Goal: Task Accomplishment & Management: Complete application form

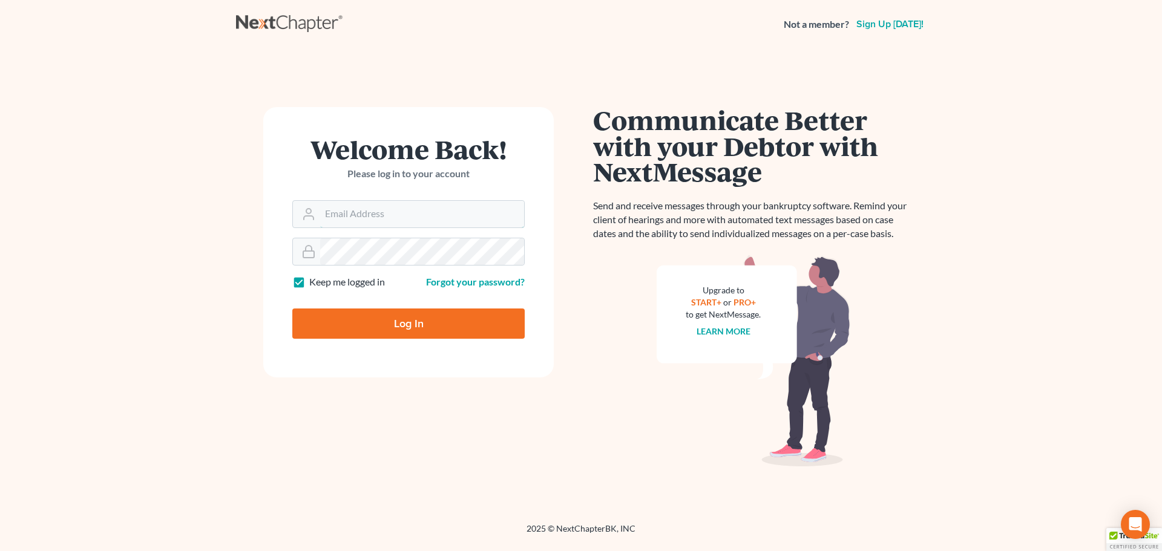
type input "[EMAIL_ADDRESS][DOMAIN_NAME]"
click at [373, 316] on input "Log In" at bounding box center [408, 324] width 232 height 30
type input "Thinking..."
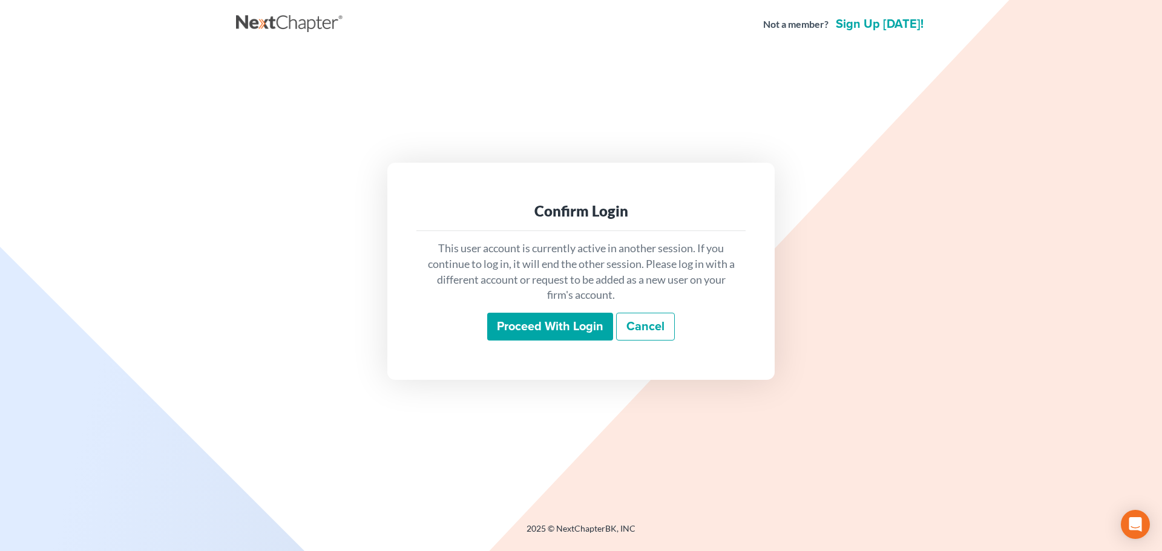
click at [536, 342] on div "This user account is currently active in another session. If you continue to lo…" at bounding box center [580, 290] width 329 height 119
click at [548, 330] on input "Proceed with login" at bounding box center [550, 327] width 126 height 28
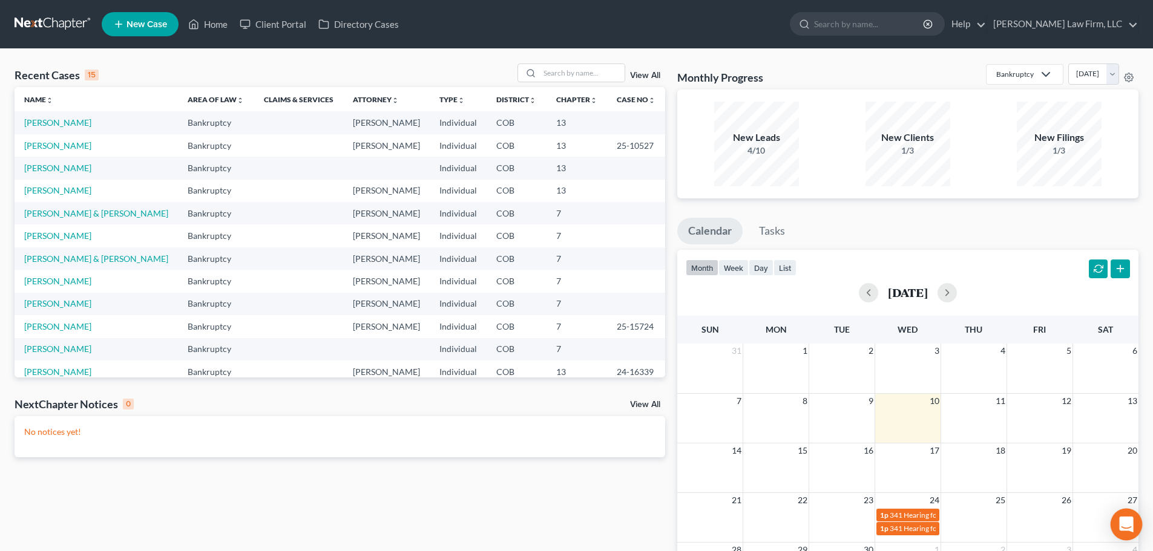
click at [1117, 520] on div "Open Intercom Messenger" at bounding box center [1126, 525] width 32 height 32
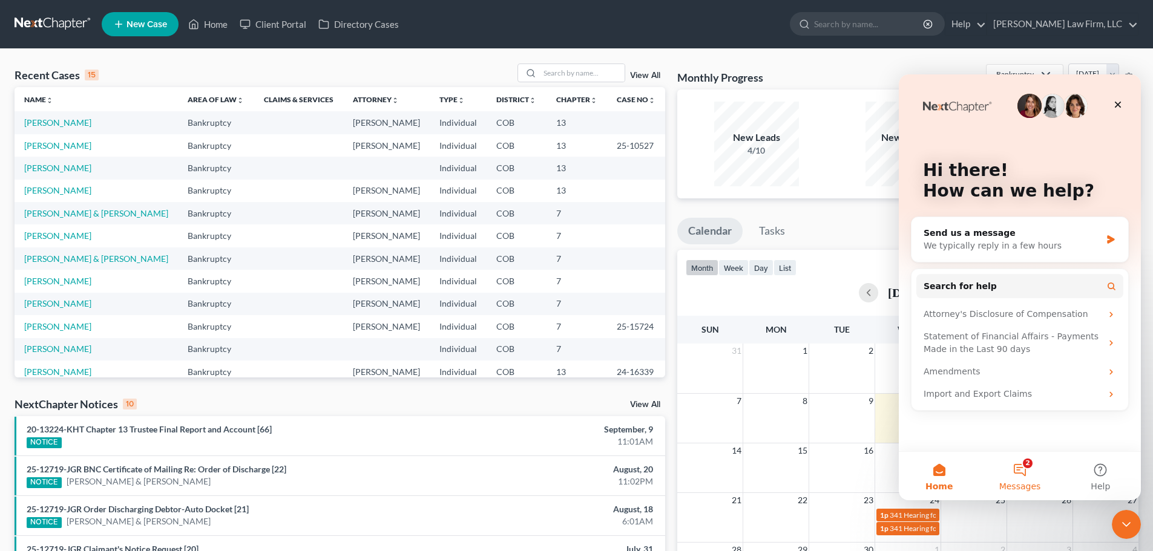
click at [1035, 484] on span "Messages" at bounding box center [1020, 486] width 42 height 8
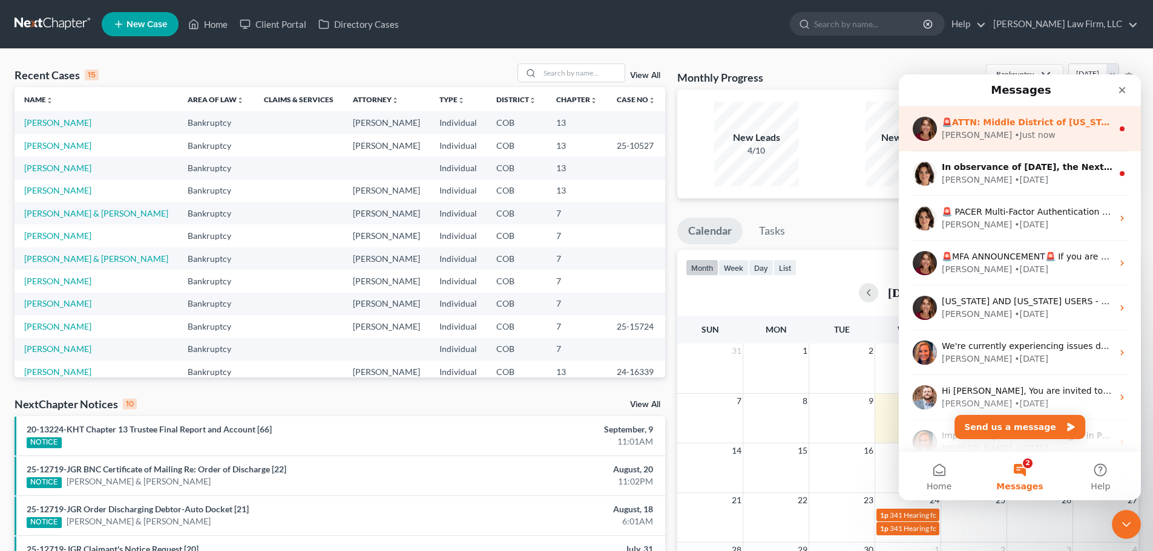
click at [1026, 133] on div "Katie • Just now" at bounding box center [1026, 135] width 171 height 13
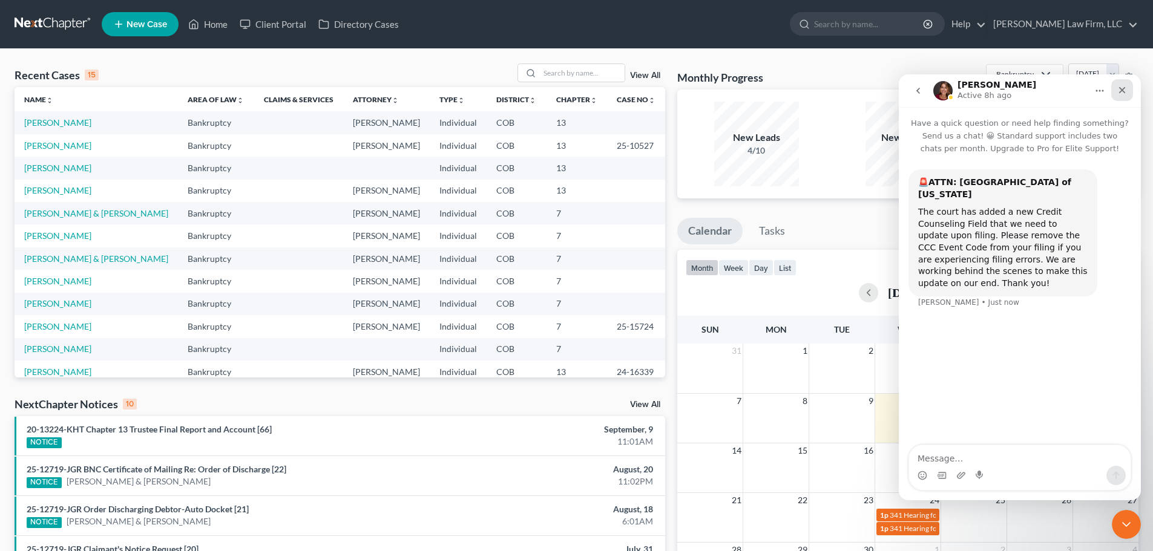
click at [1131, 90] on div "Close" at bounding box center [1122, 90] width 22 height 22
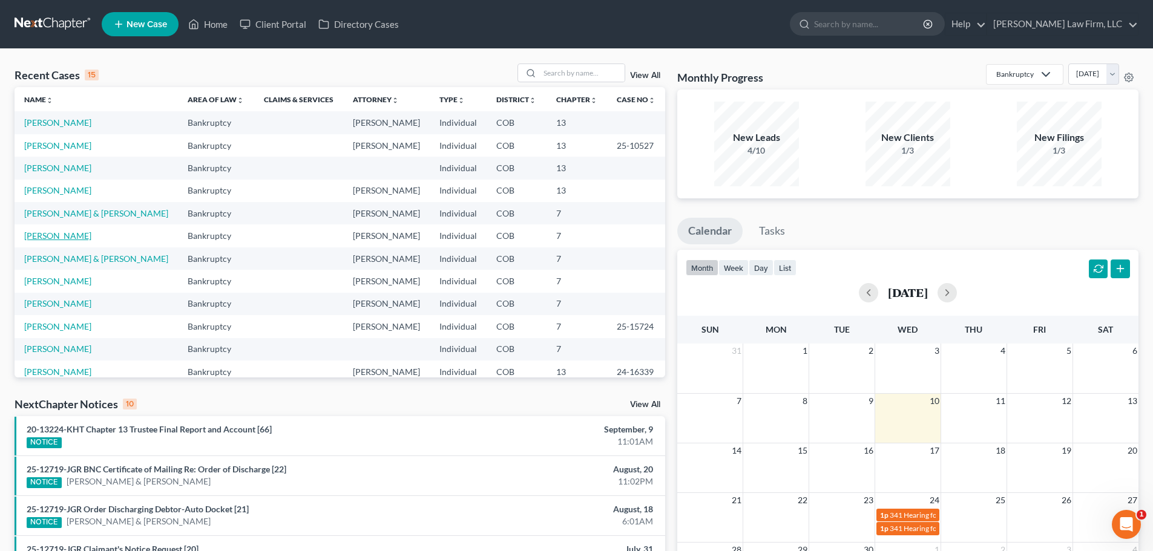
click at [87, 240] on link "[PERSON_NAME]" at bounding box center [57, 236] width 67 height 10
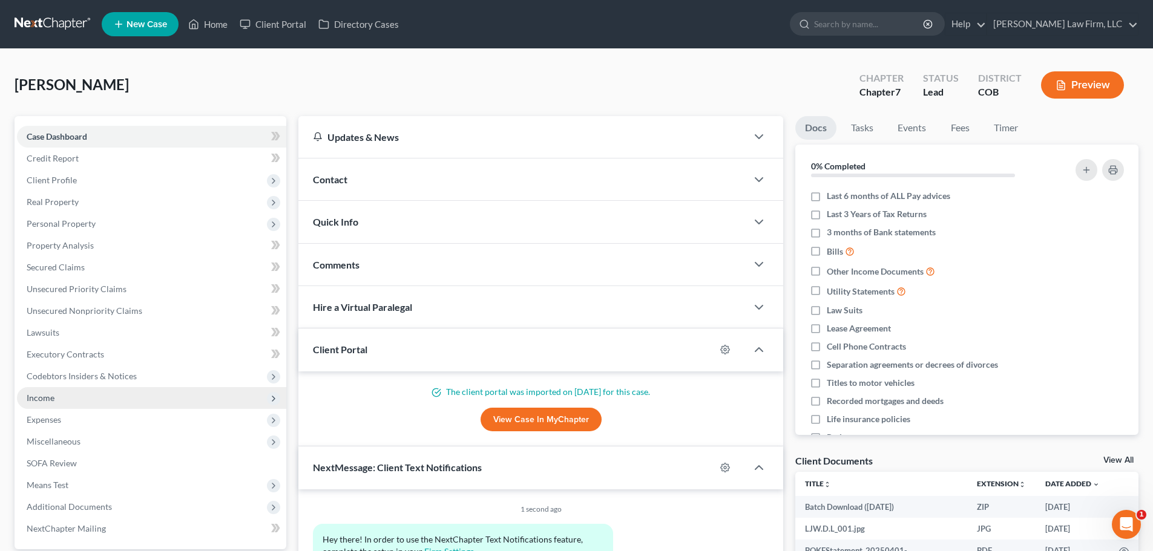
click at [96, 407] on span "Income" at bounding box center [151, 398] width 269 height 22
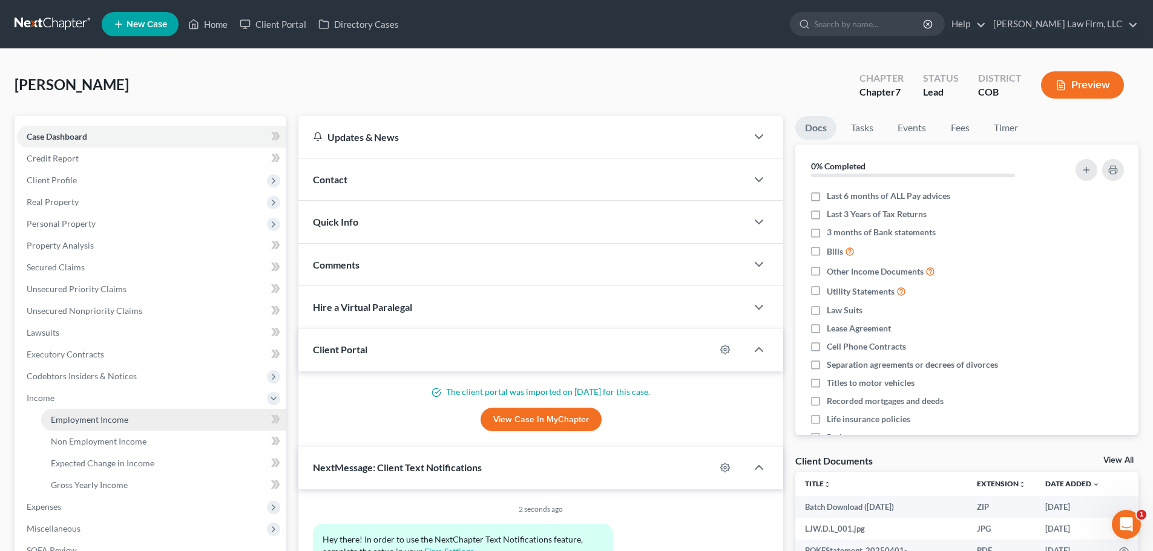
click at [113, 422] on span "Employment Income" at bounding box center [89, 419] width 77 height 10
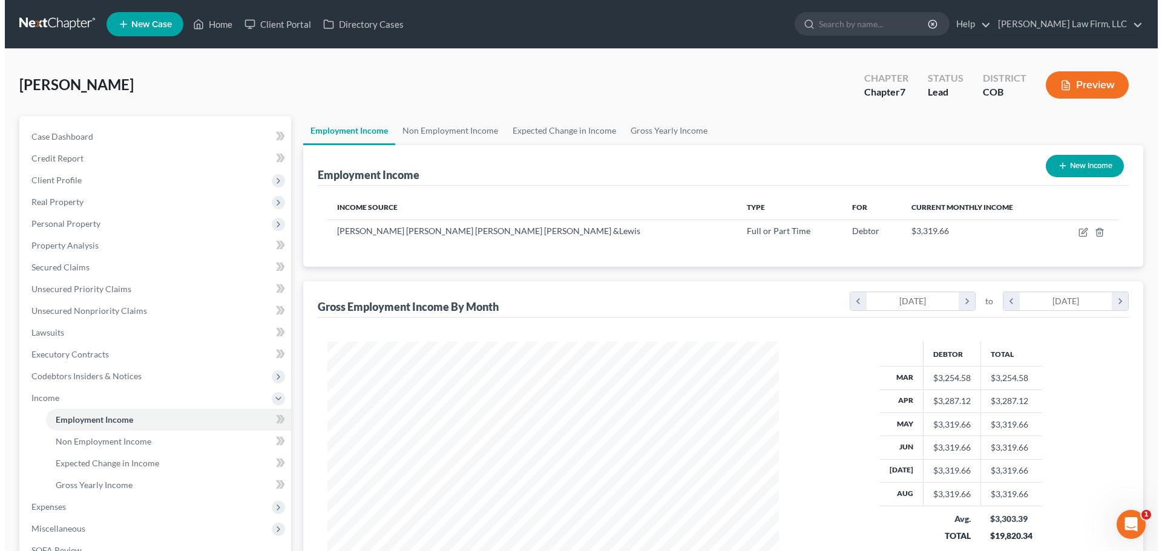
scroll to position [226, 476]
click at [1075, 159] on button "New Income" at bounding box center [1080, 166] width 78 height 22
select select "0"
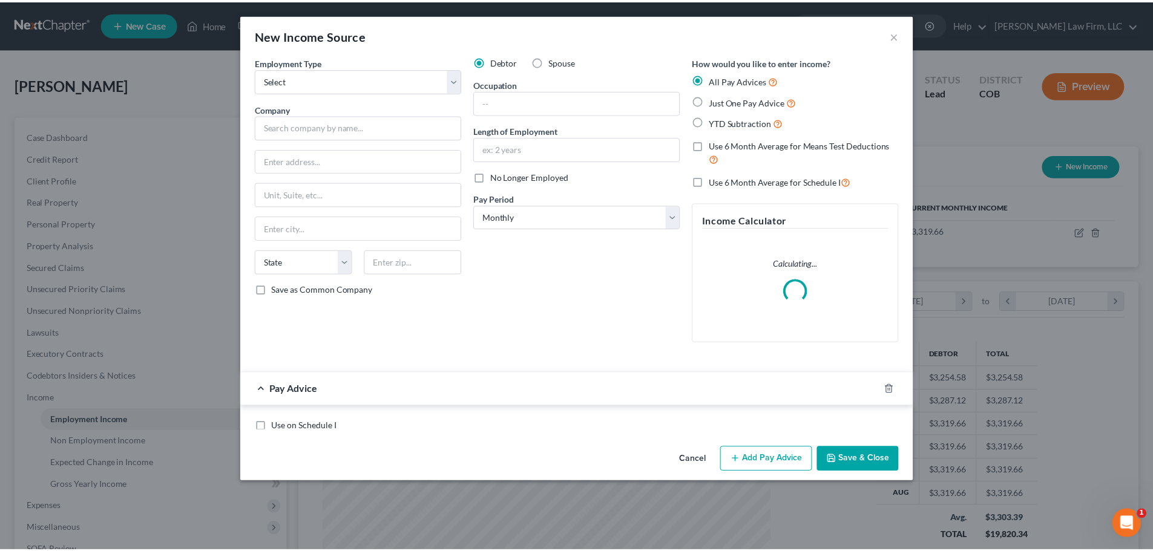
scroll to position [227, 480]
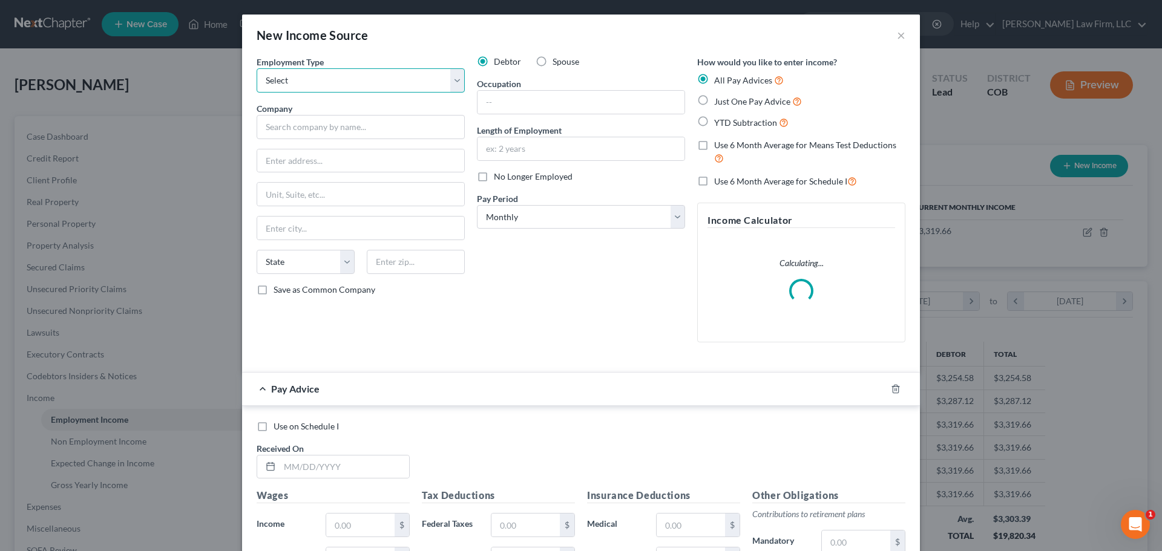
click at [385, 75] on select "Select Full or Part Time Employment Self Employment" at bounding box center [361, 80] width 208 height 24
click at [897, 37] on button "×" at bounding box center [901, 35] width 8 height 15
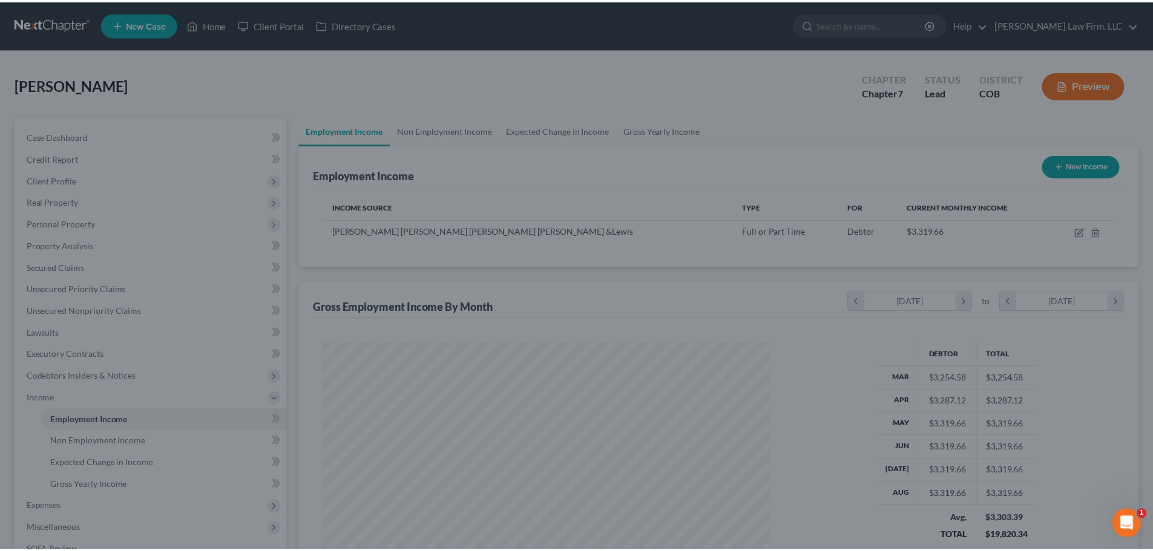
scroll to position [604806, 604556]
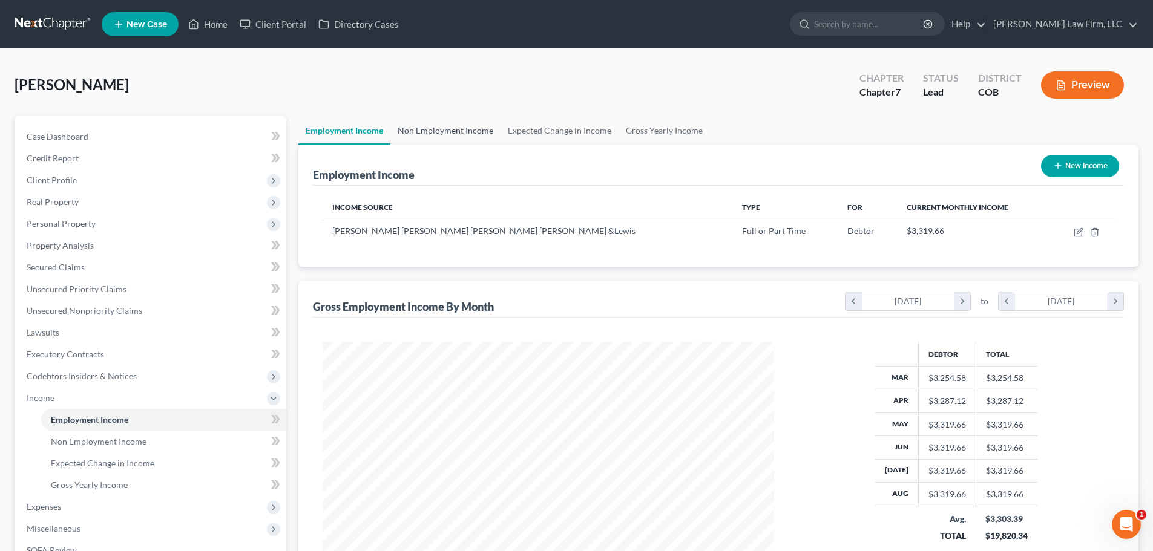
click at [454, 124] on link "Non Employment Income" at bounding box center [445, 130] width 110 height 29
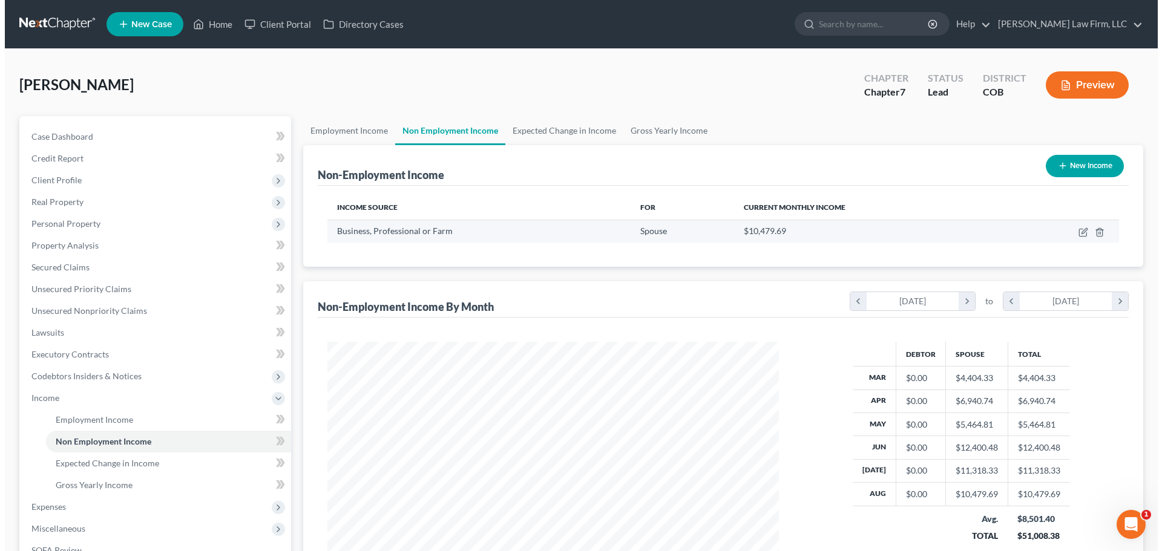
scroll to position [226, 476]
click at [1073, 231] on icon "button" at bounding box center [1078, 232] width 10 height 10
select select "10"
select select "0"
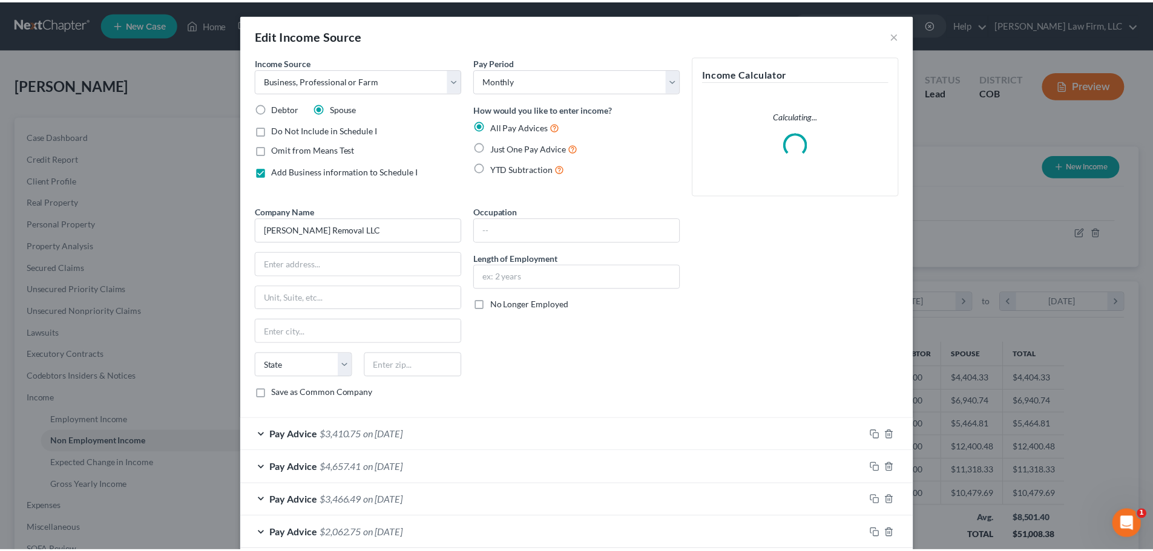
scroll to position [227, 480]
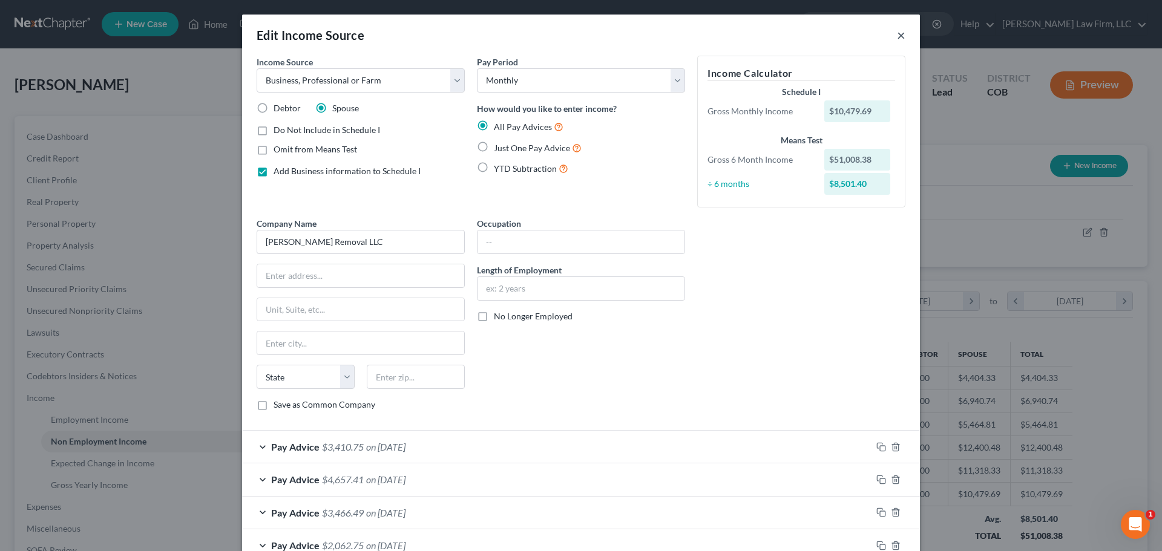
click at [898, 30] on button "×" at bounding box center [901, 35] width 8 height 15
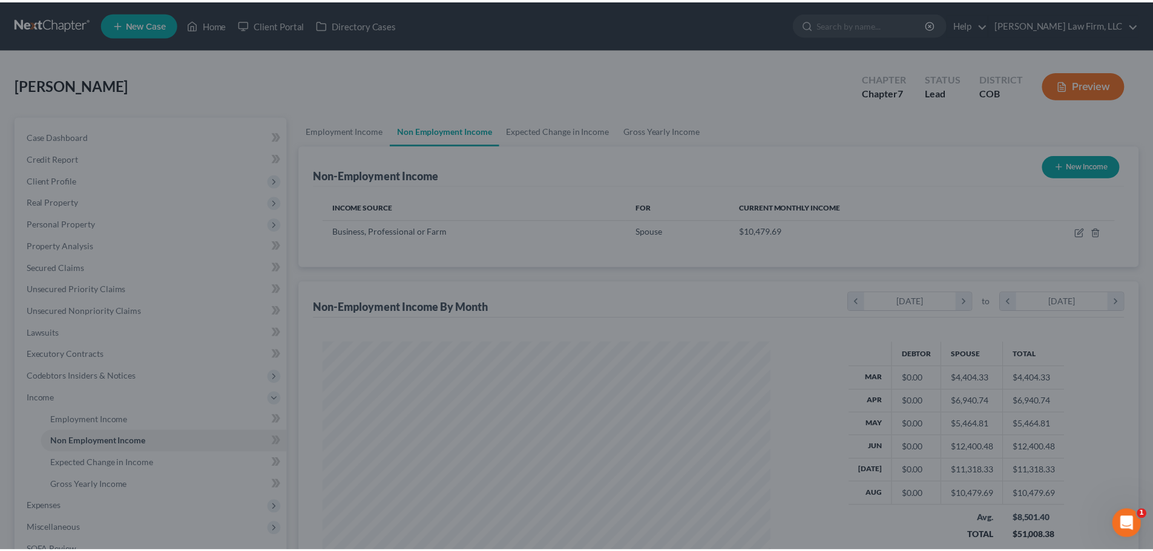
scroll to position [604806, 604556]
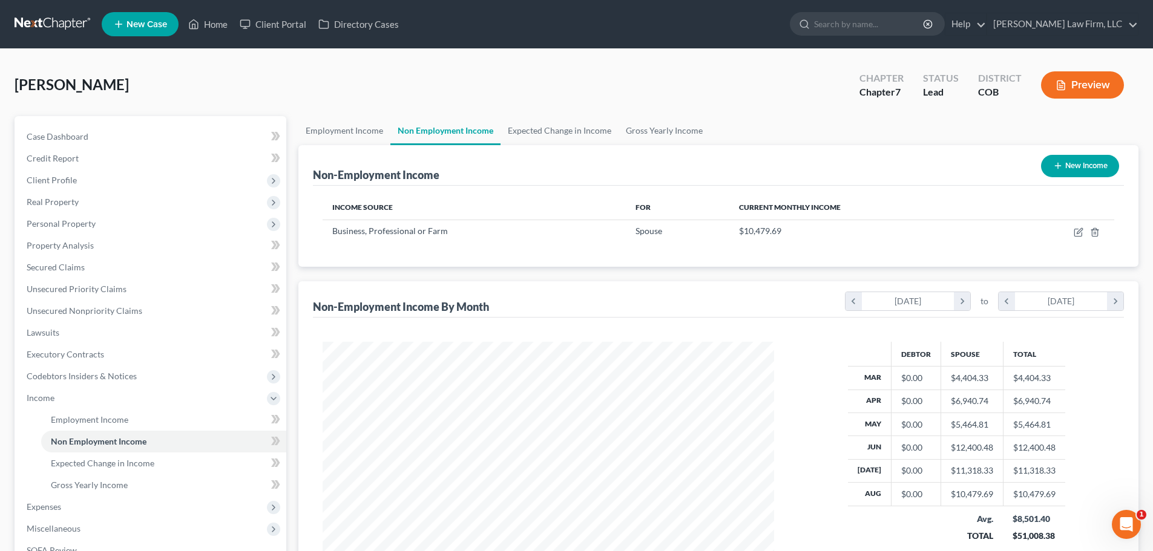
click at [502, 187] on div "Income Source For Current Monthly Income Business, Professional or Farm Spouse …" at bounding box center [718, 226] width 811 height 81
click at [330, 125] on link "Employment Income" at bounding box center [344, 130] width 92 height 29
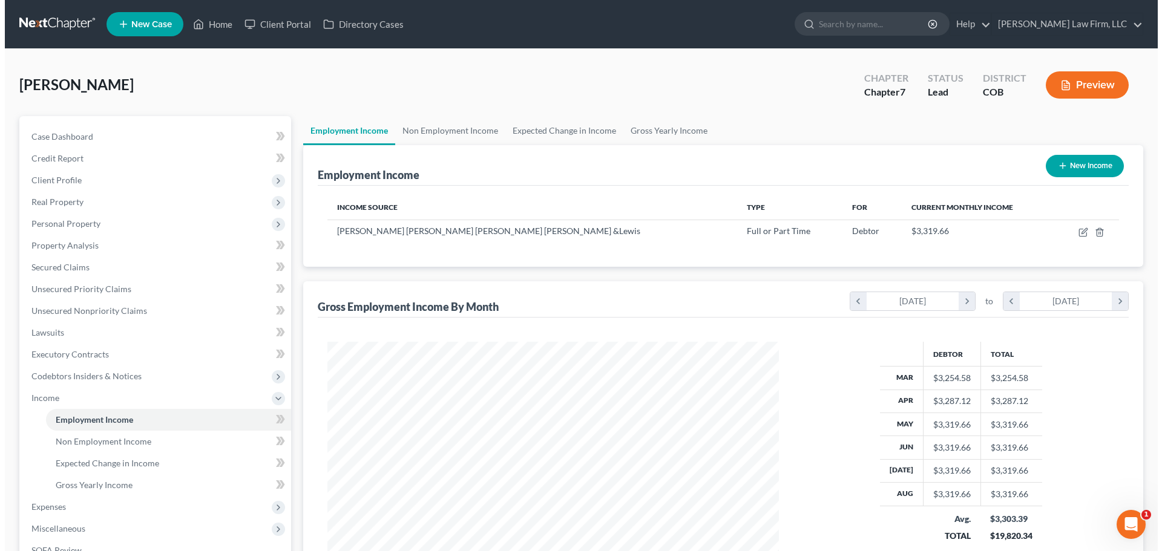
scroll to position [226, 476]
click at [1093, 163] on button "New Income" at bounding box center [1080, 166] width 78 height 22
select select "0"
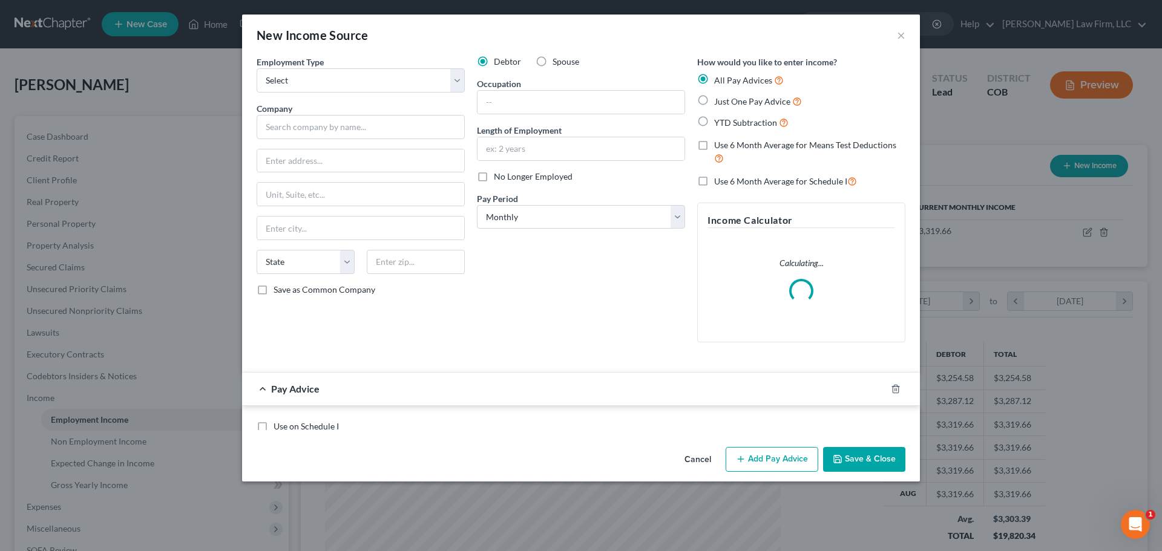
scroll to position [227, 480]
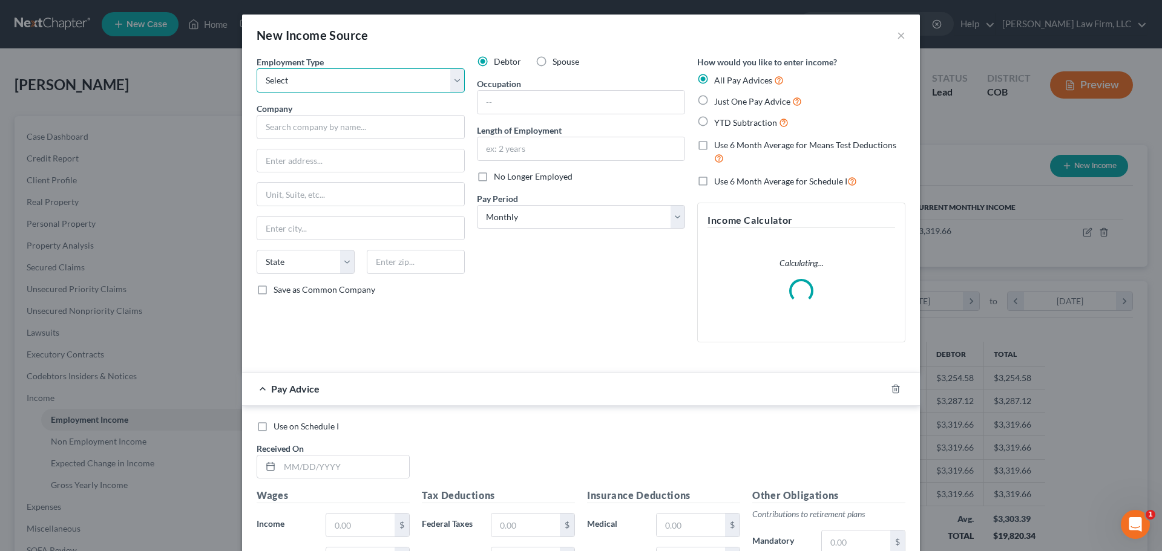
click at [370, 86] on select "Select Full or Part Time Employment Self Employment" at bounding box center [361, 80] width 208 height 24
select select "1"
click at [257, 68] on select "Select Full or Part Time Employment Self Employment" at bounding box center [361, 80] width 208 height 24
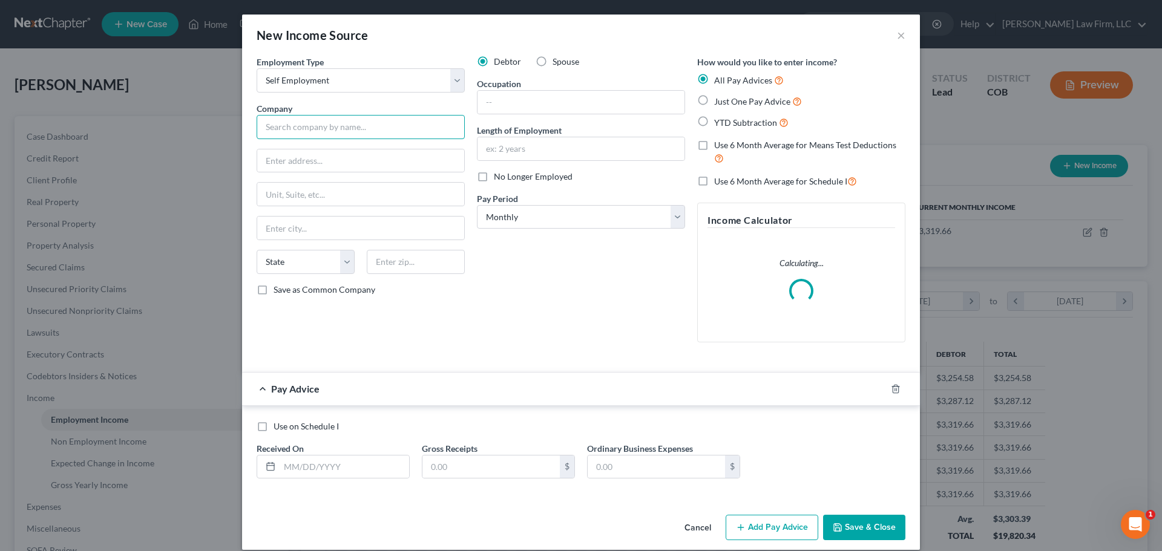
click at [304, 131] on input "text" at bounding box center [361, 127] width 208 height 24
click at [585, 290] on div "Debtor Spouse Occupation Length of Employment No Longer Employed Pay Period * S…" at bounding box center [581, 204] width 220 height 296
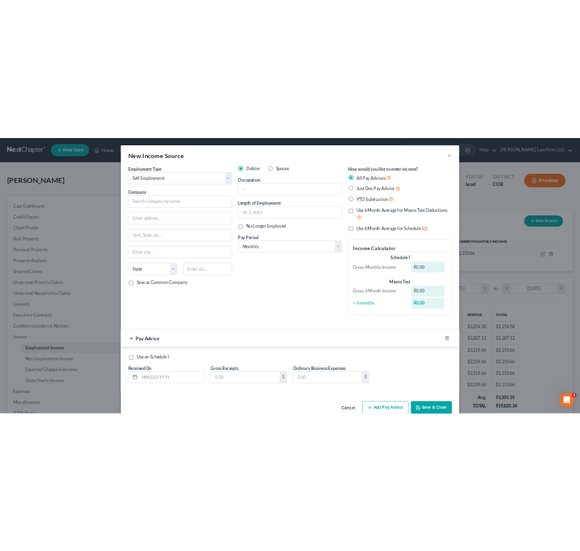
scroll to position [251, 526]
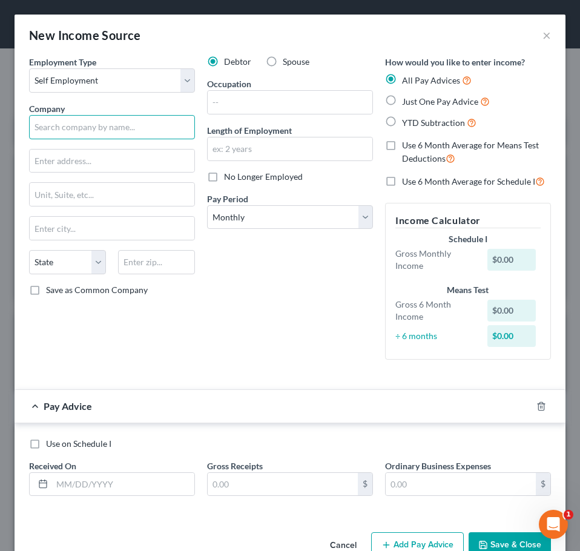
click at [125, 133] on input "text" at bounding box center [112, 127] width 166 height 24
type input "Andres Junk Removal LLC"
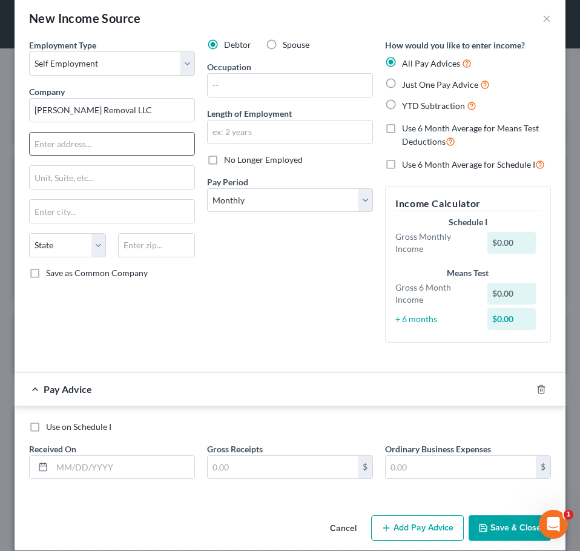
scroll to position [31, 0]
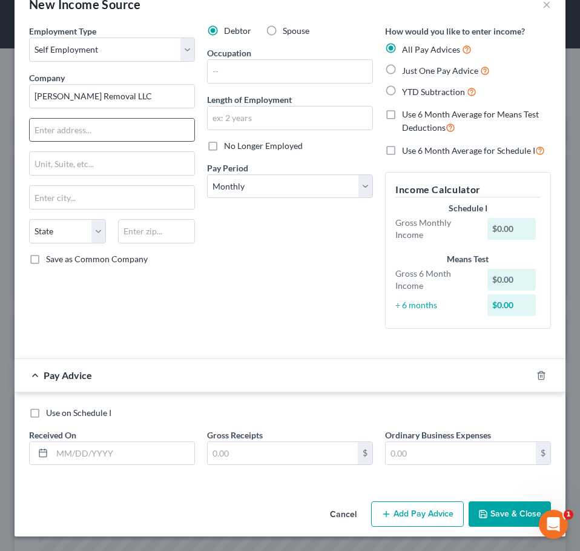
click at [146, 129] on input "text" at bounding box center [112, 130] width 165 height 23
type input "613 Erie Rd"
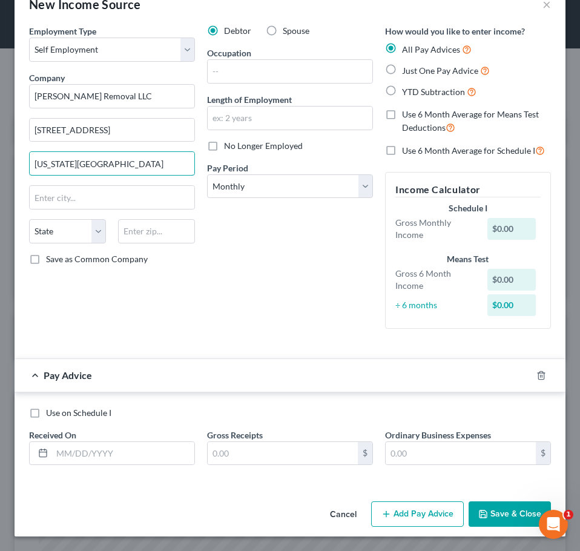
type input "Colorado Springs"
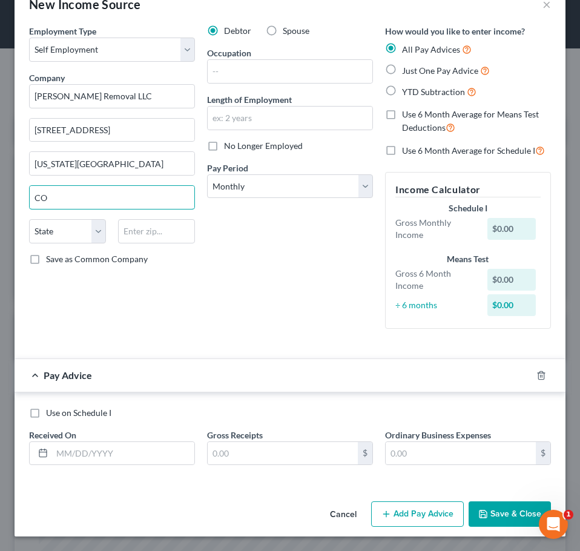
type input "CO"
type input "Colorado Springs"
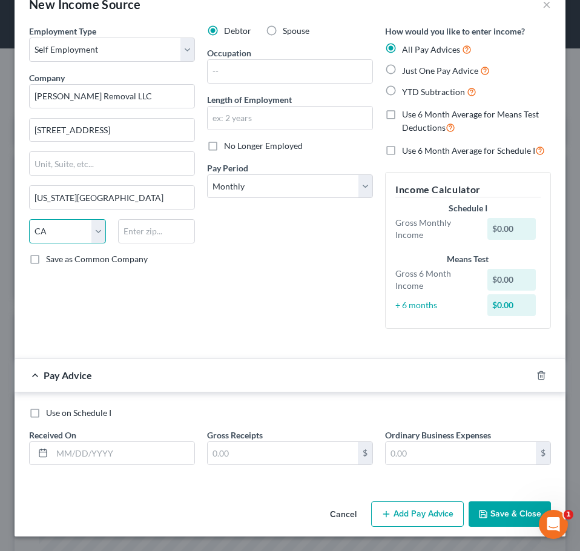
select select "5"
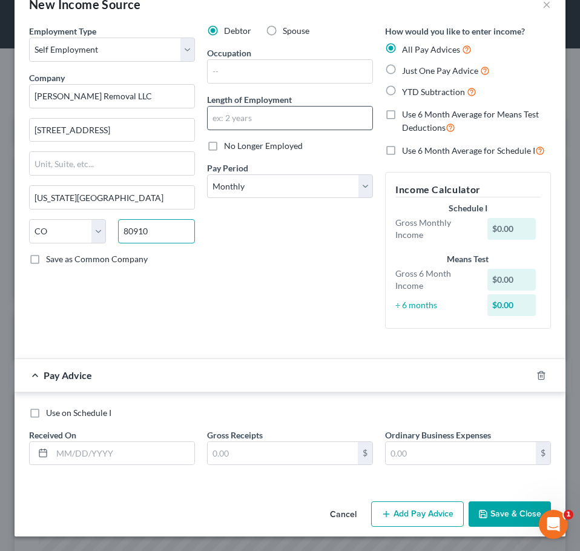
type input "80910"
click at [280, 110] on input "text" at bounding box center [290, 117] width 165 height 23
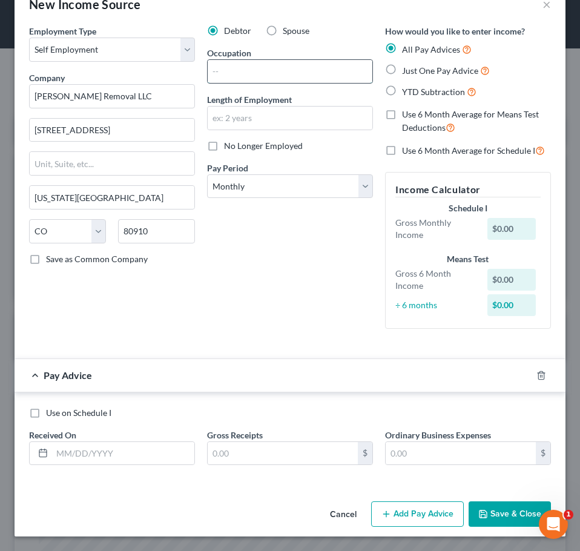
click at [270, 76] on input "text" at bounding box center [290, 71] width 165 height 23
type input "Owner/Operate junk removal"
click at [283, 30] on span "Spouse" at bounding box center [296, 30] width 27 height 10
click at [287, 30] on input "Spouse" at bounding box center [291, 29] width 8 height 8
radio input "true"
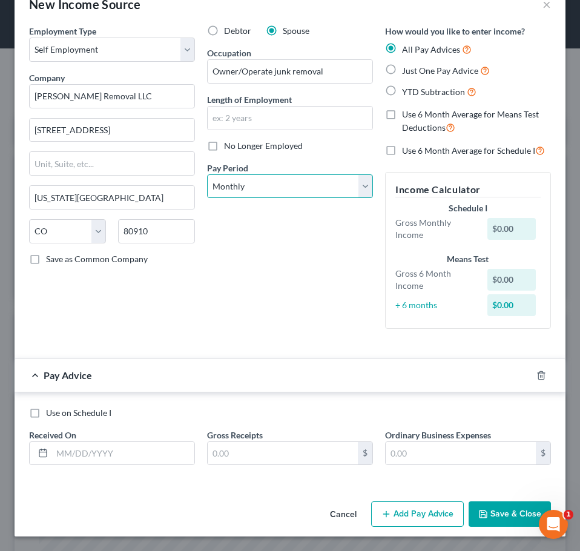
click at [249, 181] on select "Select Monthly Twice Monthly Every Other Week Weekly" at bounding box center [290, 186] width 166 height 24
drag, startPoint x: 249, startPoint y: 181, endPoint x: 263, endPoint y: 185, distance: 14.0
click at [249, 181] on select "Select Monthly Twice Monthly Every Other Week Weekly" at bounding box center [290, 186] width 166 height 24
click at [128, 460] on input "text" at bounding box center [123, 453] width 142 height 23
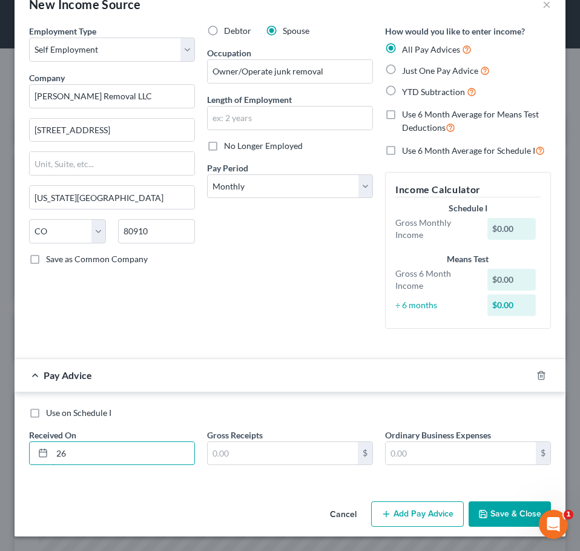
type input "2"
type input "3"
type input "01/31/2025"
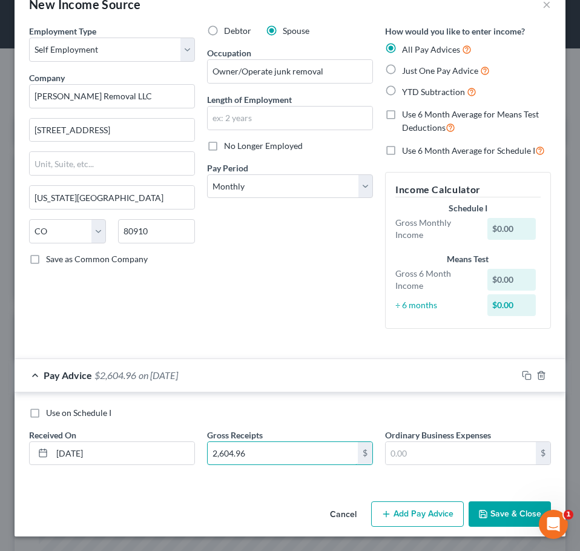
type input "2,604.96"
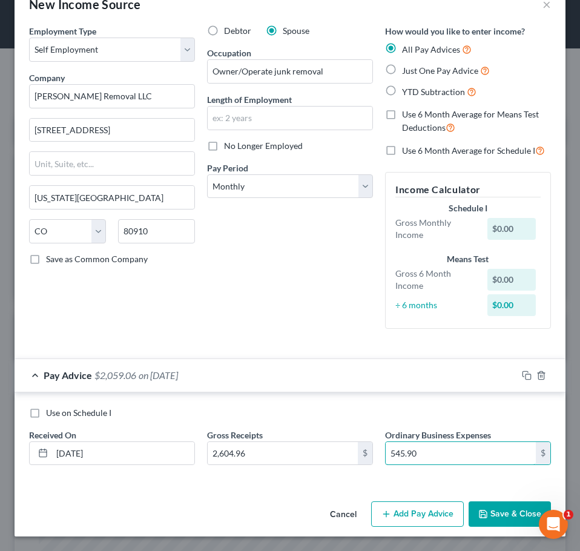
type input "545.90"
click at [404, 523] on button "Add Pay Advice" at bounding box center [417, 513] width 93 height 25
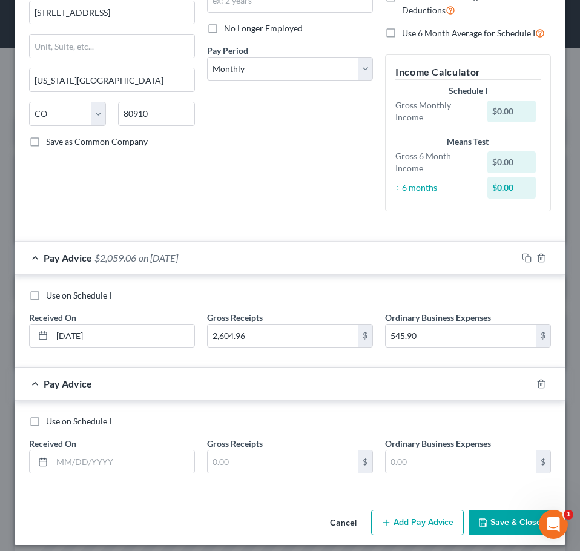
scroll to position [157, 0]
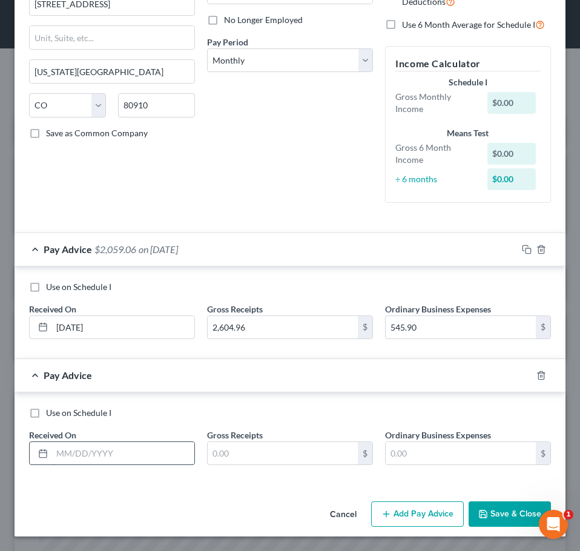
click at [70, 445] on input "text" at bounding box center [123, 453] width 142 height 23
click at [255, 410] on div "Use on Schedule I" at bounding box center [290, 413] width 522 height 12
click at [119, 450] on input "text" at bounding box center [123, 453] width 142 height 23
type input "2"
type input "02/28/2025"
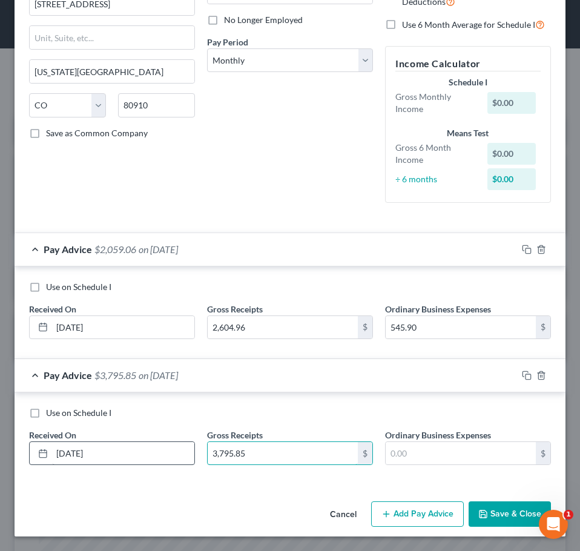
type input "3,795.85"
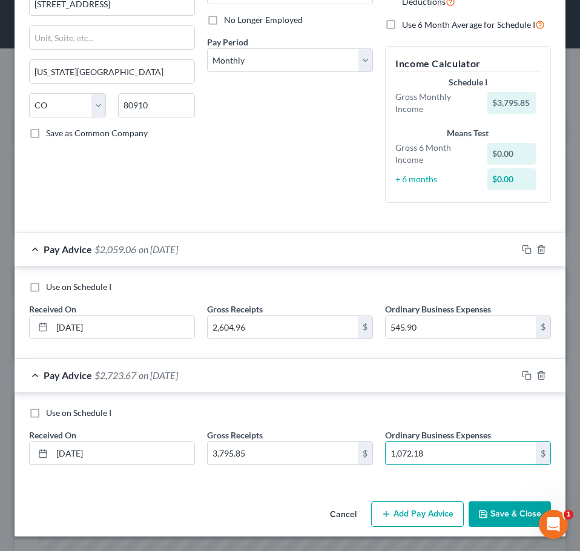
type input "1,072.18"
click at [396, 506] on button "Add Pay Advice" at bounding box center [417, 513] width 93 height 25
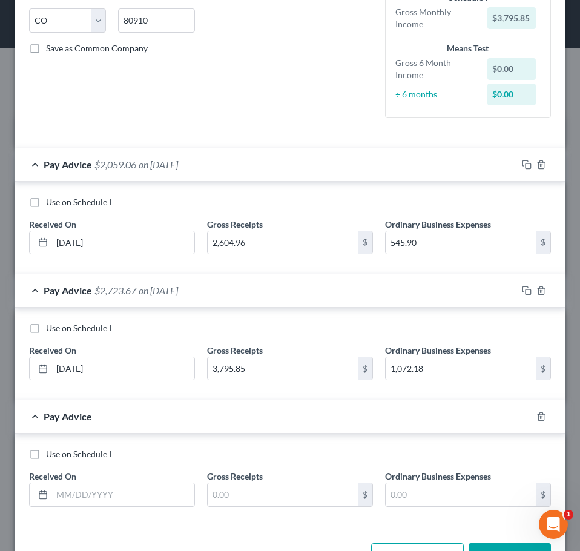
scroll to position [283, 0]
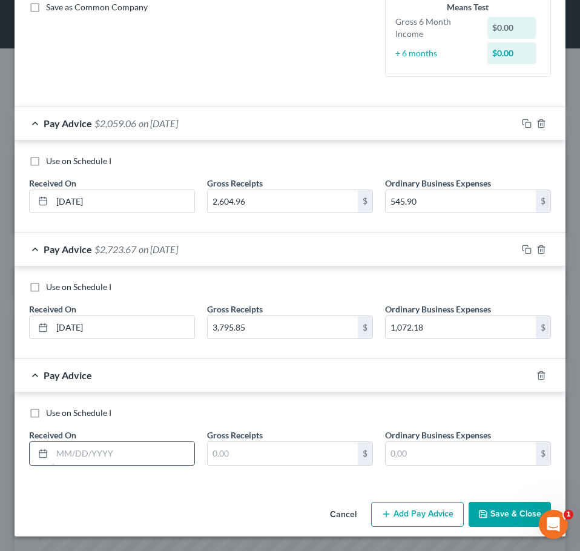
click at [113, 453] on input "text" at bounding box center [123, 453] width 142 height 23
type input "03/30/2025"
type input "4,404.33"
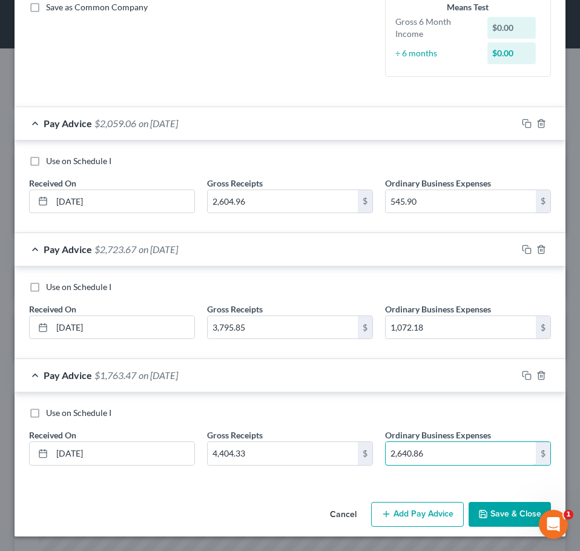
type input "2,640.86"
click at [382, 520] on button "Add Pay Advice" at bounding box center [417, 514] width 93 height 25
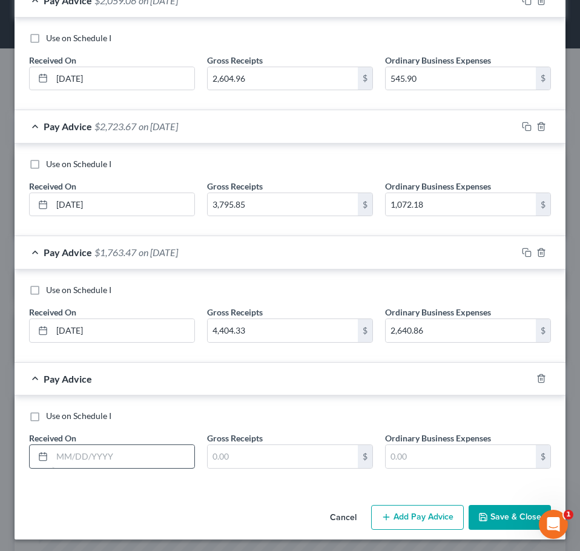
scroll to position [408, 0]
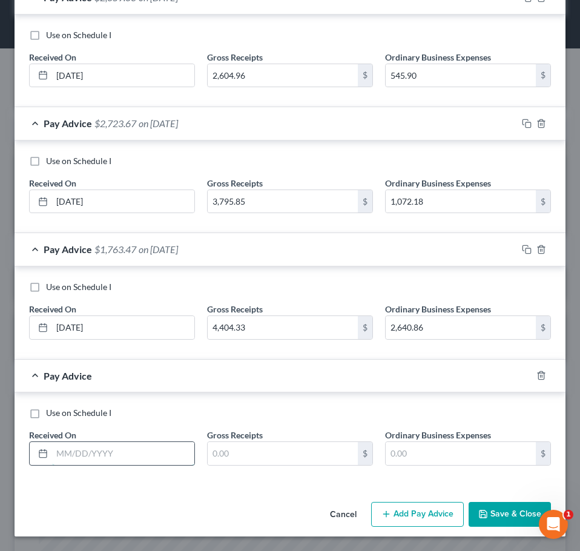
click at [82, 445] on input "text" at bounding box center [123, 453] width 142 height 23
type input "04/30/2025"
type input "6,940.74"
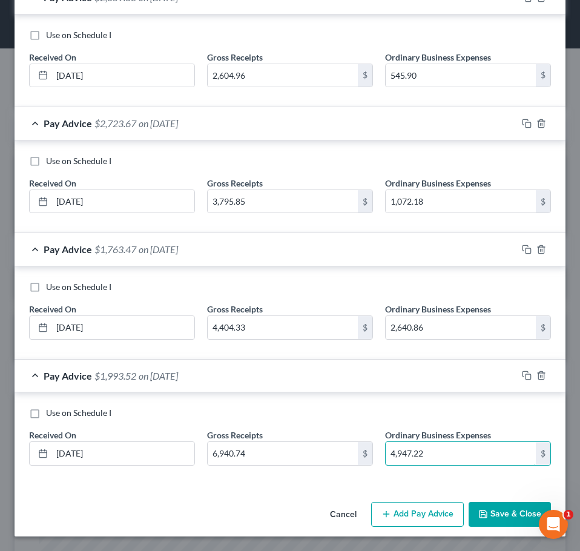
type input "4,947.22"
drag, startPoint x: 394, startPoint y: 523, endPoint x: 378, endPoint y: 522, distance: 16.4
click at [392, 523] on button "Add Pay Advice" at bounding box center [417, 514] width 93 height 25
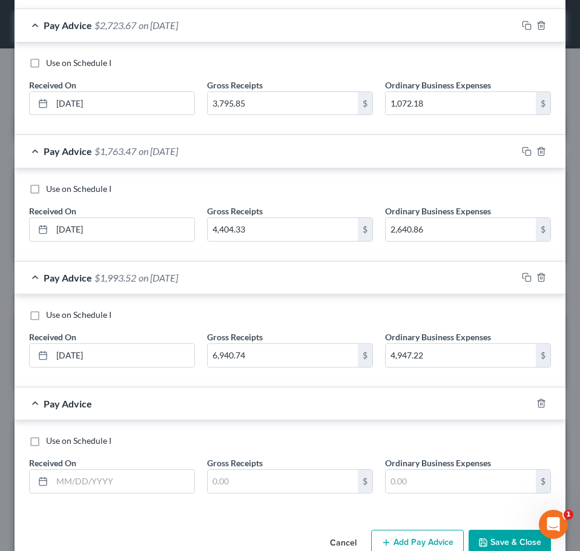
scroll to position [527, 0]
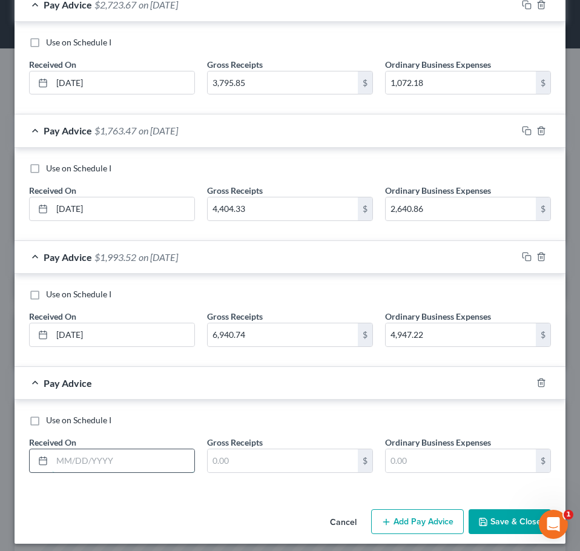
click at [76, 460] on input "text" at bounding box center [123, 460] width 142 height 23
type input "[DATE]"
type input "5,464.81"
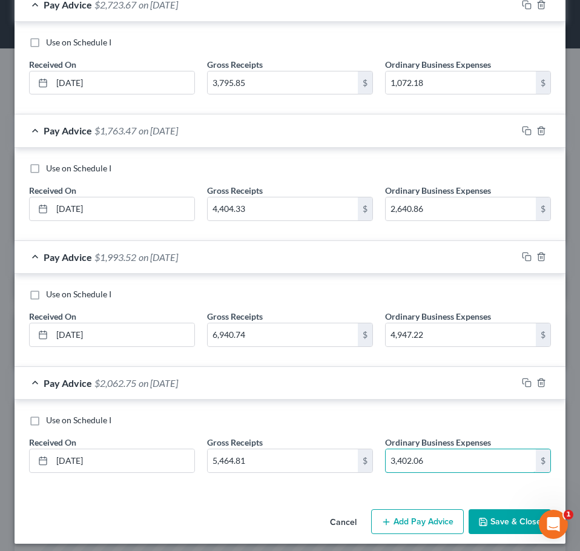
type input "3,402.06"
click at [424, 530] on button "Add Pay Advice" at bounding box center [417, 521] width 93 height 25
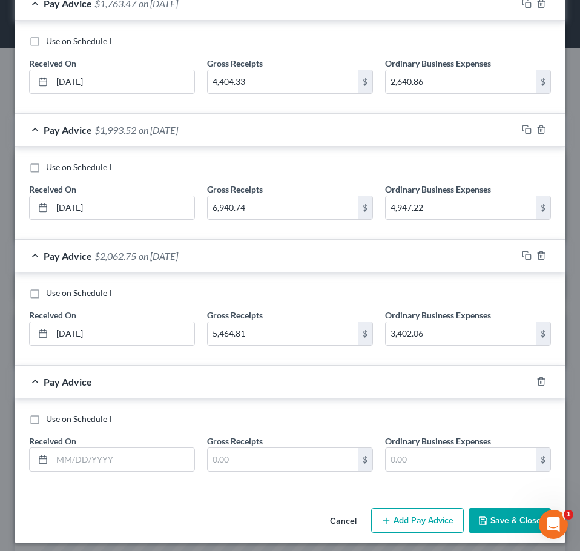
scroll to position [660, 0]
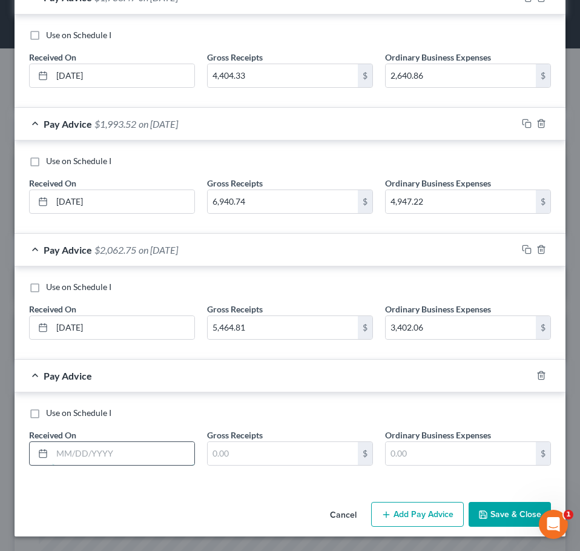
click at [87, 457] on input "text" at bounding box center [123, 453] width 142 height 23
type input "06/30/2025"
type input "12,400.48"
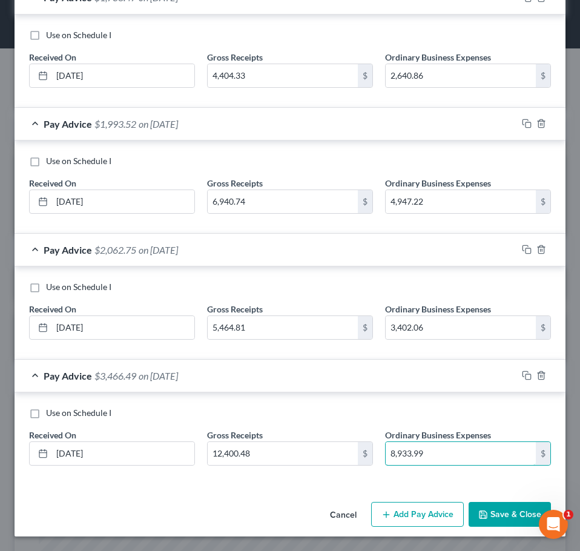
type input "8,933.99"
click at [371, 508] on button "Add Pay Advice" at bounding box center [417, 514] width 93 height 25
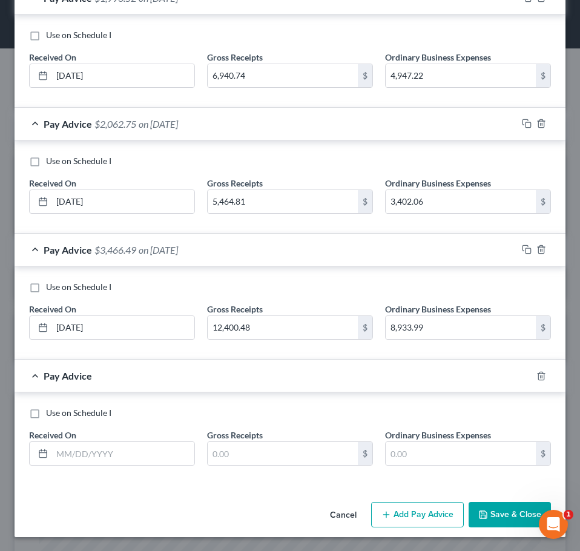
scroll to position [787, 0]
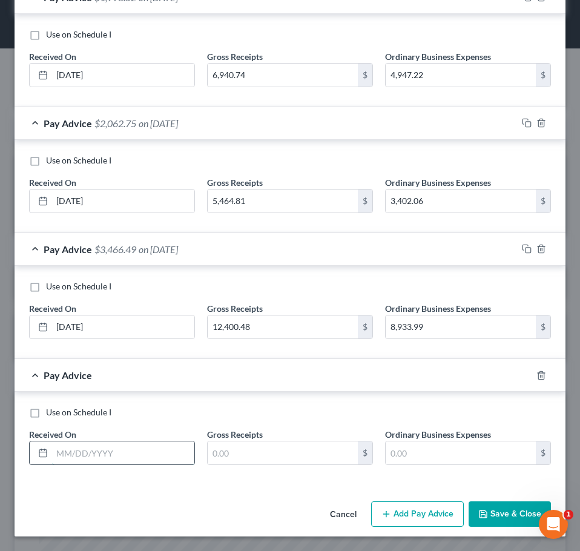
click at [90, 451] on input "text" at bounding box center [123, 452] width 142 height 23
type input "07/30/2025"
type input "11,318.33"
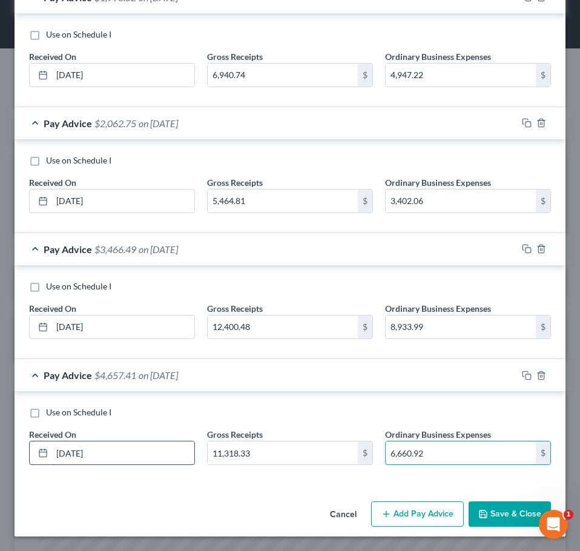
type input "6,660.92"
click at [404, 519] on button "Add Pay Advice" at bounding box center [417, 513] width 93 height 25
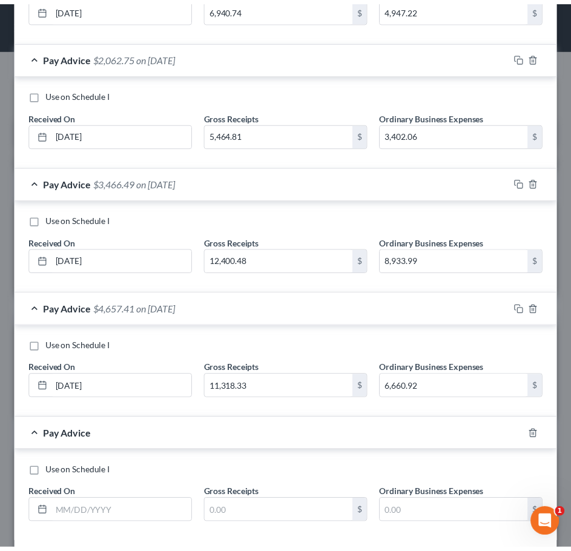
scroll to position [905, 0]
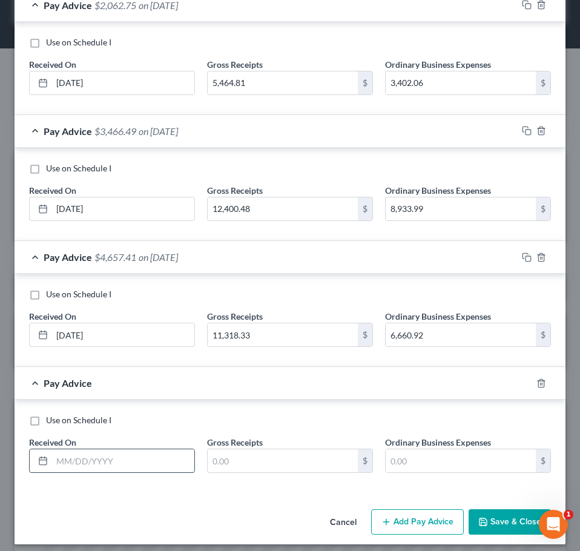
click at [103, 451] on input "text" at bounding box center [123, 460] width 142 height 23
type input "08/30/2025"
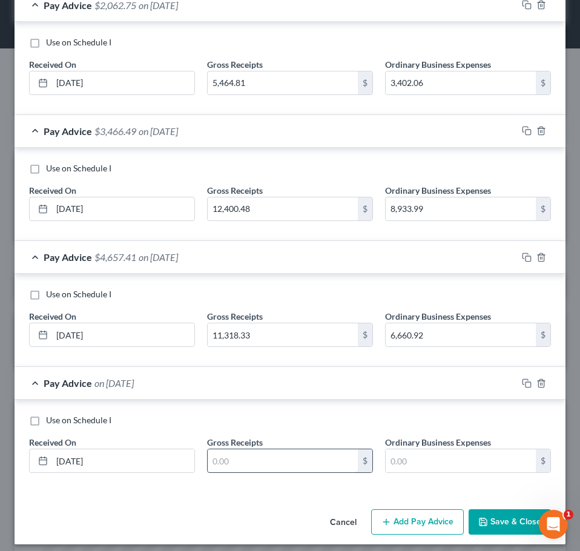
click at [292, 459] on input "text" at bounding box center [283, 460] width 150 height 23
type input "10,479.69"
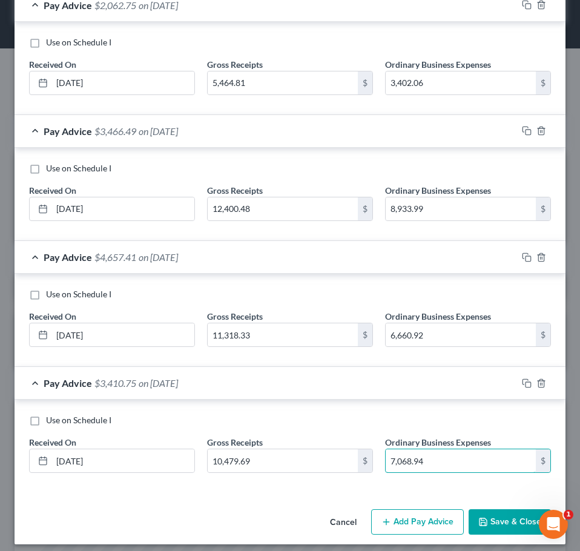
type input "7,068.94"
click at [482, 524] on button "Save & Close" at bounding box center [509, 521] width 82 height 25
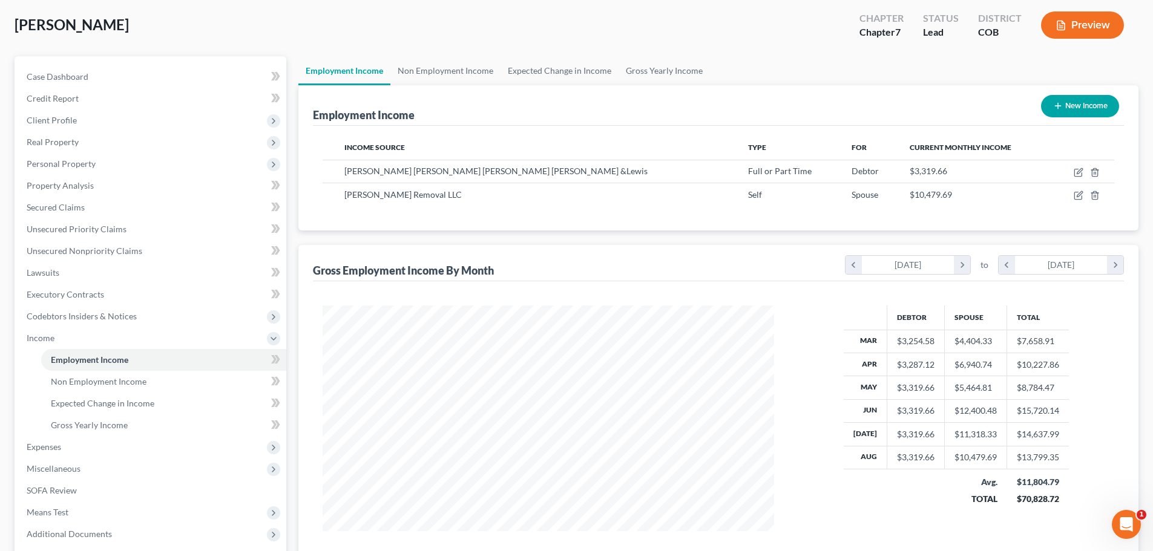
scroll to position [61, 0]
click at [459, 67] on link "Non Employment Income" at bounding box center [445, 70] width 110 height 29
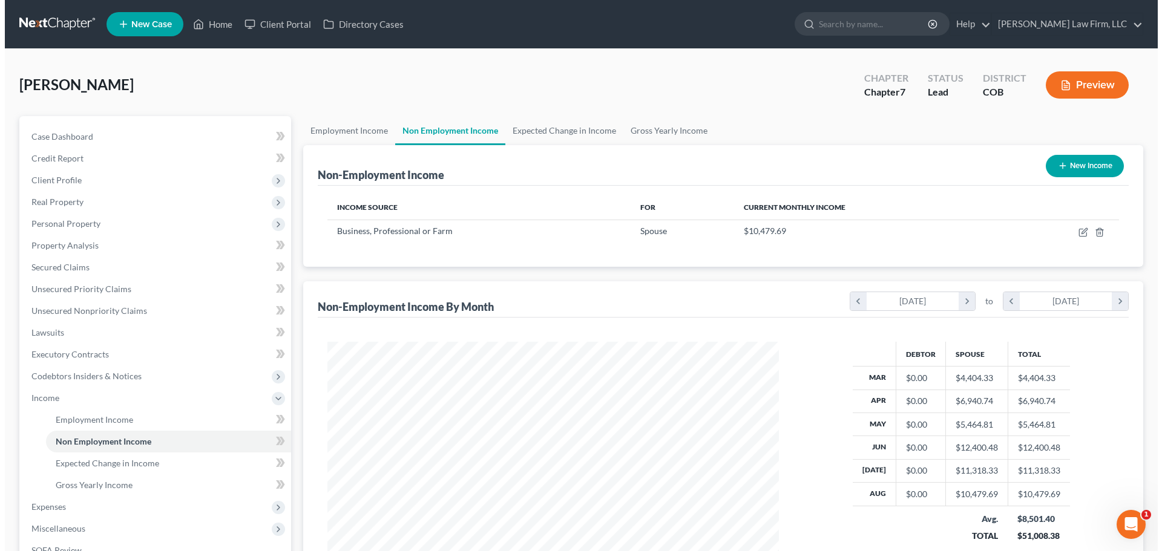
scroll to position [226, 476]
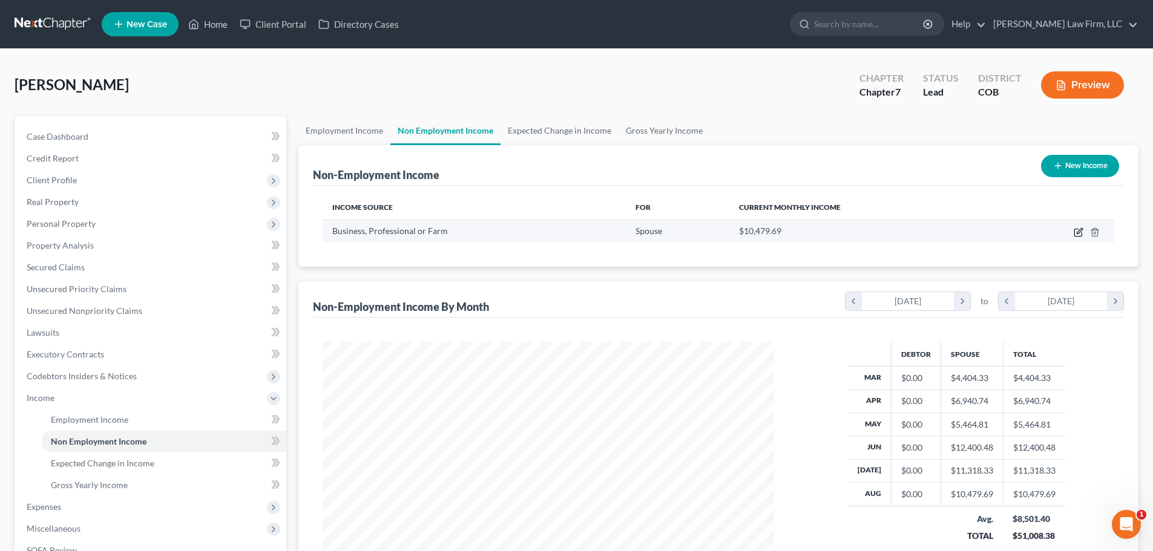
click at [1073, 229] on icon "button" at bounding box center [1078, 232] width 10 height 10
select select "10"
select select "0"
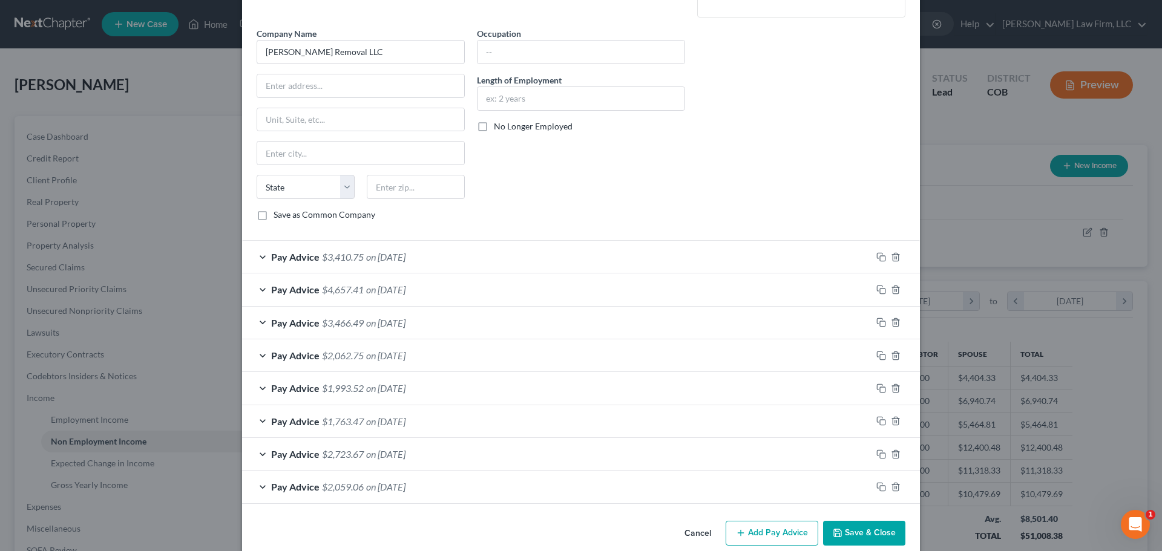
scroll to position [197, 0]
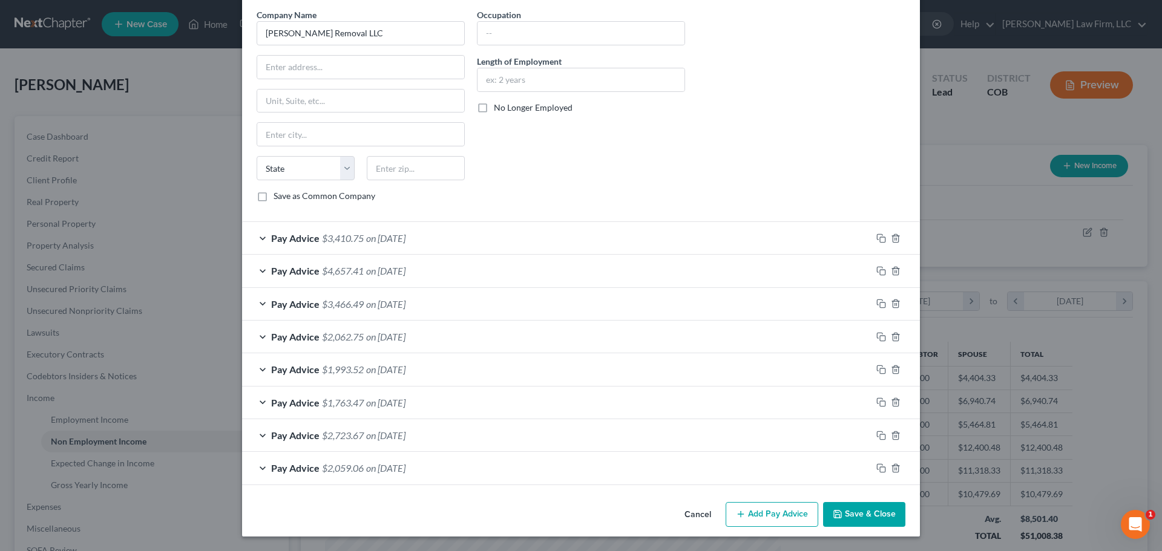
click at [480, 260] on div "Pay Advice $4,657.41 on 07/31/2025" at bounding box center [556, 271] width 629 height 32
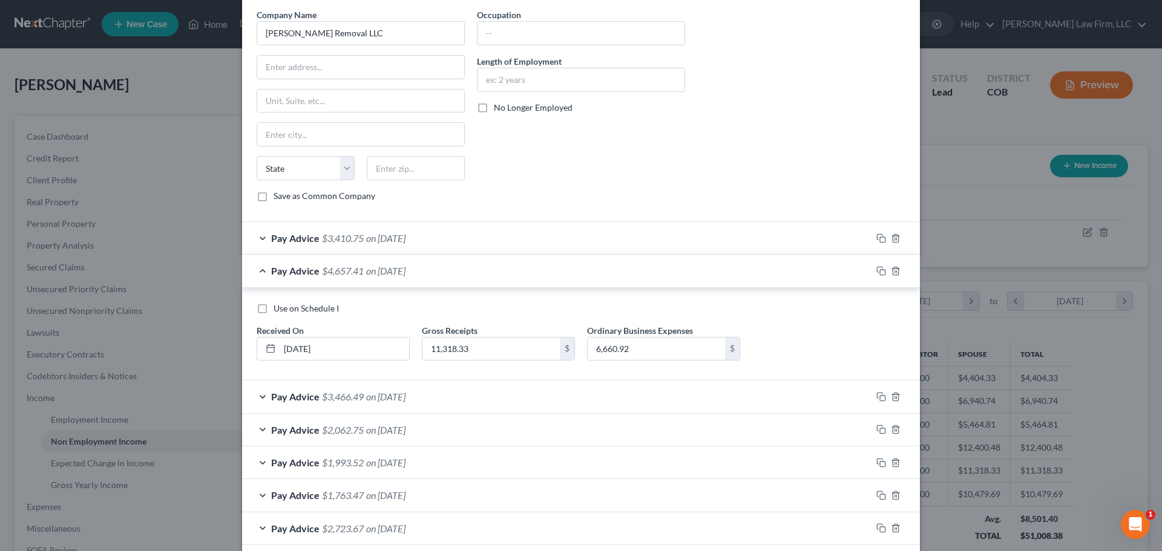
click at [485, 263] on div "Pay Advice $4,657.41 on 07/31/2025" at bounding box center [556, 271] width 629 height 32
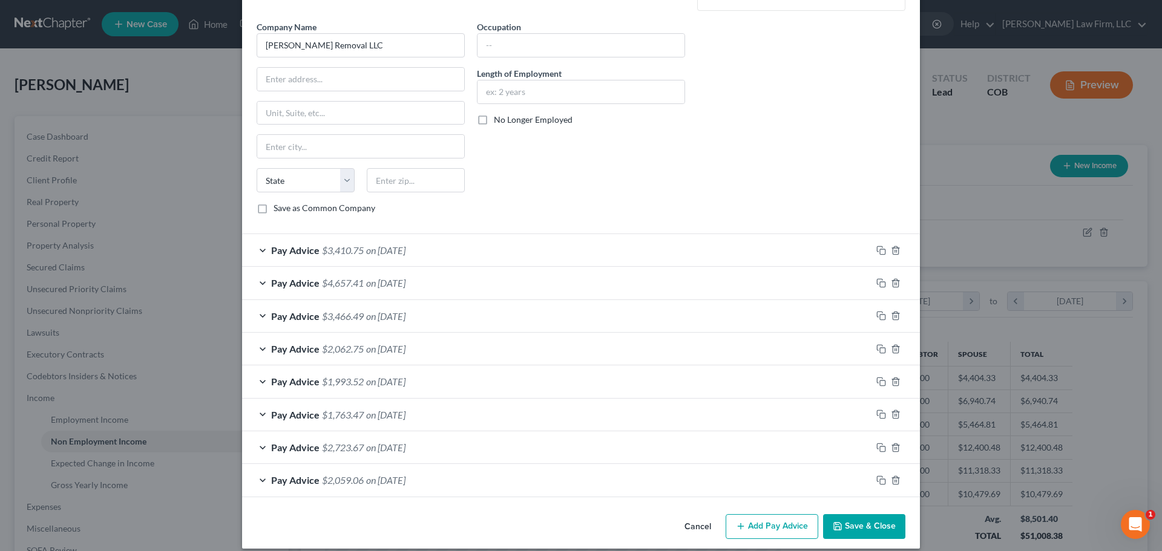
click at [944, 211] on div "Edit Income Source × Income Source * Select Unemployment Disability (from emplo…" at bounding box center [581, 275] width 1162 height 551
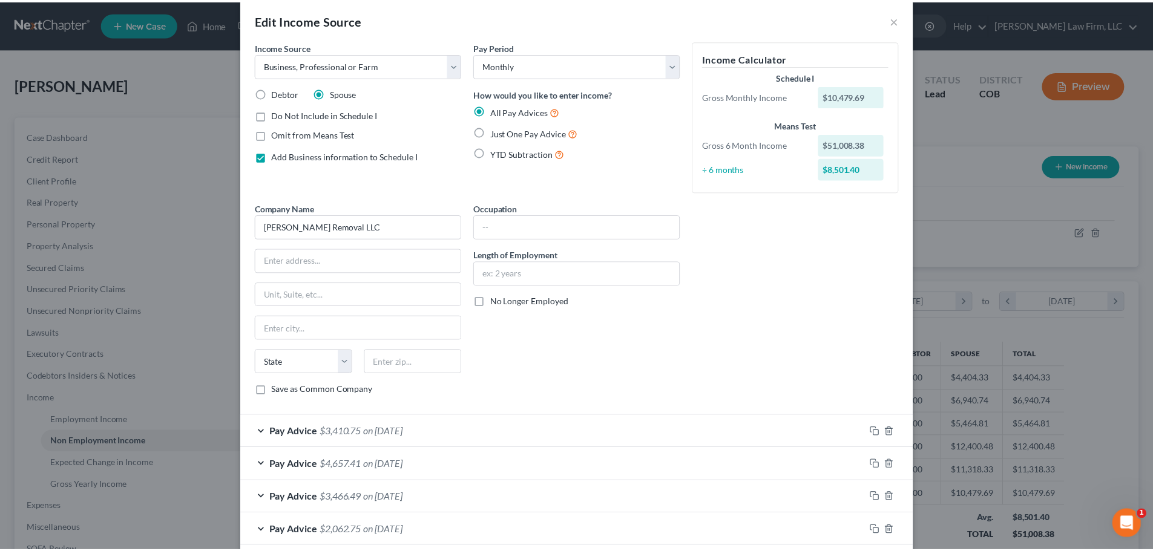
scroll to position [0, 0]
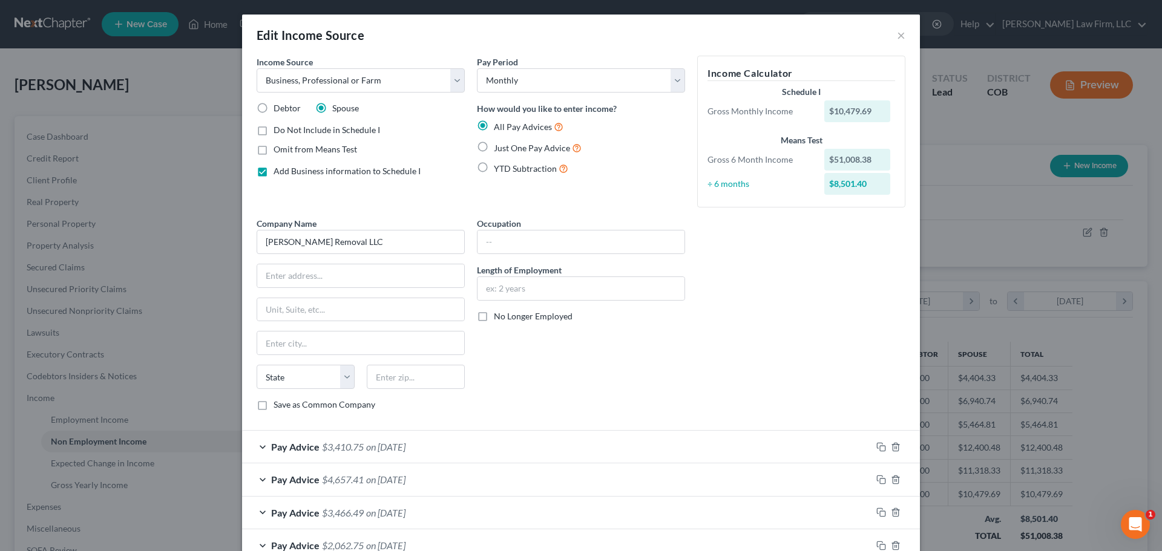
click at [889, 31] on div "Edit Income Source ×" at bounding box center [581, 35] width 678 height 41
click at [897, 32] on button "×" at bounding box center [901, 35] width 8 height 15
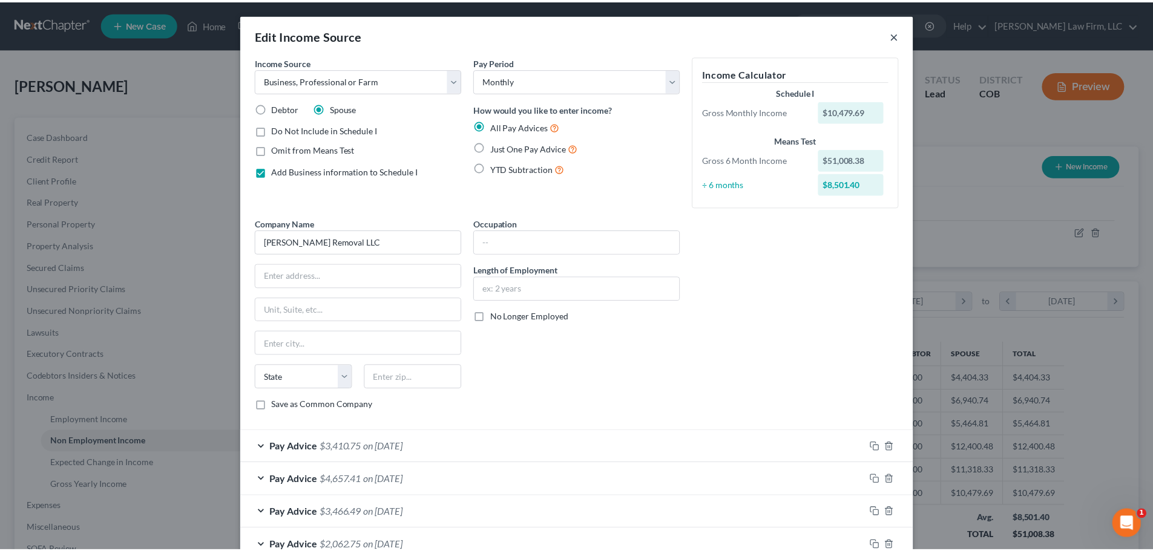
scroll to position [604806, 604556]
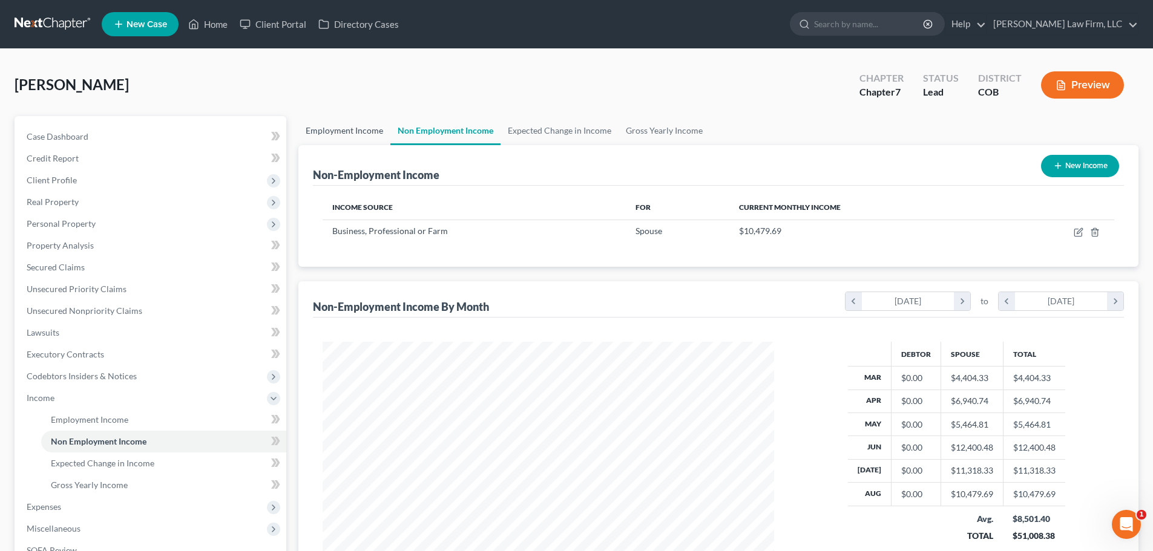
click at [373, 129] on link "Employment Income" at bounding box center [344, 130] width 92 height 29
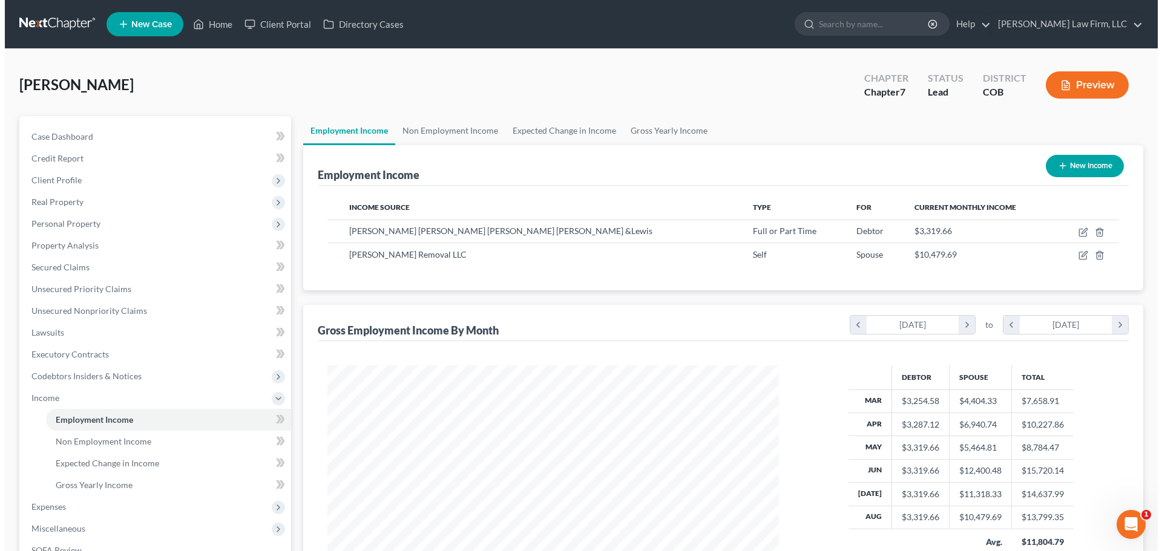
scroll to position [226, 476]
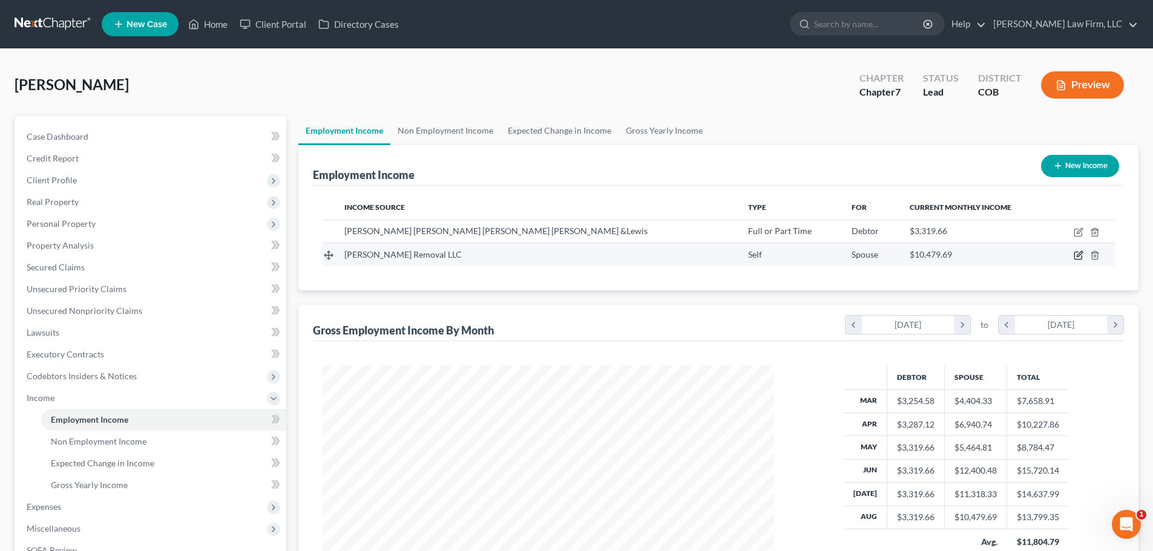
click at [1079, 258] on icon "button" at bounding box center [1078, 255] width 10 height 10
select select "1"
select select "5"
select select "0"
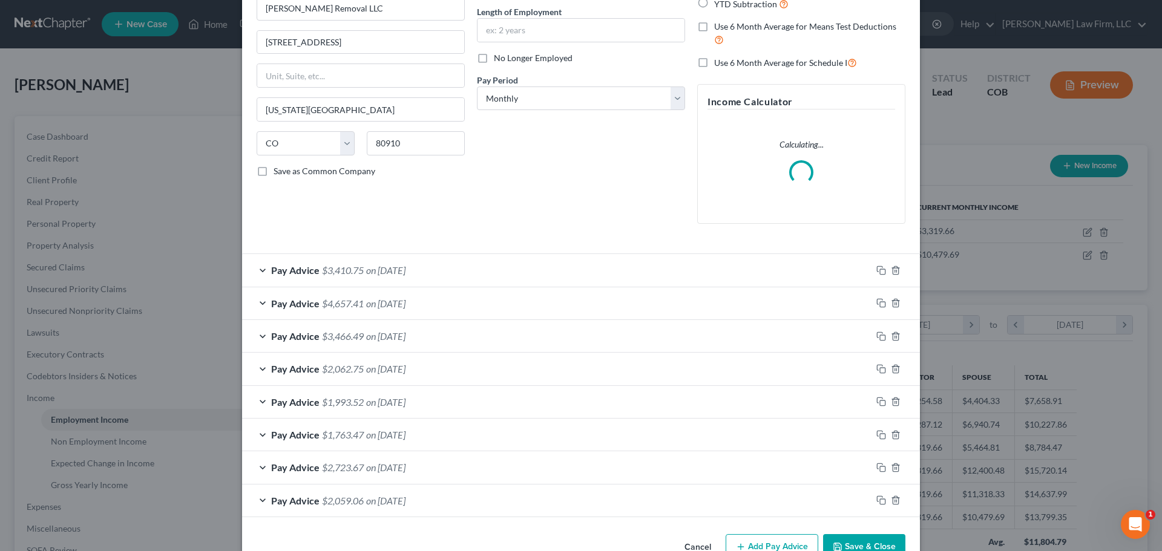
scroll to position [151, 0]
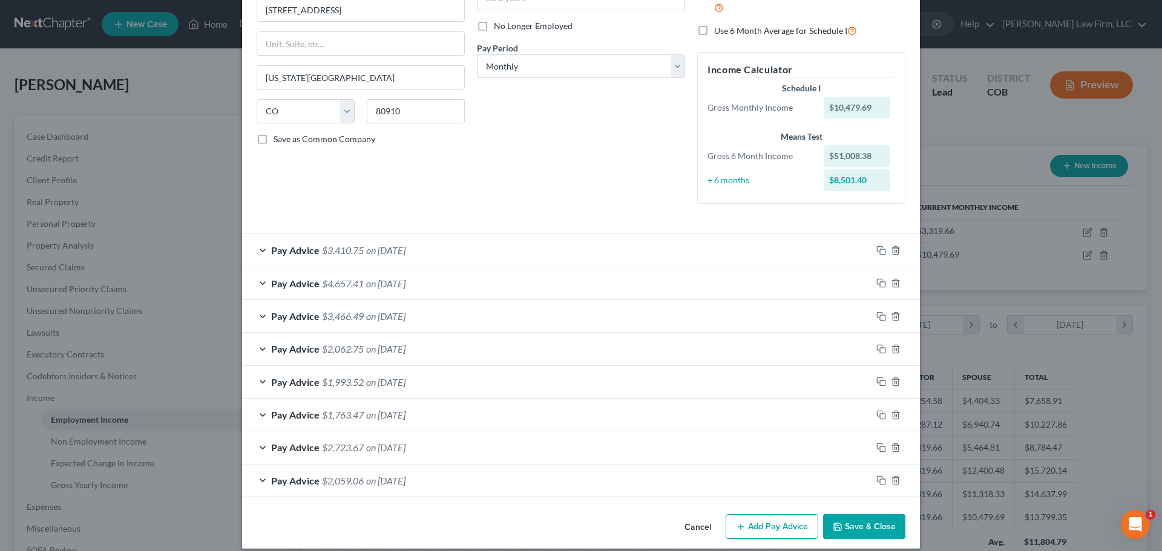
click at [891, 475] on div at bounding box center [895, 480] width 48 height 19
click at [891, 483] on icon "button" at bounding box center [896, 481] width 10 height 10
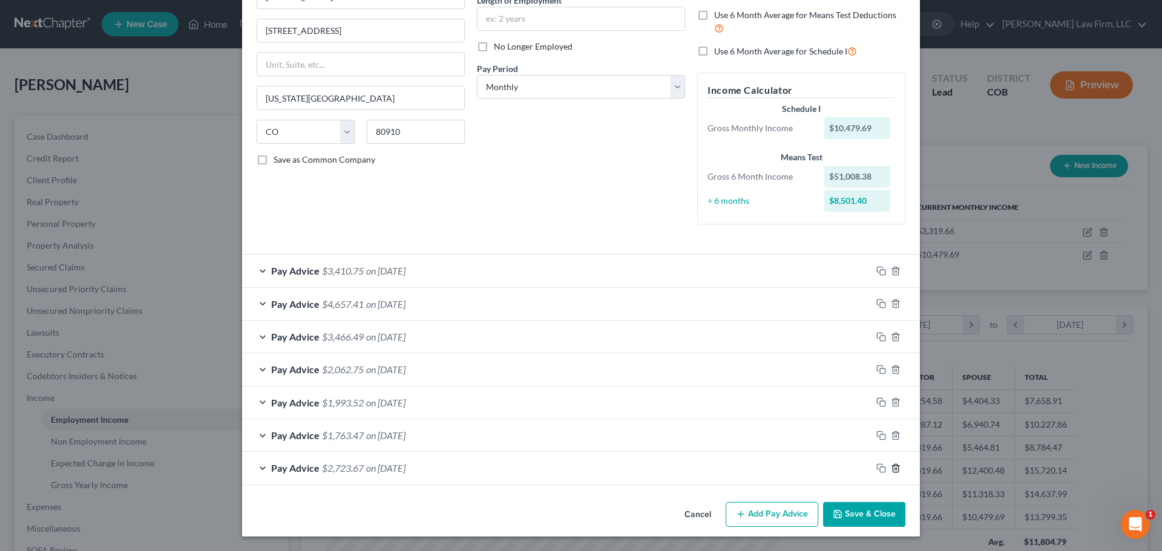
click at [895, 468] on line "button" at bounding box center [895, 469] width 0 height 2
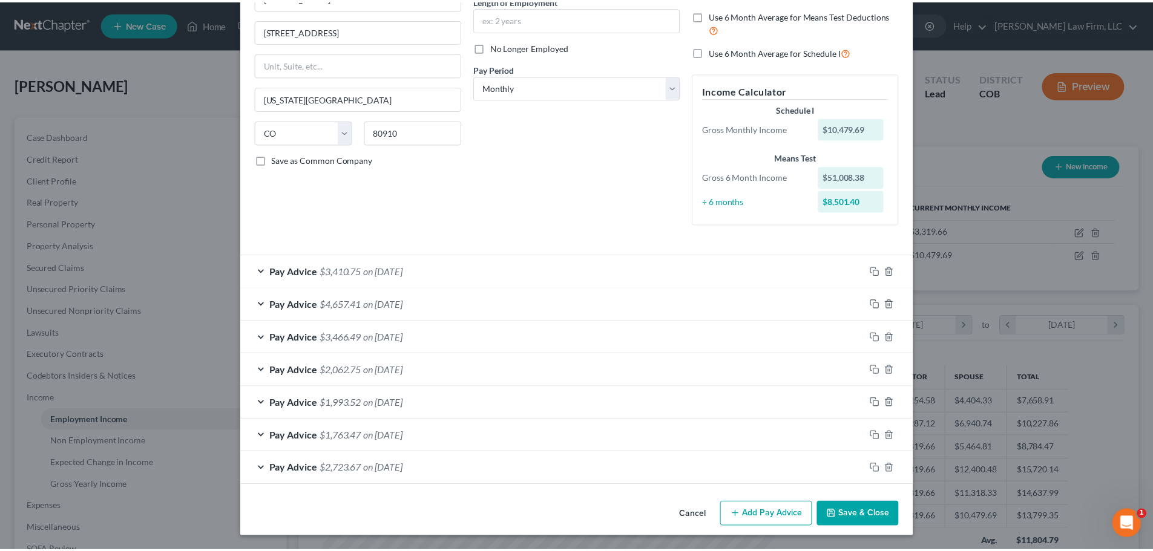
scroll to position [97, 0]
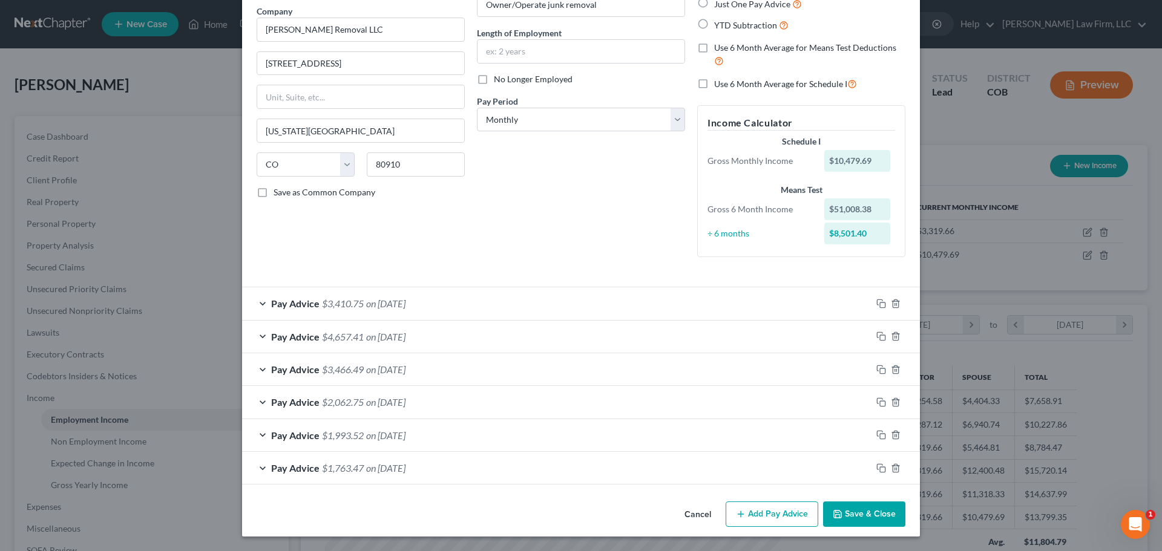
click at [871, 520] on button "Save & Close" at bounding box center [864, 514] width 82 height 25
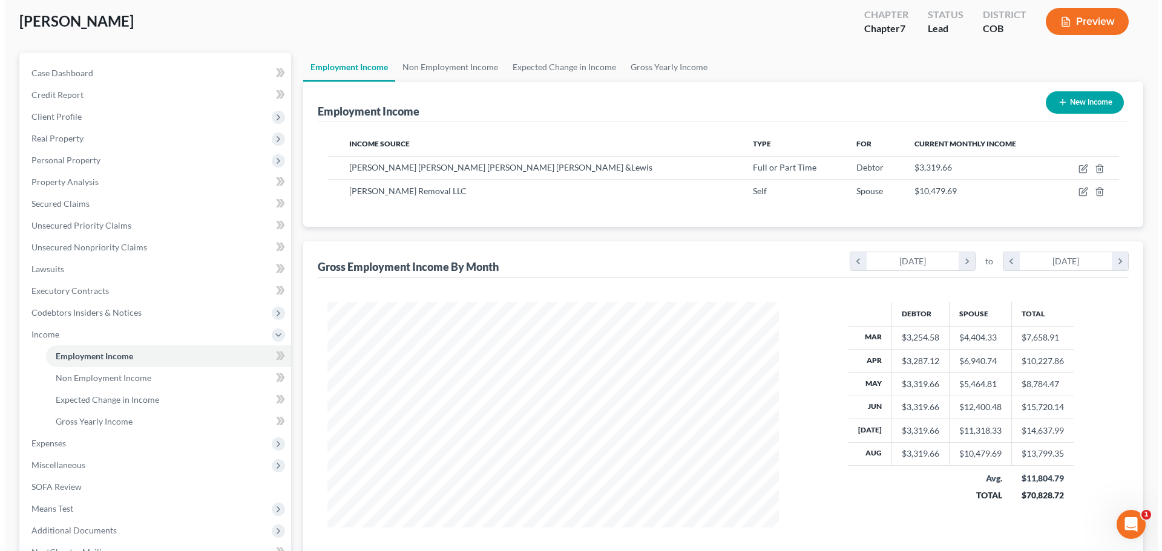
scroll to position [61, 0]
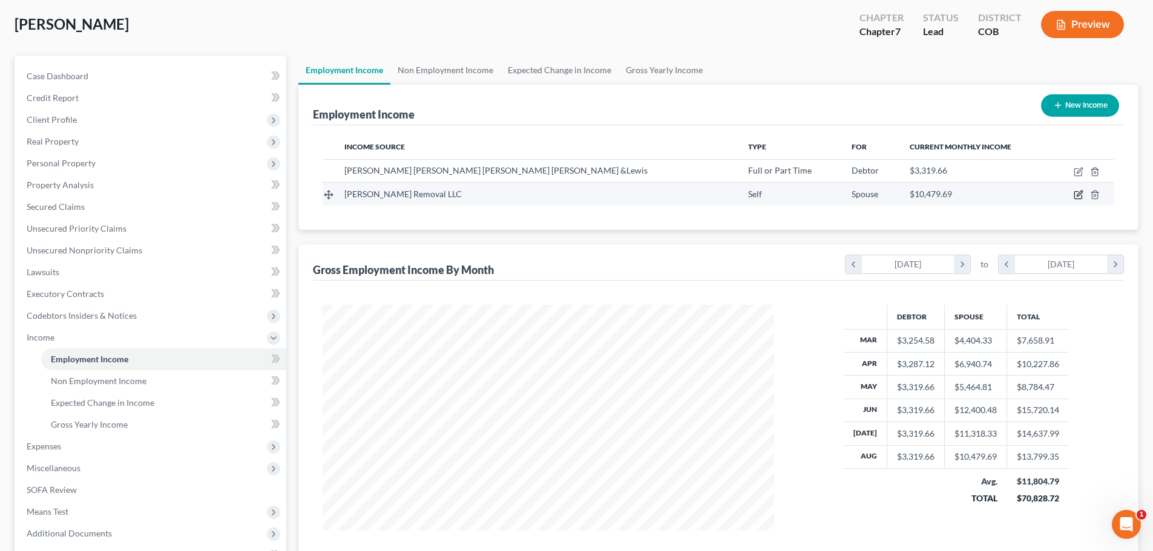
click at [1076, 195] on icon "button" at bounding box center [1078, 195] width 10 height 10
select select "1"
select select "5"
select select "0"
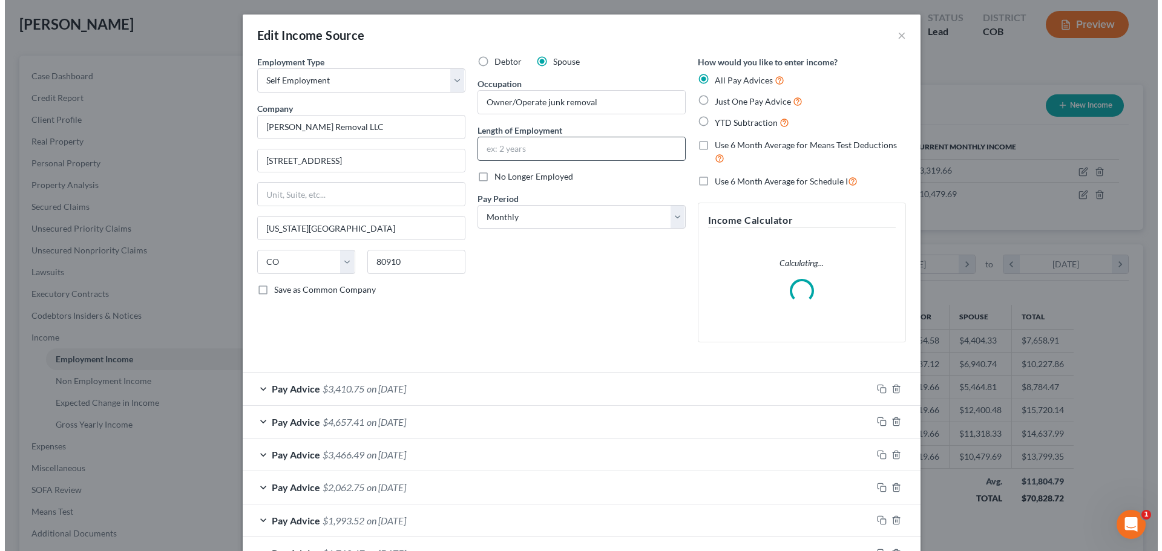
scroll to position [227, 480]
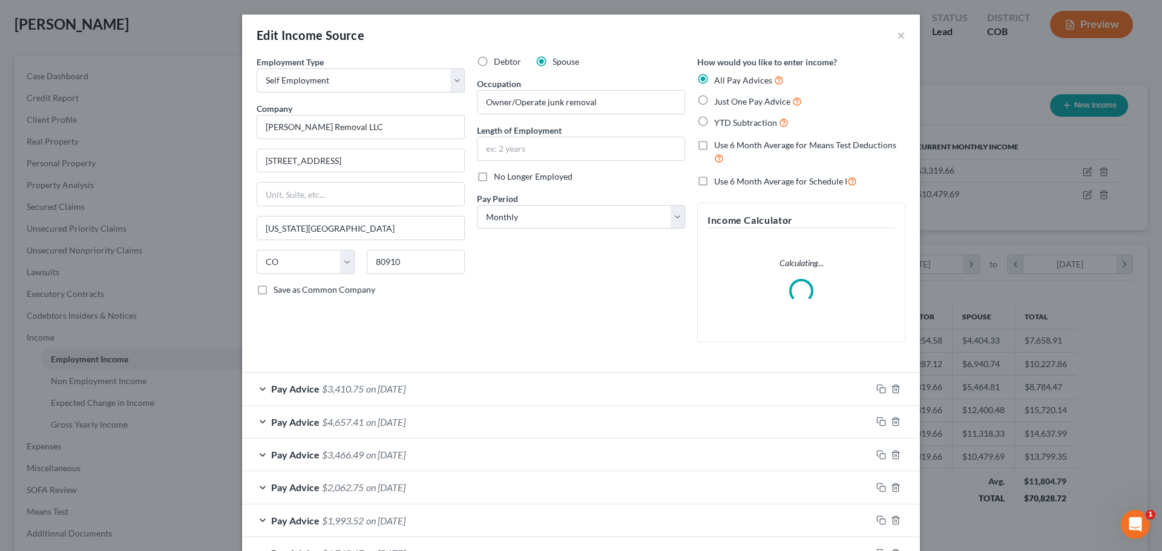
click at [714, 148] on label "Use 6 Month Average for Means Test Deductions" at bounding box center [809, 152] width 191 height 26
click at [719, 147] on input "Use 6 Month Average for Means Test Deductions" at bounding box center [723, 143] width 8 height 8
checkbox input "true"
click at [714, 182] on label "Use 6 Month Average for Schedule I" at bounding box center [785, 181] width 143 height 14
click at [719, 182] on input "Use 6 Month Average for Schedule I" at bounding box center [723, 178] width 8 height 8
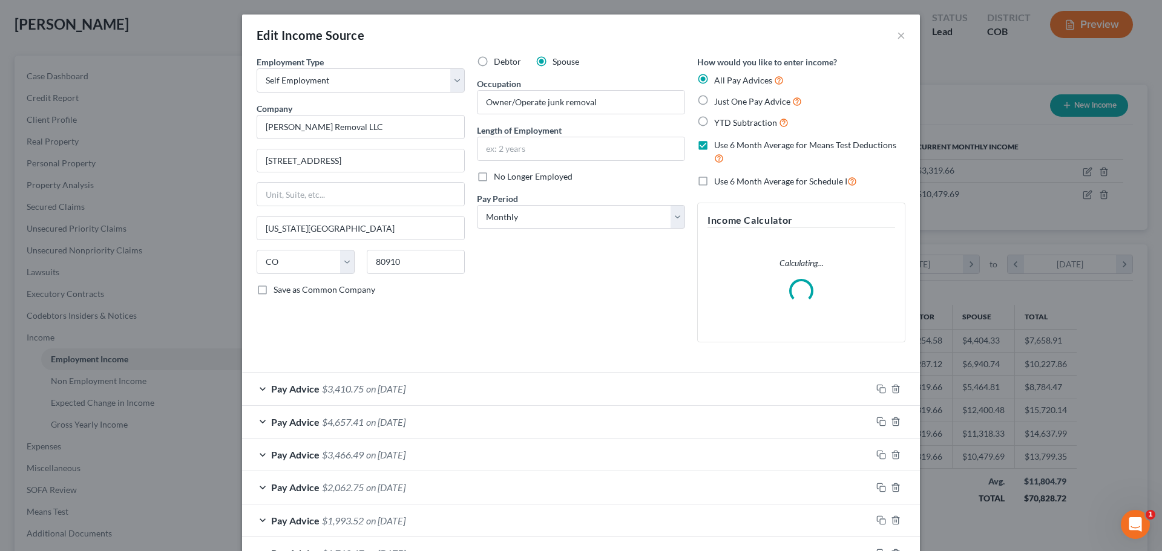
checkbox input "true"
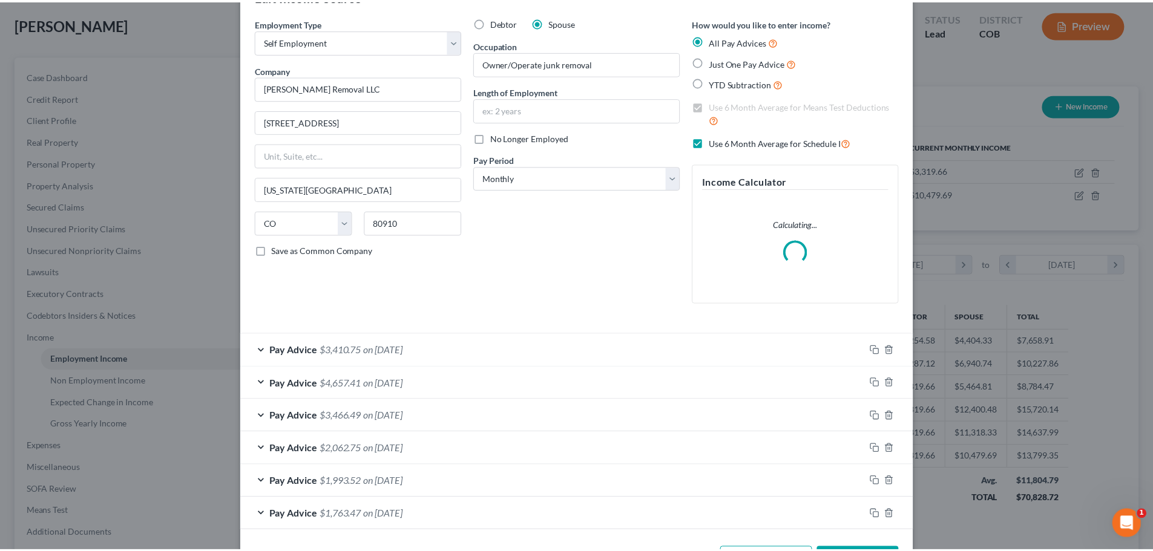
scroll to position [85, 0]
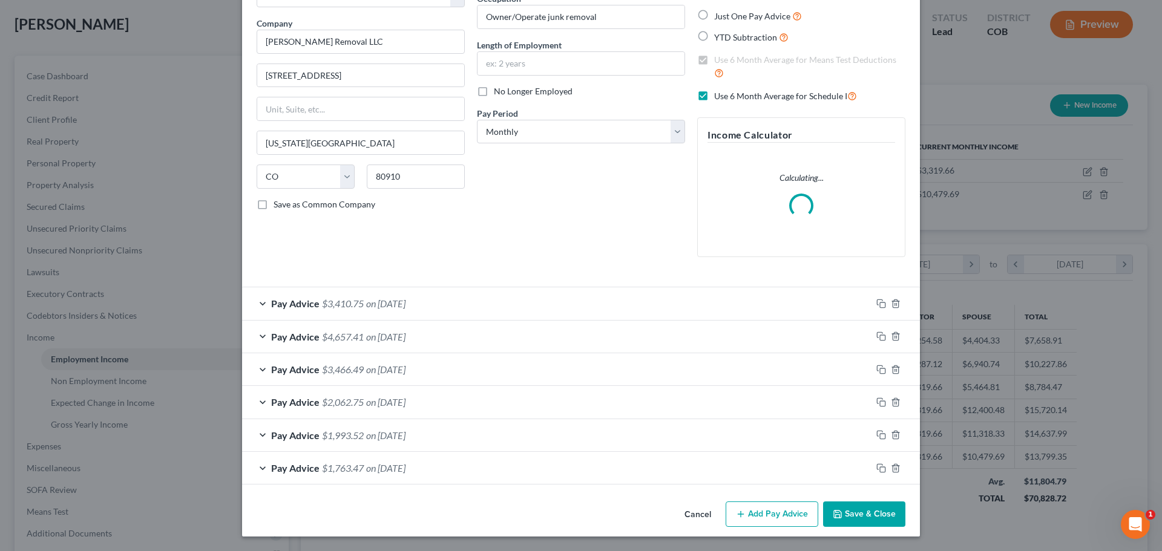
click at [866, 519] on button "Save & Close" at bounding box center [864, 514] width 82 height 25
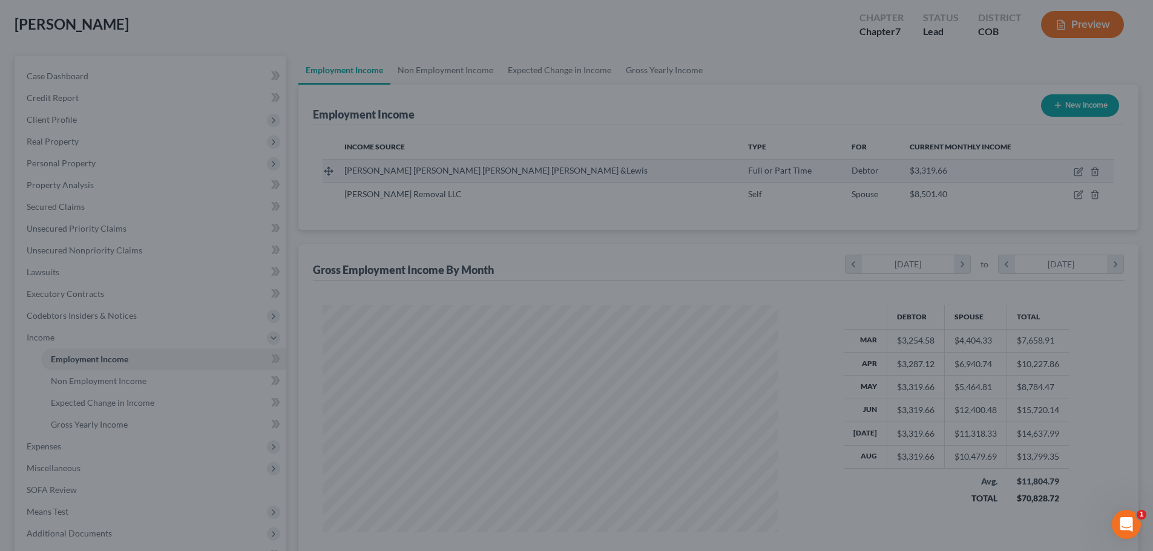
scroll to position [0, 0]
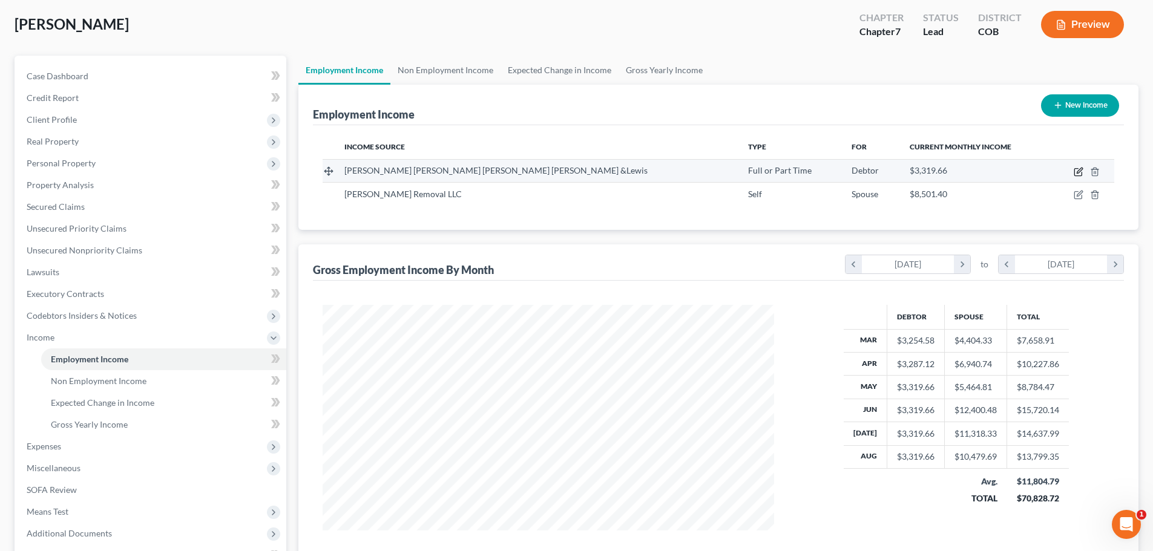
click at [1078, 171] on icon "button" at bounding box center [1078, 172] width 10 height 10
select select "0"
select select "5"
select select "1"
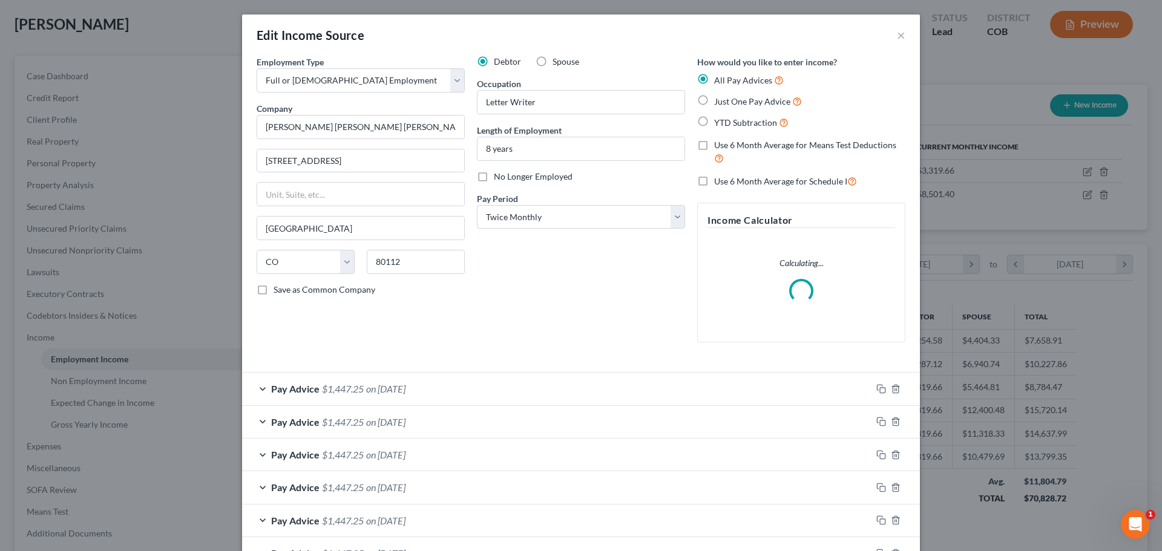
click at [714, 152] on label "Use 6 Month Average for Means Test Deductions" at bounding box center [809, 152] width 191 height 26
click at [719, 147] on input "Use 6 Month Average for Means Test Deductions" at bounding box center [723, 143] width 8 height 8
checkbox input "true"
drag, startPoint x: 699, startPoint y: 168, endPoint x: 704, endPoint y: 186, distance: 18.2
click at [704, 185] on div "How would you like to enter income? All Pay Advices Just One Pay Advice YTD Sub…" at bounding box center [801, 204] width 220 height 296
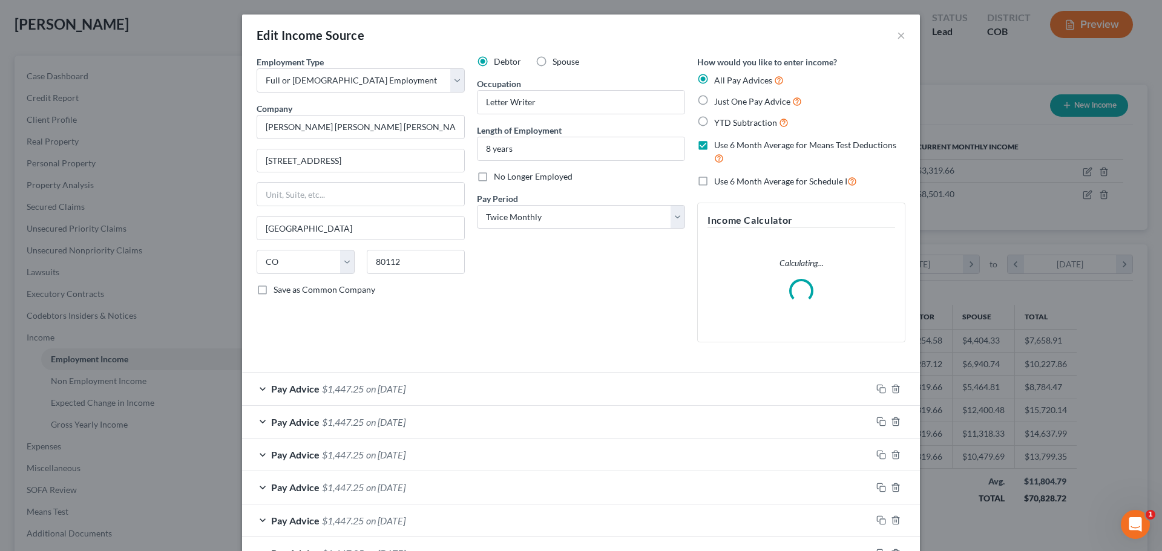
click at [714, 186] on label "Use 6 Month Average for Schedule I" at bounding box center [785, 181] width 143 height 14
click at [719, 182] on input "Use 6 Month Average for Schedule I" at bounding box center [723, 178] width 8 height 8
checkbox input "true"
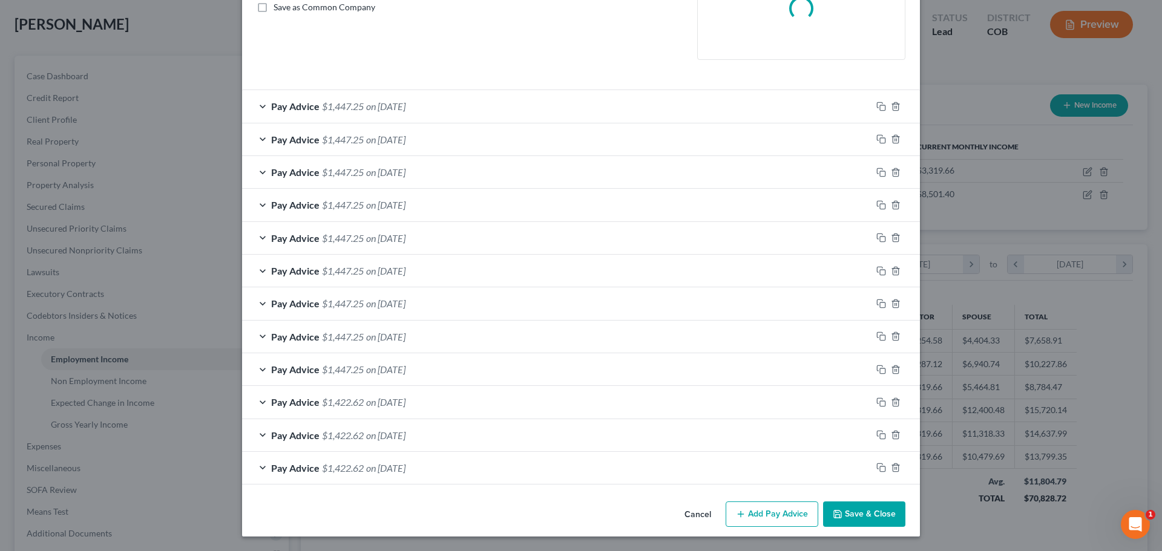
click at [857, 520] on button "Save & Close" at bounding box center [864, 514] width 82 height 25
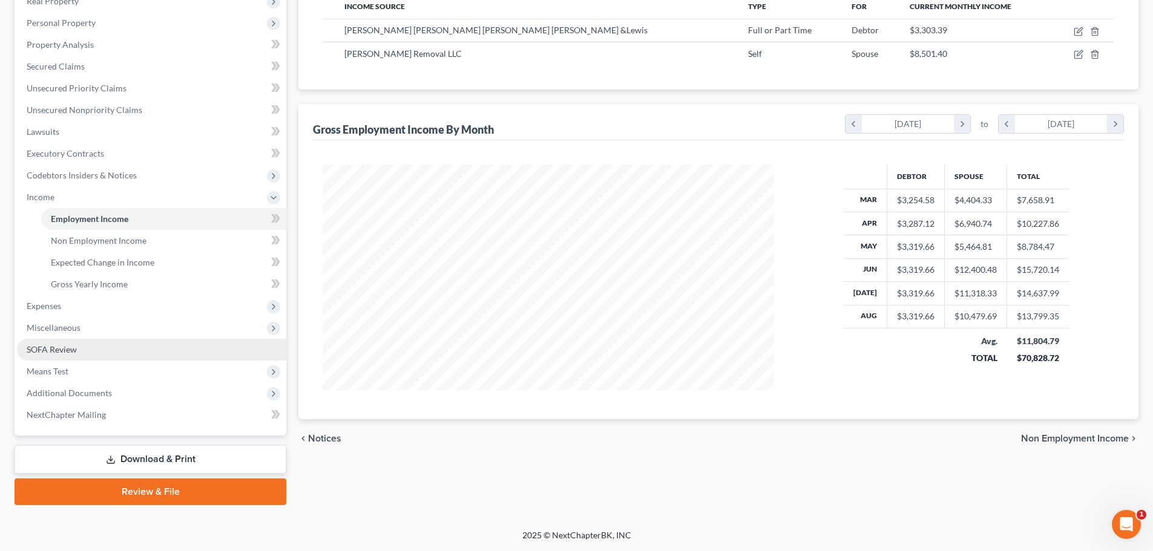
click at [97, 355] on link "SOFA Review" at bounding box center [151, 350] width 269 height 22
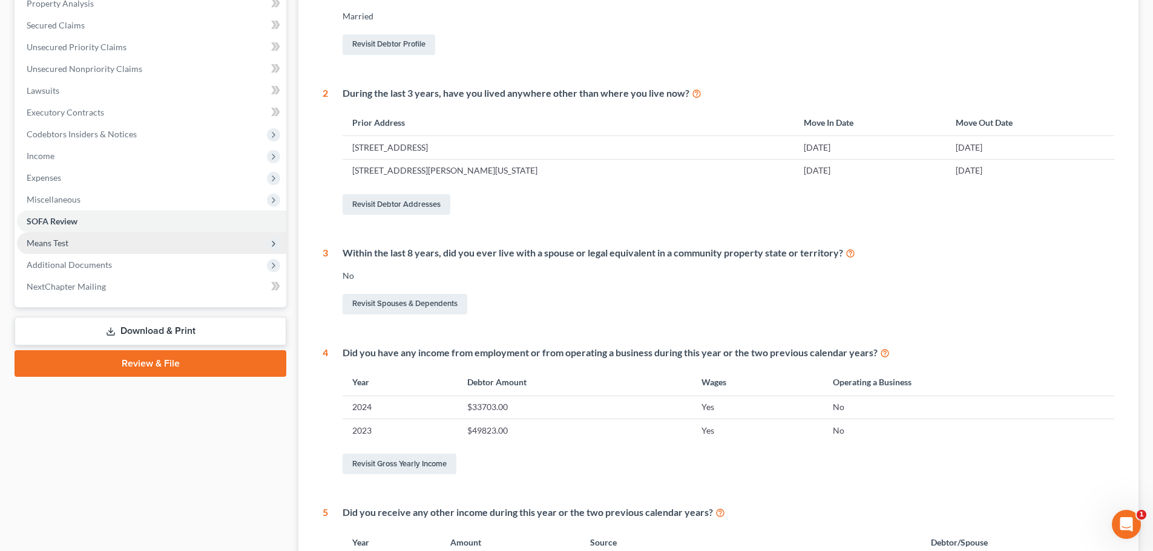
click at [87, 246] on span "Means Test" at bounding box center [151, 243] width 269 height 22
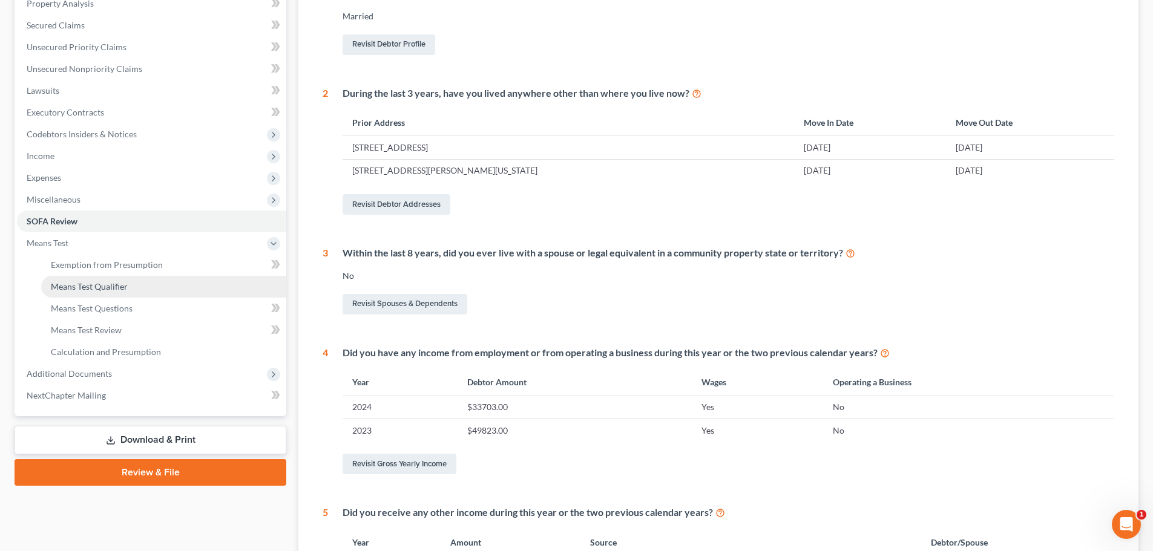
click at [91, 286] on span "Means Test Qualifier" at bounding box center [89, 286] width 77 height 10
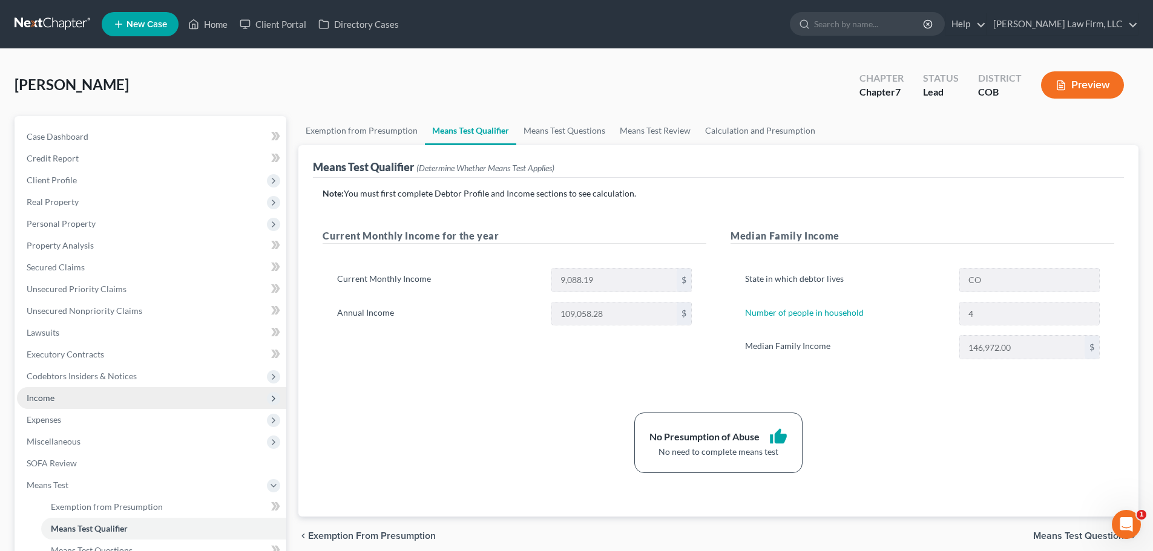
click at [67, 394] on span "Income" at bounding box center [151, 398] width 269 height 22
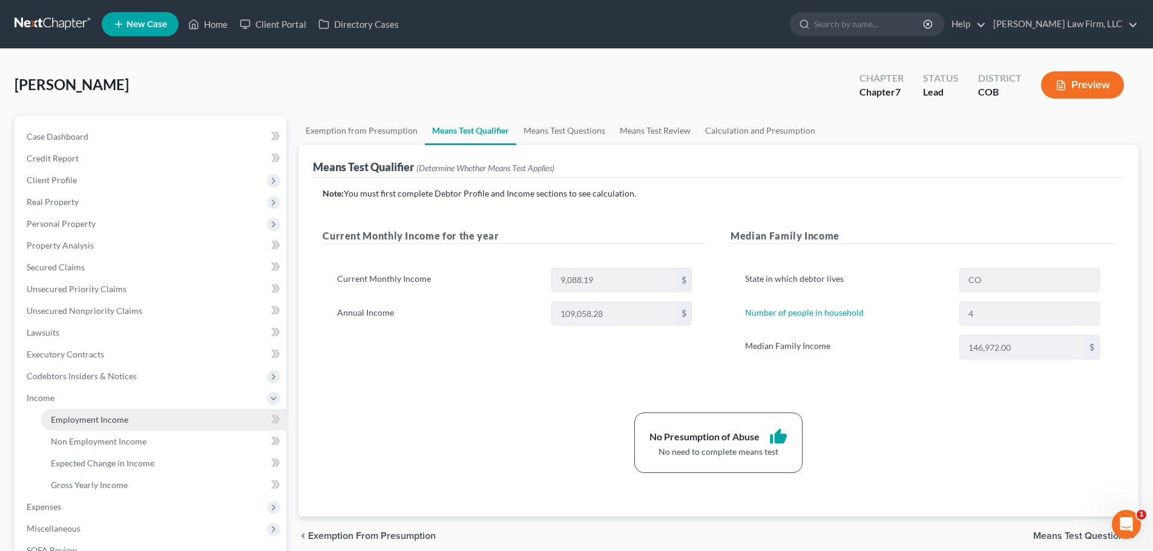
click at [119, 419] on span "Employment Income" at bounding box center [89, 419] width 77 height 10
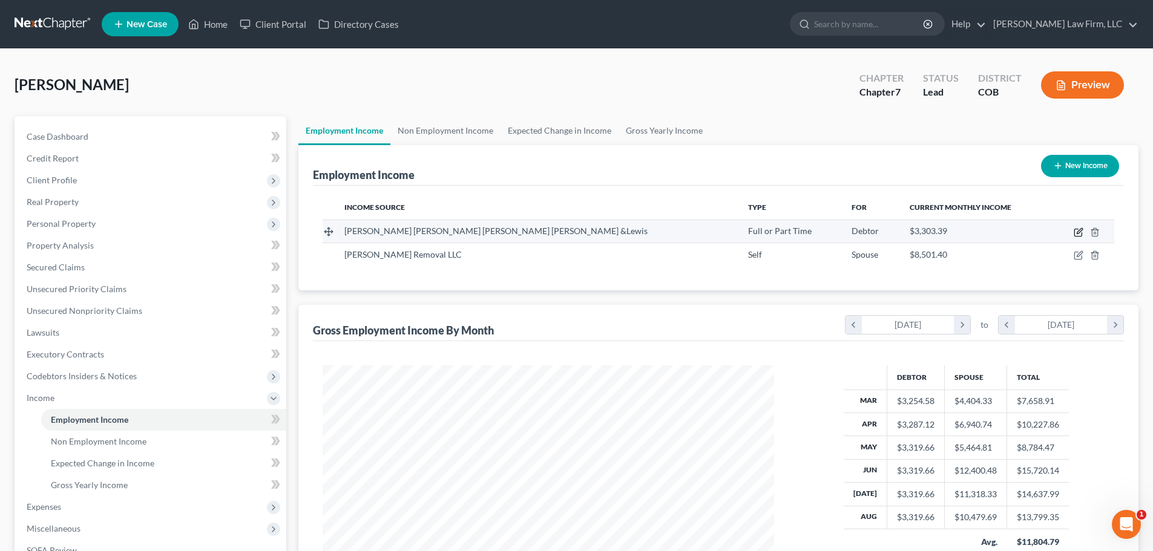
click at [1073, 232] on icon "button" at bounding box center [1078, 232] width 10 height 10
select select "0"
select select "5"
select select "1"
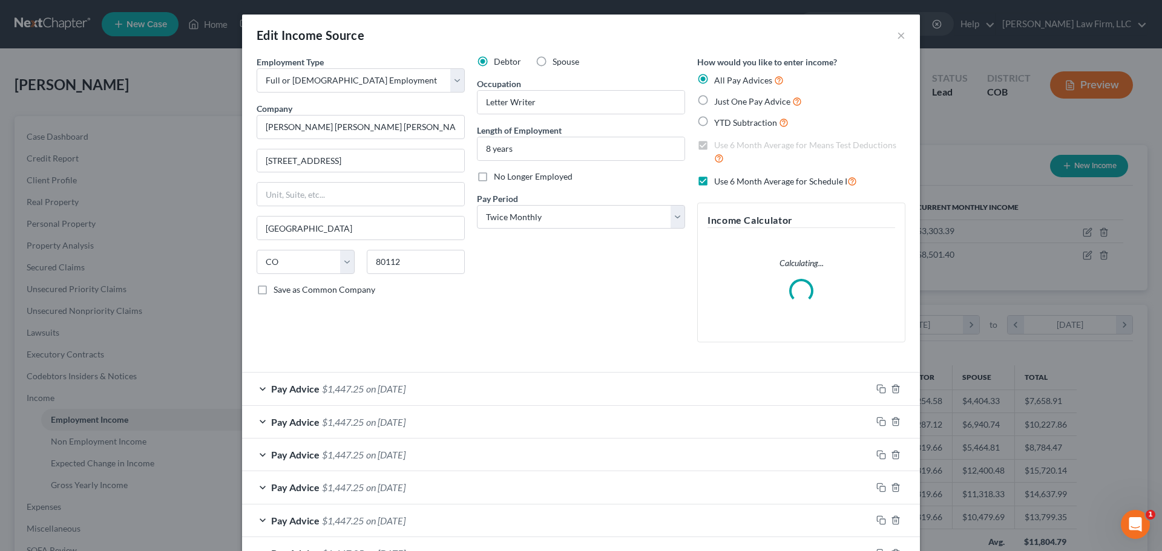
scroll to position [227, 480]
click at [394, 126] on input "Riggs Abney Neal Turpen Orbison &Lewis" at bounding box center [361, 127] width 208 height 24
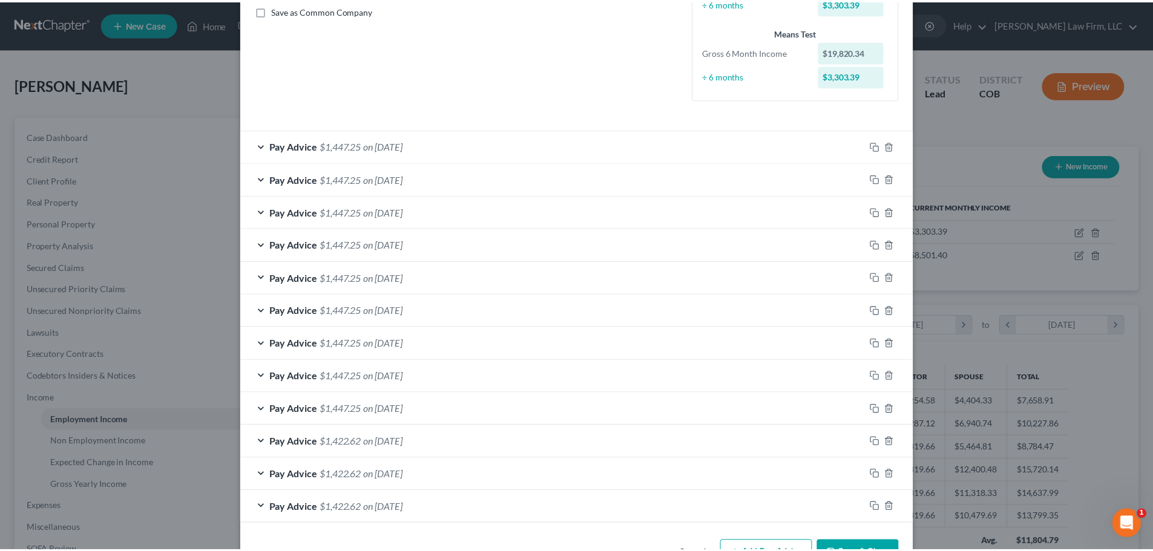
scroll to position [319, 0]
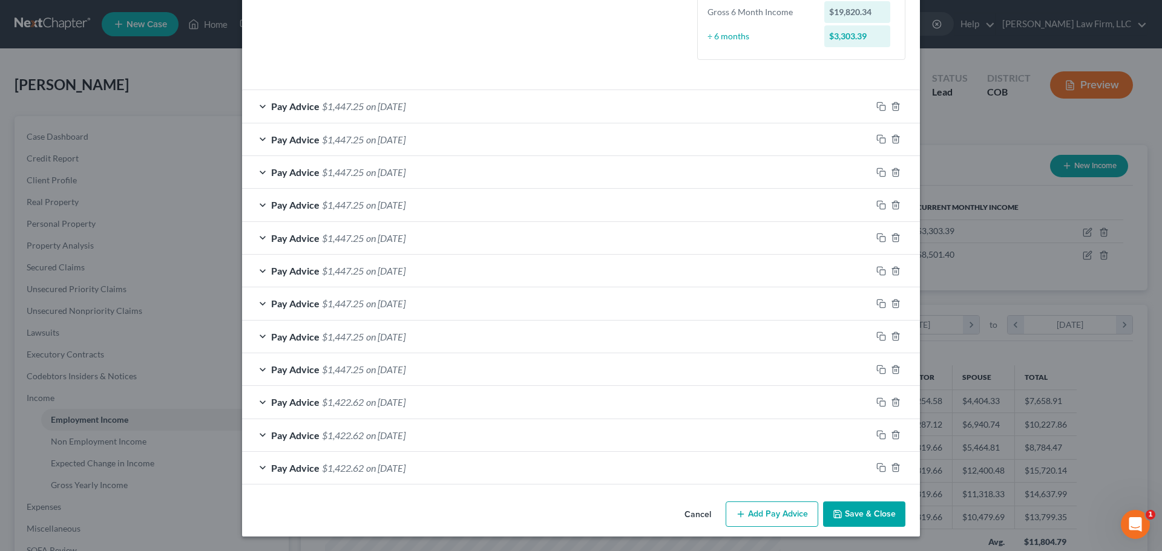
type input "Riggs Abney Neal Turpen Orbison & Lewis"
click at [847, 511] on button "Save & Close" at bounding box center [864, 514] width 82 height 25
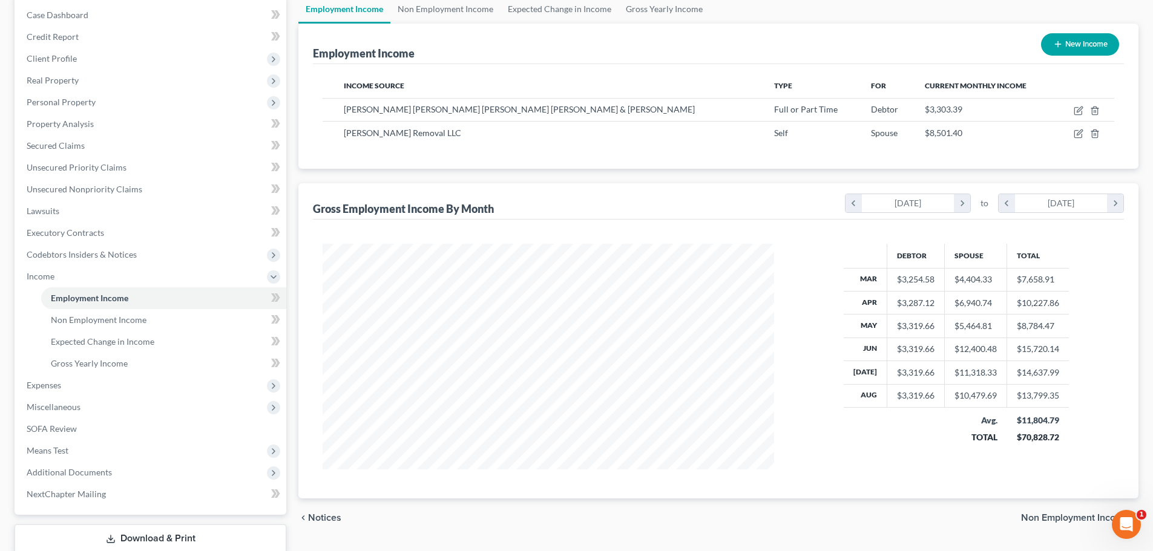
scroll to position [0, 0]
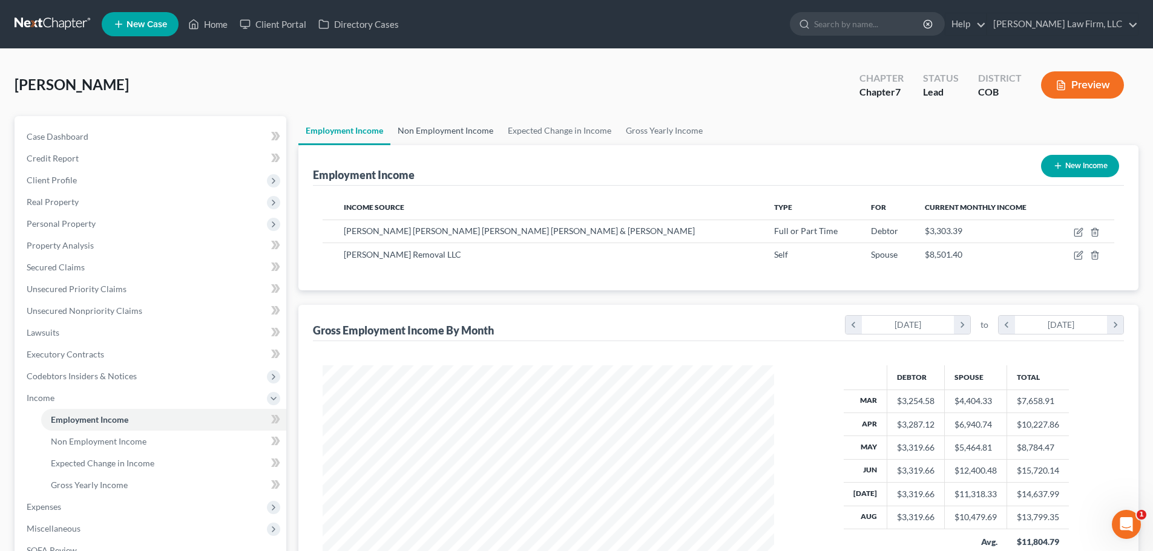
click at [441, 127] on link "Non Employment Income" at bounding box center [445, 130] width 110 height 29
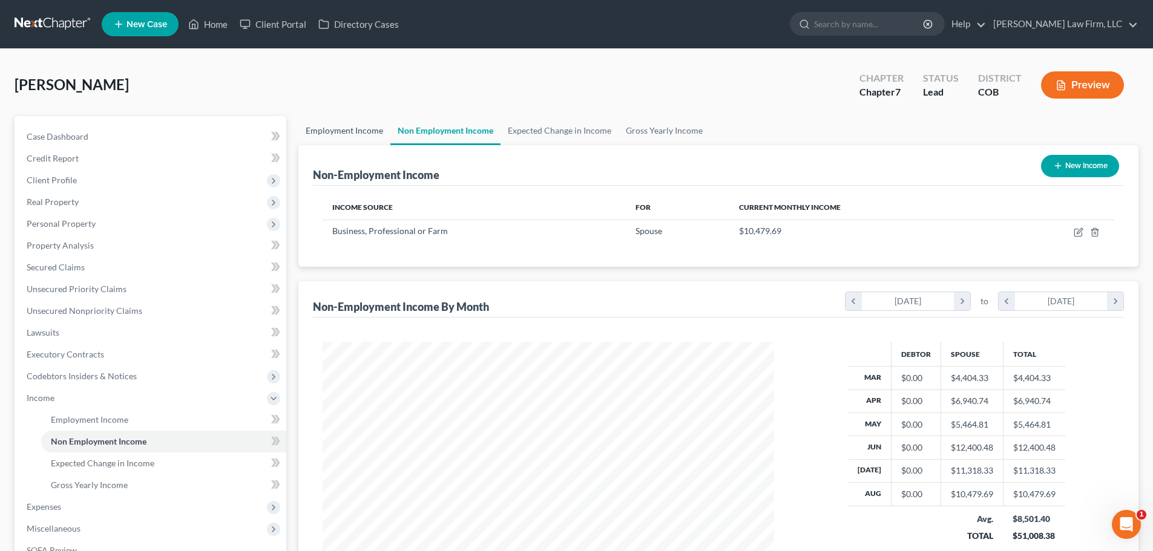
scroll to position [226, 476]
click at [353, 129] on link "Employment Income" at bounding box center [344, 130] width 92 height 29
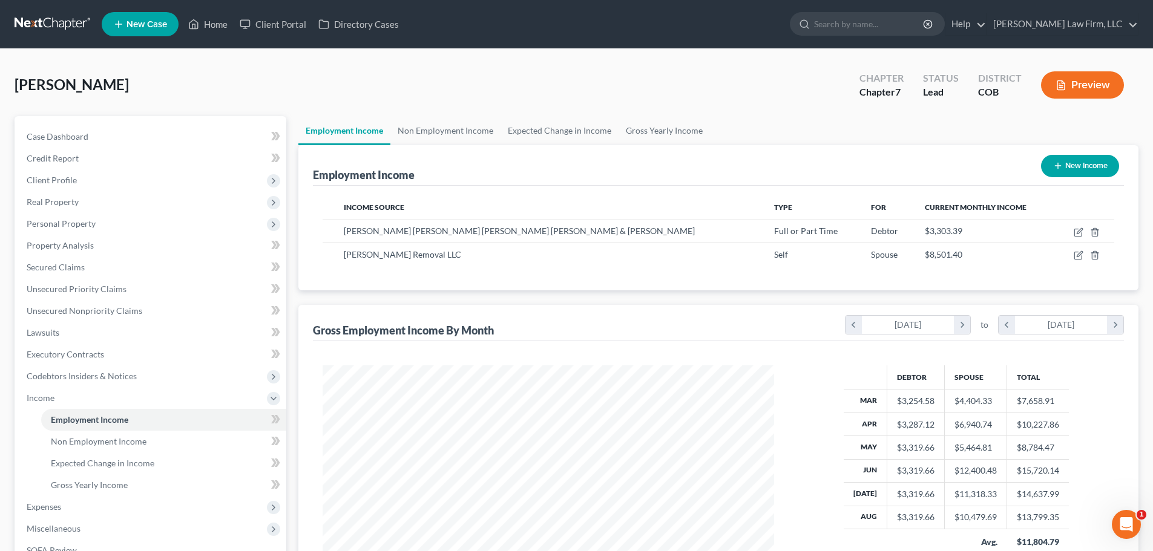
scroll to position [226, 476]
click at [384, 253] on span "Andres Junk Removal LLC" at bounding box center [402, 254] width 117 height 10
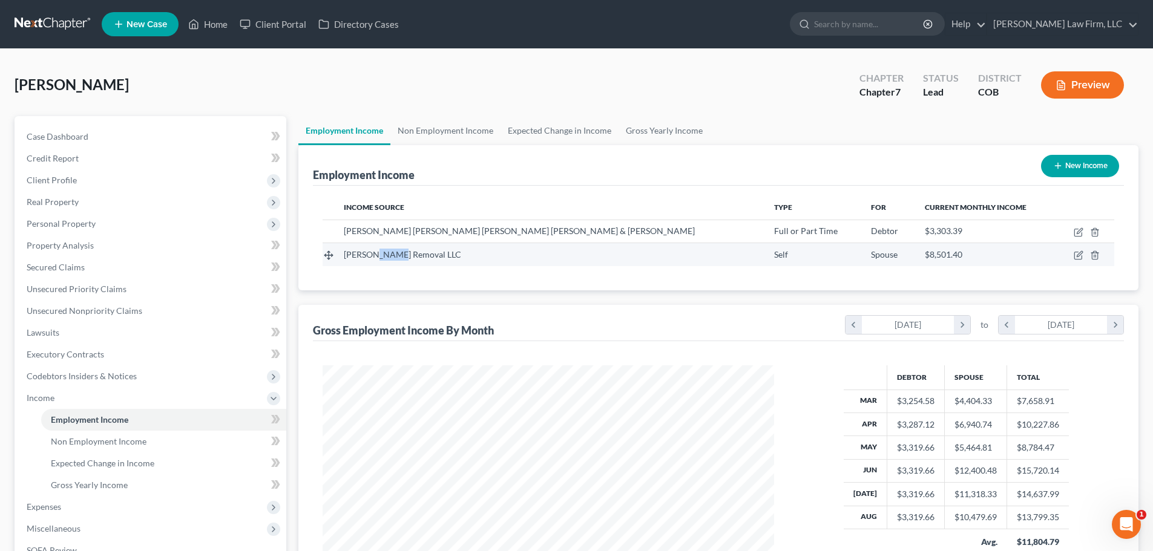
click at [384, 253] on span "Andres Junk Removal LLC" at bounding box center [402, 254] width 117 height 10
click at [453, 124] on link "Non Employment Income" at bounding box center [445, 130] width 110 height 29
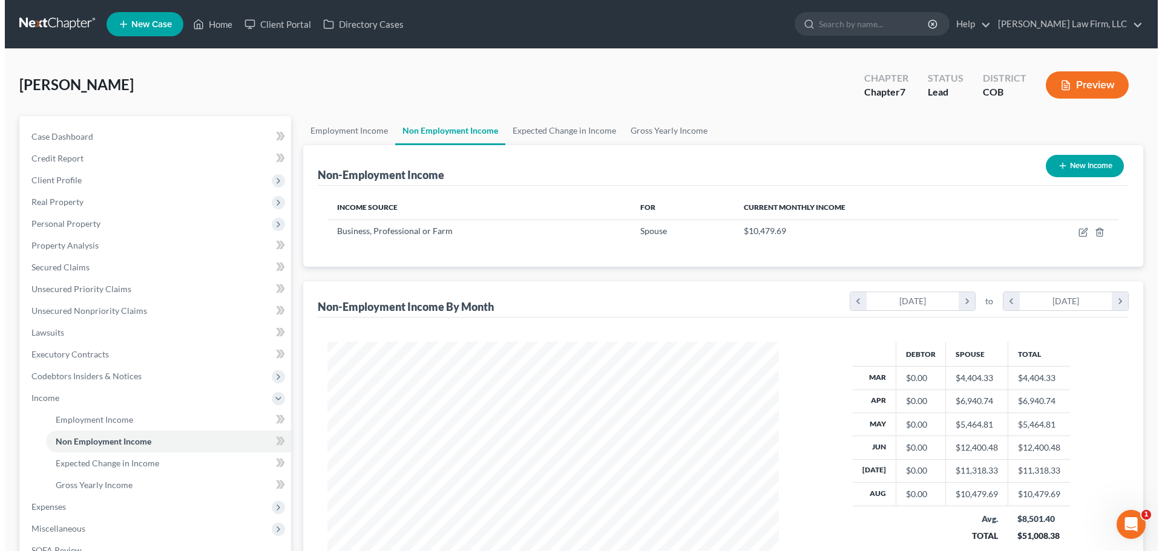
scroll to position [226, 476]
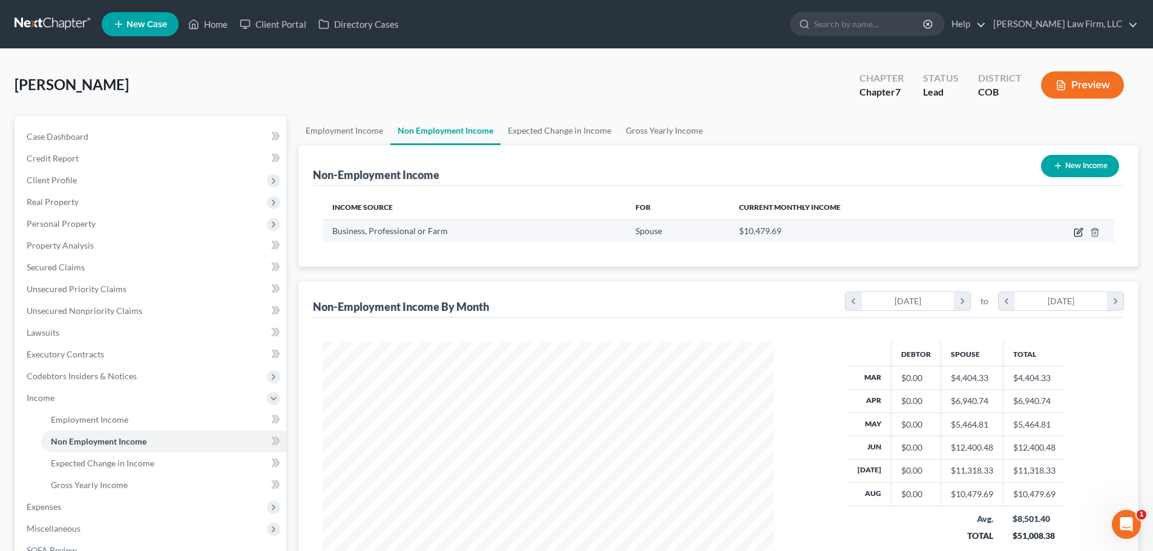
click at [1073, 230] on icon "button" at bounding box center [1078, 232] width 10 height 10
select select "10"
select select "0"
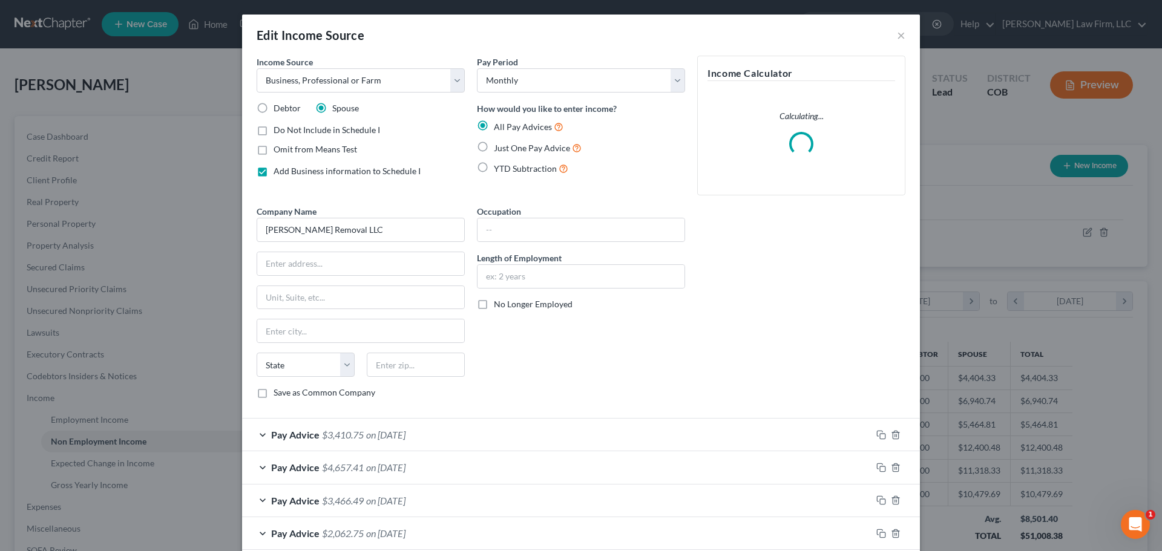
scroll to position [227, 480]
click at [421, 86] on select "Select Unemployment Disability (from employer) Pension Retirement Social Securi…" at bounding box center [361, 80] width 208 height 24
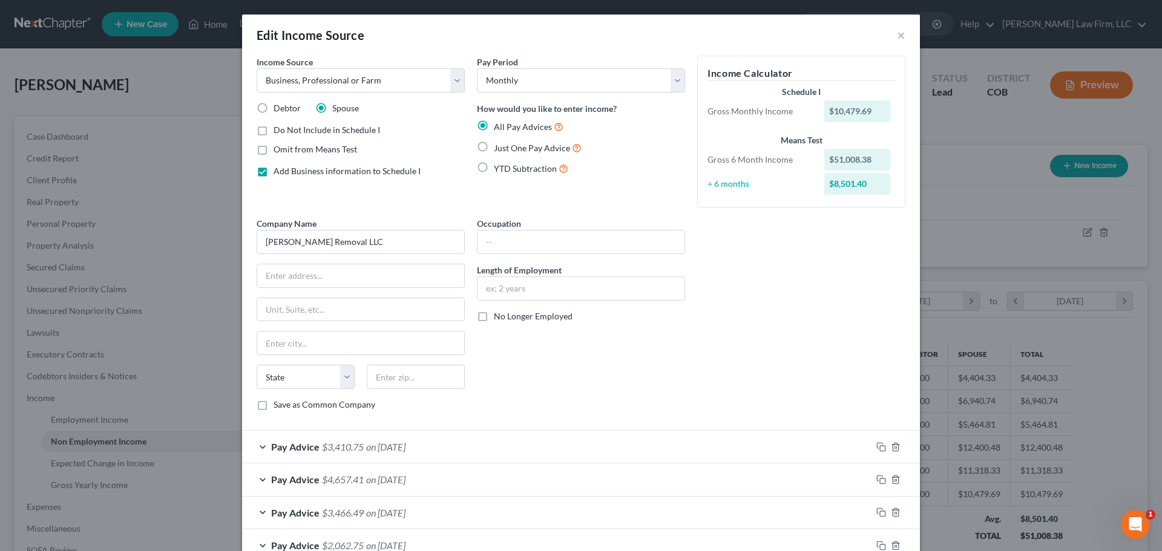
click at [737, 347] on div "Company Name * Andres Junk Removal LLC State AL AK AR AZ CA CO CT DE DC FL GA G…" at bounding box center [580, 318] width 661 height 203
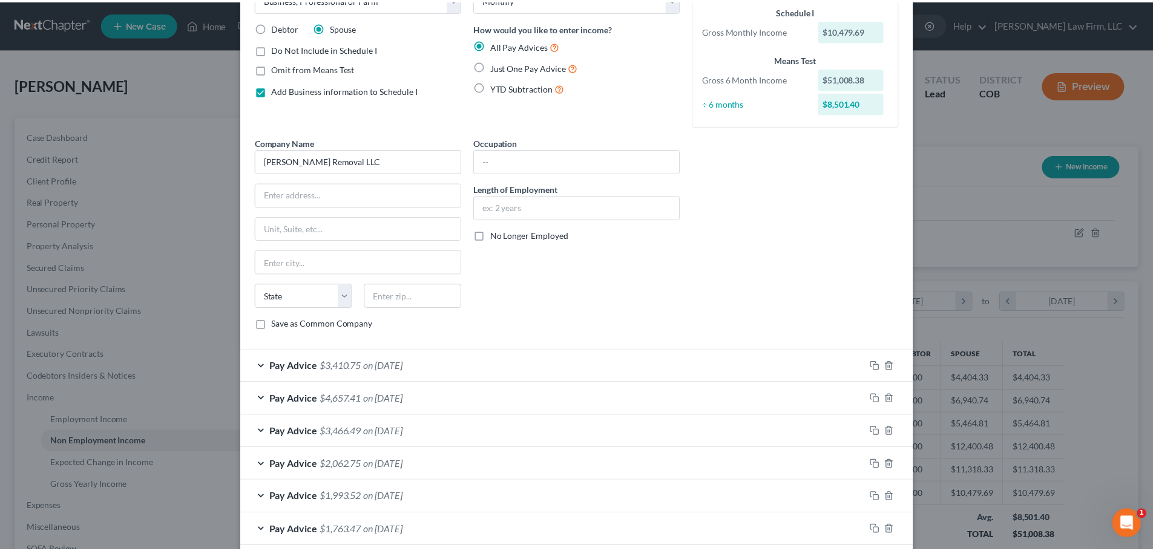
scroll to position [209, 0]
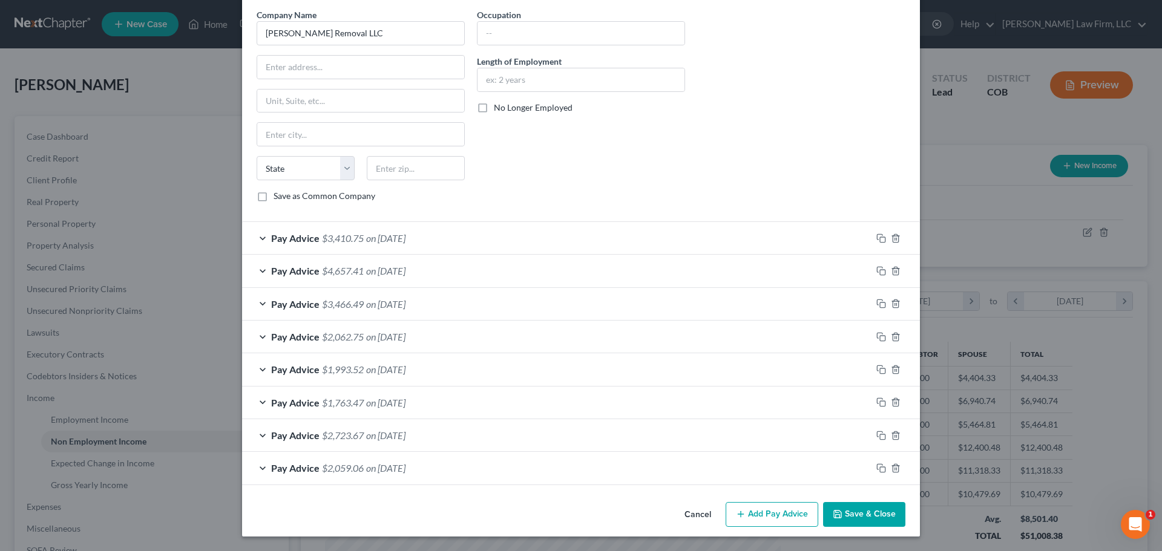
click at [681, 516] on button "Cancel" at bounding box center [698, 515] width 46 height 24
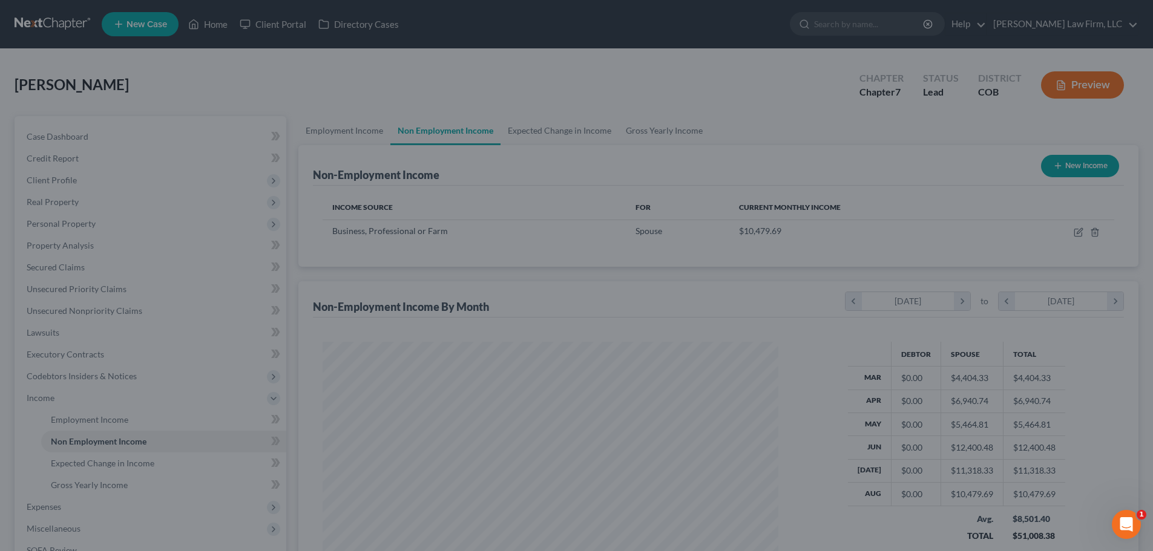
scroll to position [604806, 604556]
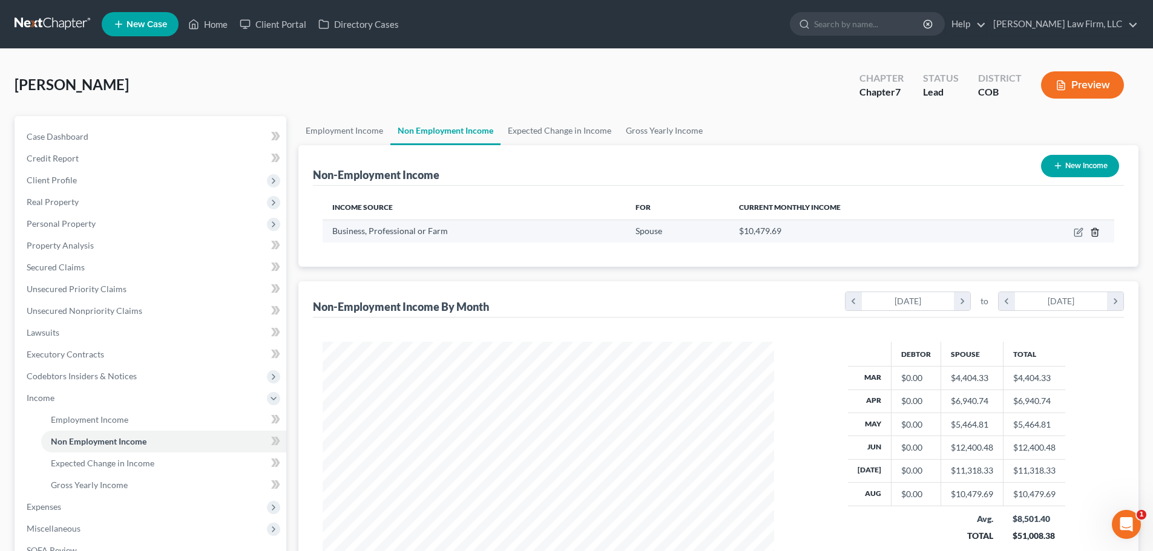
click at [1091, 232] on icon "button" at bounding box center [1095, 232] width 10 height 10
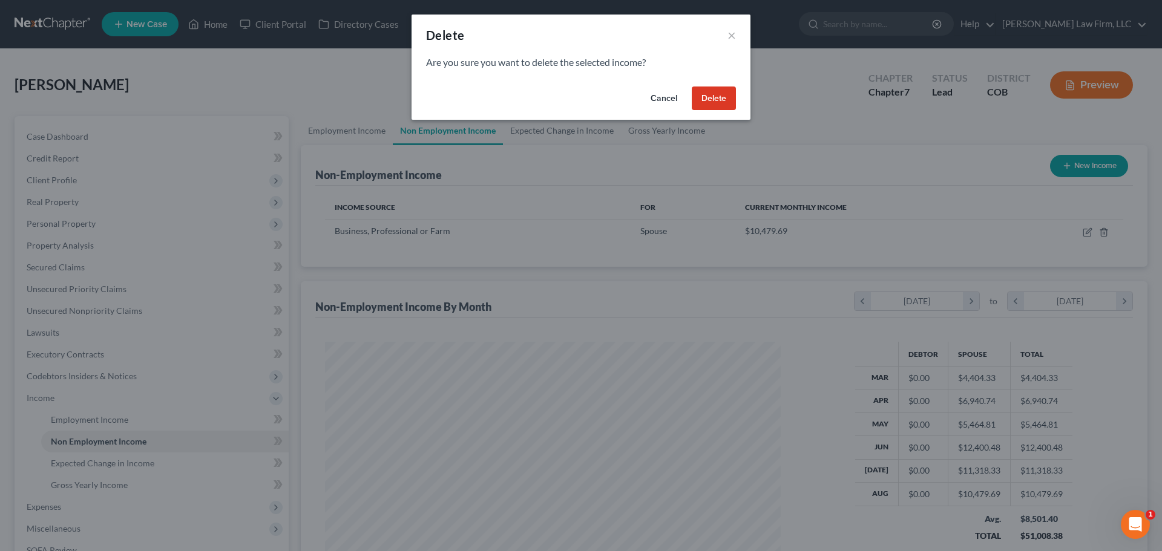
click at [647, 251] on div "Delete × Are you sure you want to delete the selected income? Cancel Delete" at bounding box center [581, 275] width 1162 height 551
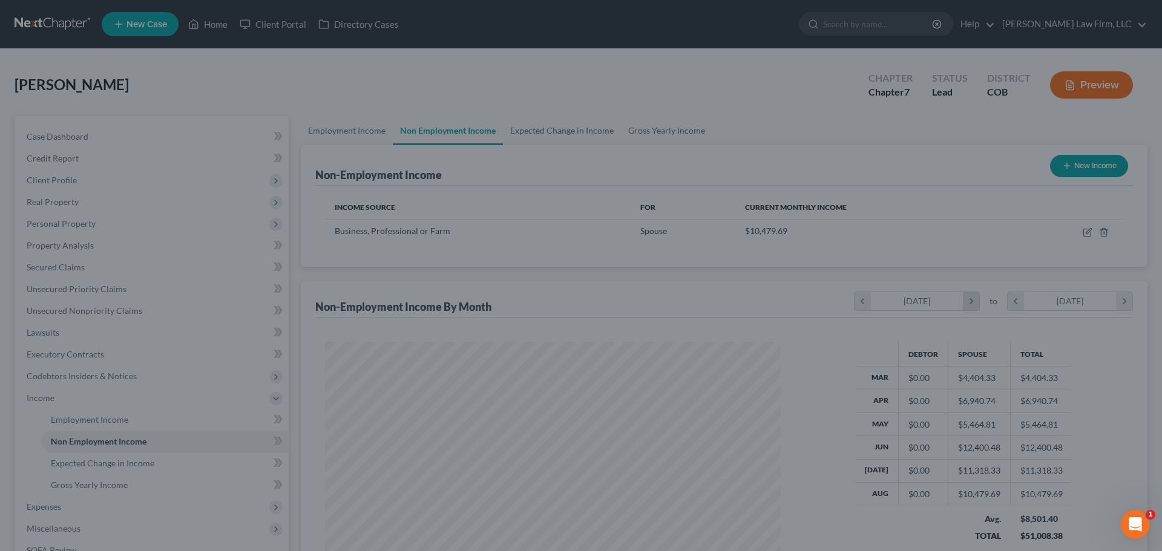
scroll to position [604806, 604556]
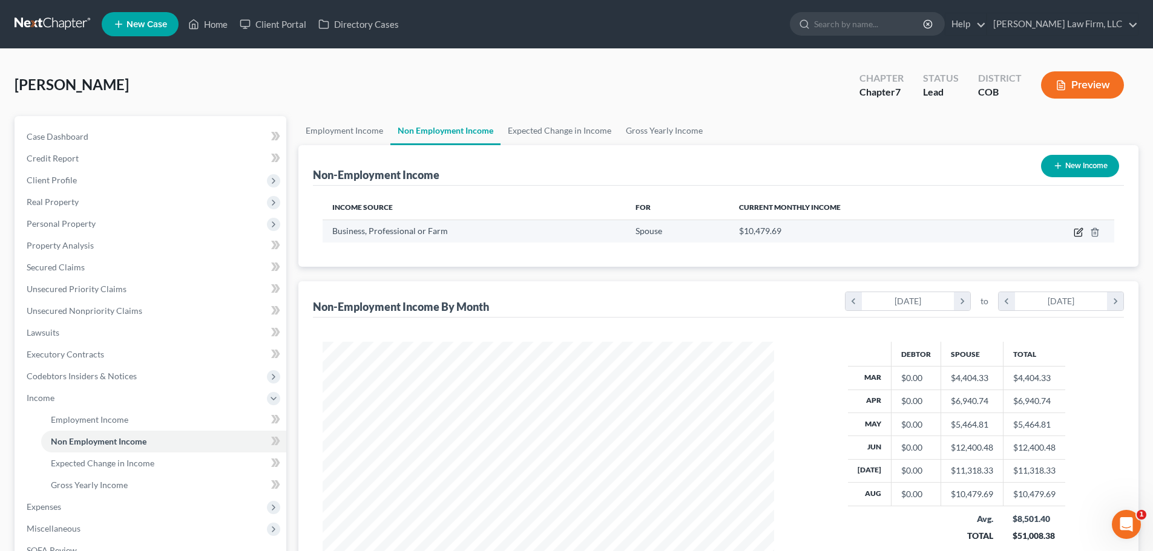
click at [1074, 235] on icon "button" at bounding box center [1077, 232] width 7 height 7
select select "10"
select select "0"
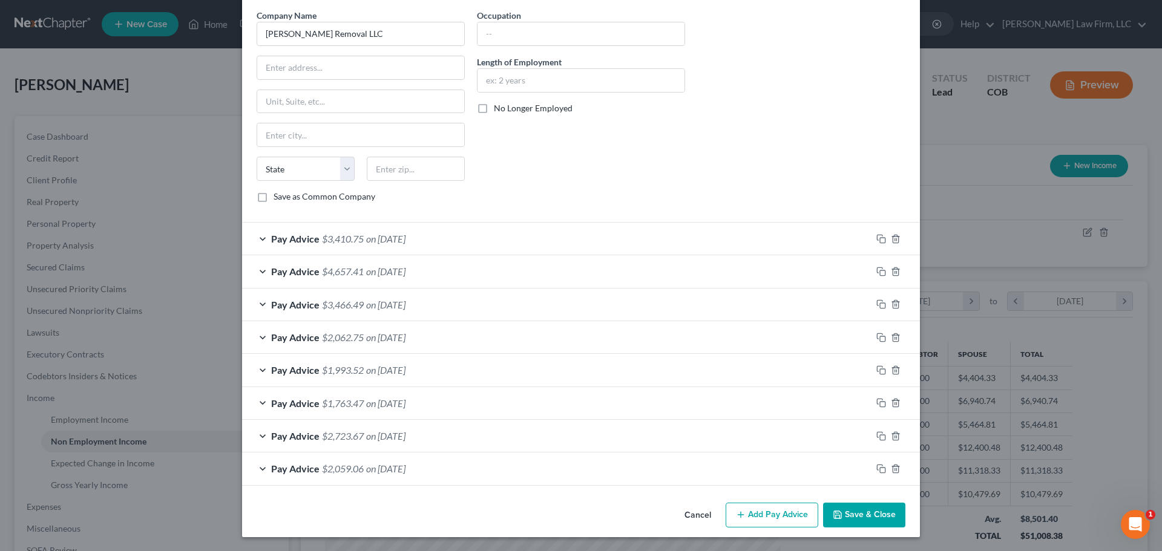
scroll to position [197, 0]
click at [484, 336] on div "Pay Advice $2,062.75 on 05/31/2025" at bounding box center [556, 337] width 629 height 32
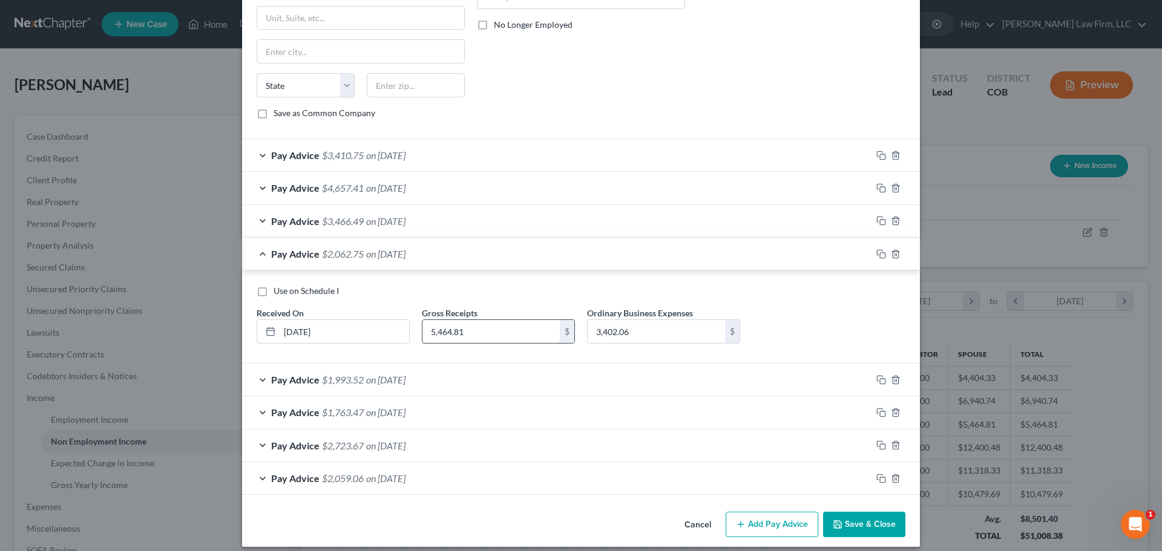
scroll to position [290, 0]
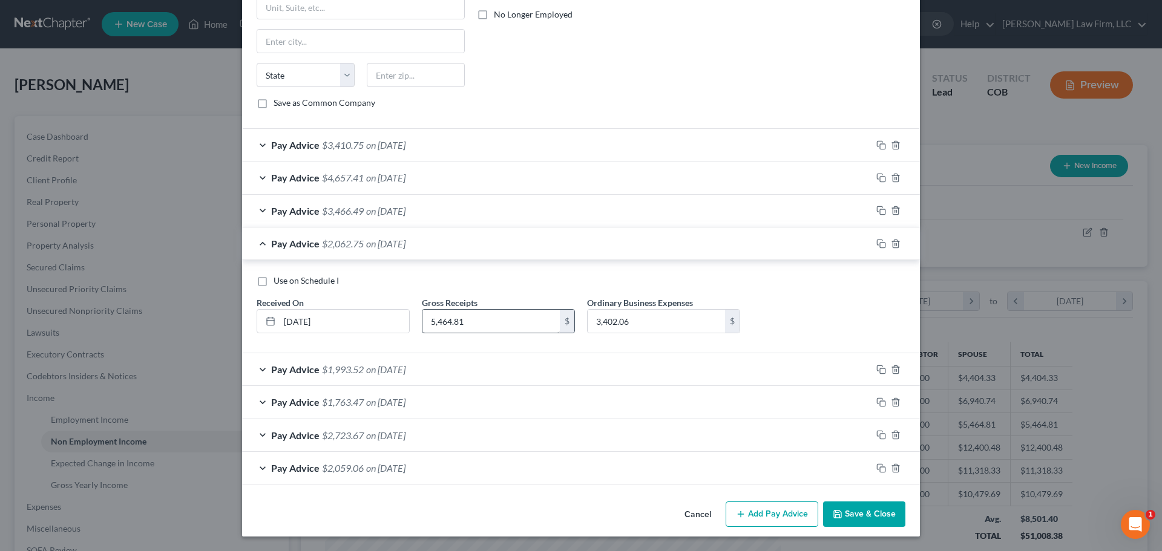
click at [452, 414] on div "Pay Advice $1,763.47 on 03/31/2025" at bounding box center [556, 402] width 629 height 32
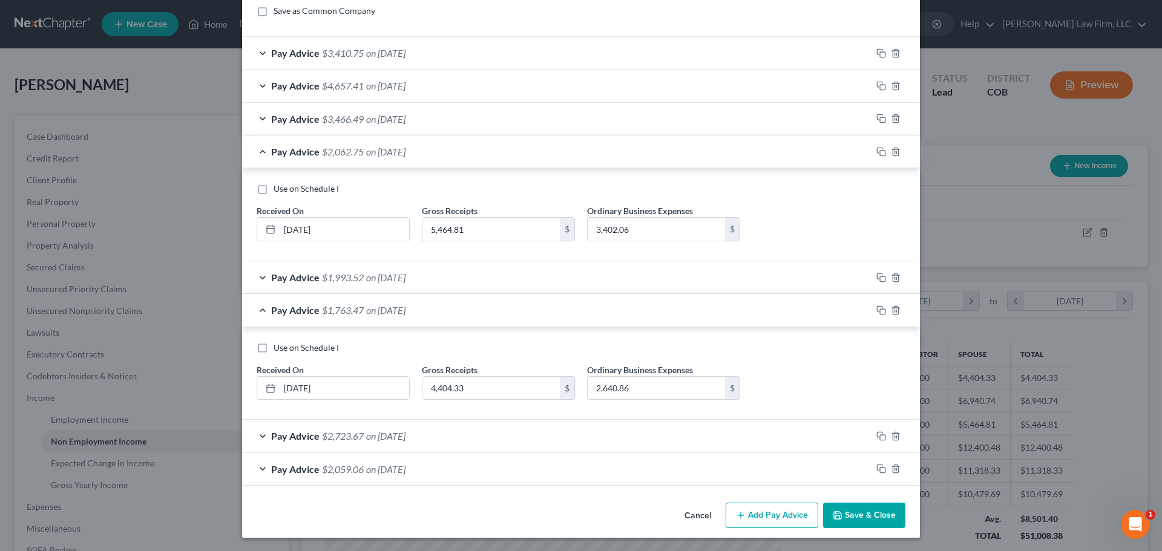
scroll to position [383, 0]
click at [476, 389] on input "4,404.33" at bounding box center [490, 387] width 137 height 23
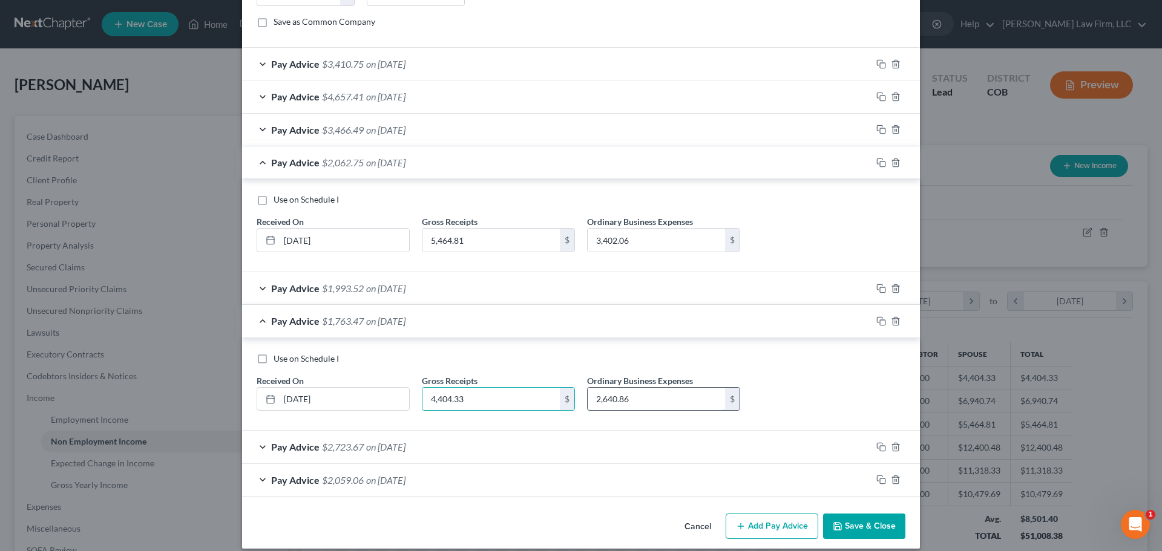
scroll to position [395, 0]
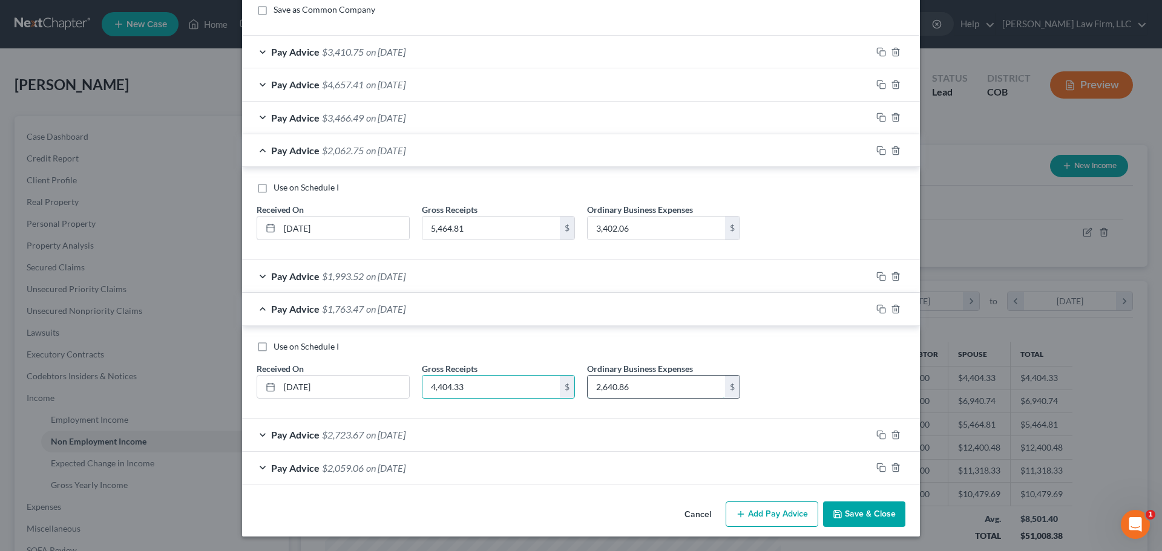
click at [603, 395] on input "2,640.86" at bounding box center [655, 387] width 137 height 23
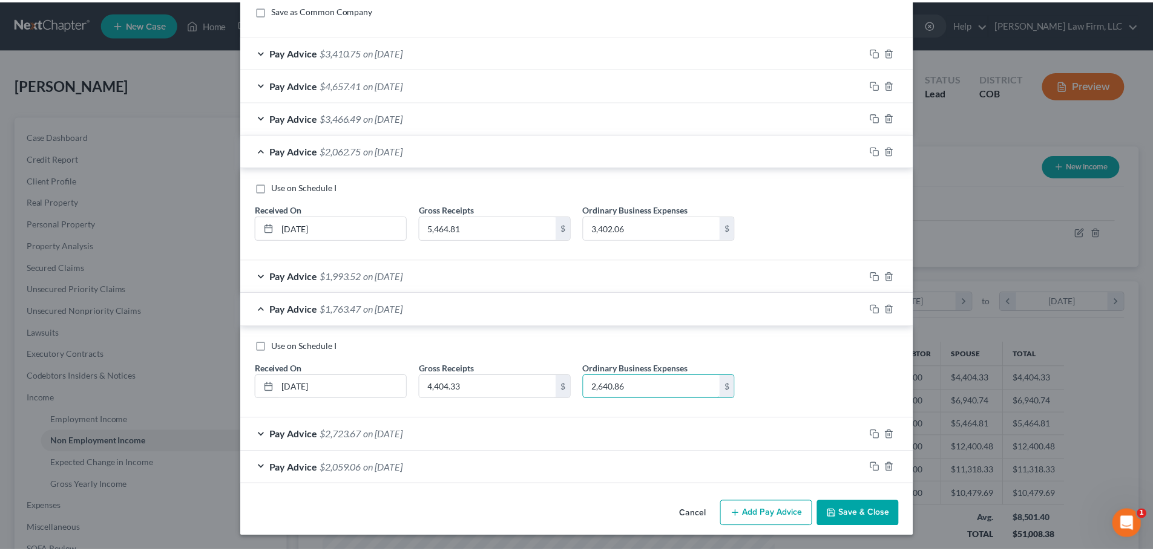
scroll to position [0, 0]
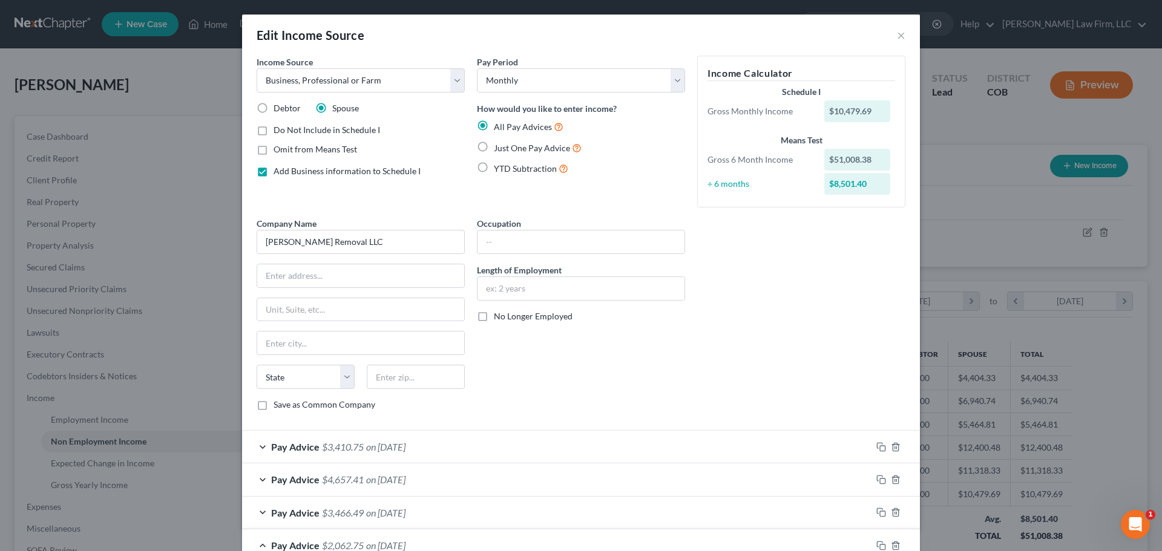
click at [889, 31] on div "Edit Income Source ×" at bounding box center [581, 35] width 678 height 41
click at [891, 31] on div "Edit Income Source ×" at bounding box center [581, 35] width 678 height 41
click at [897, 34] on button "×" at bounding box center [901, 35] width 8 height 15
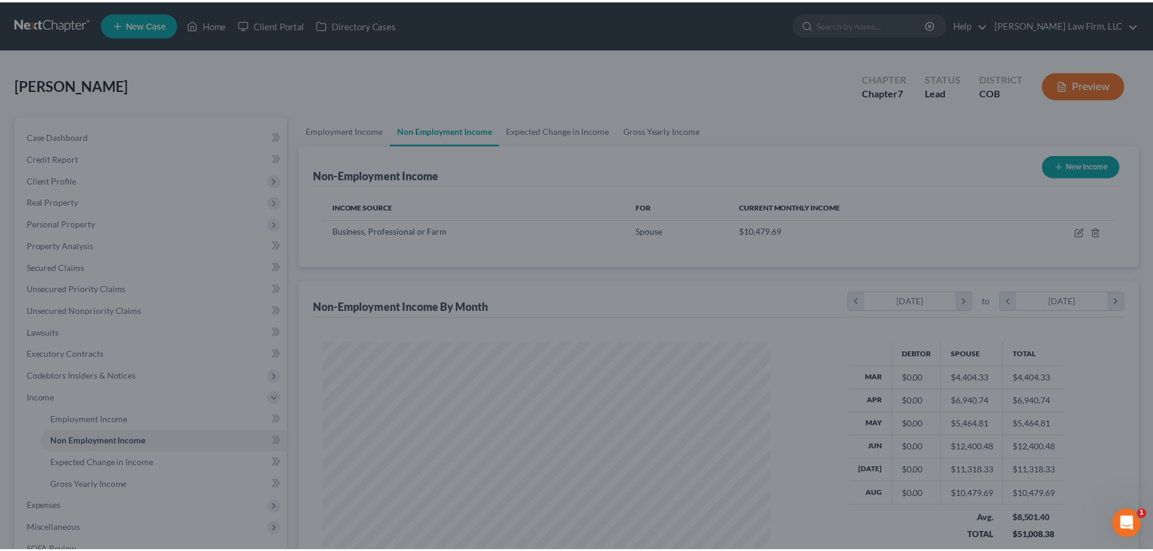
scroll to position [226, 476]
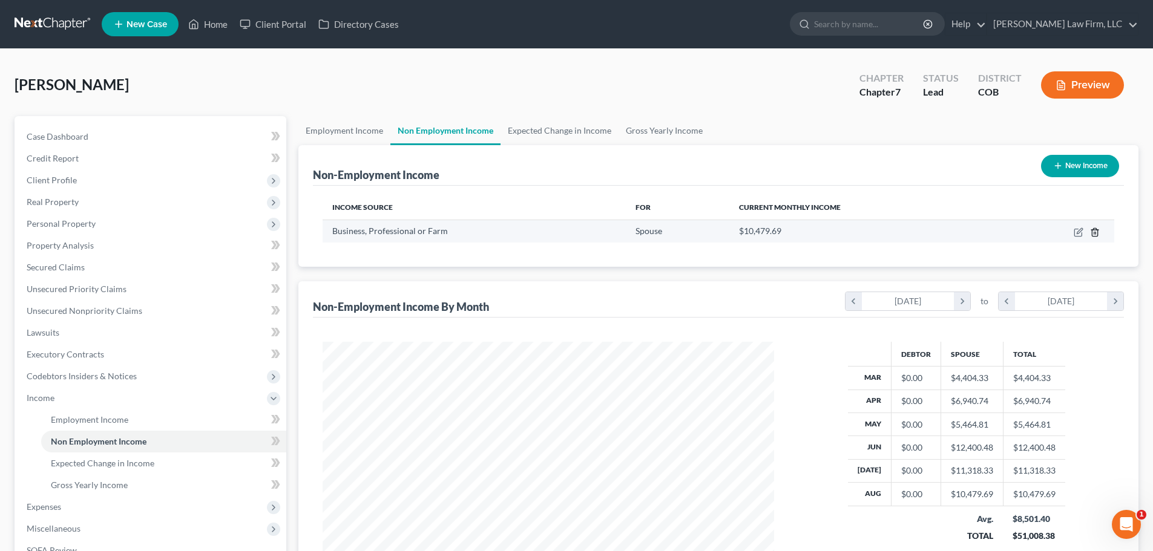
click at [1097, 231] on icon "button" at bounding box center [1093, 232] width 5 height 8
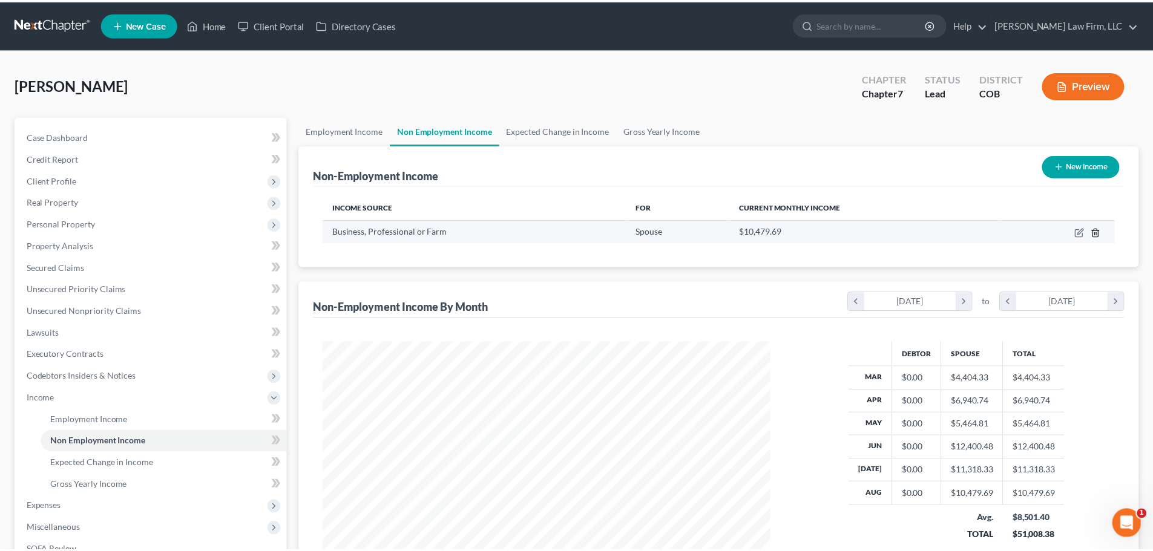
scroll to position [227, 480]
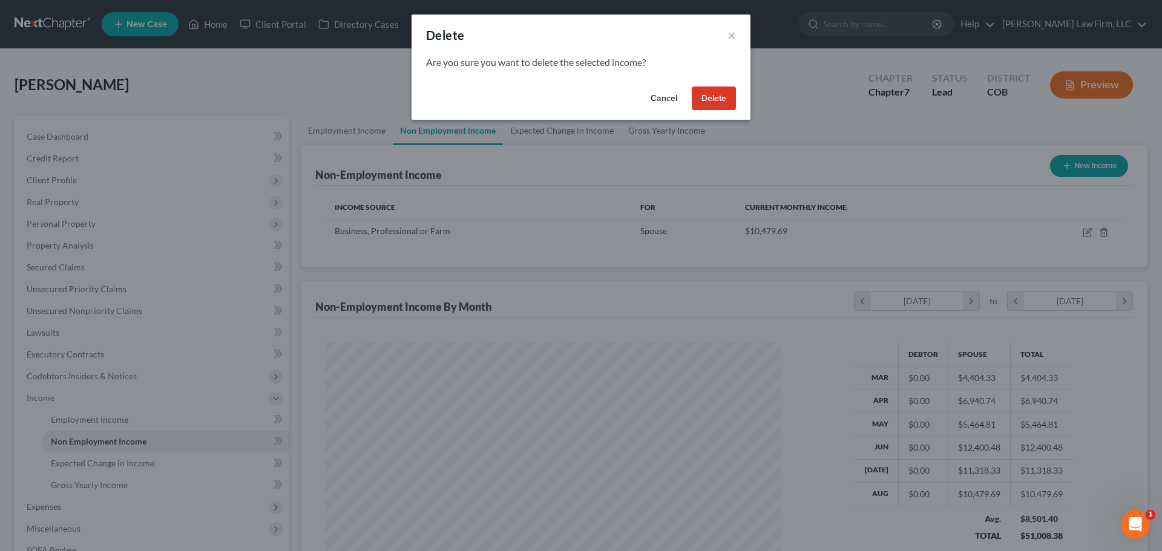
click at [728, 88] on button "Delete" at bounding box center [714, 99] width 44 height 24
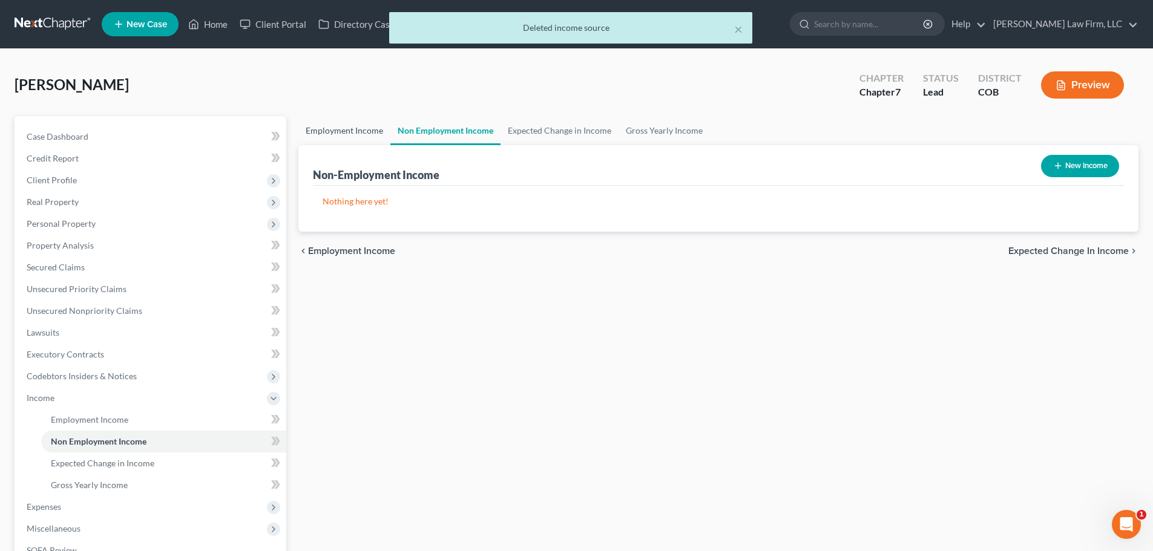
click at [366, 128] on link "Employment Income" at bounding box center [344, 130] width 92 height 29
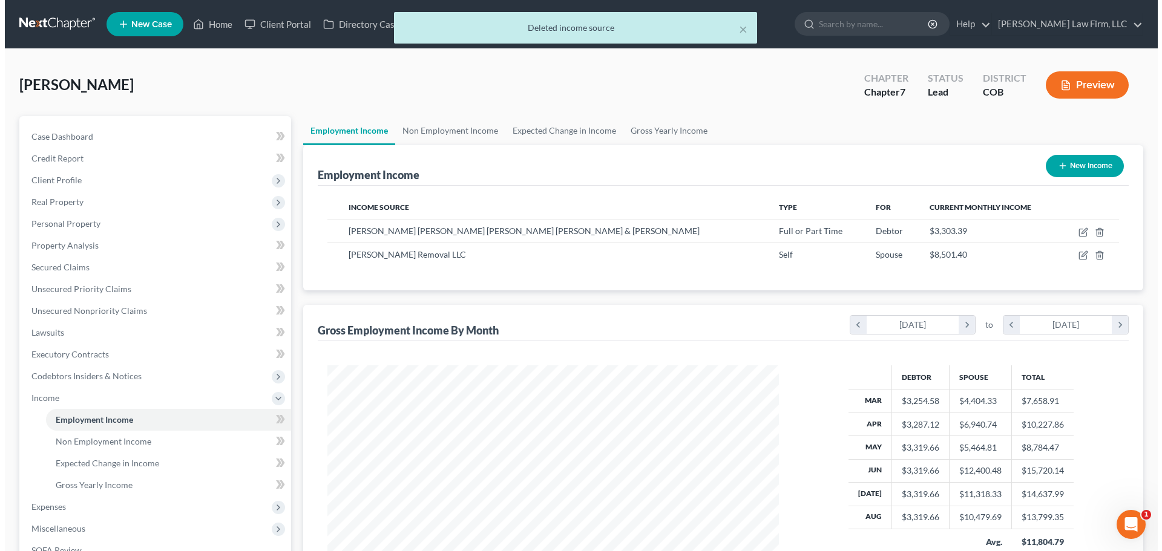
scroll to position [226, 476]
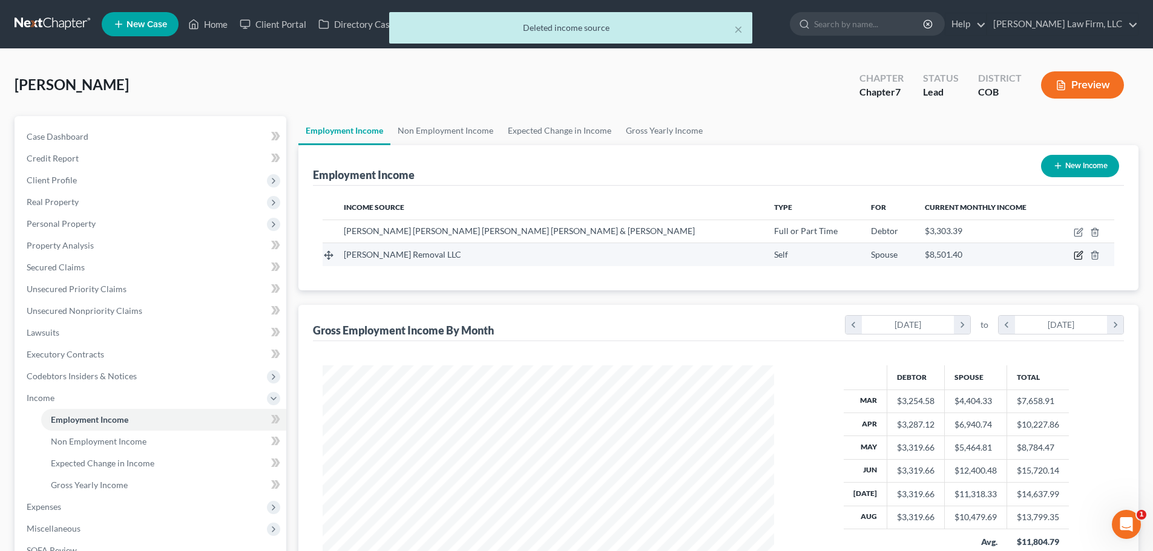
click at [1078, 252] on icon "button" at bounding box center [1078, 255] width 10 height 10
select select "1"
select select "5"
select select "0"
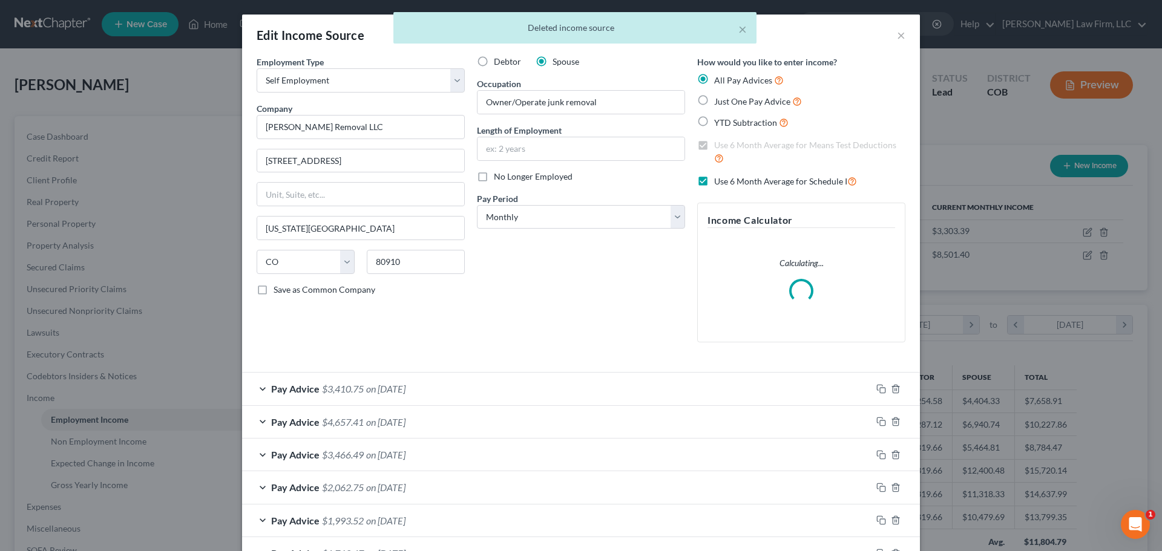
scroll to position [227, 480]
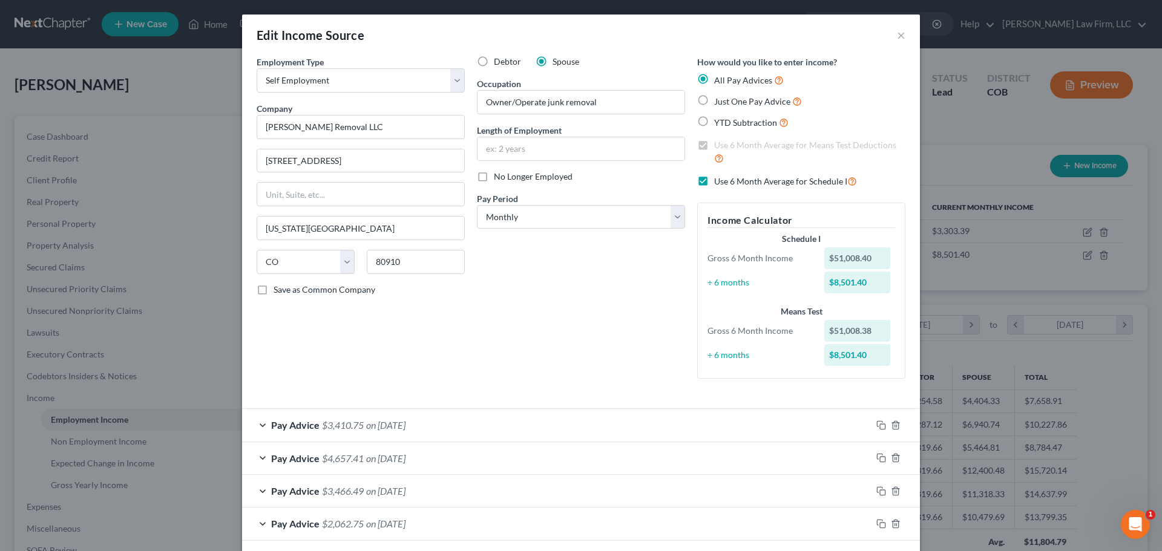
click at [714, 177] on label "Use 6 Month Average for Schedule I" at bounding box center [785, 181] width 143 height 14
click at [719, 177] on input "Use 6 Month Average for Schedule I" at bounding box center [723, 178] width 8 height 8
checkbox input "false"
click at [714, 148] on label "Use 6 Month Average for Means Test Deductions" at bounding box center [809, 152] width 191 height 26
click at [719, 147] on input "Use 6 Month Average for Means Test Deductions" at bounding box center [723, 143] width 8 height 8
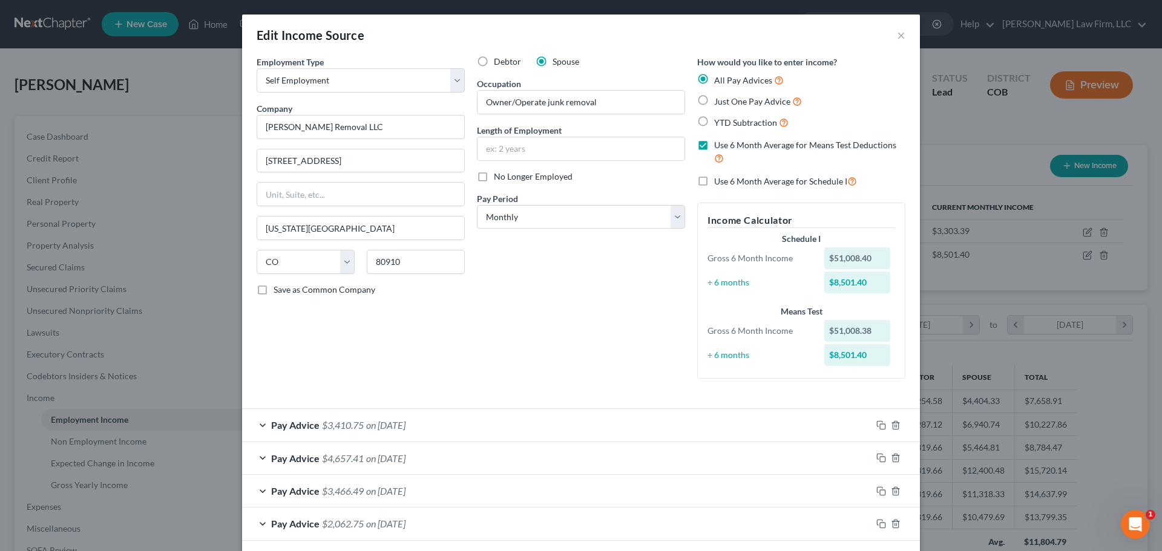
checkbox input "false"
click at [714, 182] on label "Use 6 Month Average for Schedule I" at bounding box center [785, 181] width 143 height 14
click at [719, 182] on input "Use 6 Month Average for Schedule I" at bounding box center [723, 178] width 8 height 8
checkbox input "true"
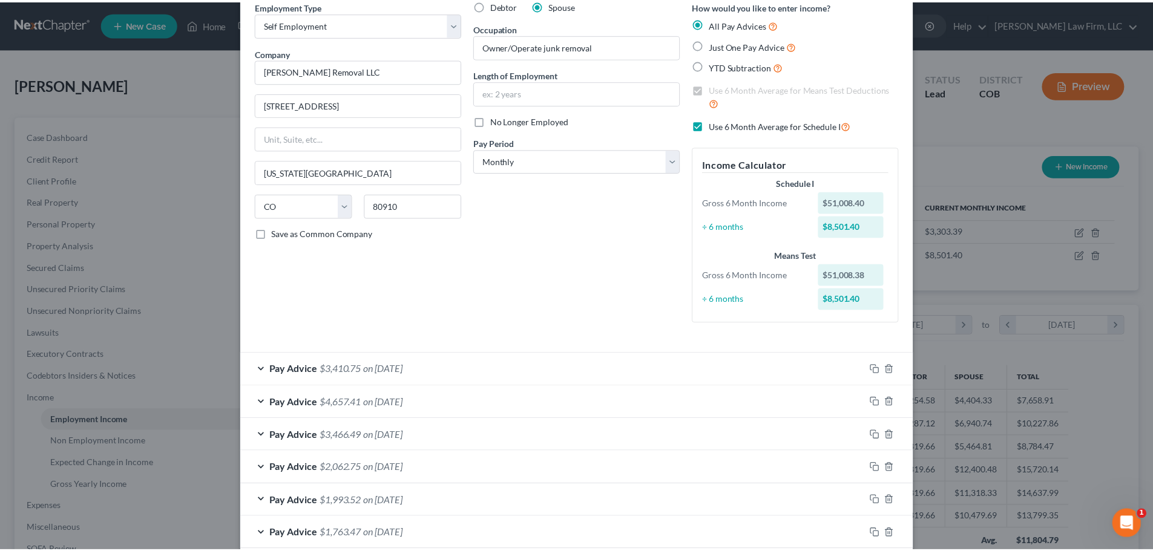
scroll to position [122, 0]
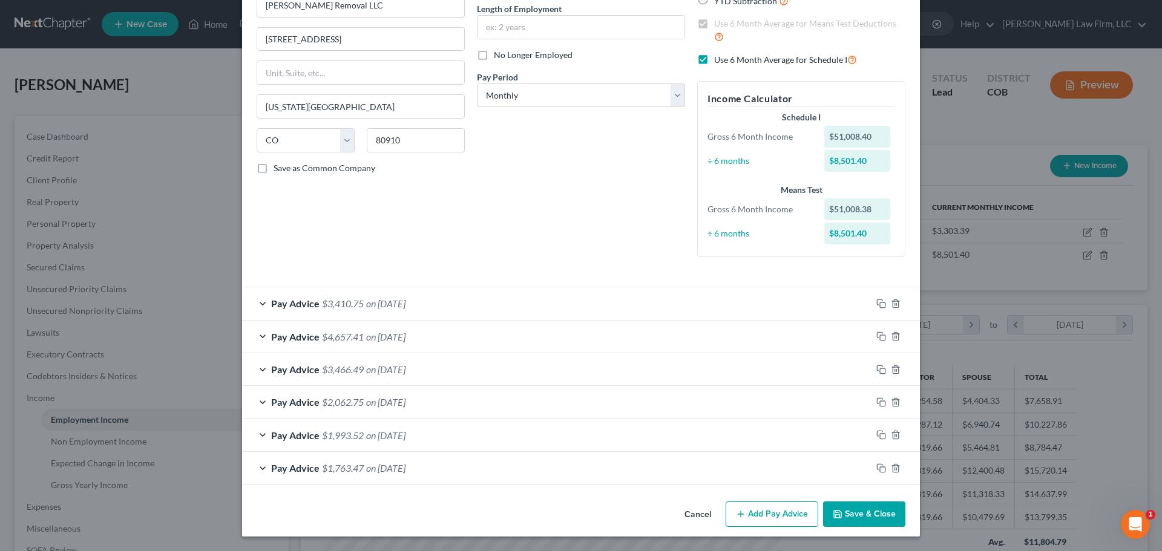
click at [863, 511] on button "Save & Close" at bounding box center [864, 514] width 82 height 25
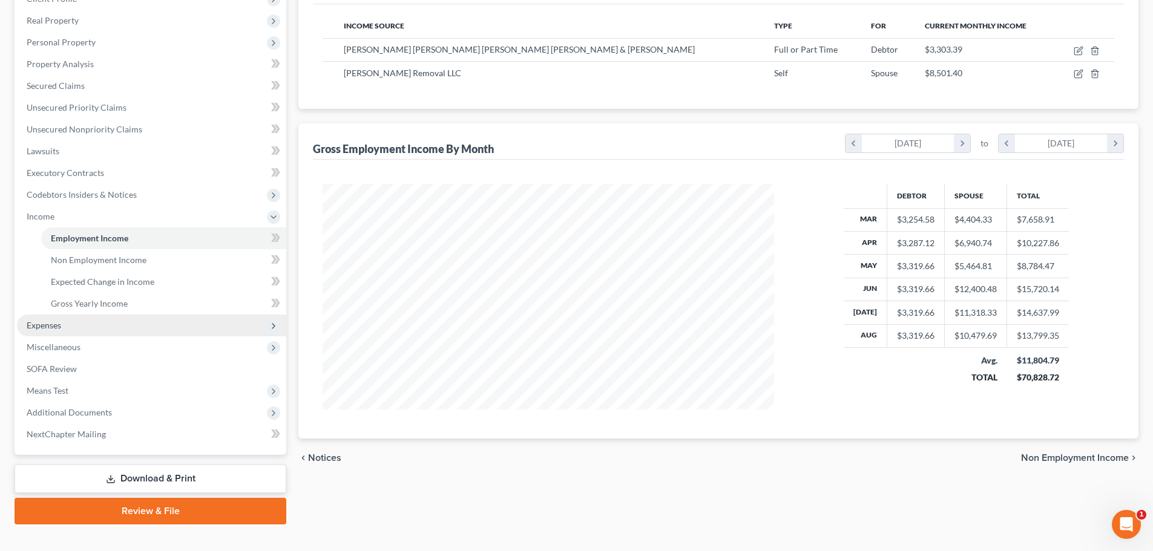
click at [121, 318] on span "Expenses" at bounding box center [151, 326] width 269 height 22
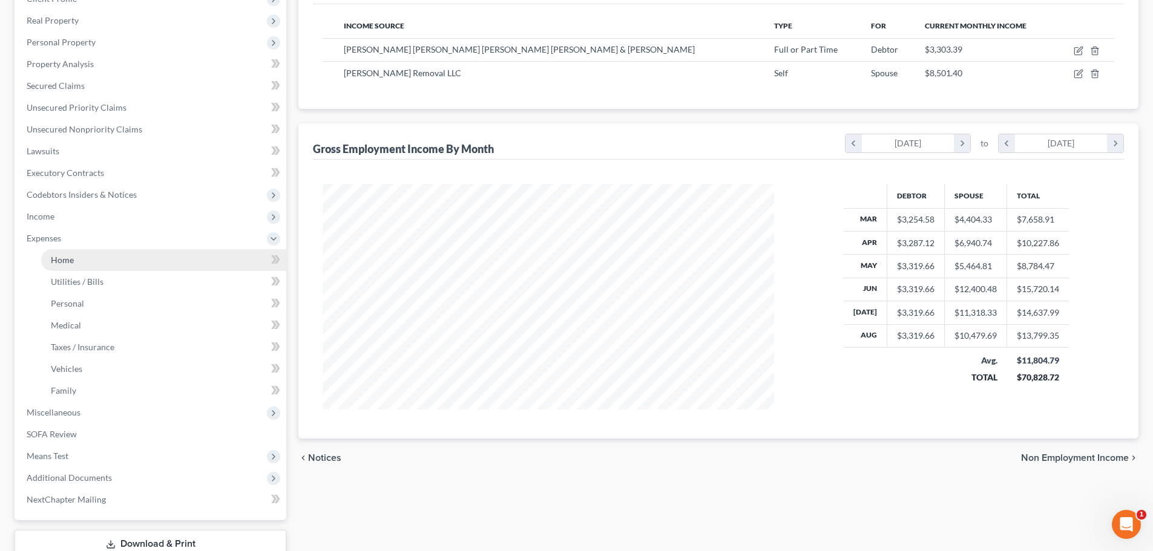
click at [123, 251] on link "Home" at bounding box center [163, 260] width 245 height 22
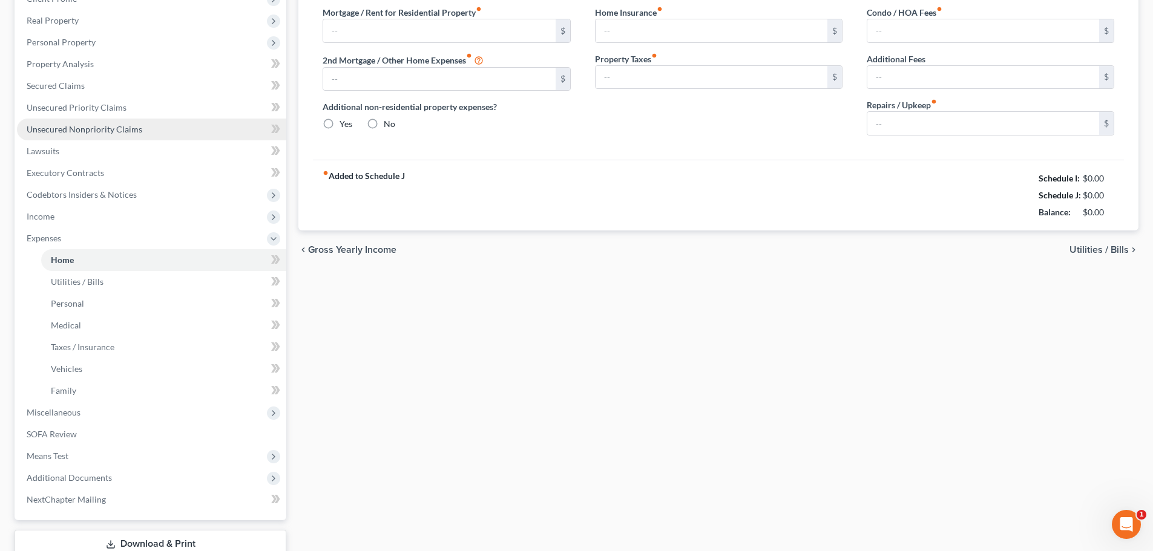
type input "1,545.00"
type input "0.00"
radio input "true"
type input "7.75"
type input "0.00"
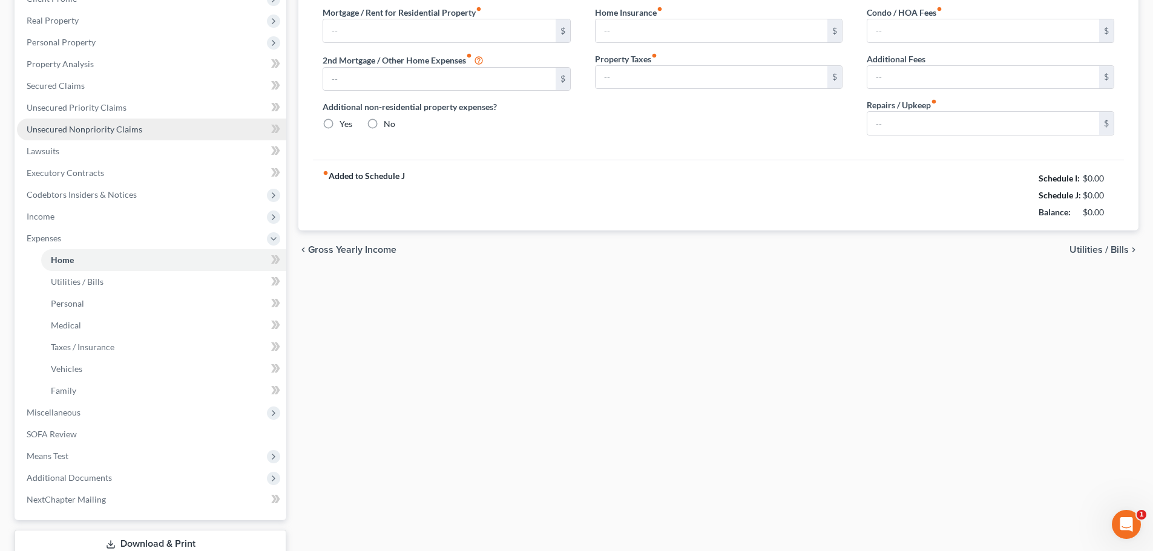
type input "0.00"
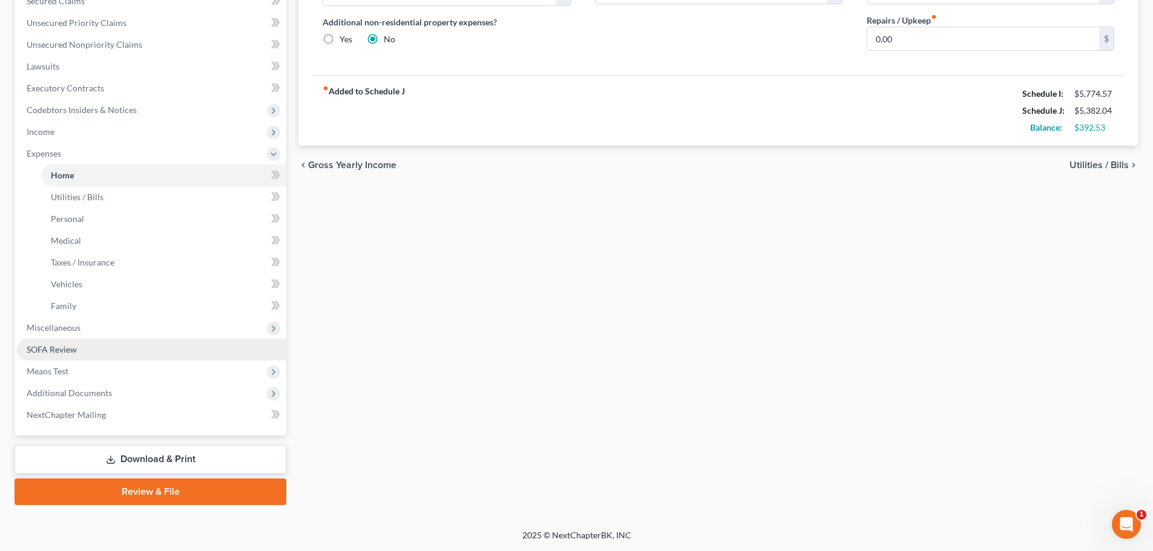
click at [119, 352] on link "SOFA Review" at bounding box center [151, 350] width 269 height 22
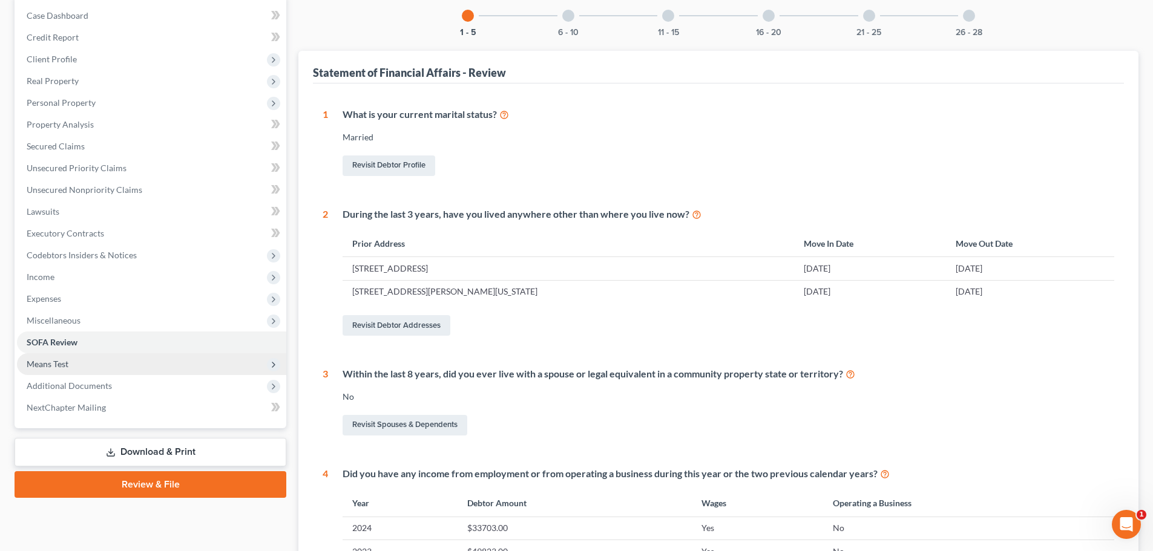
click at [99, 370] on span "Means Test" at bounding box center [151, 364] width 269 height 22
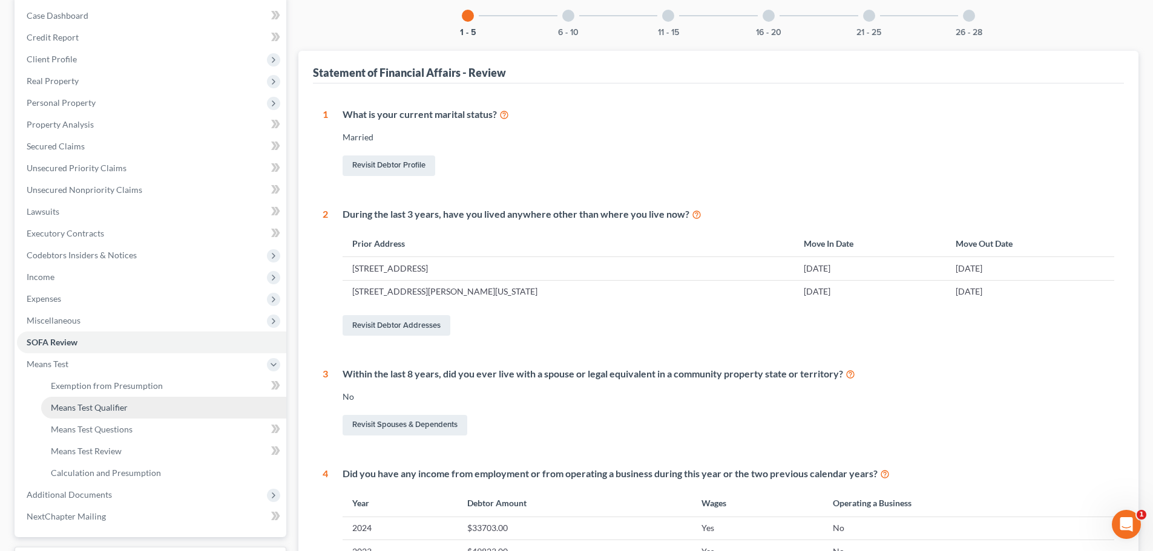
click at [92, 408] on span "Means Test Qualifier" at bounding box center [89, 407] width 77 height 10
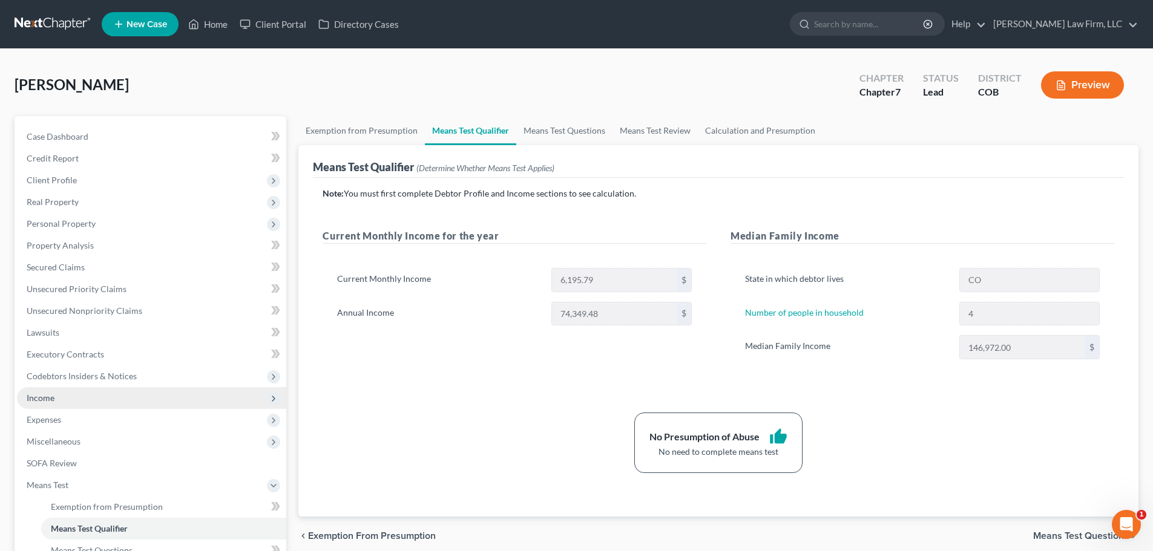
click at [155, 403] on span "Income" at bounding box center [151, 398] width 269 height 22
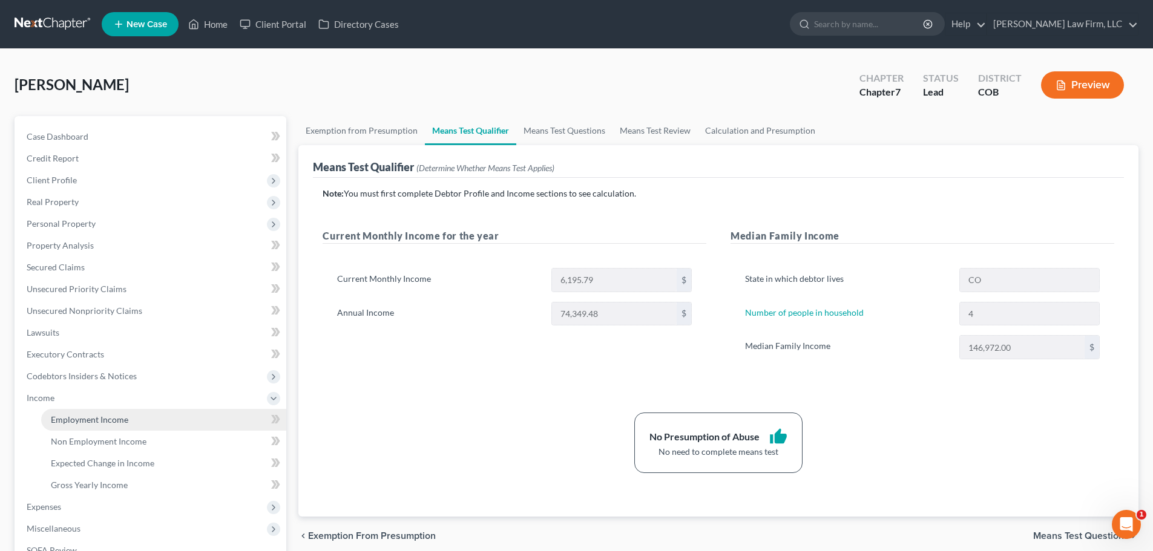
click at [154, 411] on link "Employment Income" at bounding box center [163, 420] width 245 height 22
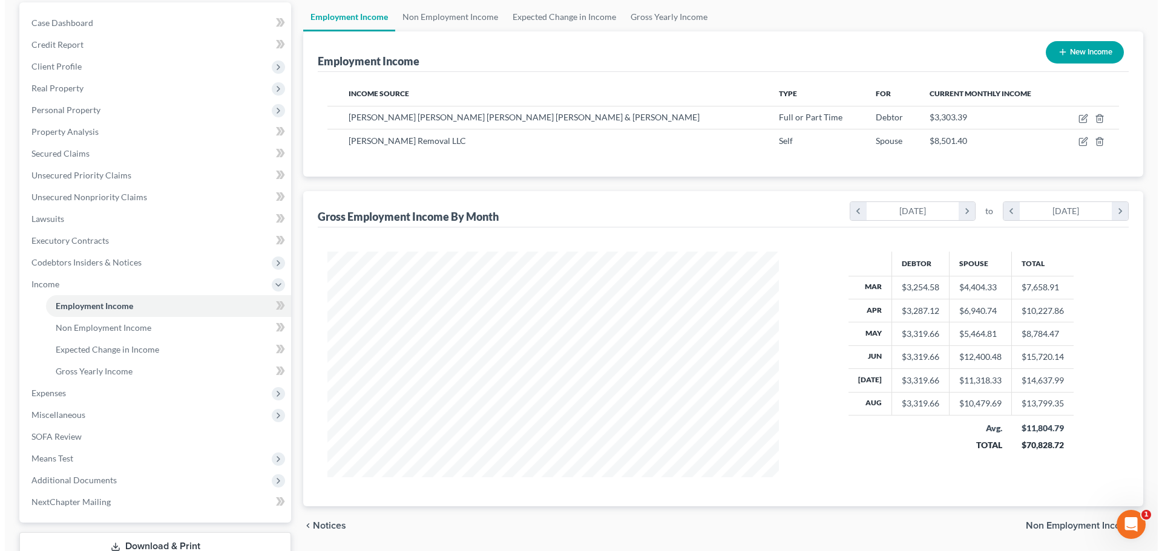
scroll to position [121, 0]
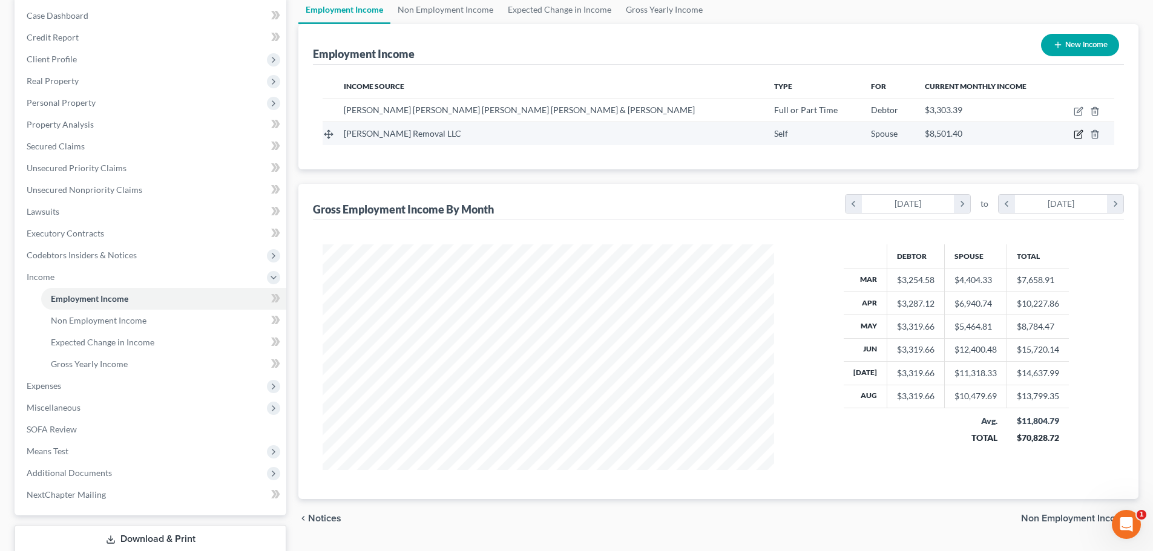
click at [1081, 139] on icon "button" at bounding box center [1078, 134] width 10 height 10
select select "1"
select select "5"
select select "0"
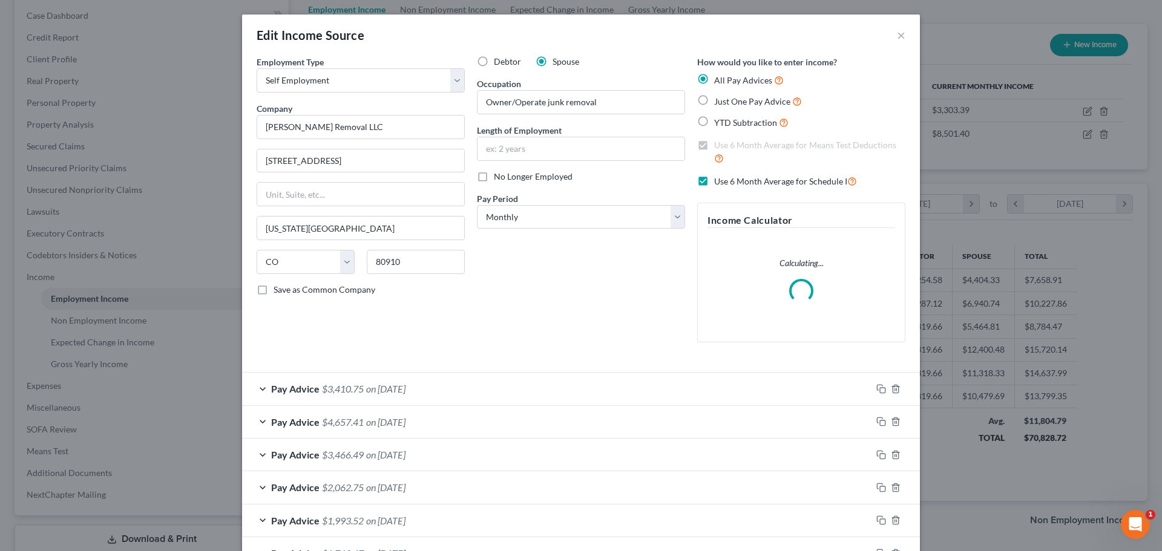
scroll to position [85, 0]
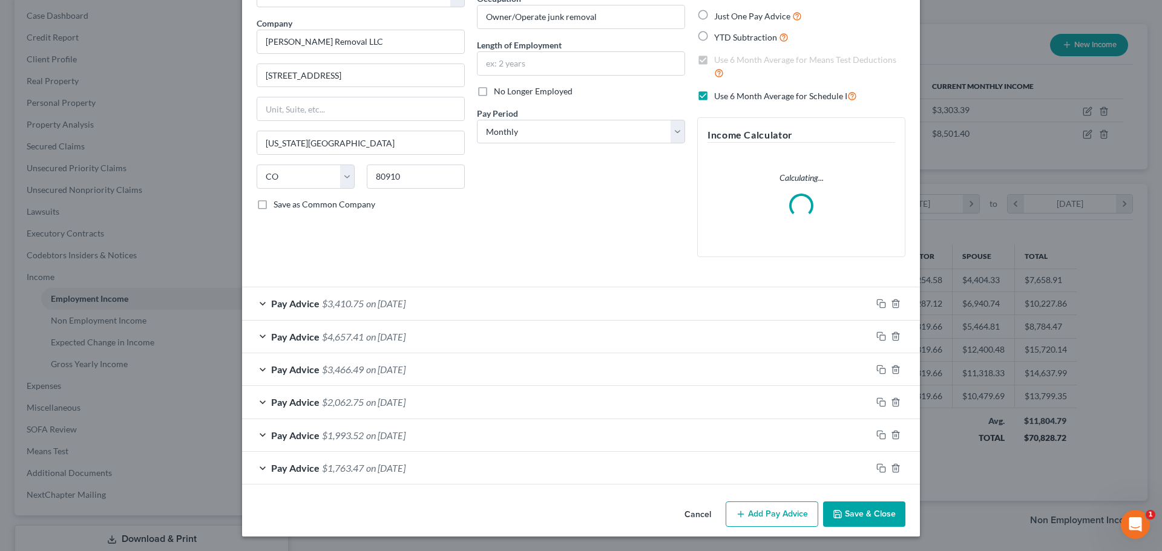
click at [427, 299] on div "Pay Advice $3,410.75 on 08/30/2025" at bounding box center [556, 303] width 629 height 32
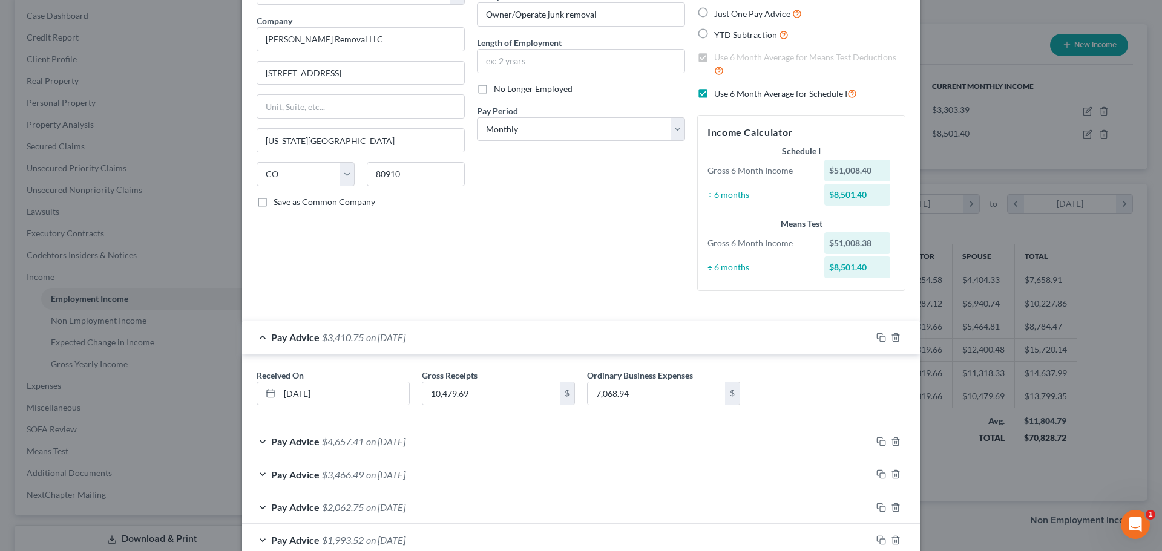
scroll to position [0, 0]
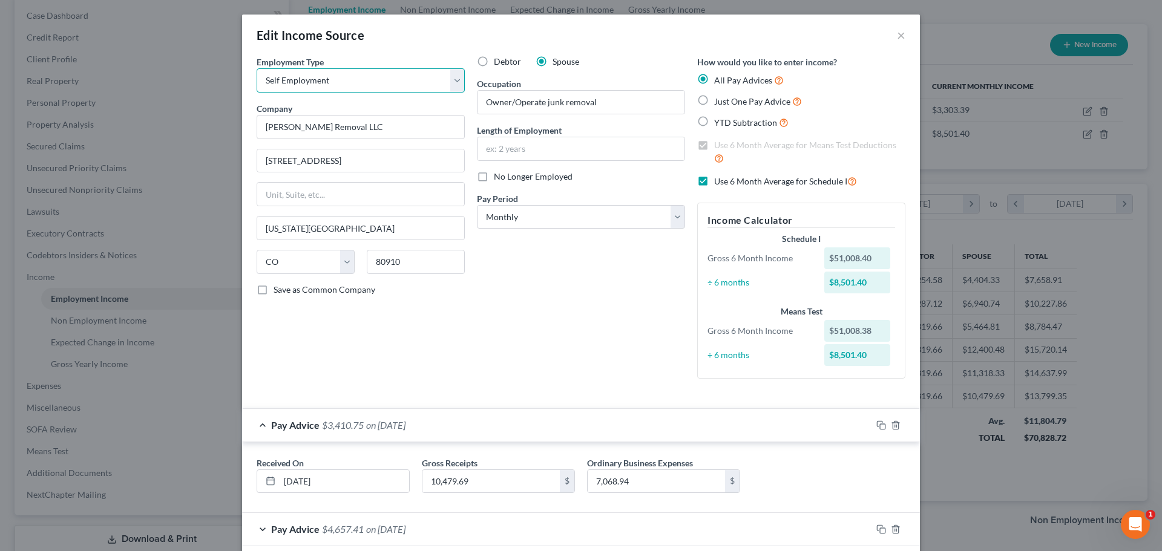
click at [375, 91] on select "Select Full or Part Time Employment Self Employment" at bounding box center [361, 80] width 208 height 24
click at [420, 376] on div "Employment Type * Select Full or Part Time Employment Self Employment Company *…" at bounding box center [360, 222] width 220 height 333
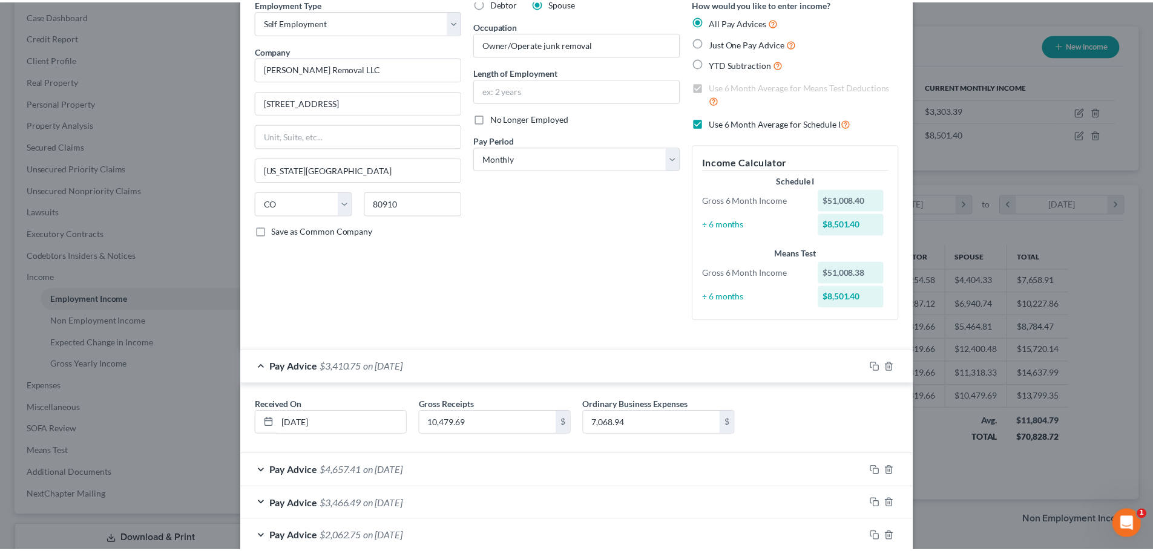
scroll to position [193, 0]
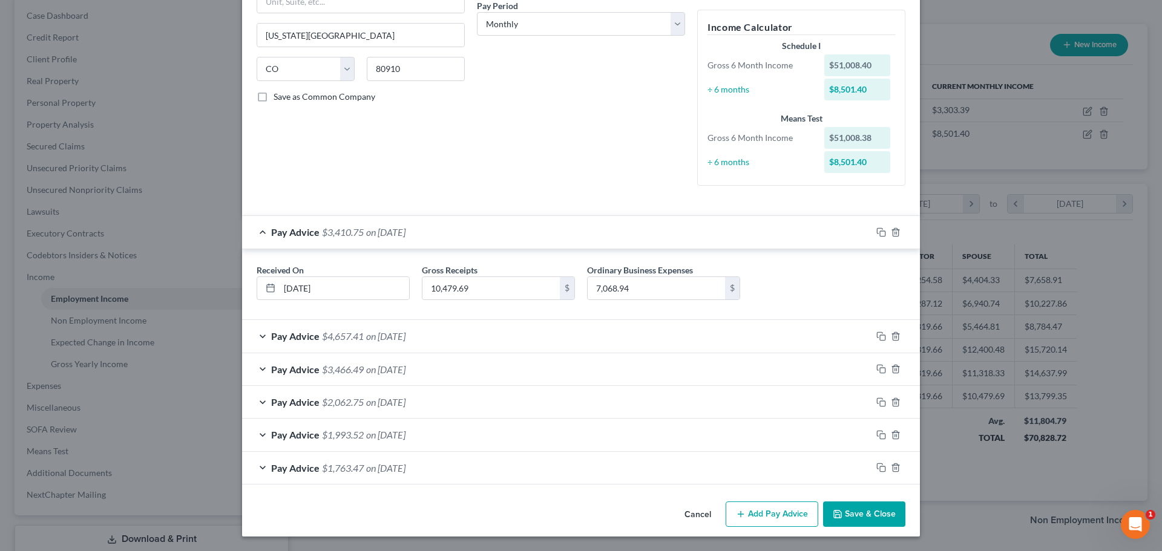
click at [852, 519] on button "Save & Close" at bounding box center [864, 514] width 82 height 25
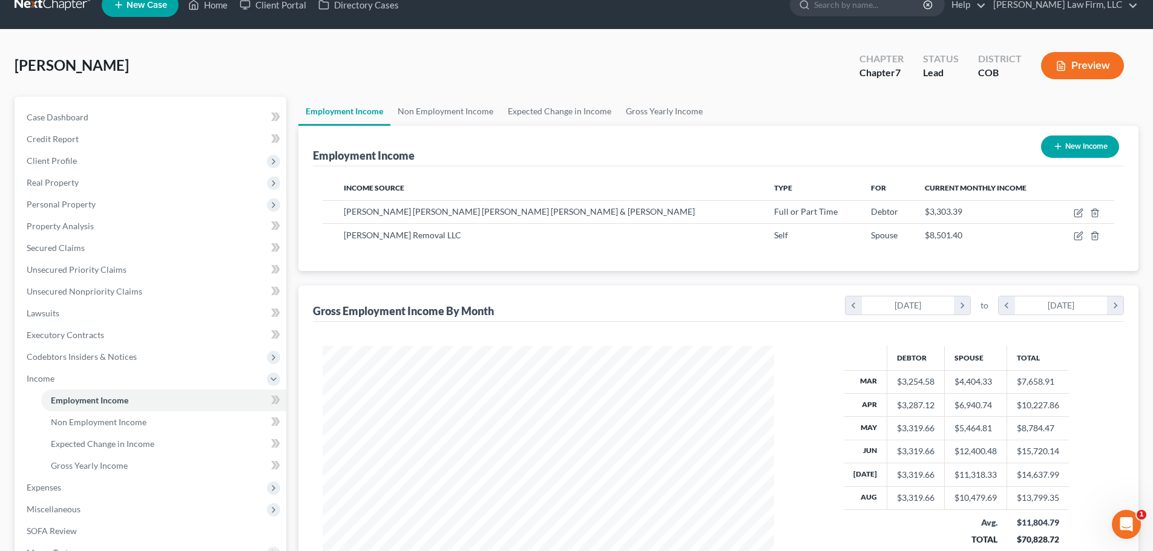
scroll to position [0, 0]
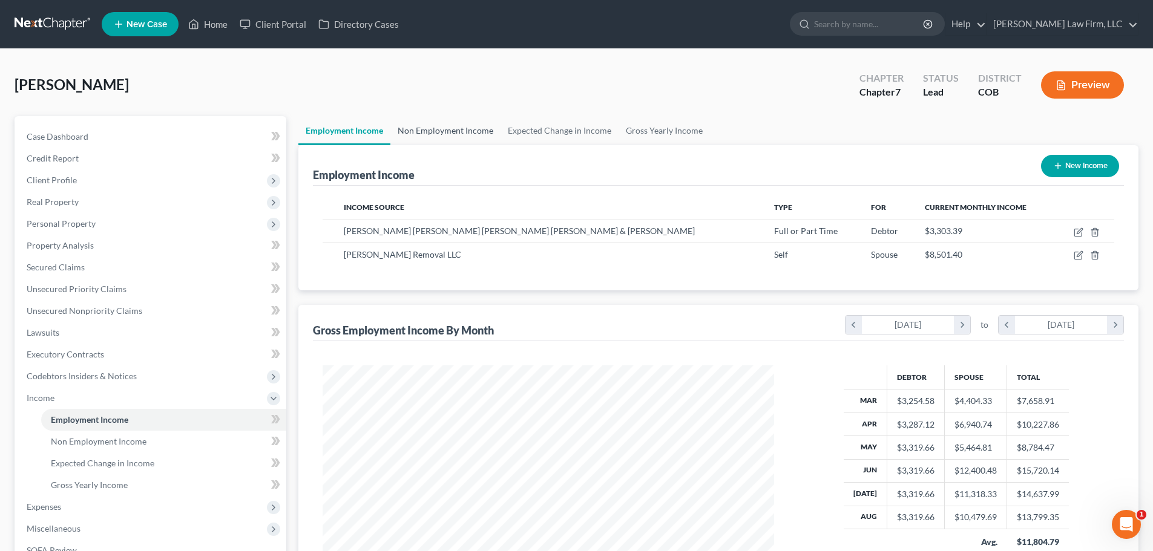
click at [413, 128] on link "Non Employment Income" at bounding box center [445, 130] width 110 height 29
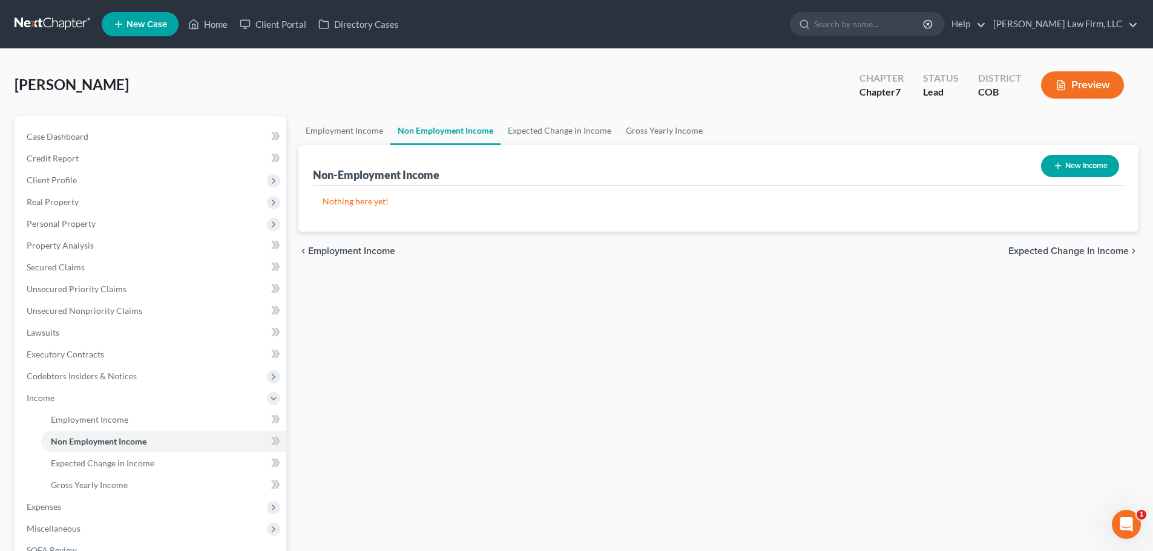
click at [1095, 160] on button "New Income" at bounding box center [1080, 166] width 78 height 22
select select "0"
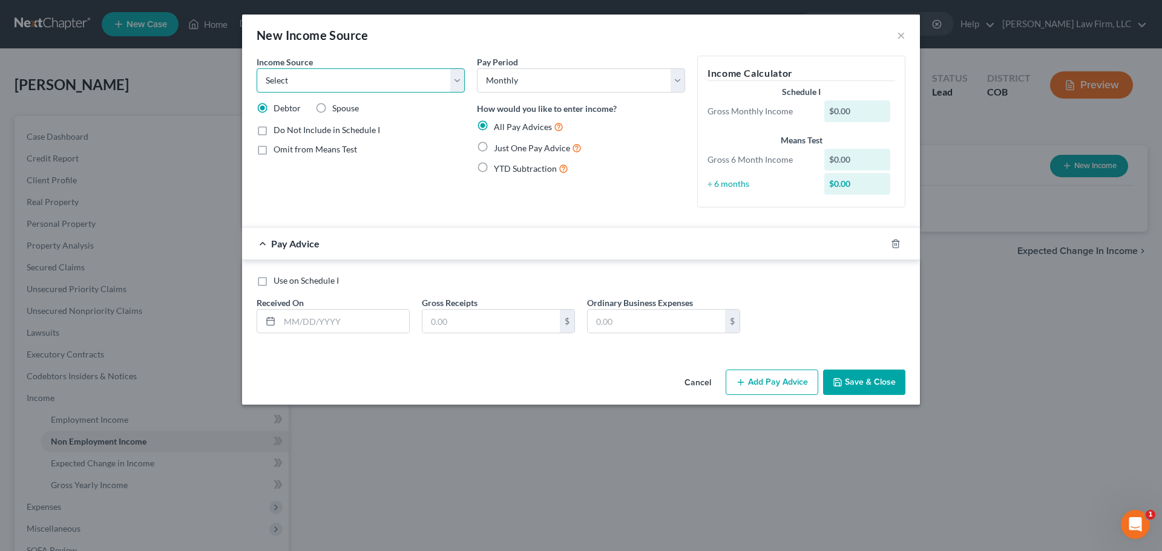
click at [415, 85] on select "Select Unemployment Disability (from employer) Pension Retirement Social Securi…" at bounding box center [361, 80] width 208 height 24
click at [595, 387] on div "Cancel Add Pay Advice Save & Close" at bounding box center [581, 385] width 678 height 40
click at [704, 382] on button "Cancel" at bounding box center [698, 383] width 46 height 24
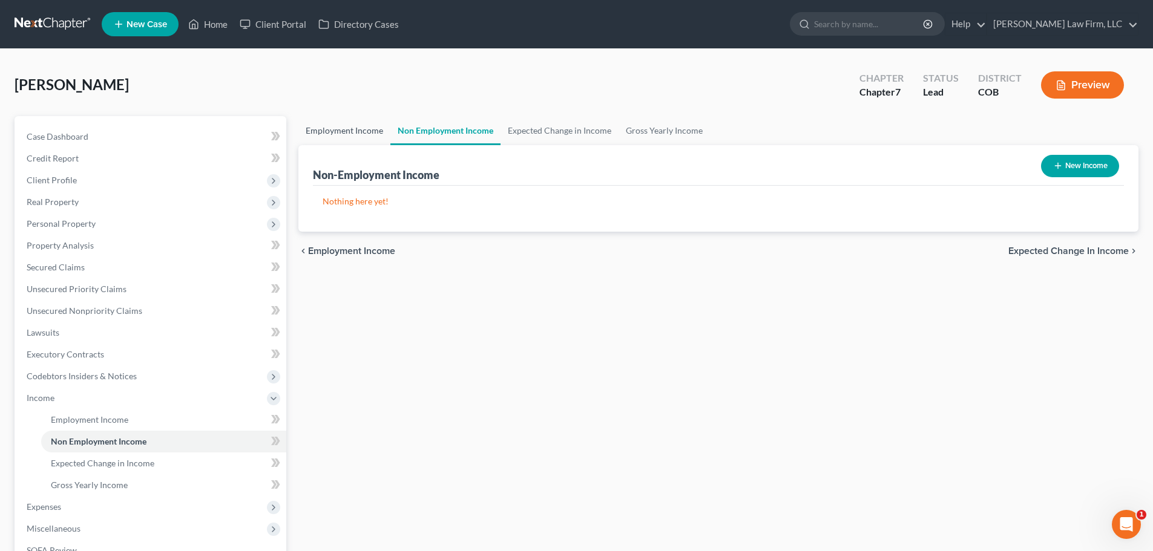
click at [356, 128] on link "Employment Income" at bounding box center [344, 130] width 92 height 29
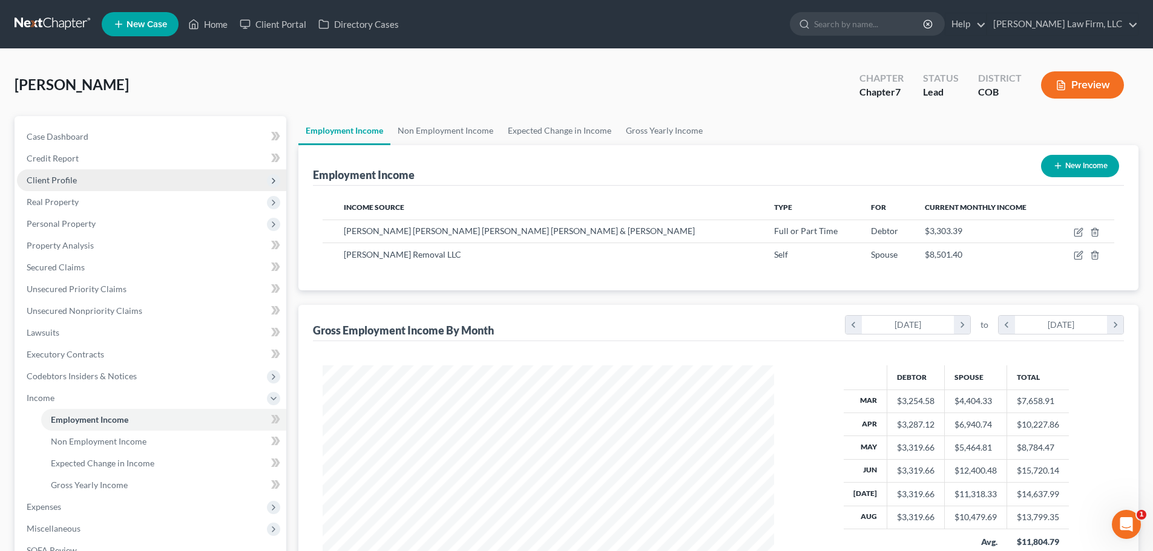
scroll to position [226, 476]
click at [40, 25] on link at bounding box center [53, 24] width 77 height 22
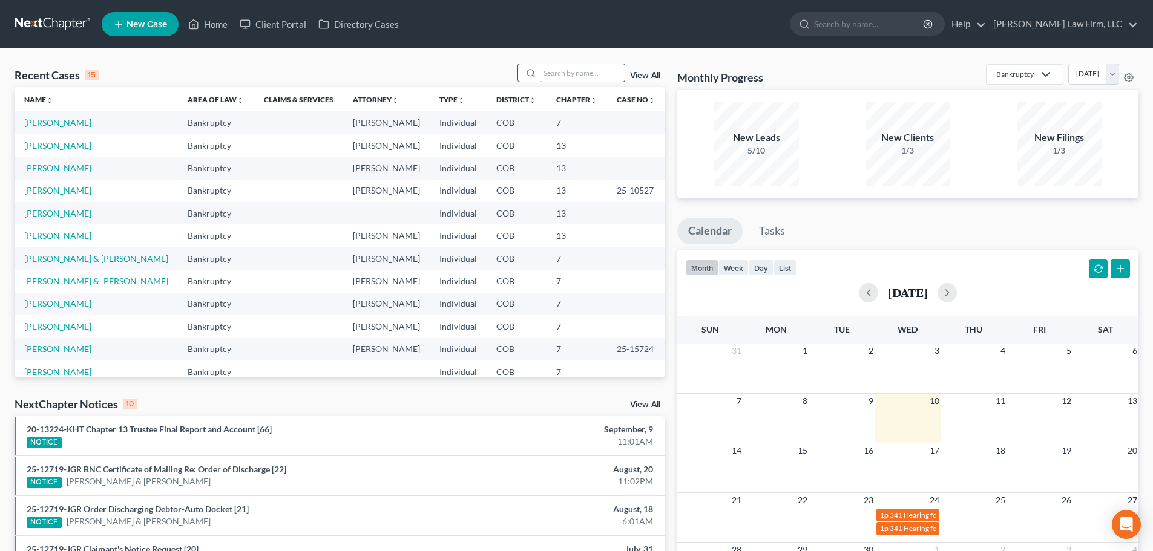
click at [550, 73] on input "search" at bounding box center [582, 73] width 85 height 18
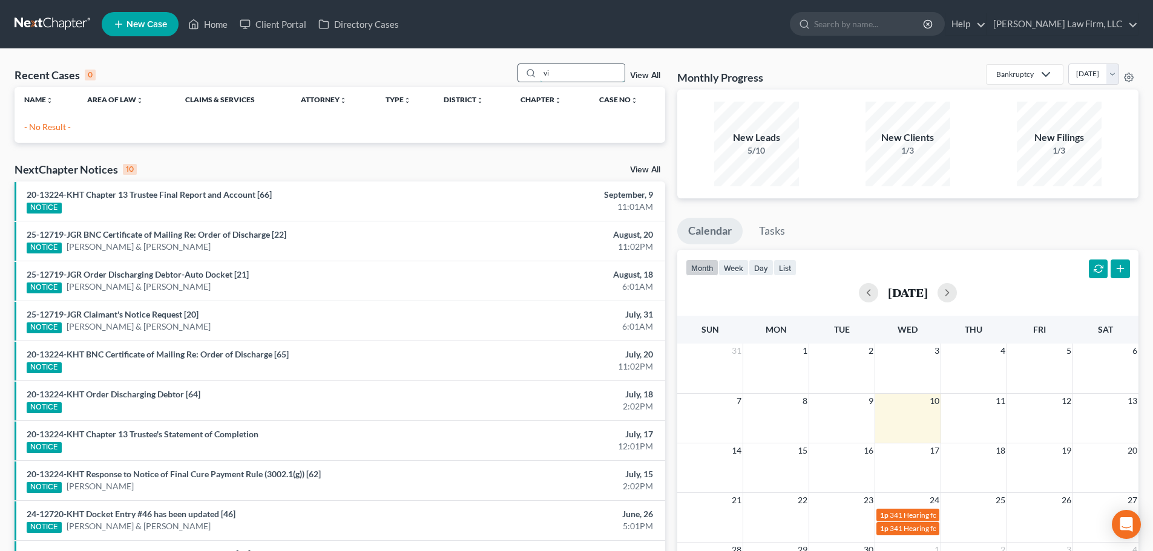
type input "v"
type input "a"
type input "joshua"
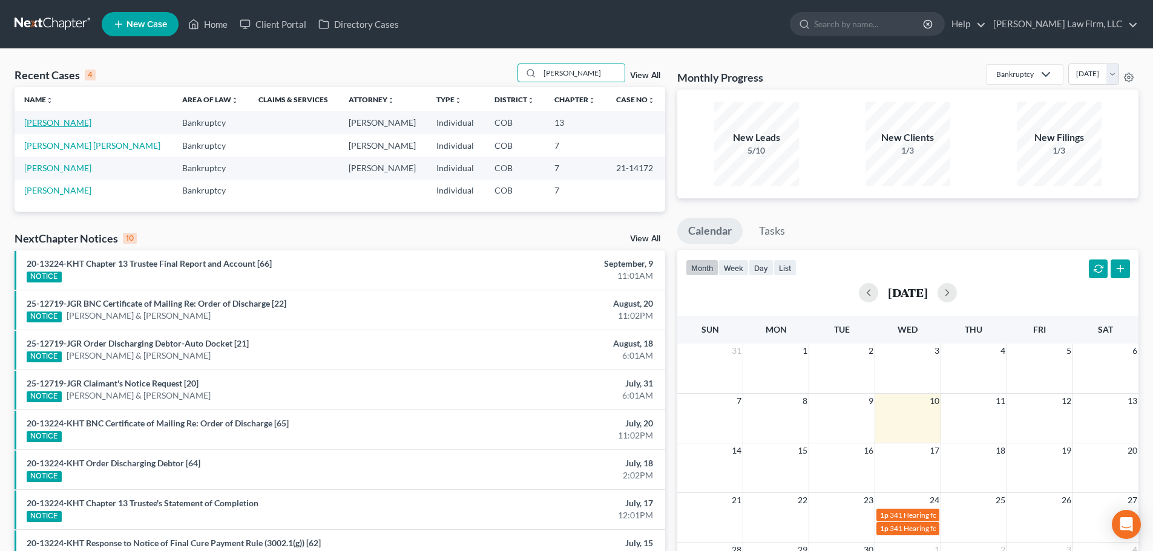
click at [59, 121] on link "[PERSON_NAME]" at bounding box center [57, 122] width 67 height 10
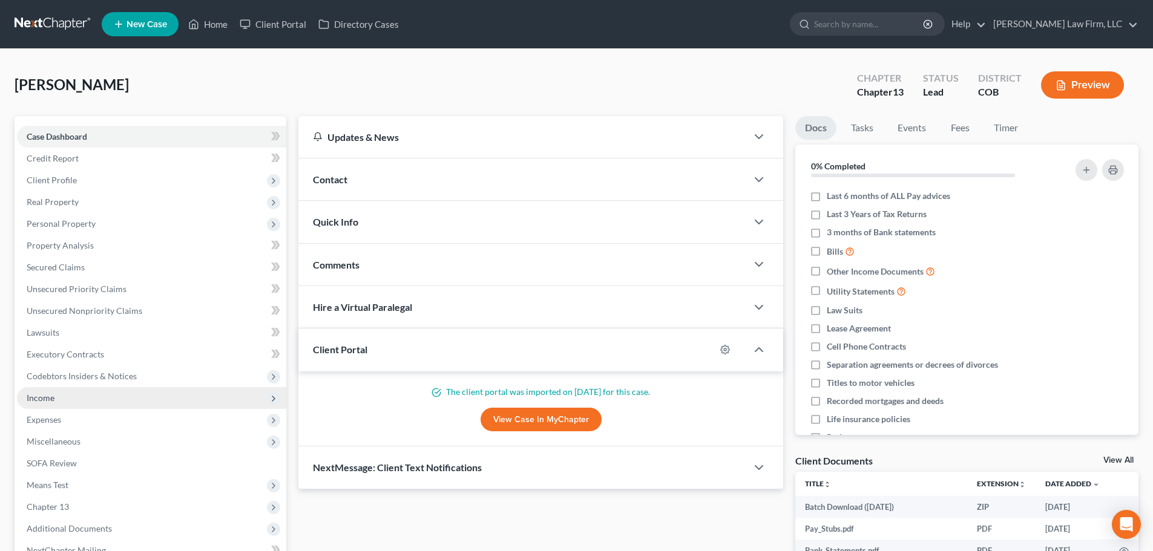
click at [77, 396] on span "Income" at bounding box center [151, 398] width 269 height 22
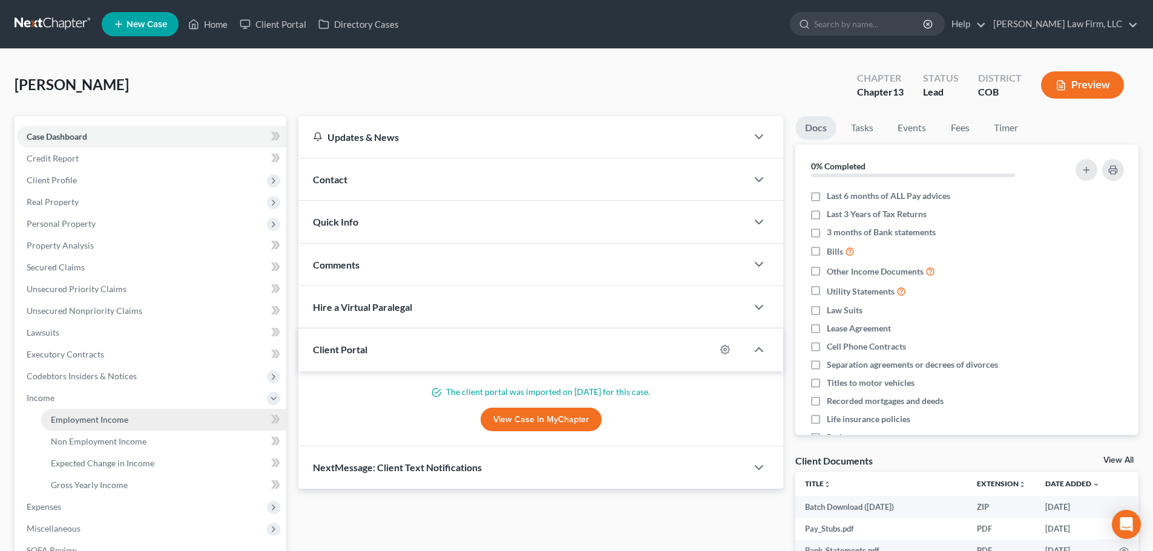
click at [82, 416] on span "Employment Income" at bounding box center [89, 419] width 77 height 10
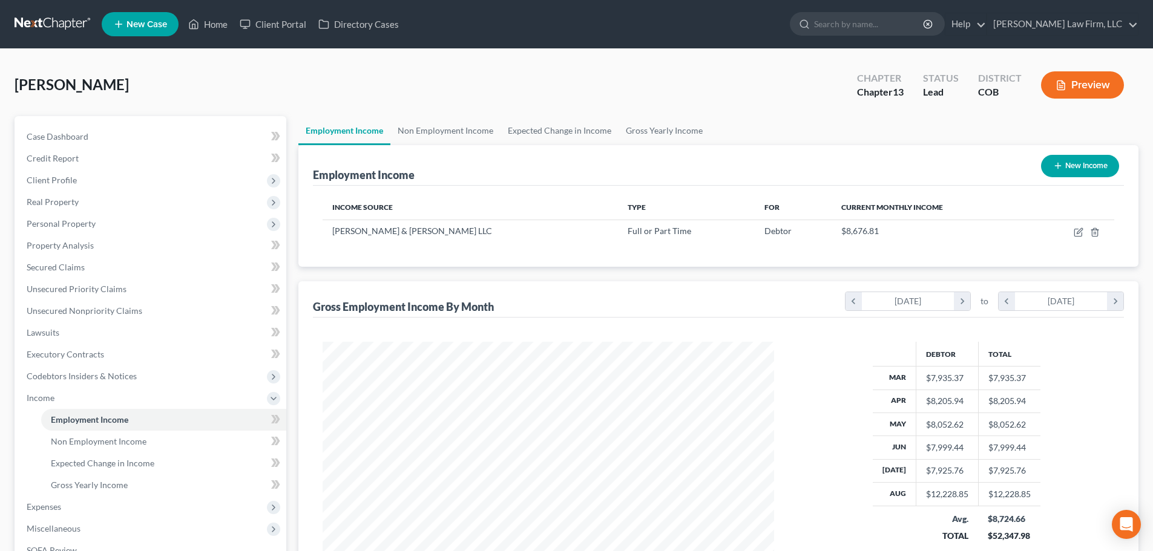
scroll to position [226, 476]
click at [429, 134] on link "Non Employment Income" at bounding box center [445, 130] width 110 height 29
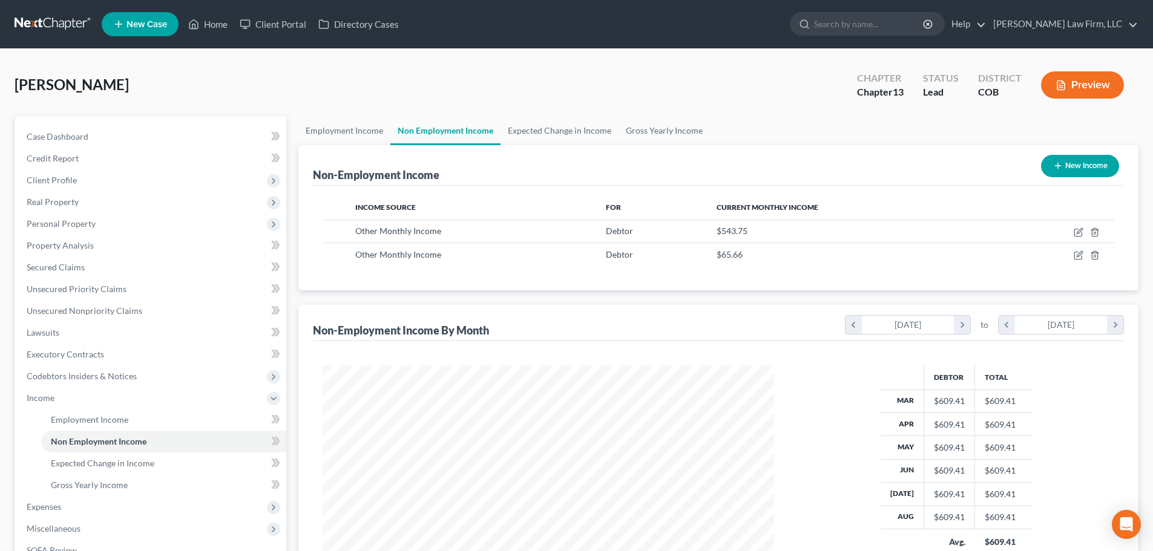
scroll to position [226, 476]
click at [354, 123] on link "Employment Income" at bounding box center [344, 130] width 92 height 29
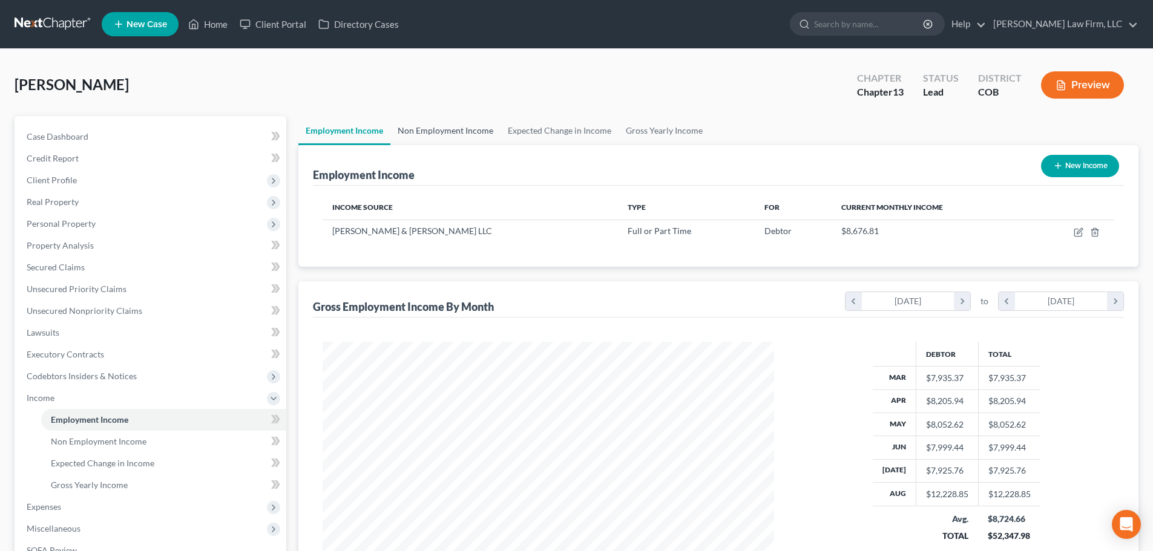
scroll to position [226, 476]
click at [445, 139] on link "Non Employment Income" at bounding box center [445, 130] width 110 height 29
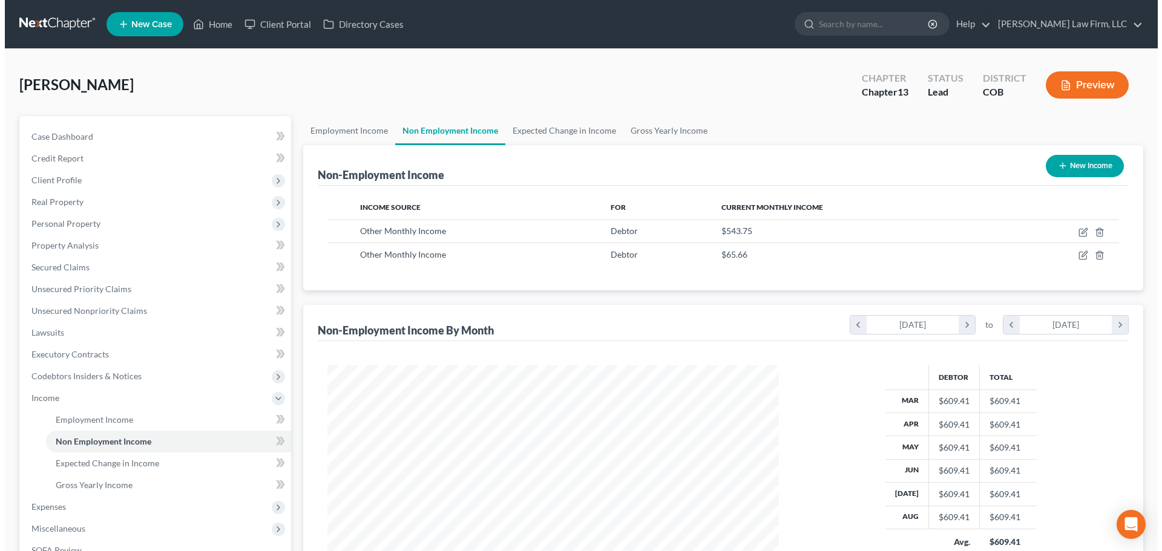
scroll to position [226, 476]
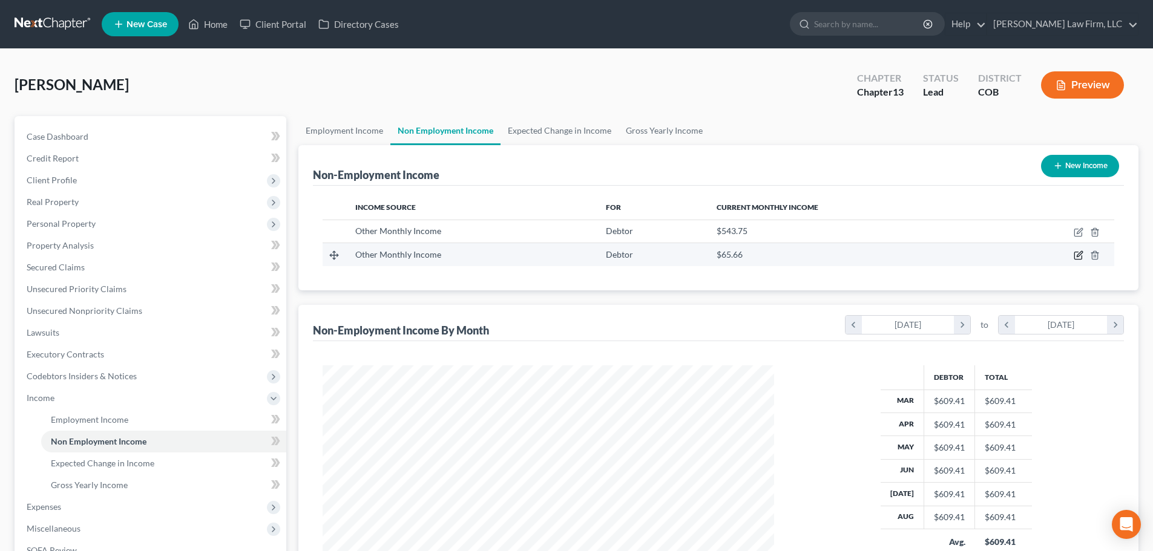
click at [1078, 255] on icon "button" at bounding box center [1078, 254] width 5 height 5
select select "13"
select select "0"
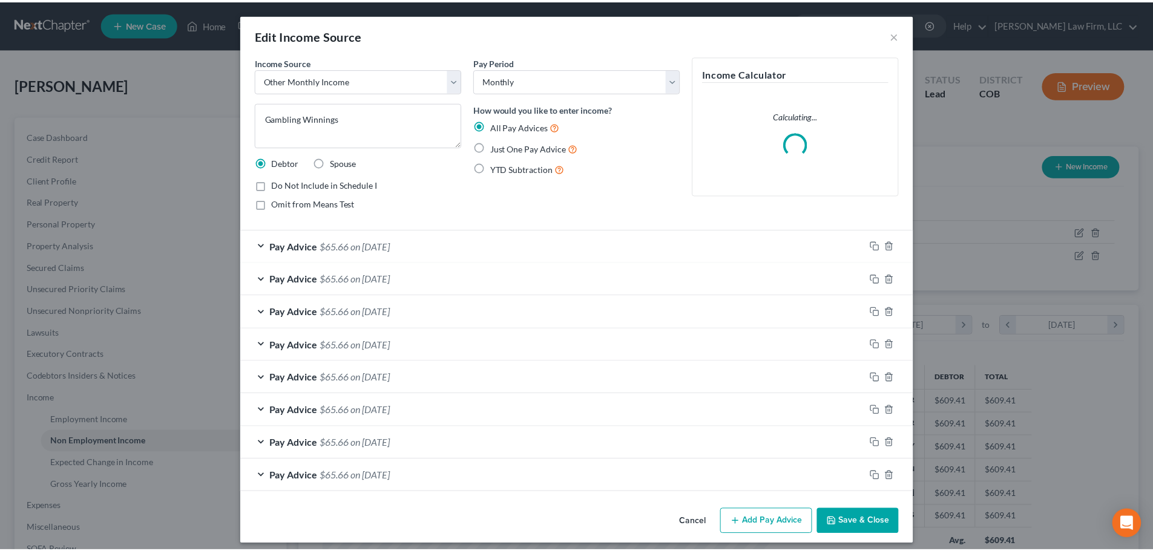
scroll to position [227, 480]
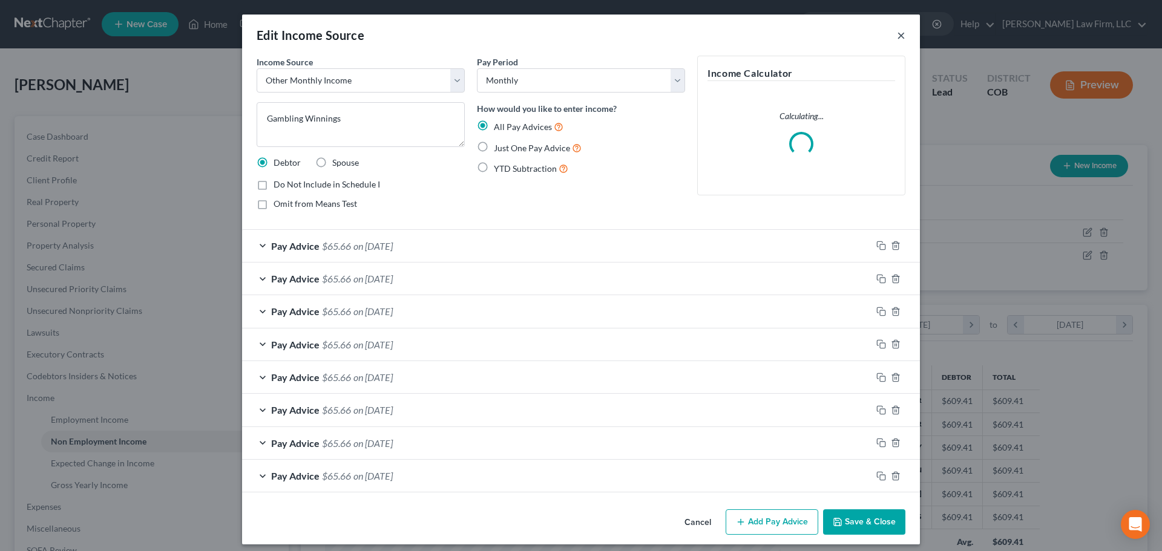
click at [897, 41] on button "×" at bounding box center [901, 35] width 8 height 15
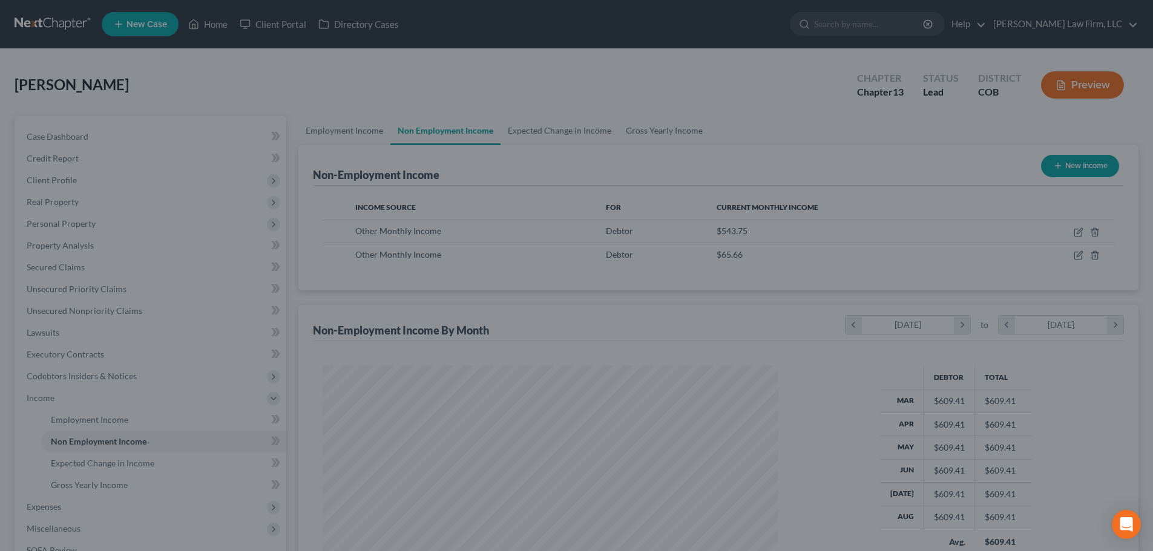
scroll to position [604806, 604556]
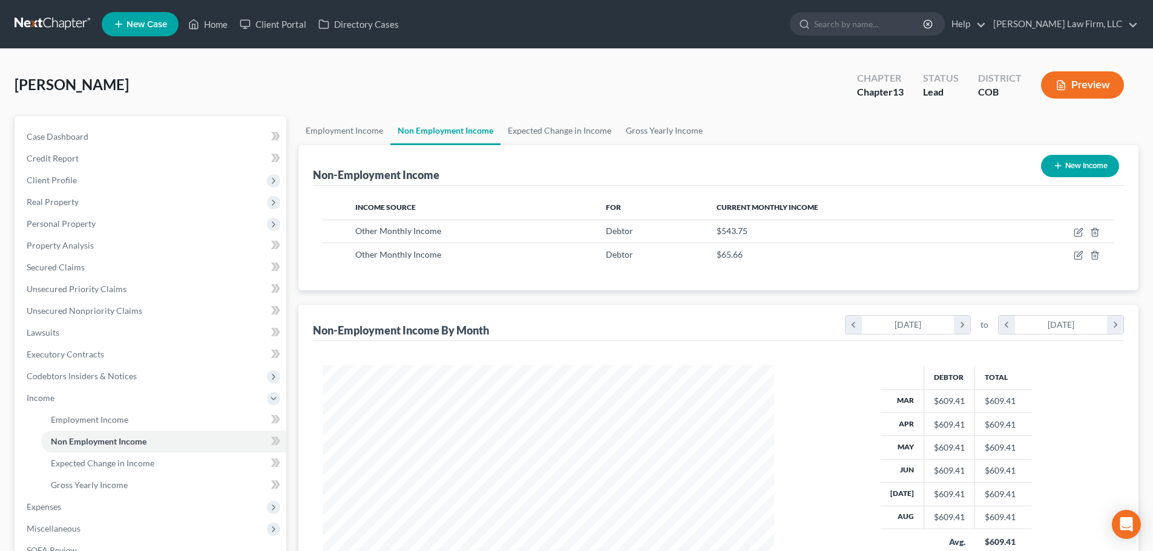
click at [68, 26] on link at bounding box center [53, 24] width 77 height 22
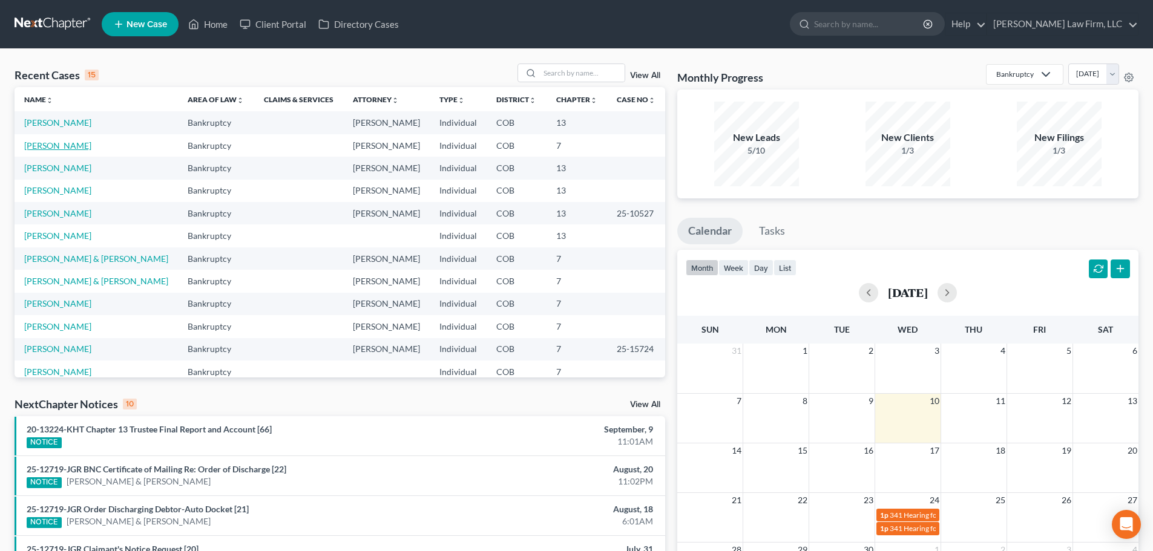
click at [91, 140] on link "[PERSON_NAME]" at bounding box center [57, 145] width 67 height 10
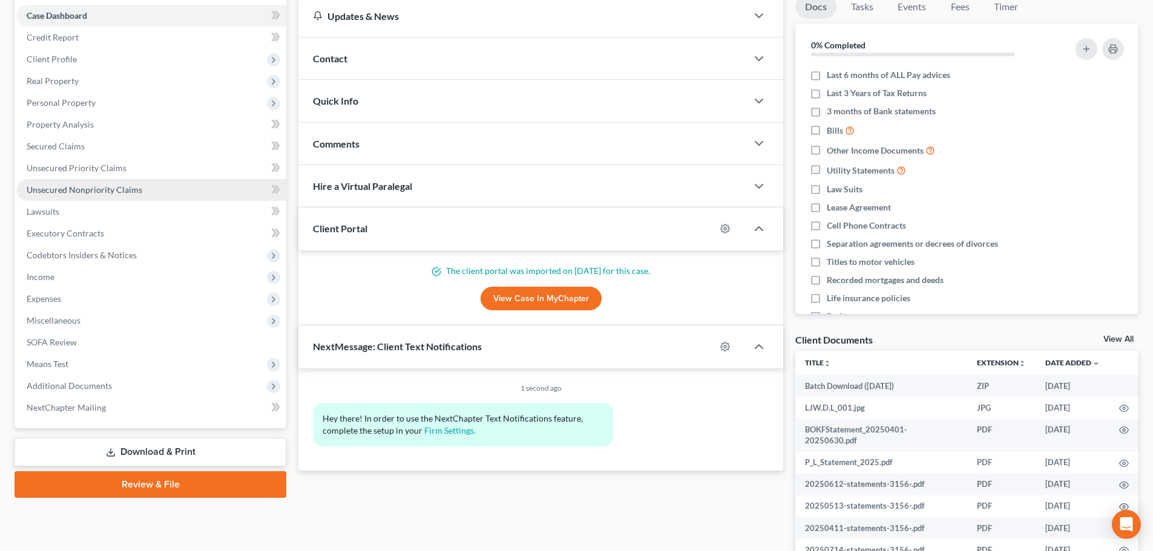
click at [145, 191] on link "Unsecured Nonpriority Claims" at bounding box center [151, 190] width 269 height 22
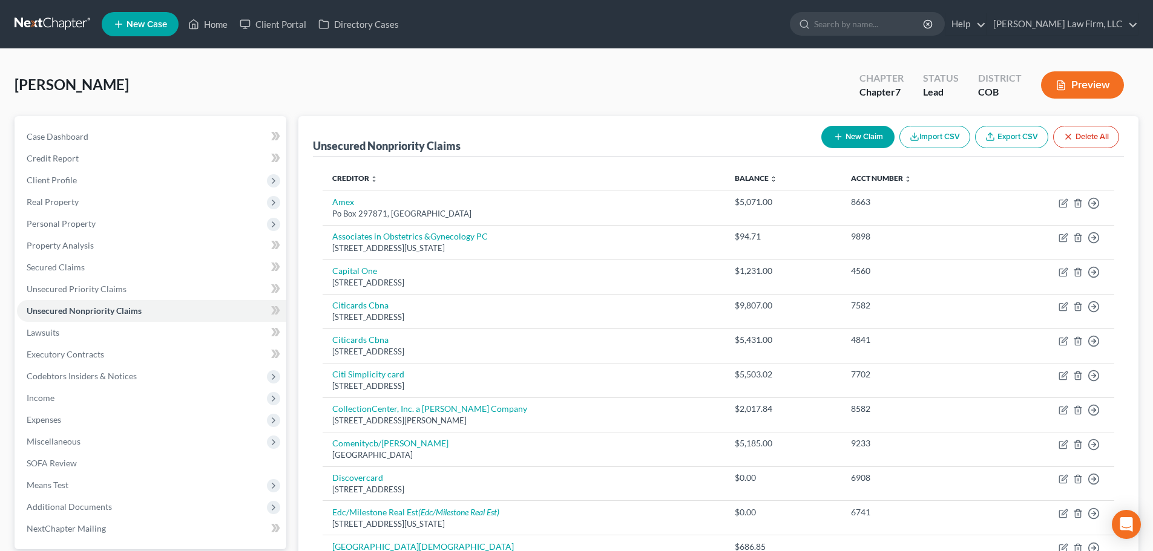
click at [1068, 91] on button "Preview" at bounding box center [1082, 84] width 83 height 27
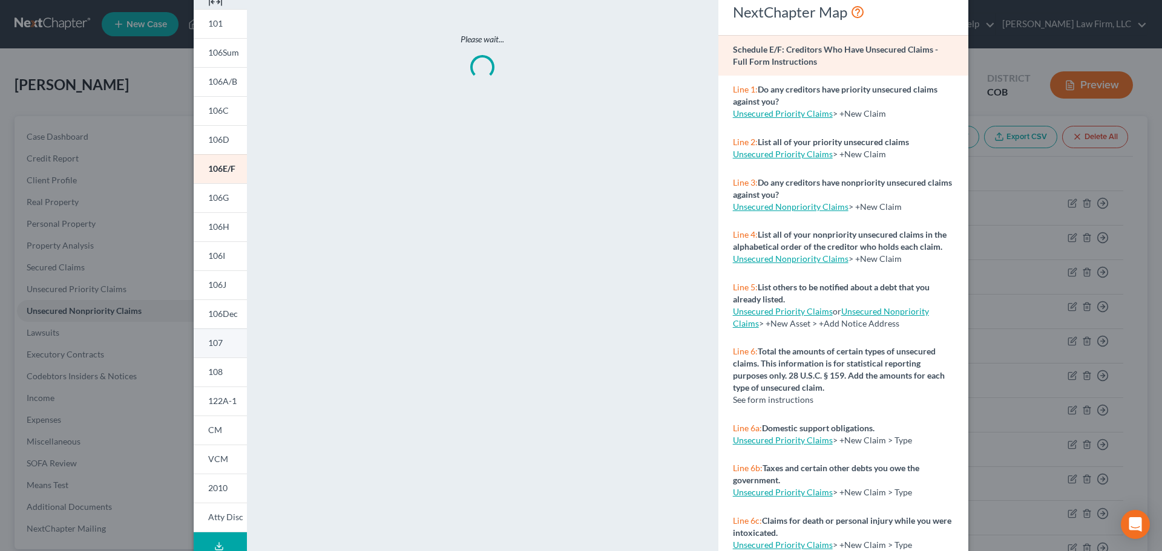
scroll to position [120, 0]
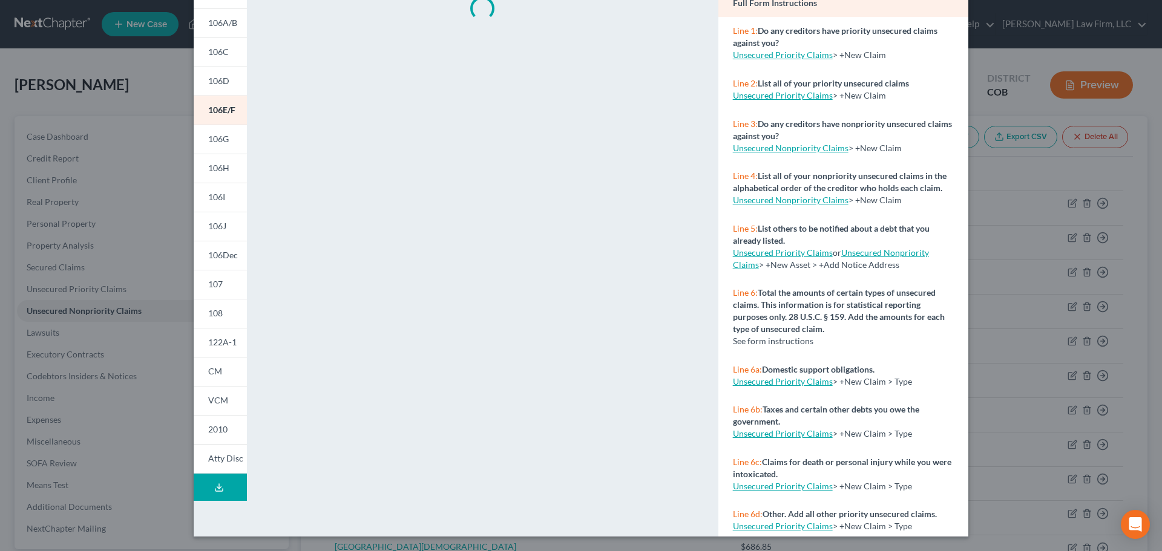
click at [201, 484] on button "Download Draft" at bounding box center [220, 487] width 53 height 27
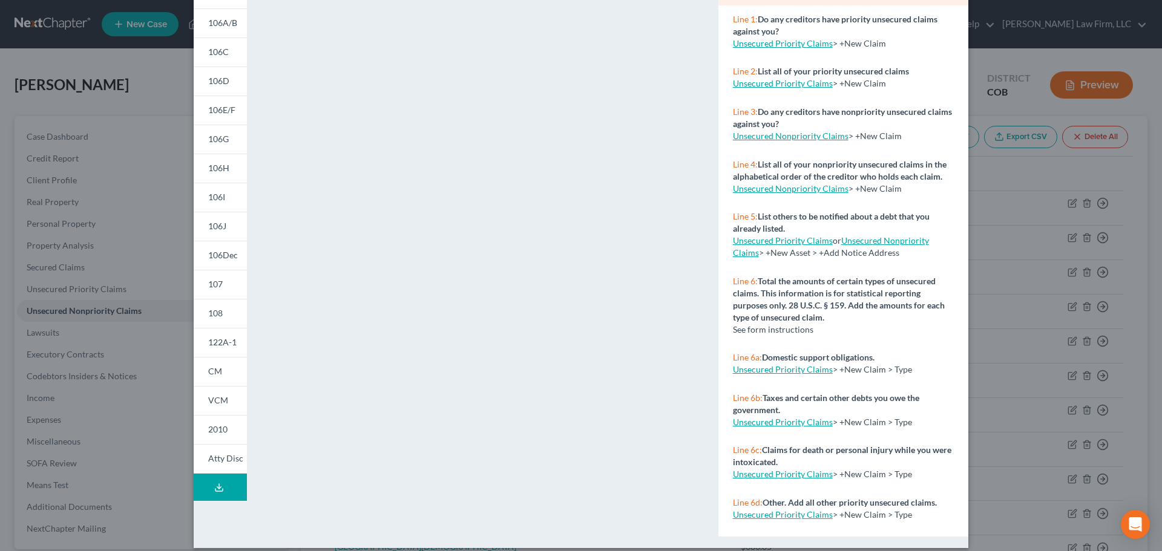
click at [227, 489] on button "Download Draft" at bounding box center [220, 487] width 53 height 27
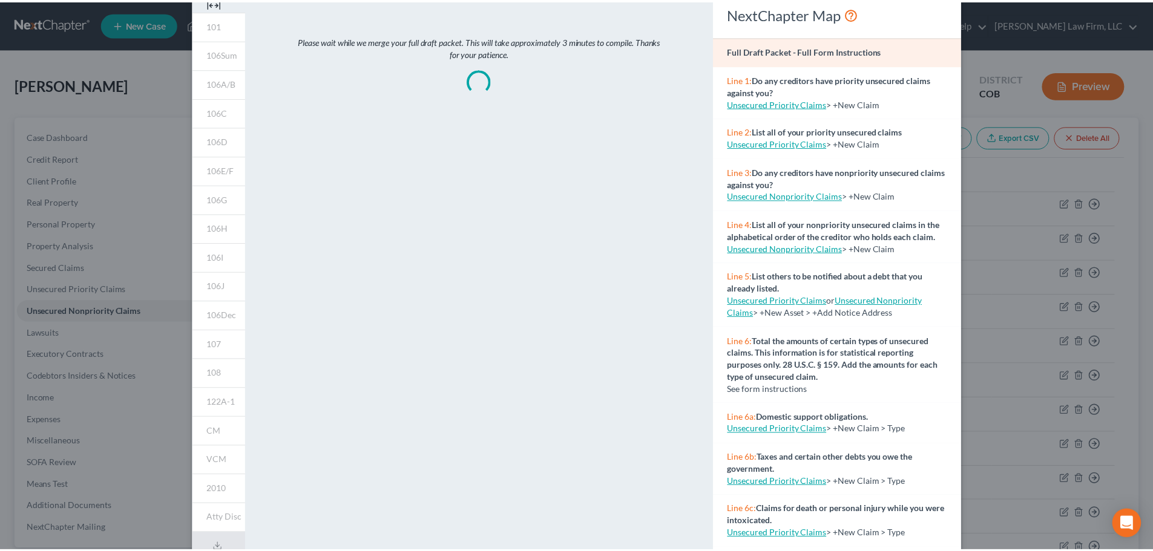
scroll to position [61, 0]
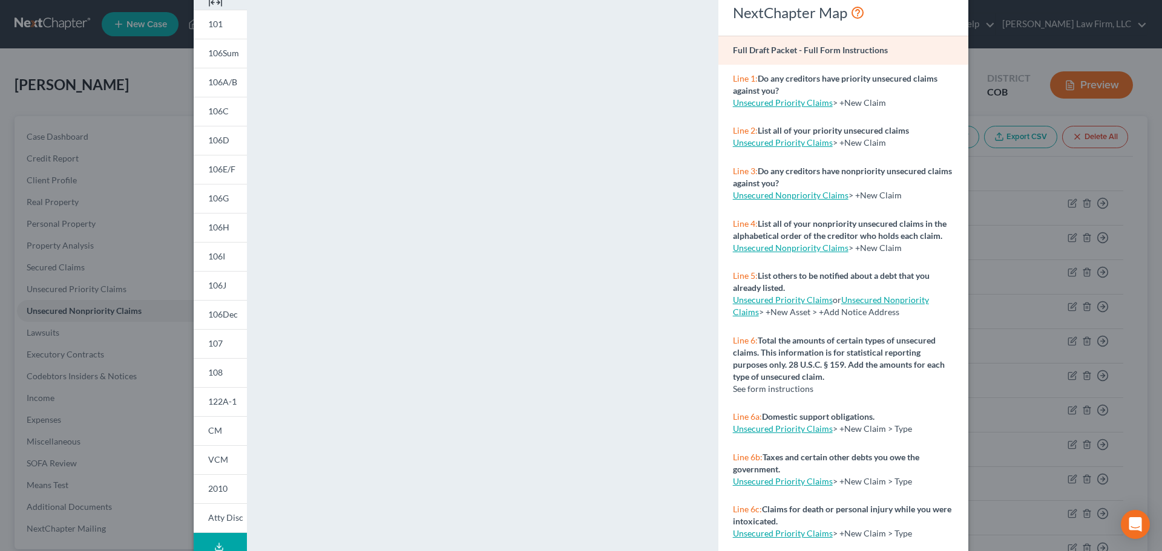
click at [1017, 55] on div "Petition Preview Full Draft Packet × 101 106Sum 106A/B 106C 106D 106E/F 106G 10…" at bounding box center [581, 275] width 1162 height 551
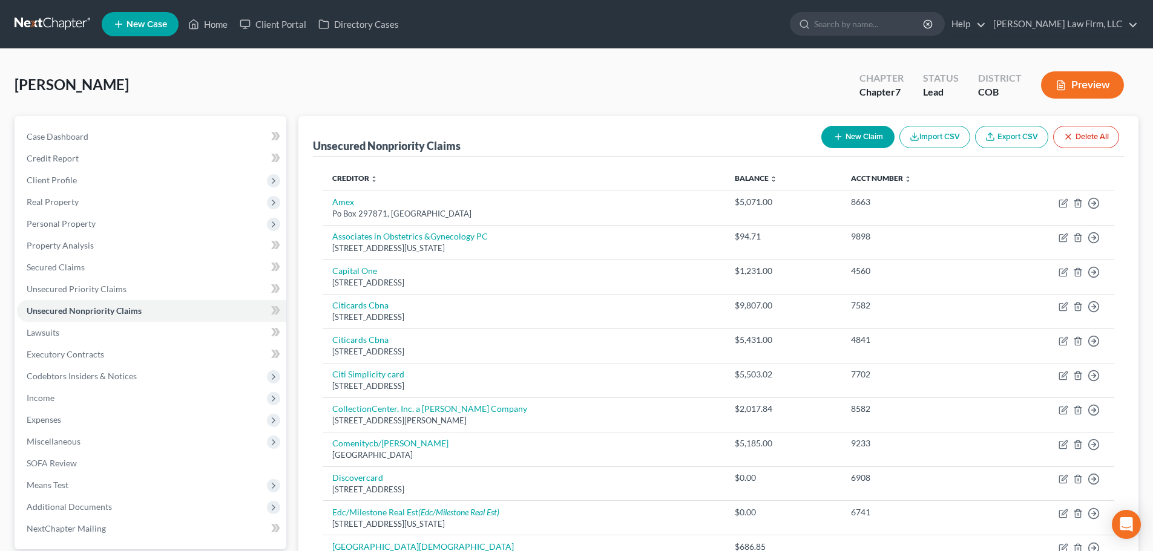
click at [65, 33] on link at bounding box center [53, 24] width 77 height 22
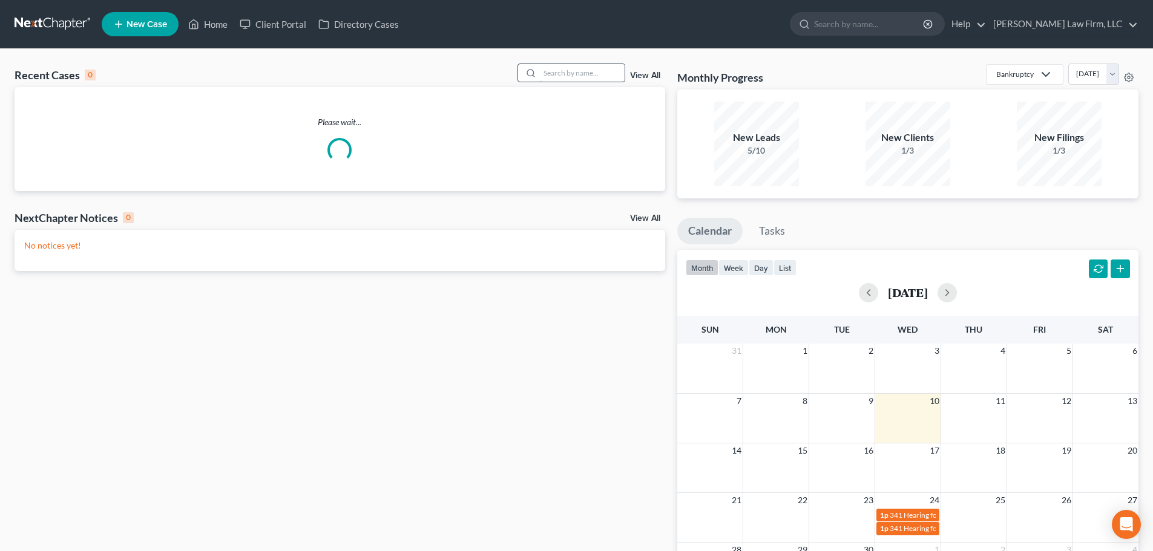
click at [571, 79] on input "search" at bounding box center [582, 73] width 85 height 18
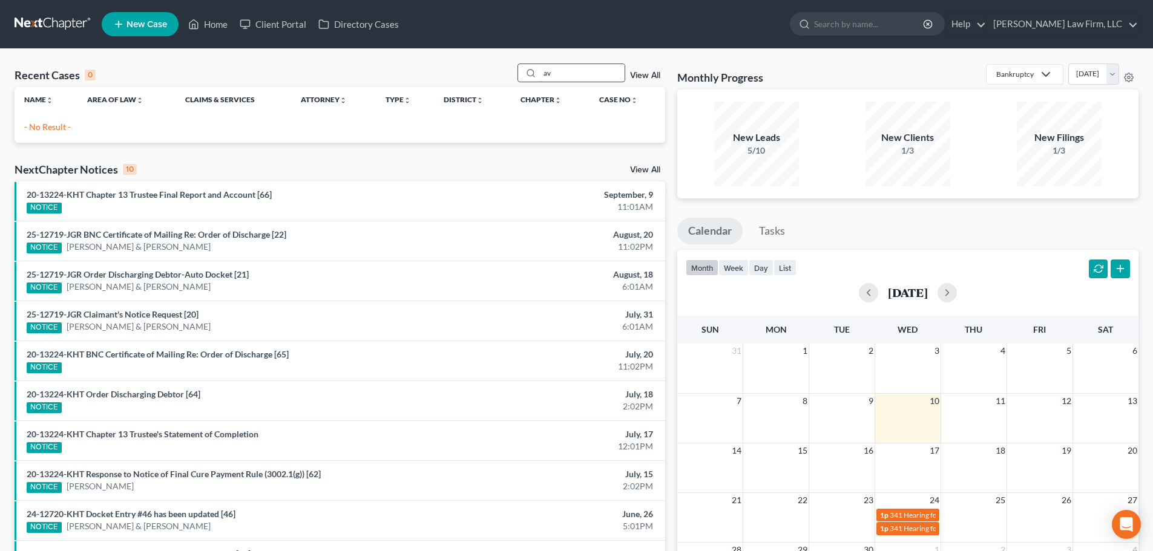
type input "a"
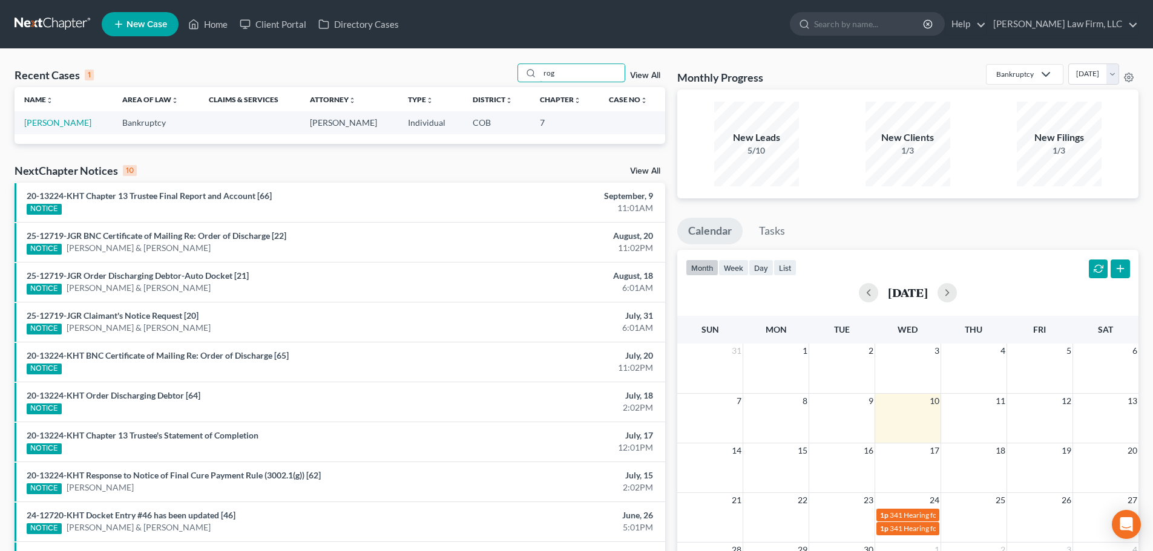
type input "rog"
click at [54, 115] on td "[PERSON_NAME]" at bounding box center [64, 122] width 98 height 22
click at [52, 124] on link "[PERSON_NAME]" at bounding box center [57, 122] width 67 height 10
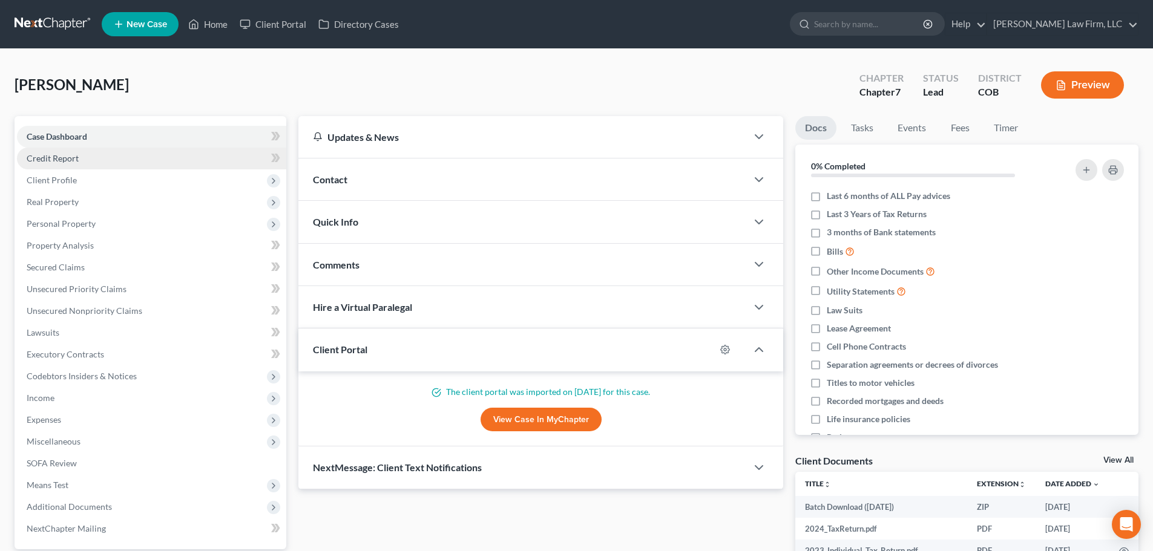
click at [164, 166] on link "Credit Report" at bounding box center [151, 159] width 269 height 22
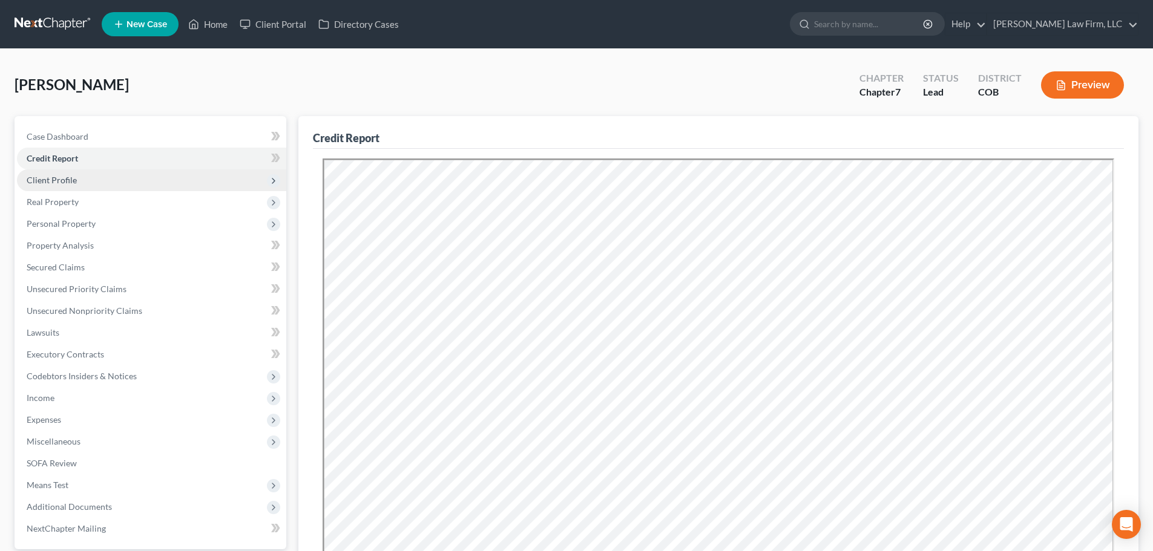
click at [167, 177] on span "Client Profile" at bounding box center [151, 180] width 269 height 22
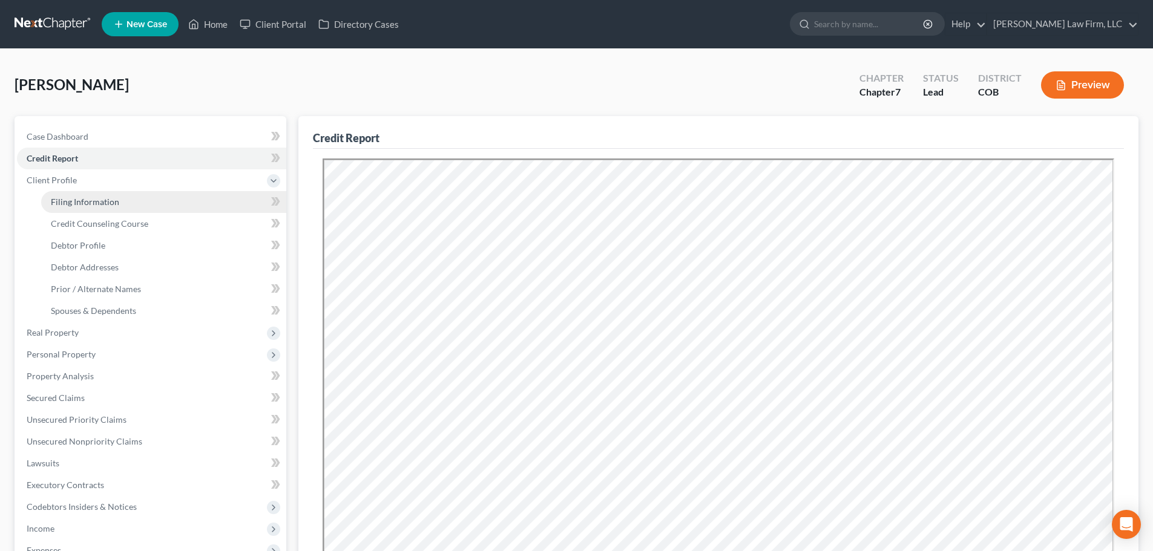
click at [158, 201] on link "Filing Information" at bounding box center [163, 202] width 245 height 22
select select "1"
select select "0"
select select "5"
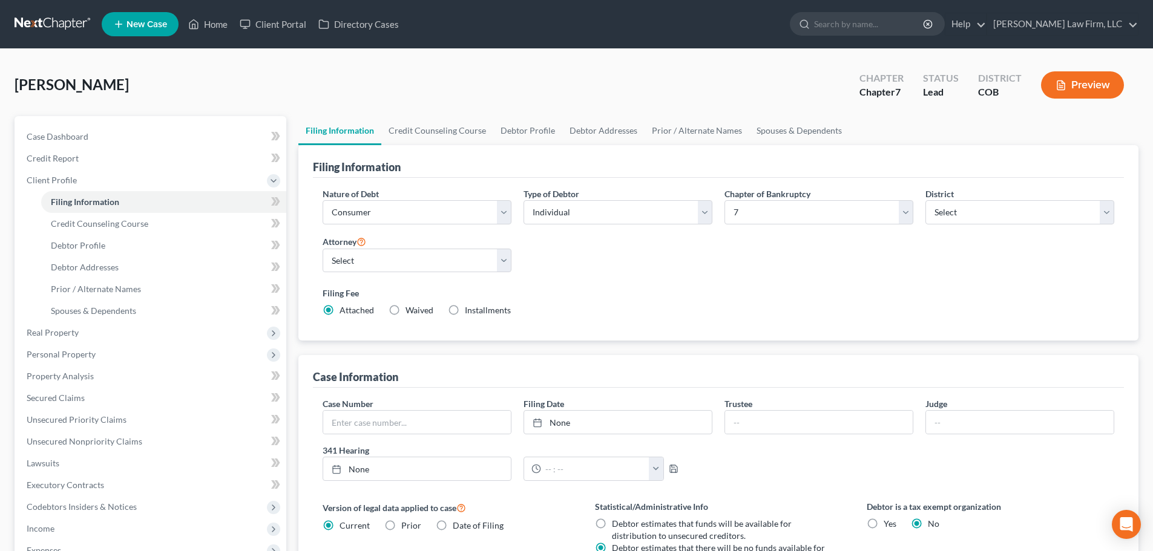
click at [69, 31] on link at bounding box center [53, 24] width 77 height 22
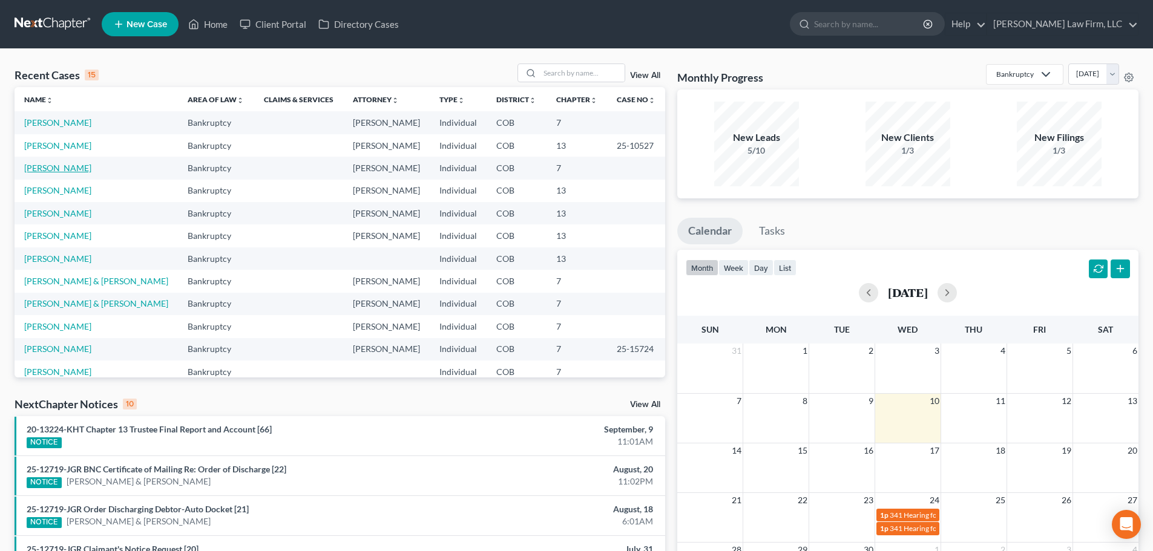
click at [68, 167] on link "[PERSON_NAME]" at bounding box center [57, 168] width 67 height 10
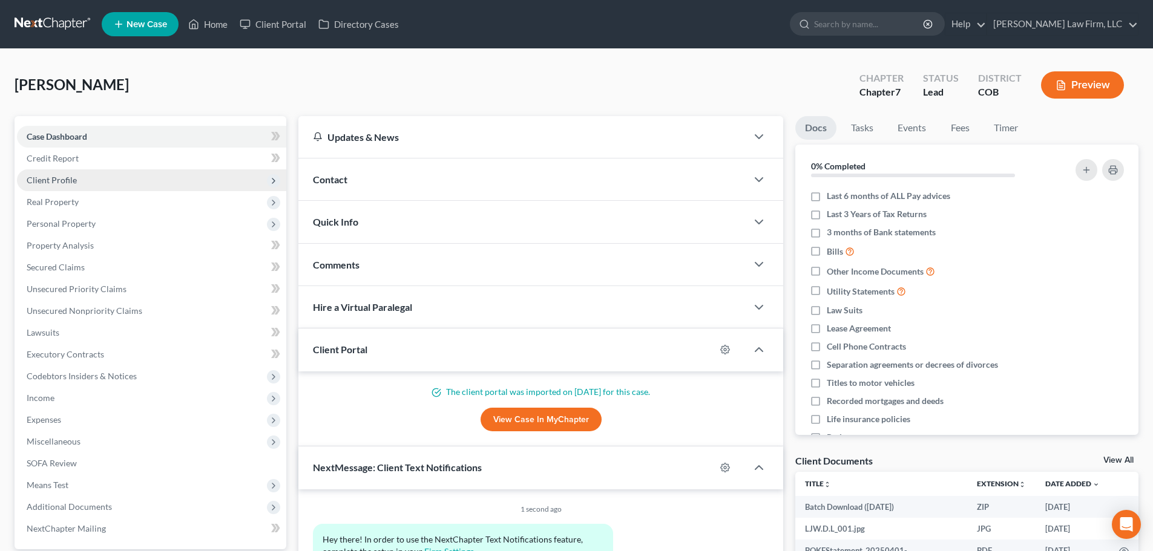
click at [100, 169] on span "Client Profile" at bounding box center [151, 180] width 269 height 22
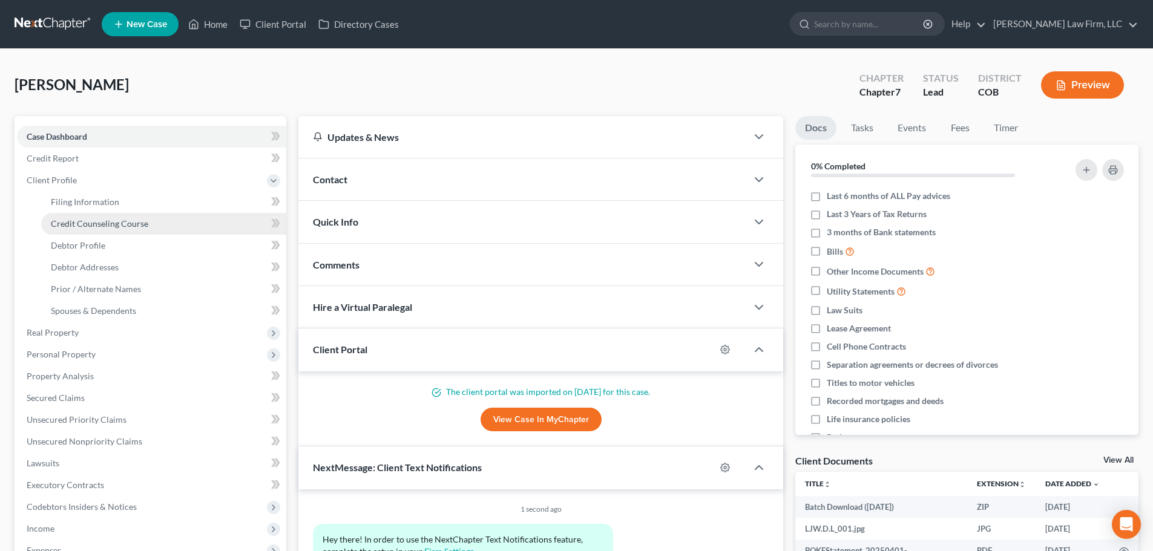
click at [99, 223] on span "Credit Counseling Course" at bounding box center [99, 223] width 97 height 10
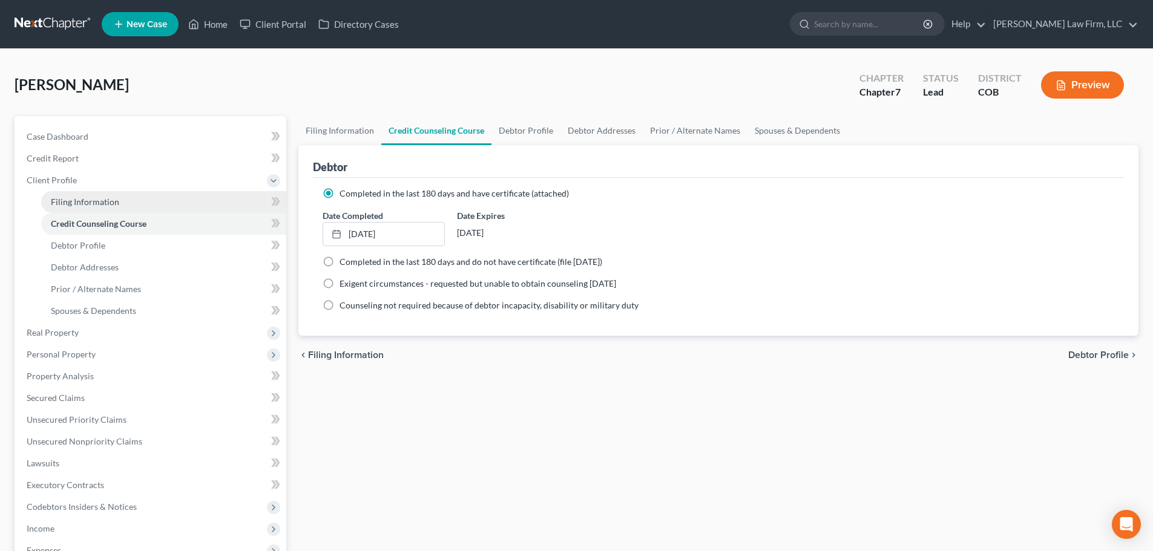
click at [99, 206] on span "Filing Information" at bounding box center [85, 202] width 68 height 10
select select "1"
select select "0"
select select "5"
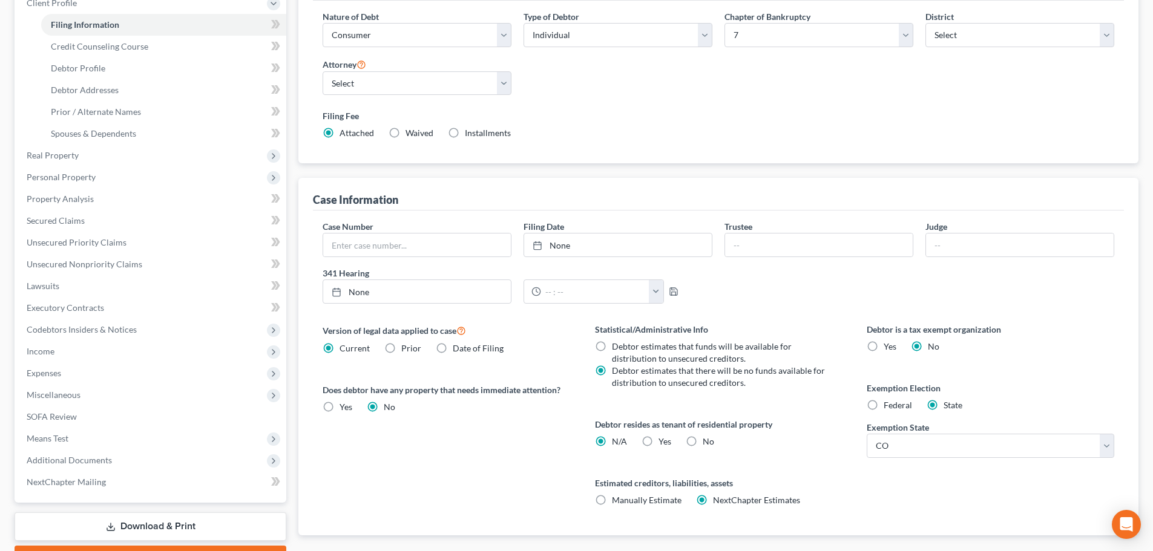
scroll to position [242, 0]
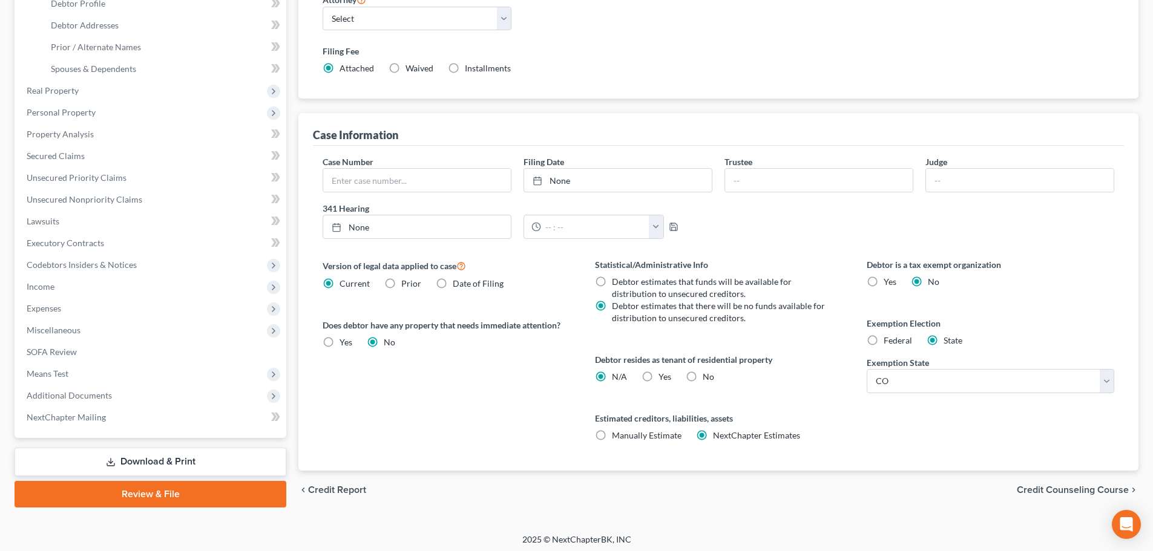
click at [658, 374] on label "Yes Yes" at bounding box center [664, 377] width 13 height 12
click at [663, 374] on input "Yes Yes" at bounding box center [667, 375] width 8 height 8
radio input "true"
radio input "false"
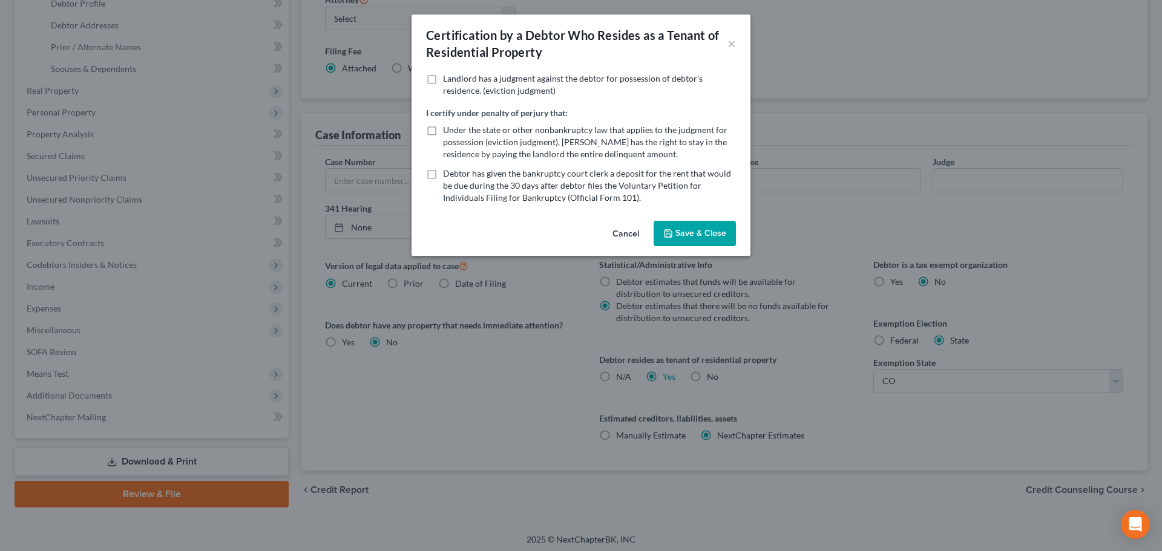
click at [708, 226] on button "Save & Close" at bounding box center [694, 233] width 82 height 25
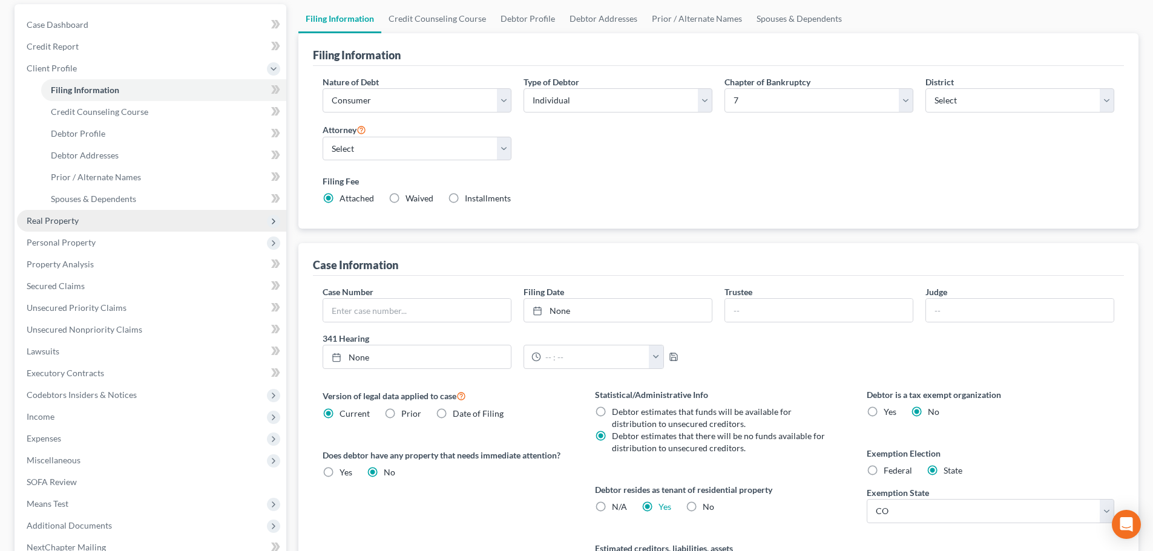
scroll to position [0, 0]
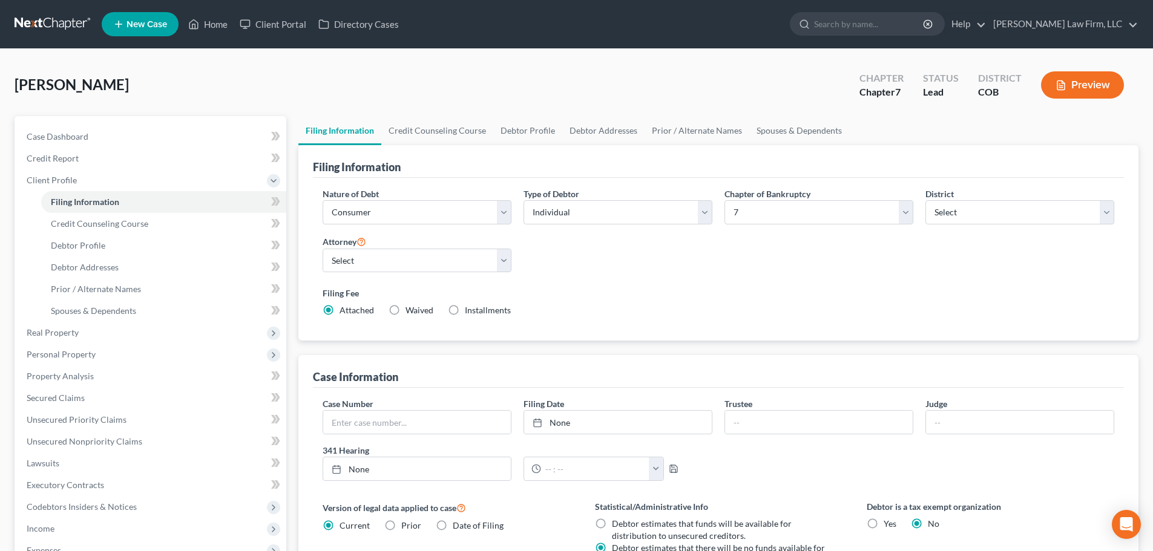
click at [57, 16] on link at bounding box center [53, 24] width 77 height 22
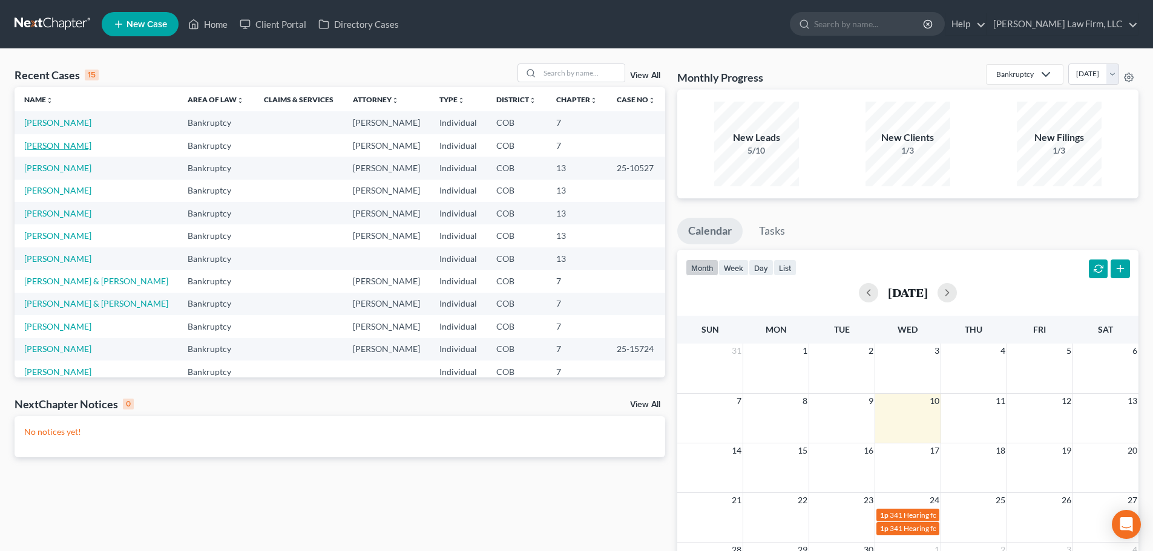
click at [61, 146] on link "[PERSON_NAME]" at bounding box center [57, 145] width 67 height 10
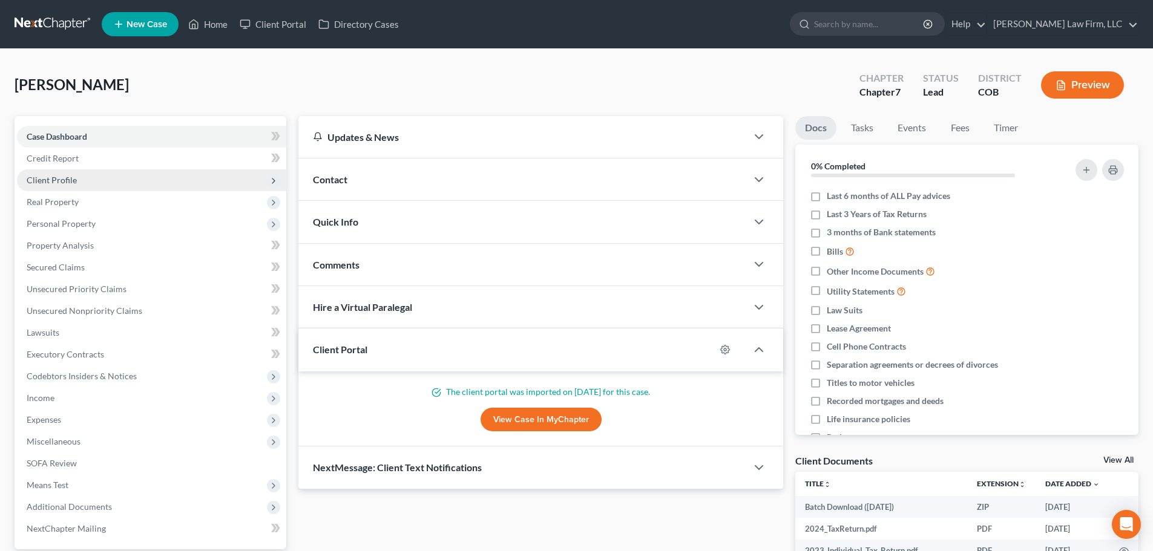
click at [94, 180] on span "Client Profile" at bounding box center [151, 180] width 269 height 22
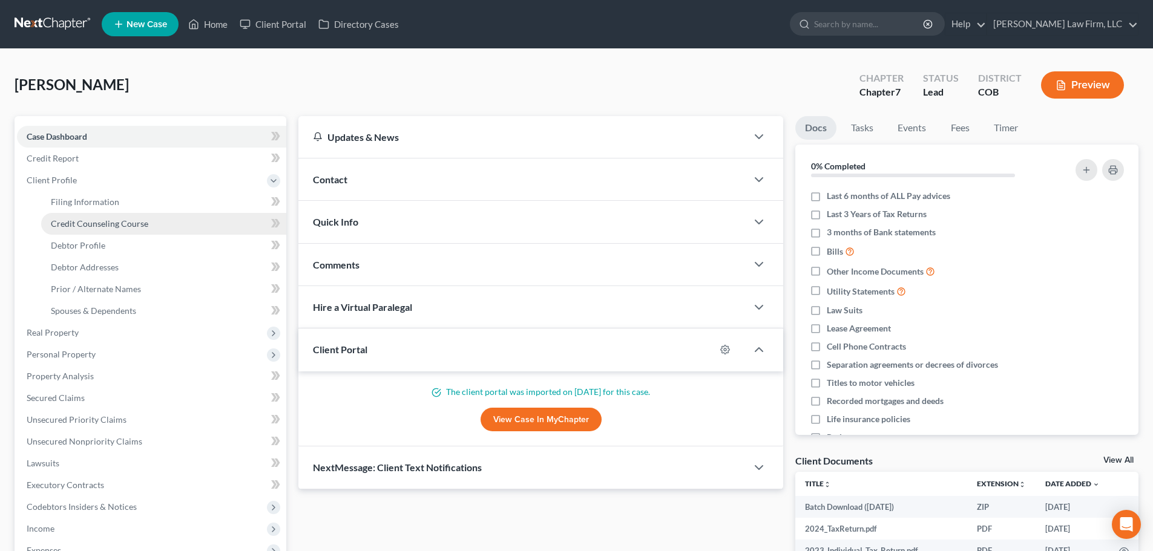
click at [132, 228] on span "Credit Counseling Course" at bounding box center [99, 223] width 97 height 10
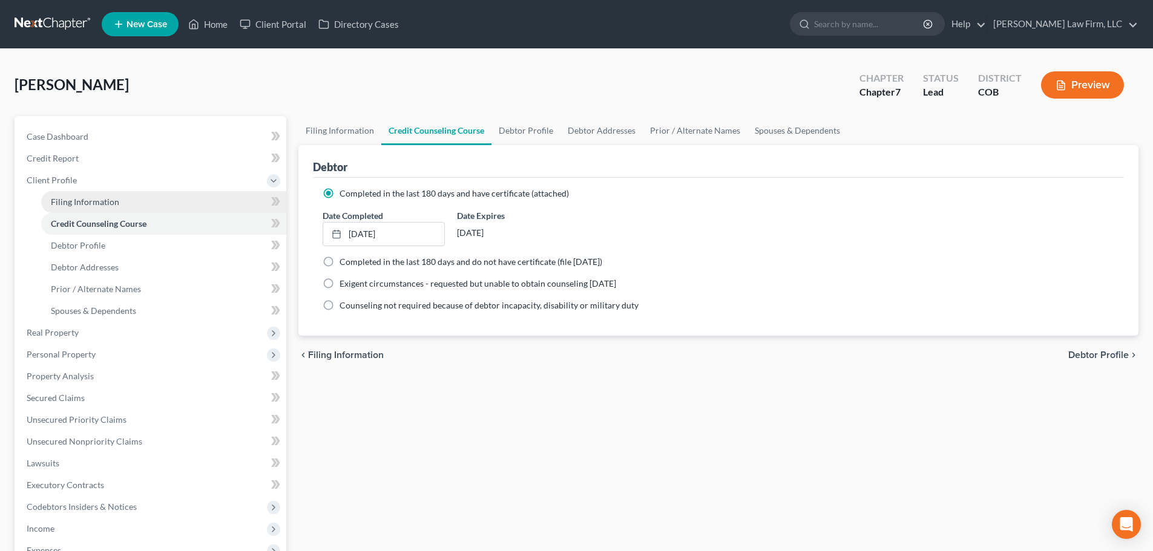
click at [125, 200] on link "Filing Information" at bounding box center [163, 202] width 245 height 22
select select "1"
select select "0"
select select "11"
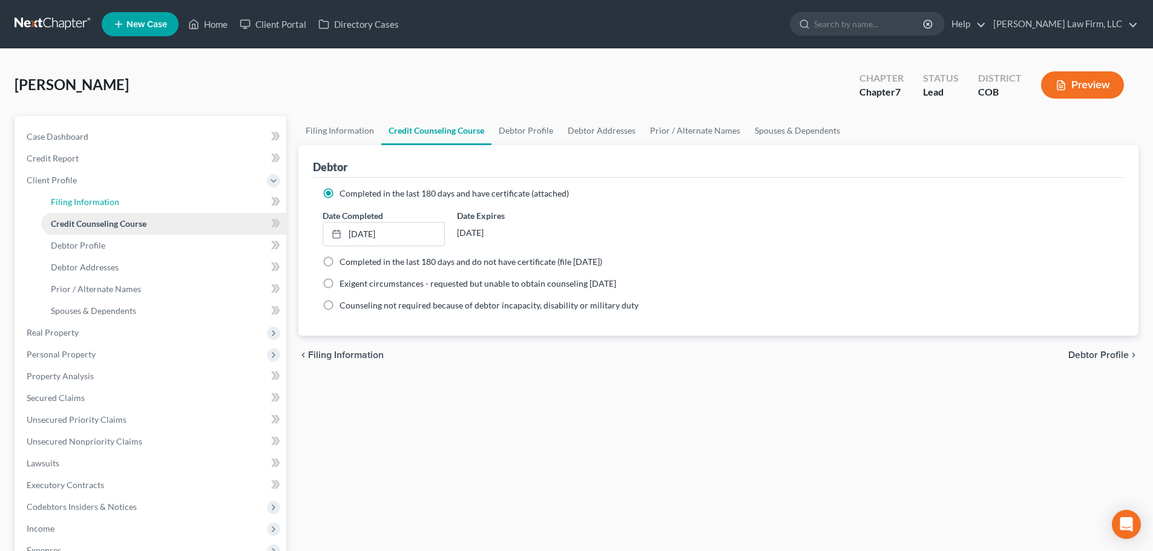
select select "5"
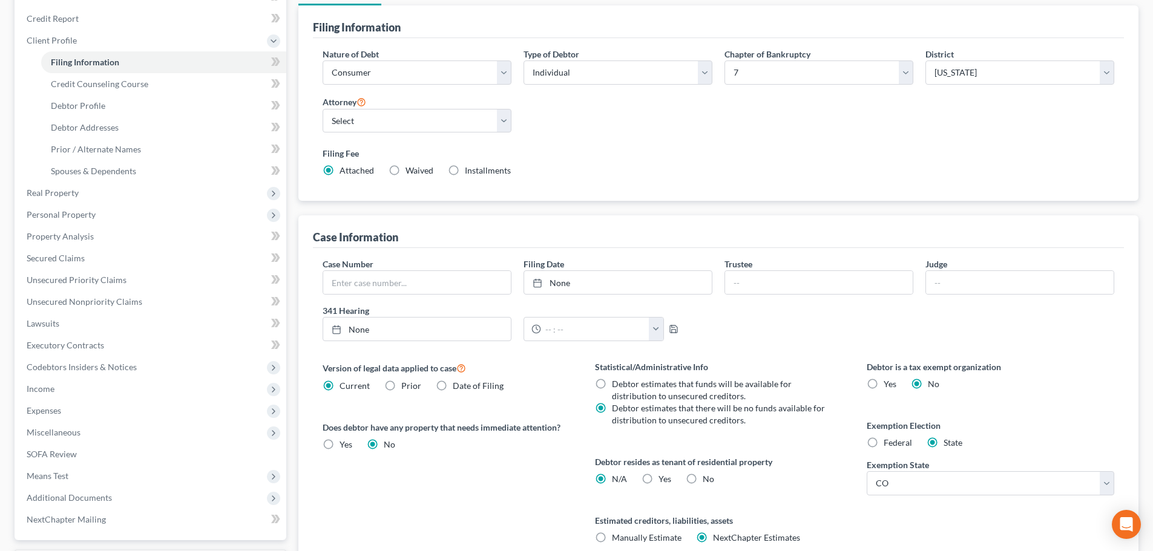
scroll to position [182, 0]
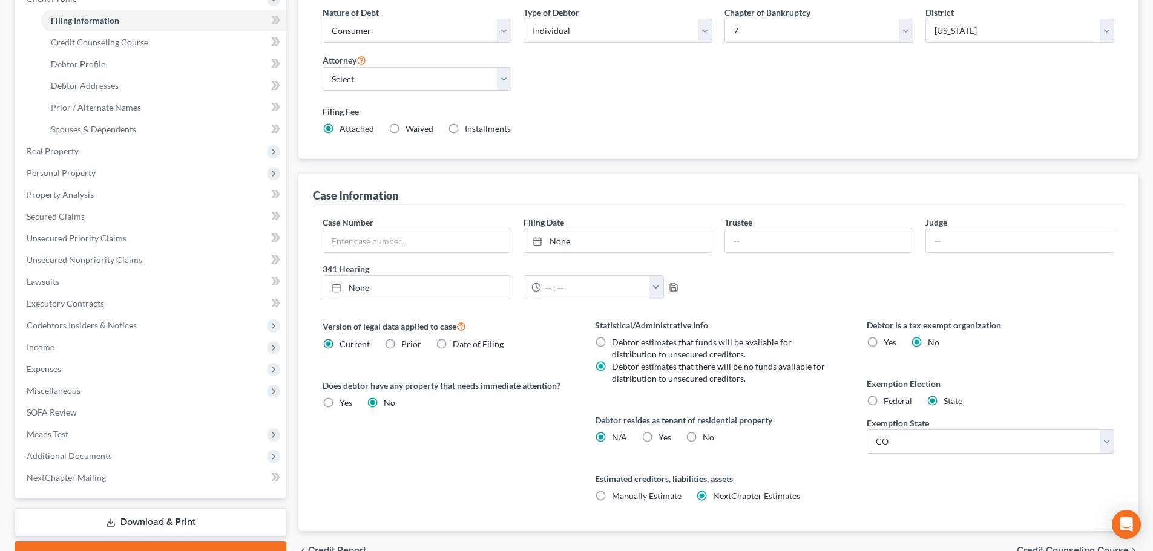
click at [658, 442] on label "Yes Yes" at bounding box center [664, 437] width 13 height 12
click at [663, 439] on input "Yes Yes" at bounding box center [667, 435] width 8 height 8
radio input "true"
radio input "false"
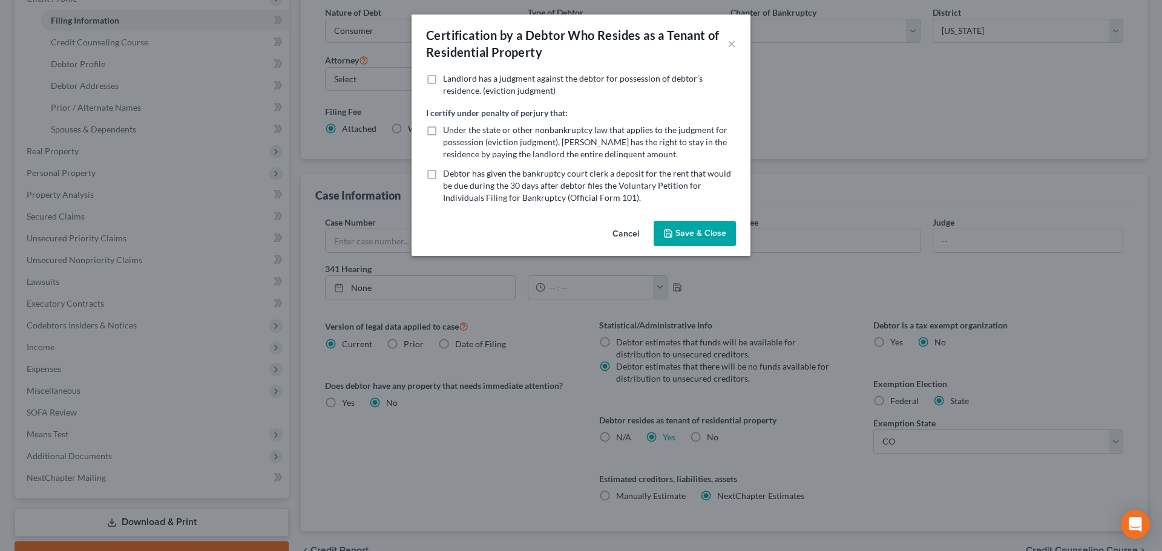
click at [704, 241] on button "Save & Close" at bounding box center [694, 233] width 82 height 25
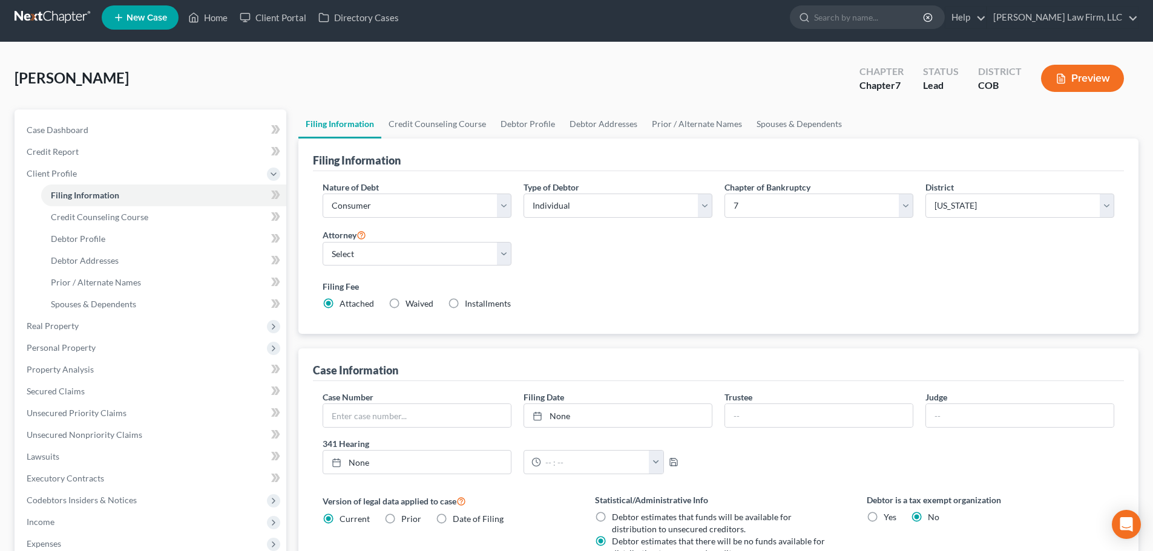
scroll to position [0, 0]
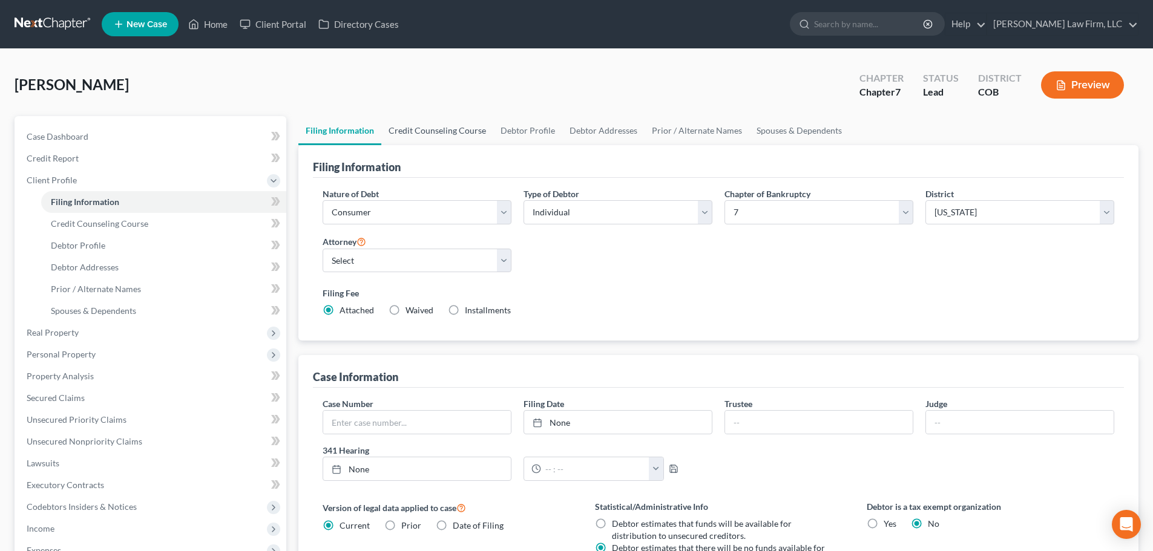
click at [451, 128] on link "Credit Counseling Course" at bounding box center [437, 130] width 112 height 29
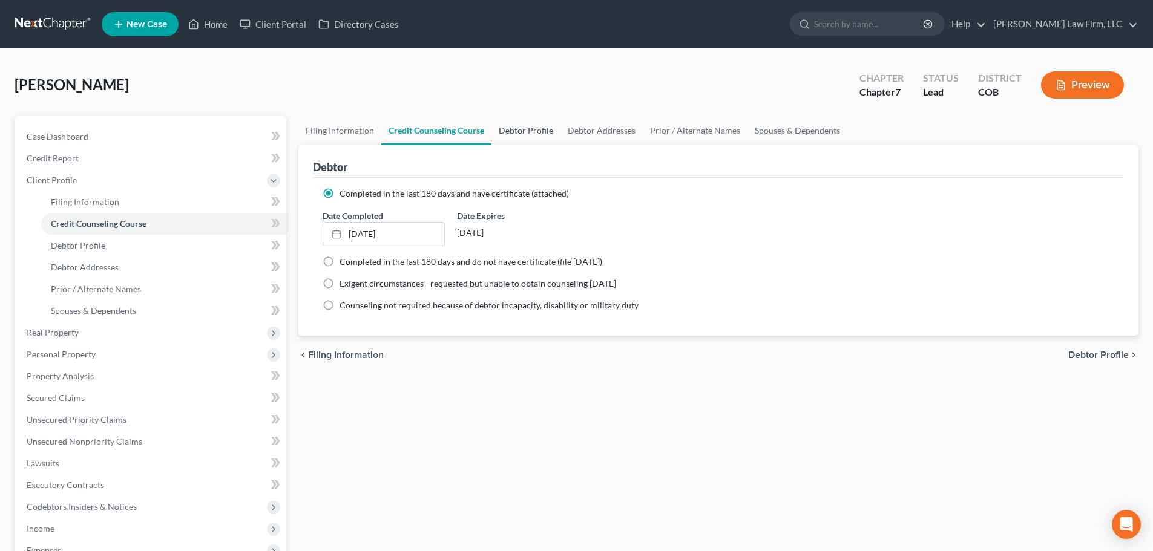
click at [544, 130] on link "Debtor Profile" at bounding box center [525, 130] width 69 height 29
select select "0"
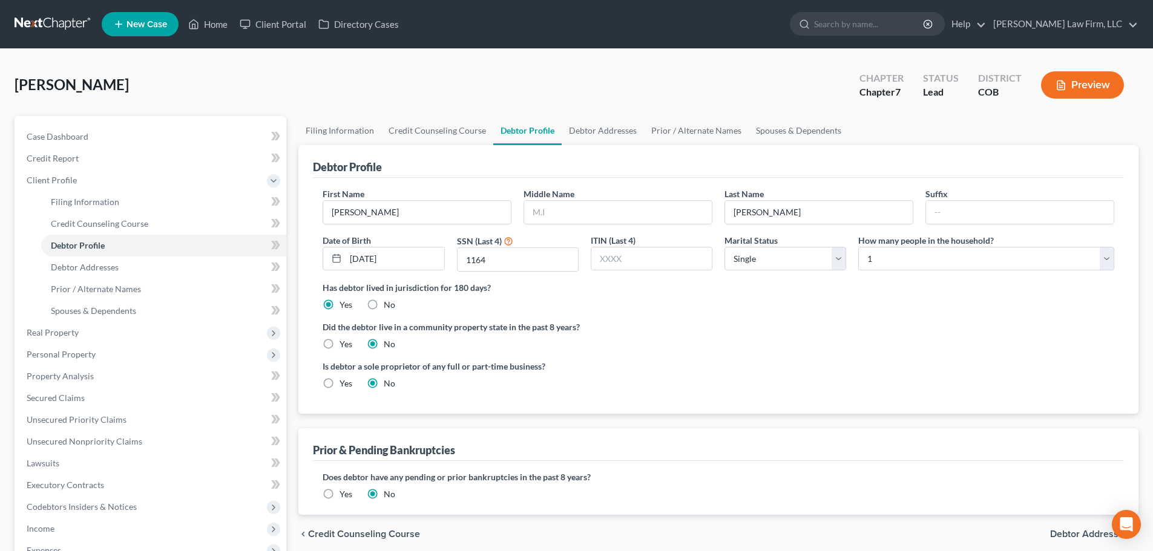
click at [1011, 163] on div "Debtor Profile" at bounding box center [718, 161] width 811 height 33
click at [607, 129] on link "Debtor Addresses" at bounding box center [602, 130] width 82 height 29
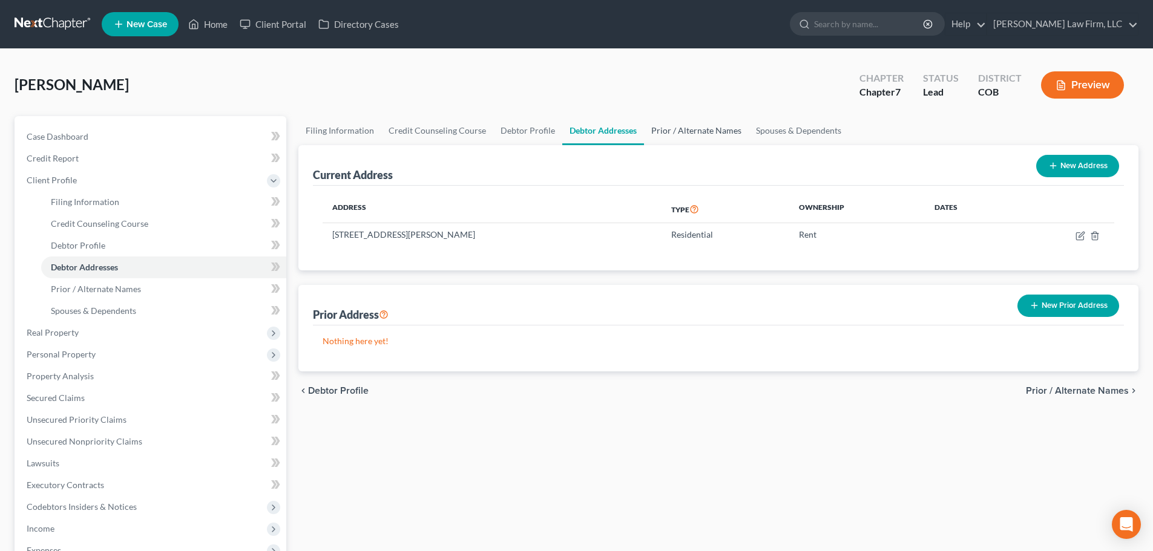
click at [675, 129] on link "Prior / Alternate Names" at bounding box center [696, 130] width 105 height 29
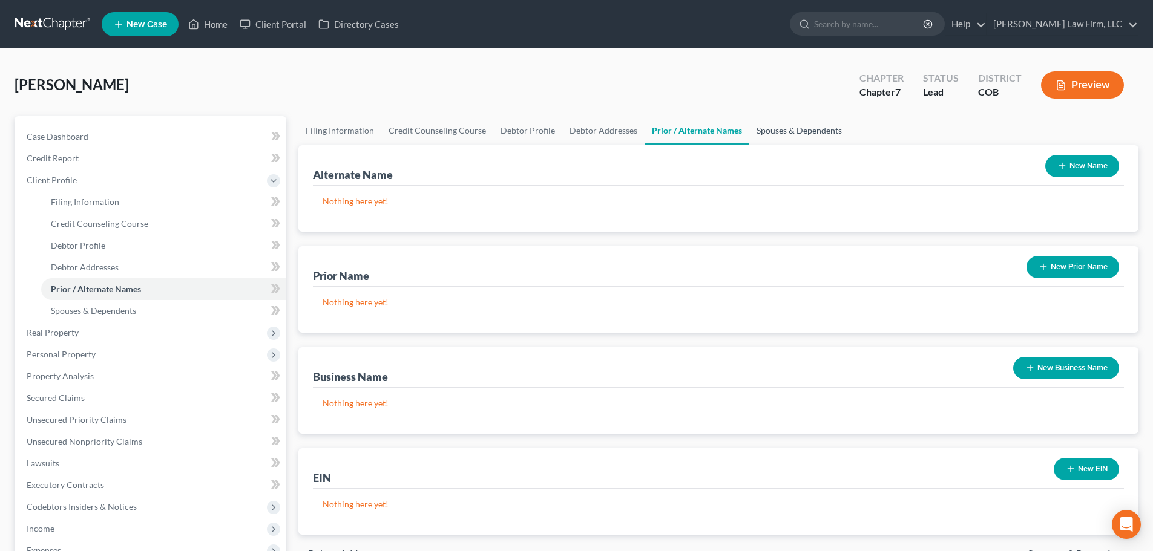
click at [764, 139] on link "Spouses & Dependents" at bounding box center [799, 130] width 100 height 29
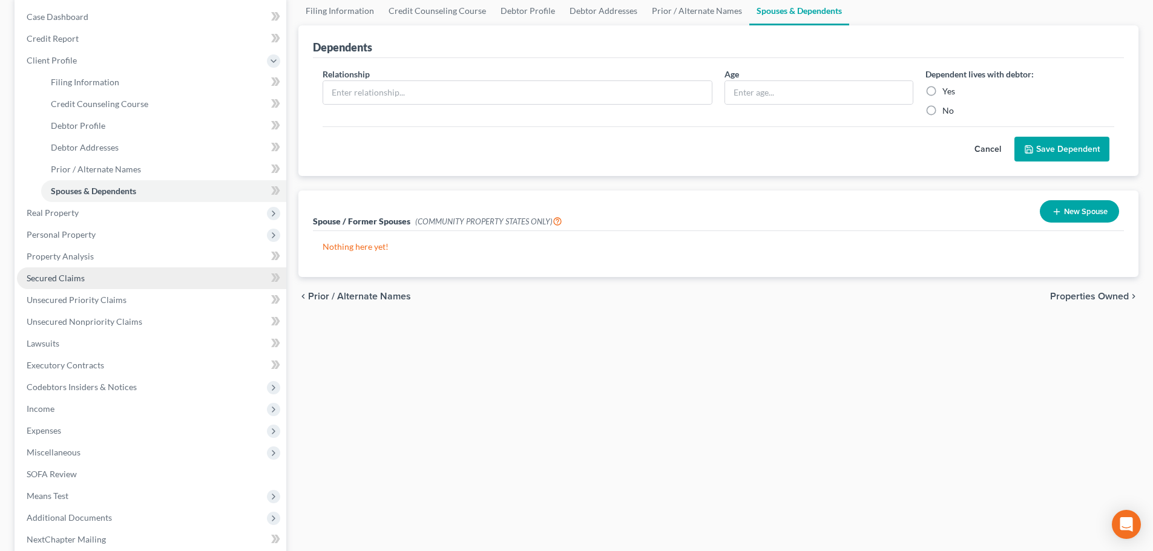
scroll to position [121, 0]
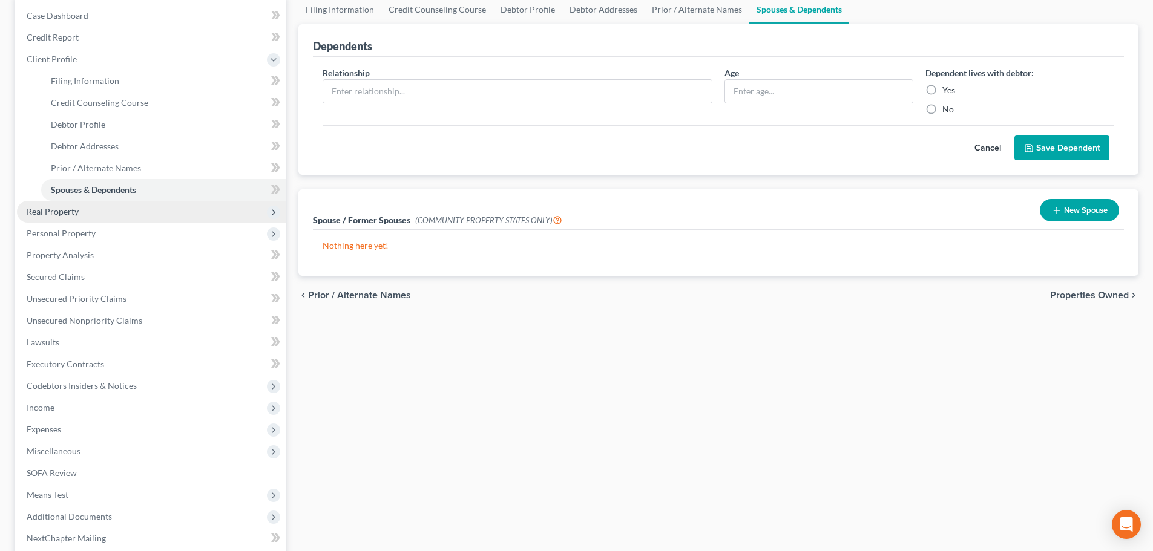
click at [130, 218] on span "Real Property" at bounding box center [151, 212] width 269 height 22
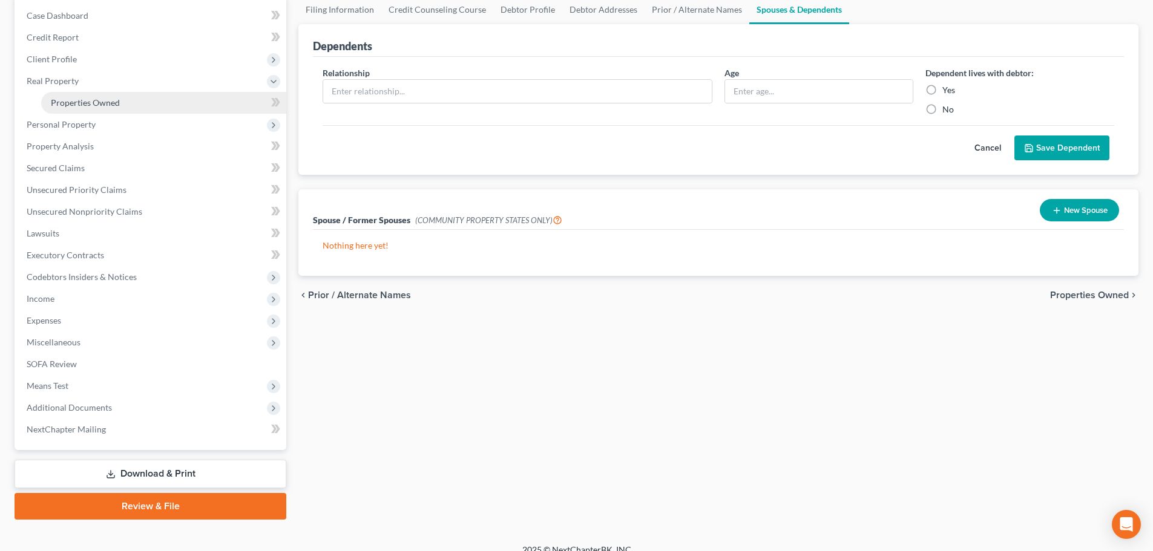
click at [114, 101] on span "Properties Owned" at bounding box center [85, 102] width 69 height 10
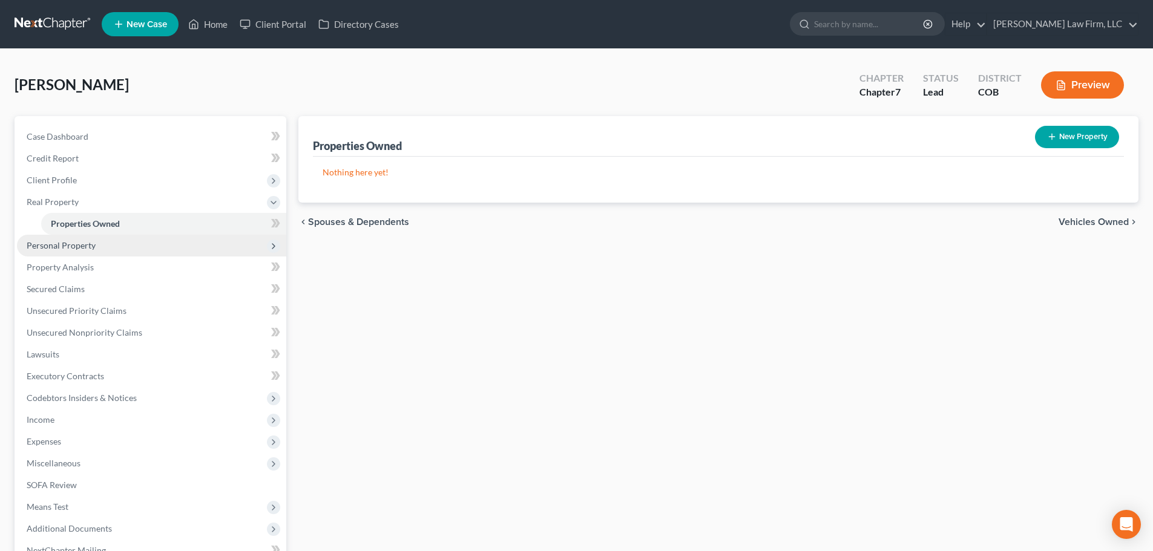
click at [99, 246] on span "Personal Property" at bounding box center [151, 246] width 269 height 22
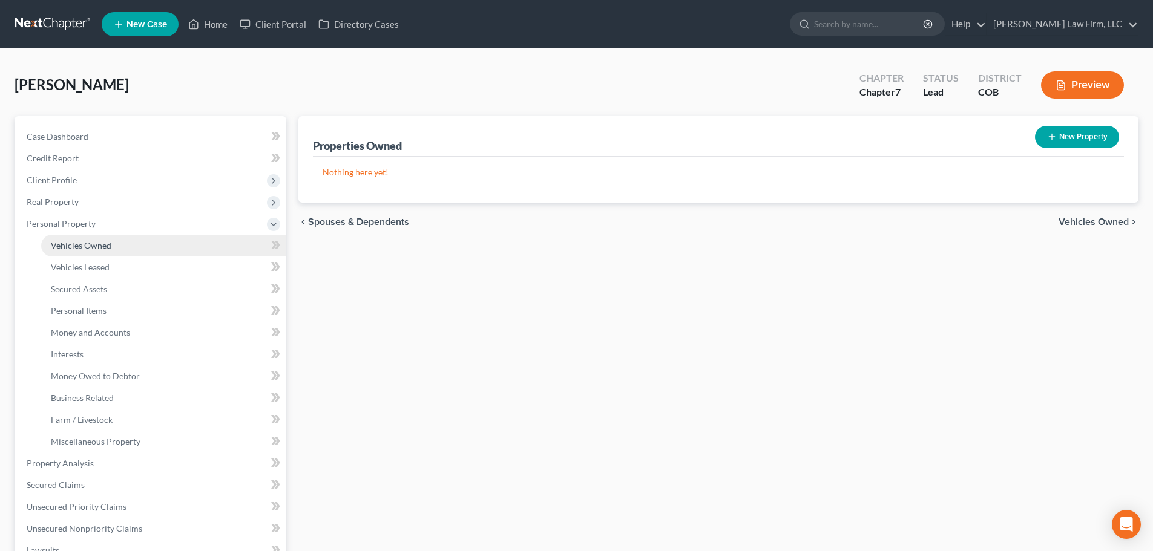
click at [109, 238] on link "Vehicles Owned" at bounding box center [163, 246] width 245 height 22
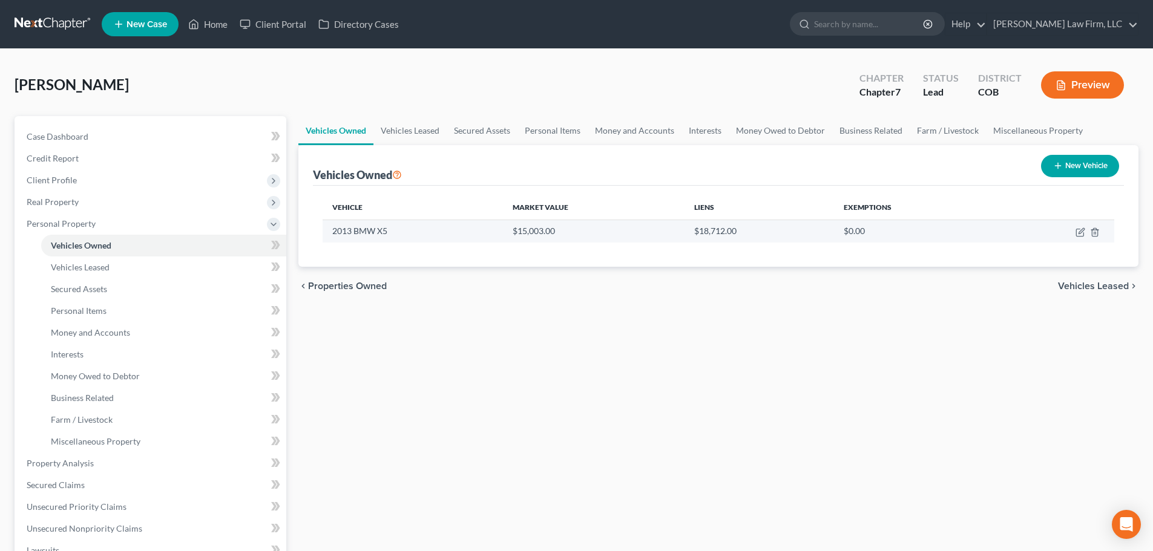
click at [1074, 231] on td at bounding box center [1054, 231] width 117 height 23
click at [1079, 230] on icon "button" at bounding box center [1080, 232] width 10 height 10
select select "0"
select select "13"
select select "3"
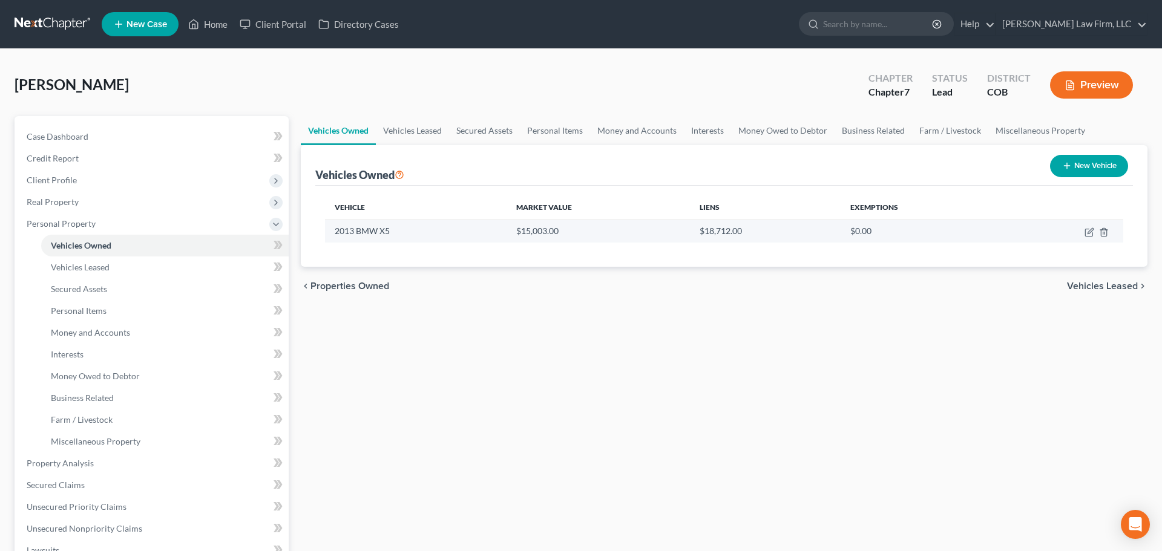
select select "0"
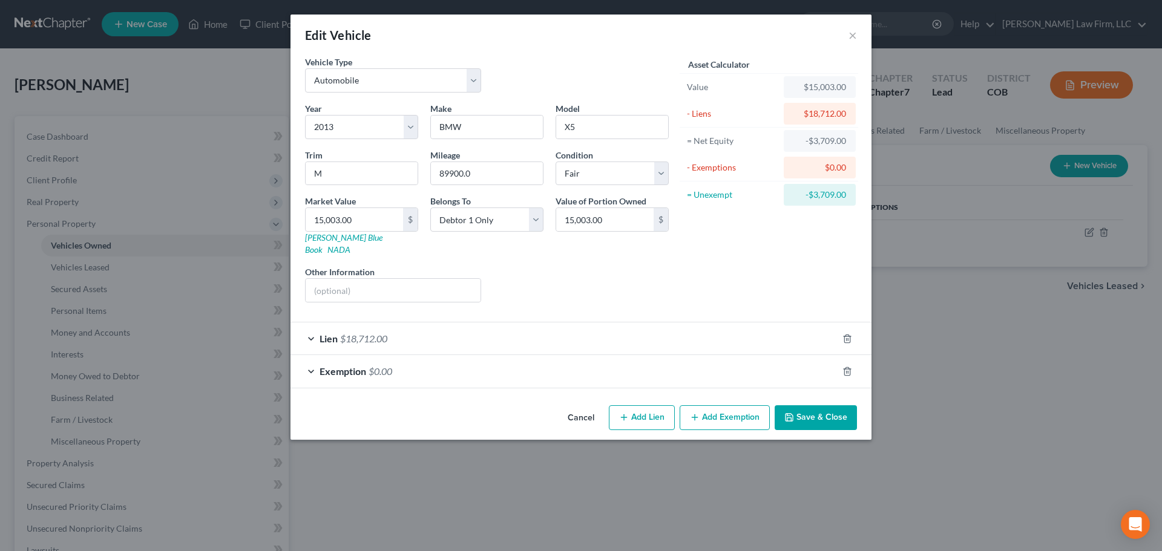
click at [405, 367] on div "Exemption $0.00" at bounding box center [563, 371] width 547 height 32
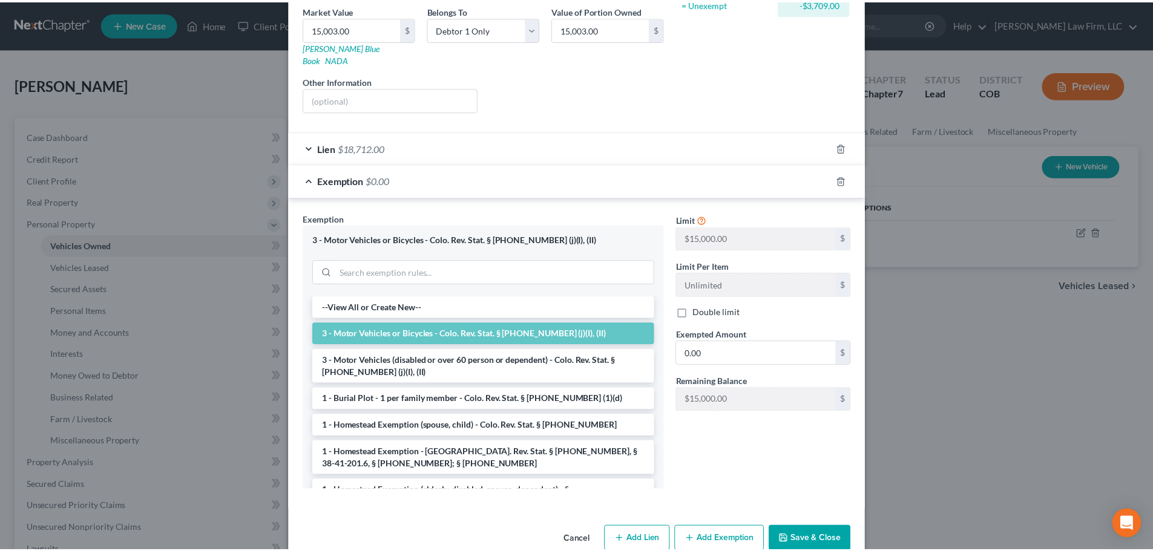
scroll to position [204, 0]
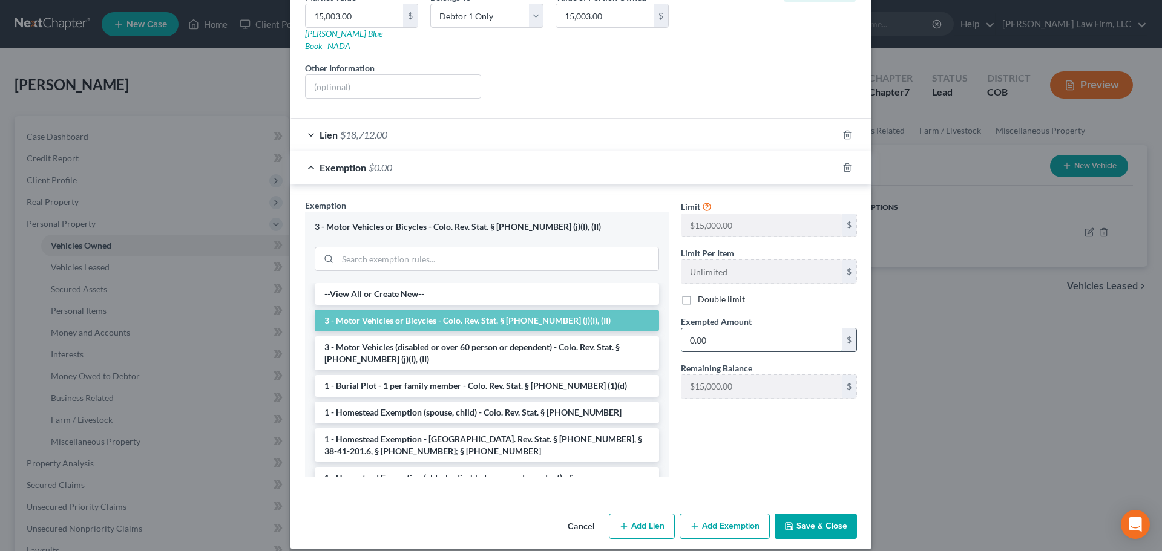
click at [708, 329] on input "0.00" at bounding box center [761, 340] width 160 height 23
type input "15,000"
click at [845, 518] on button "Save & Close" at bounding box center [815, 526] width 82 height 25
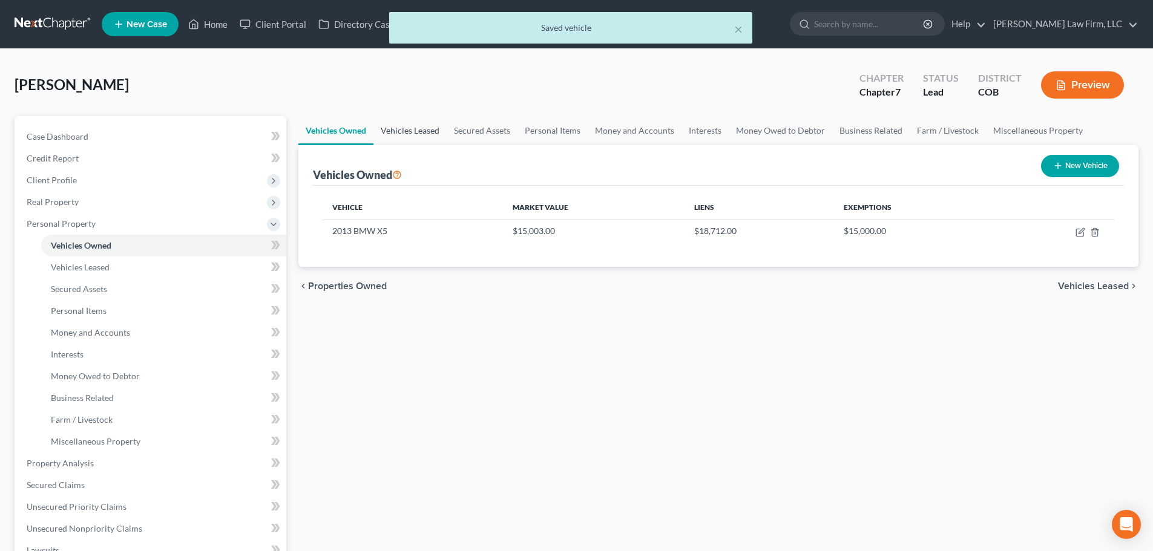
click at [418, 129] on link "Vehicles Leased" at bounding box center [409, 130] width 73 height 29
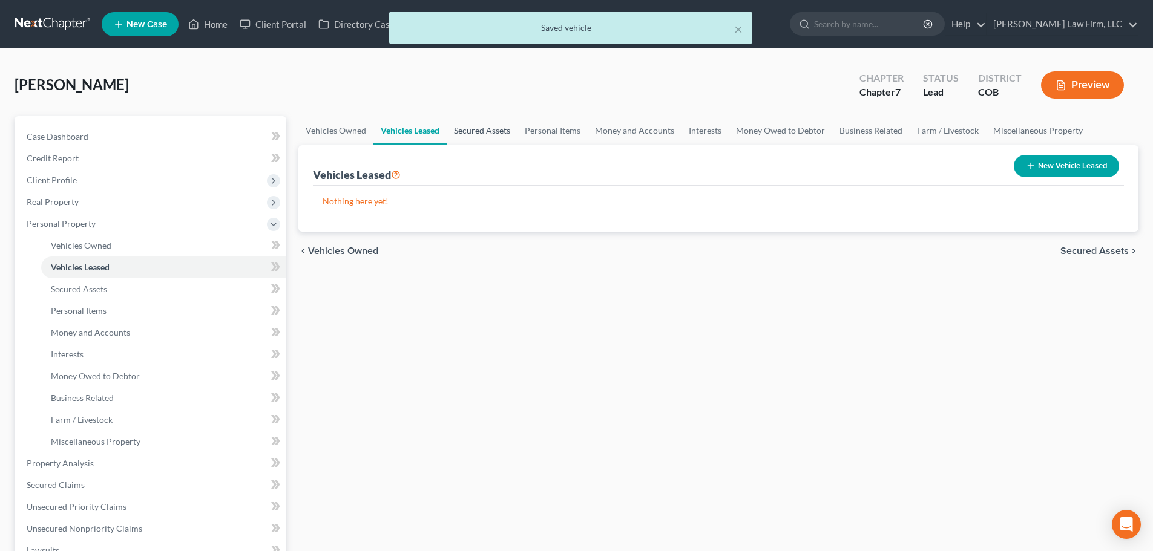
click at [465, 131] on link "Secured Assets" at bounding box center [482, 130] width 71 height 29
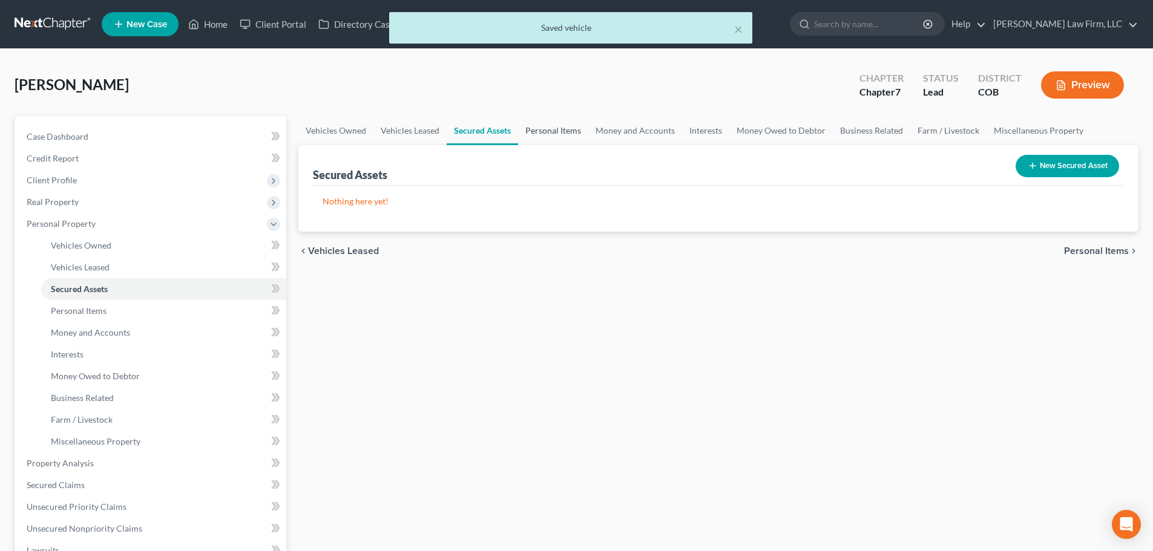
click at [538, 133] on link "Personal Items" at bounding box center [553, 130] width 70 height 29
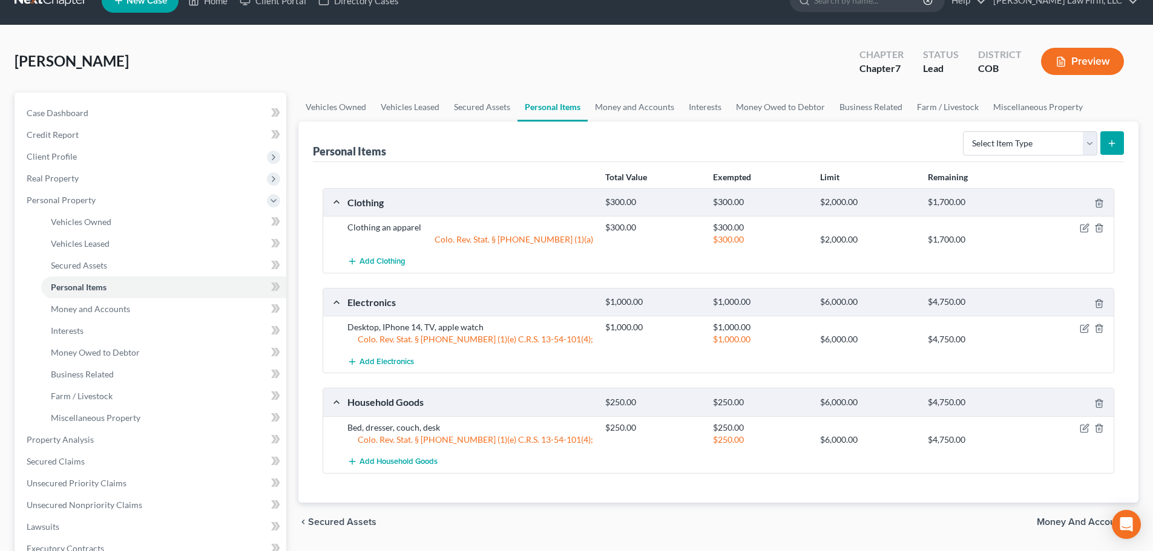
scroll to position [61, 0]
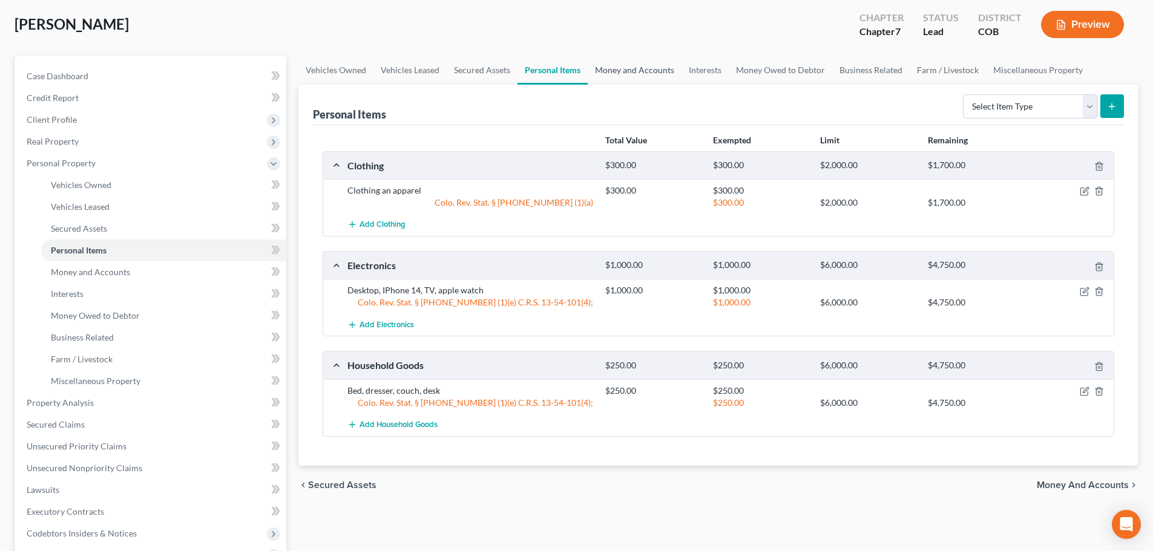
click at [632, 77] on link "Money and Accounts" at bounding box center [634, 70] width 94 height 29
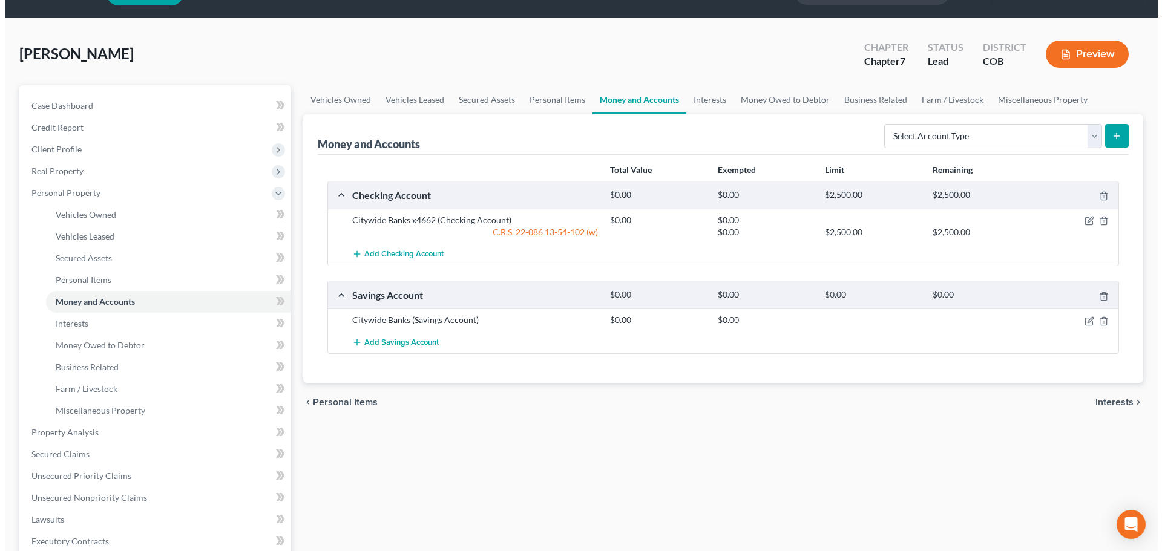
scroll to position [61, 0]
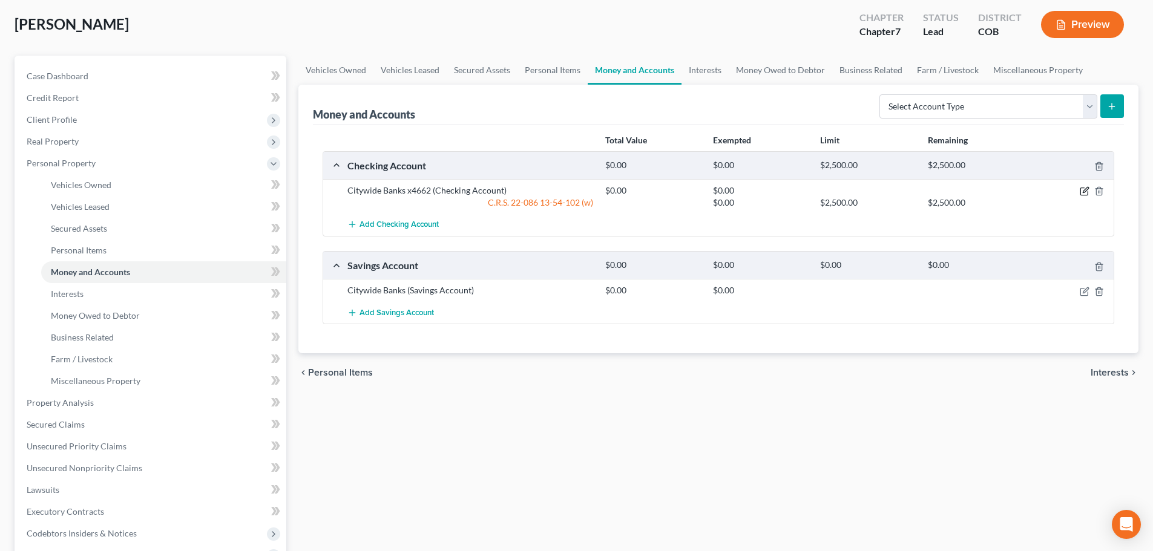
click at [1085, 194] on icon "button" at bounding box center [1084, 191] width 10 height 10
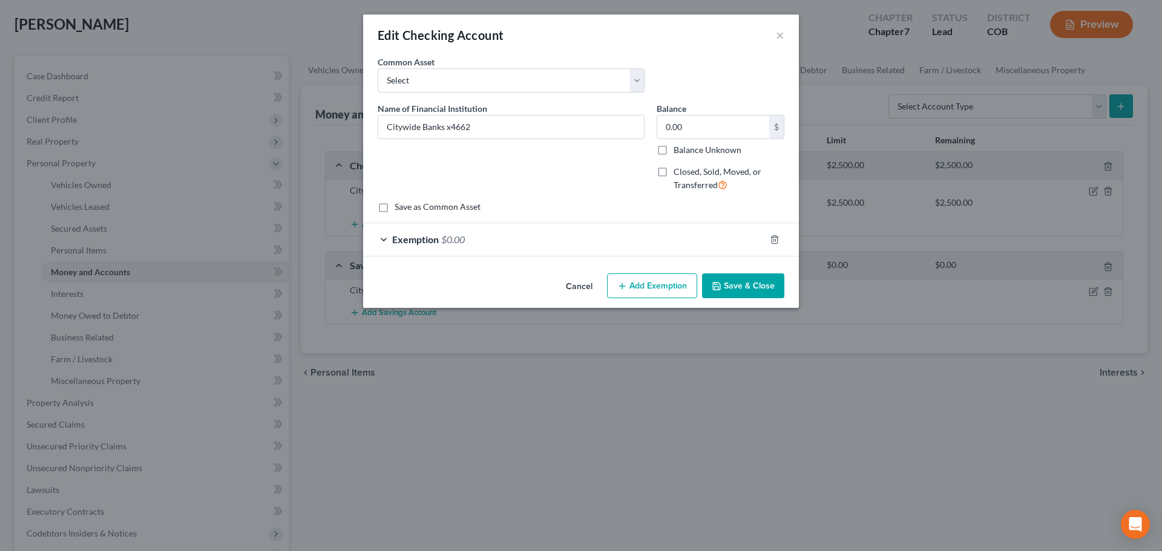
click at [669, 251] on div "Exemption $0.00" at bounding box center [564, 239] width 402 height 32
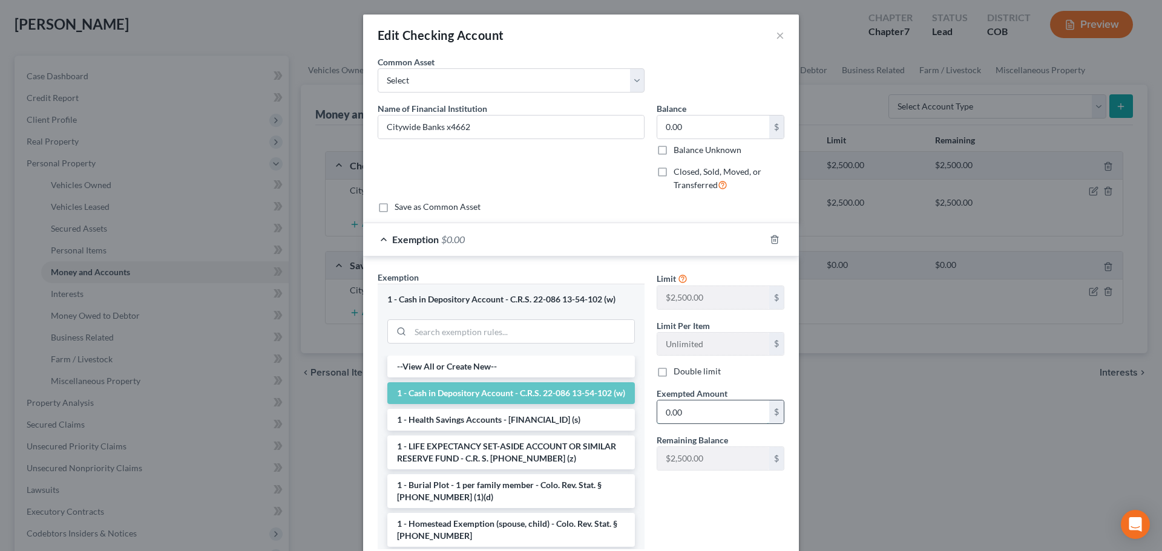
click at [715, 413] on input "0.00" at bounding box center [713, 412] width 112 height 23
type input "1,500"
click at [707, 520] on div "Limit $2,500.00 $ Limit Per Item Unlimited $ Double limit Exempted Amount * 1,5…" at bounding box center [720, 415] width 140 height 288
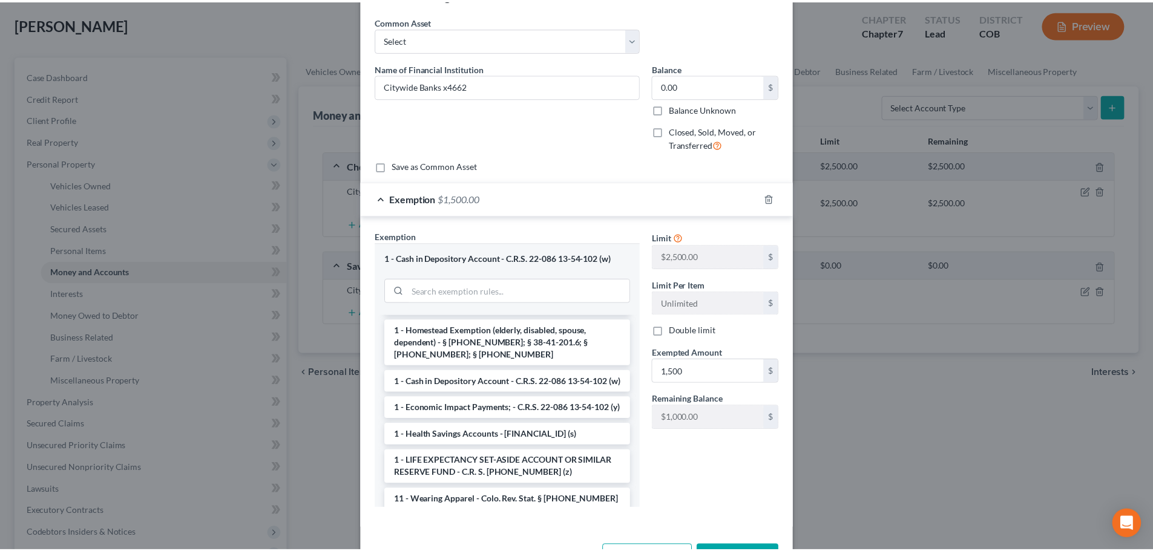
scroll to position [85, 0]
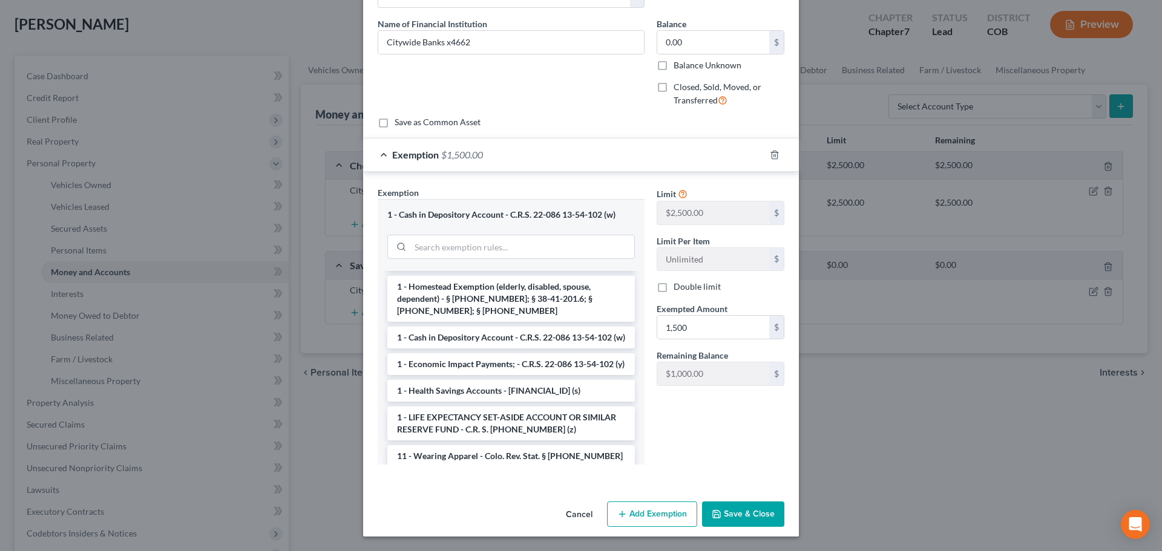
click at [741, 506] on button "Save & Close" at bounding box center [743, 514] width 82 height 25
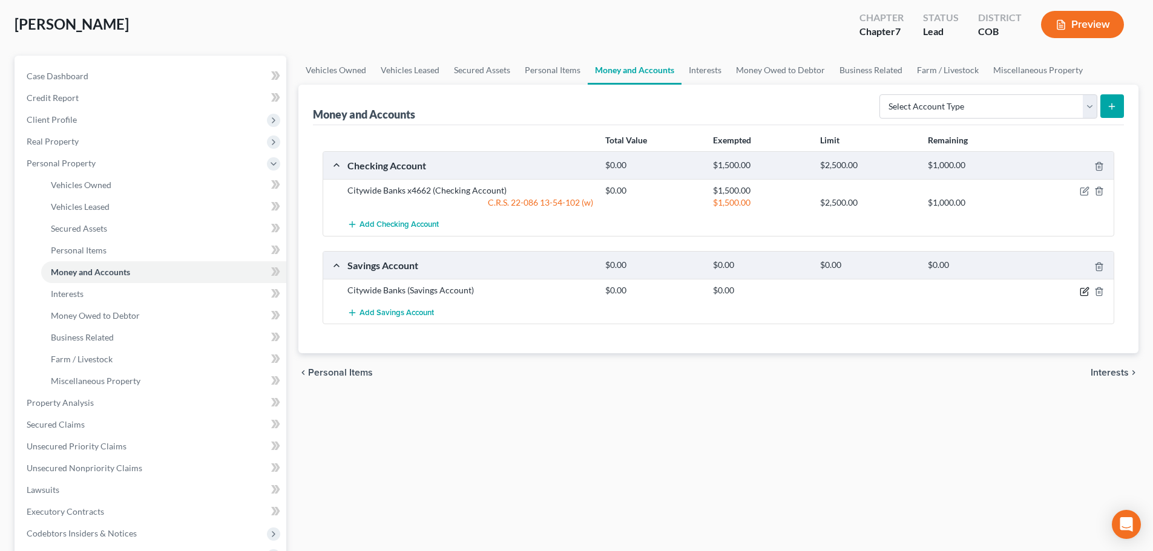
click at [1084, 295] on icon "button" at bounding box center [1083, 291] width 7 height 7
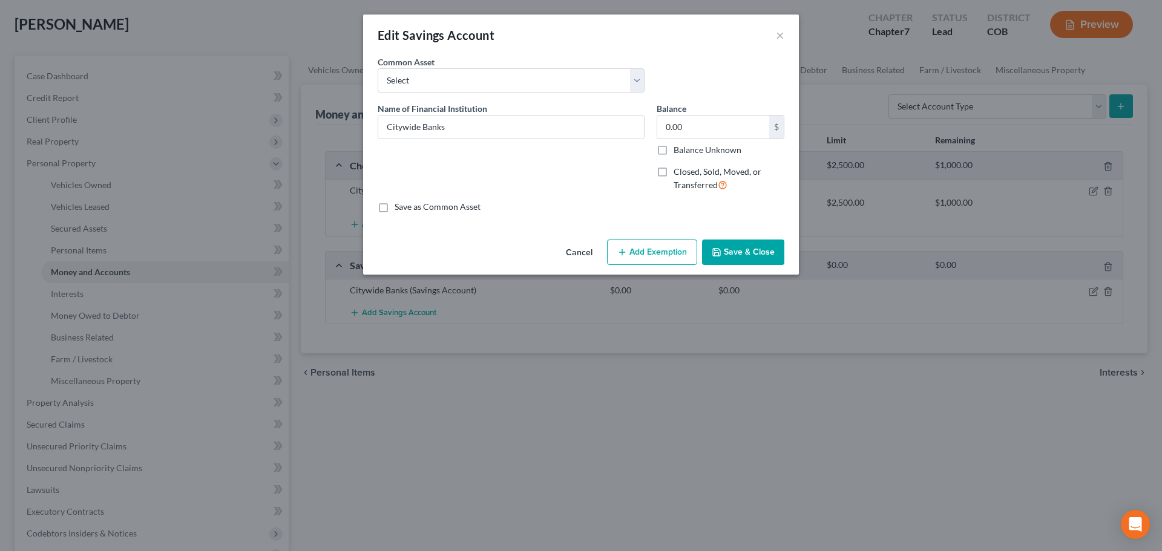
click at [628, 253] on button "Add Exemption" at bounding box center [652, 252] width 90 height 25
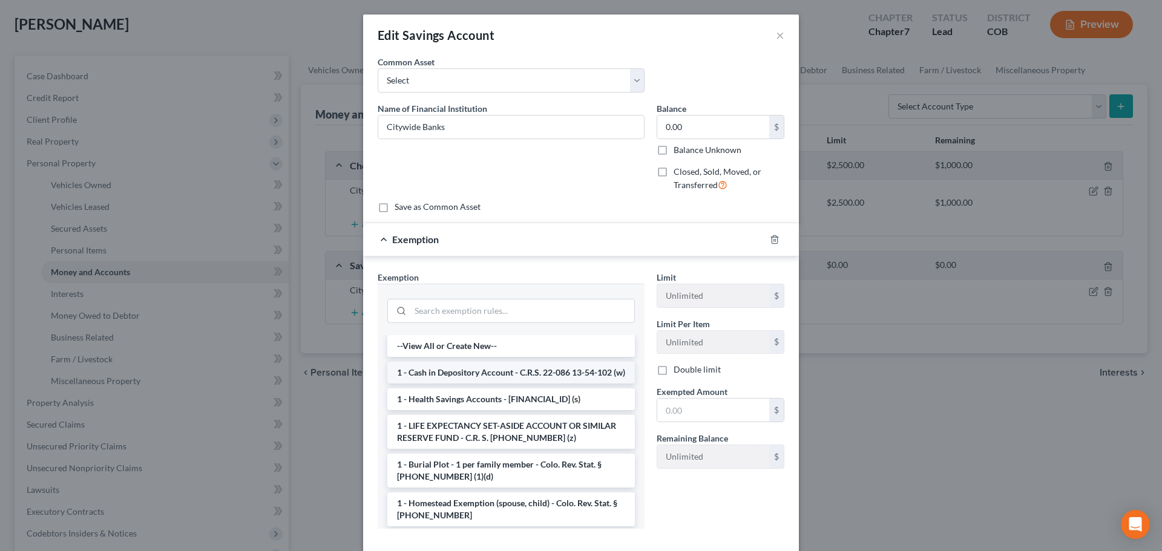
click at [481, 370] on li "1 - Cash in Depository Account - C.R.S. 22-086 13-54-102 (w)" at bounding box center [510, 373] width 247 height 22
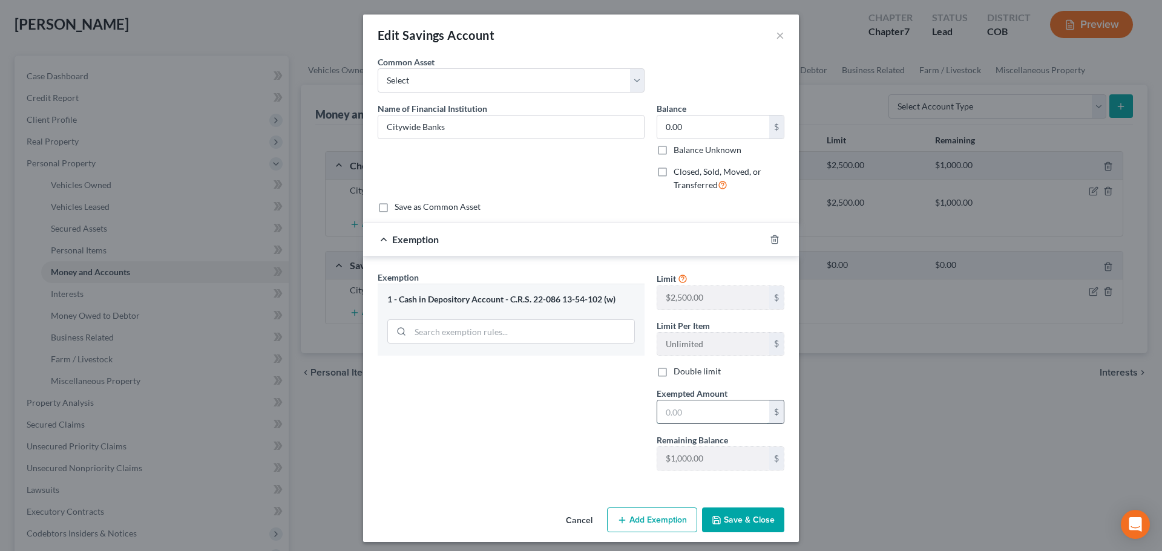
click at [697, 422] on input "text" at bounding box center [713, 412] width 112 height 23
type input "1,000"
click at [388, 422] on div "Exemption Set must be selected for CA. Exemption * 1 - Cash in Depository Accou…" at bounding box center [510, 375] width 279 height 209
click at [755, 518] on button "Save & Close" at bounding box center [743, 520] width 82 height 25
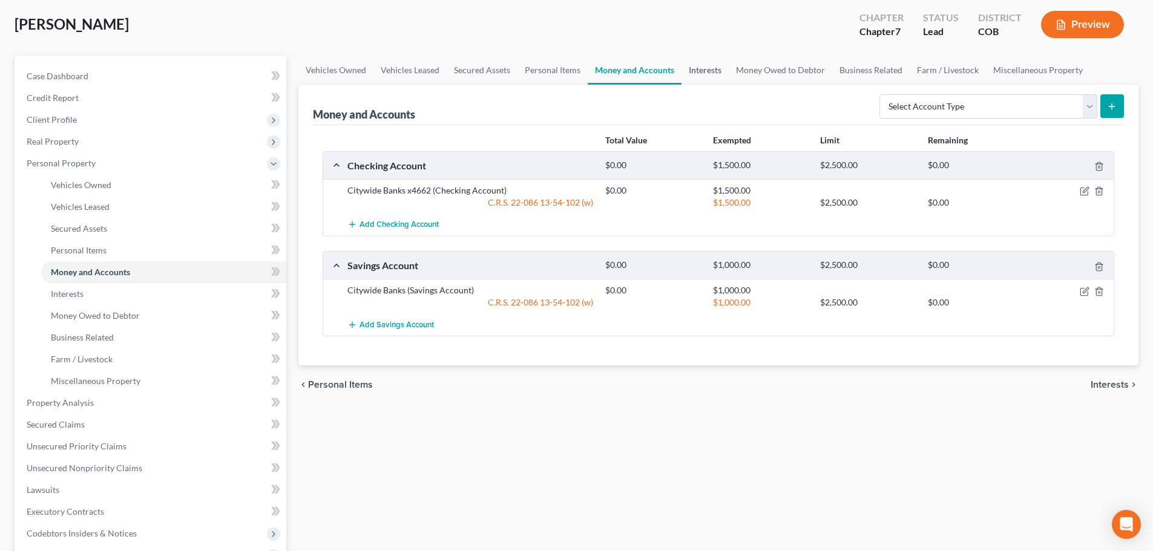
click at [703, 60] on link "Interests" at bounding box center [704, 70] width 47 height 29
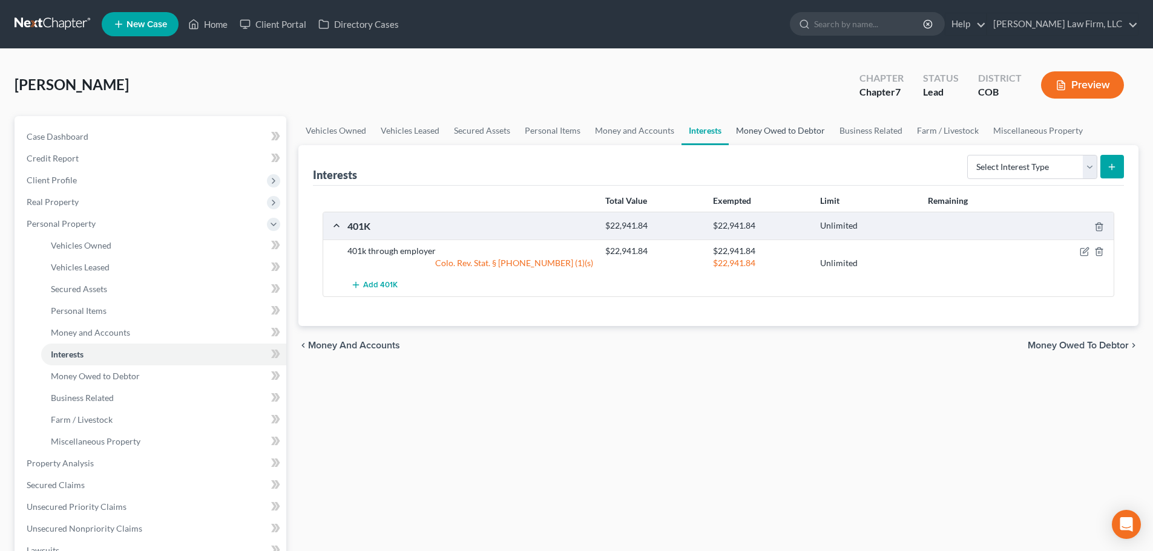
click at [744, 137] on link "Money Owed to Debtor" at bounding box center [779, 130] width 103 height 29
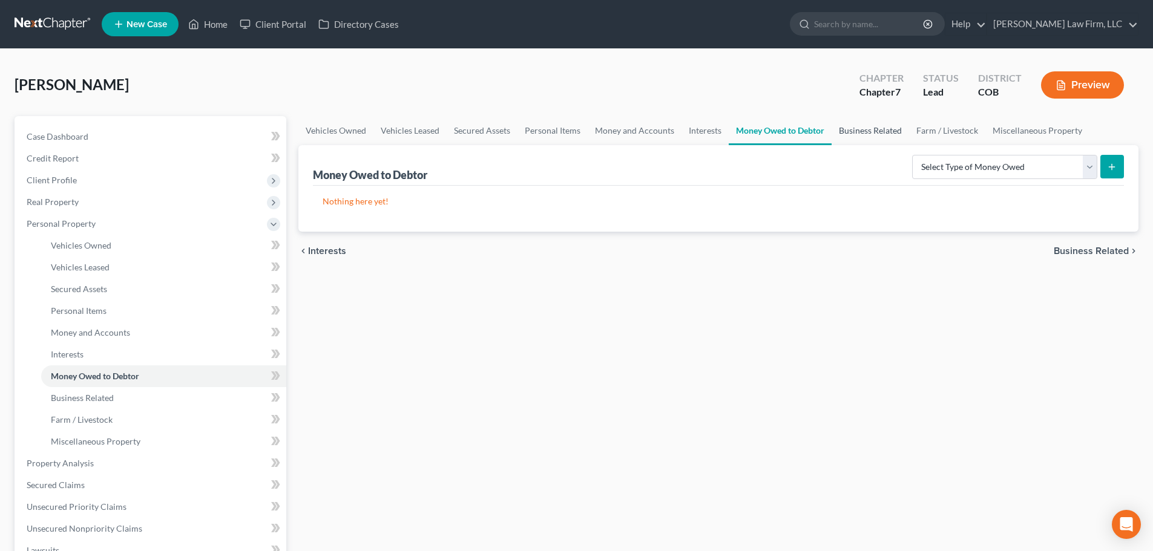
click at [857, 131] on link "Business Related" at bounding box center [869, 130] width 77 height 29
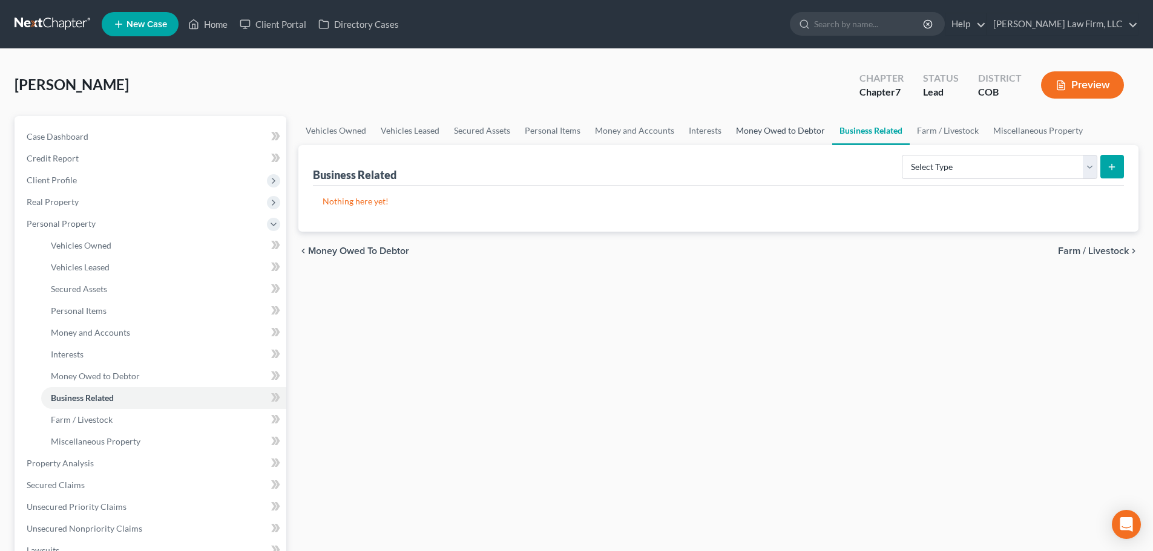
click at [765, 131] on link "Money Owed to Debtor" at bounding box center [779, 130] width 103 height 29
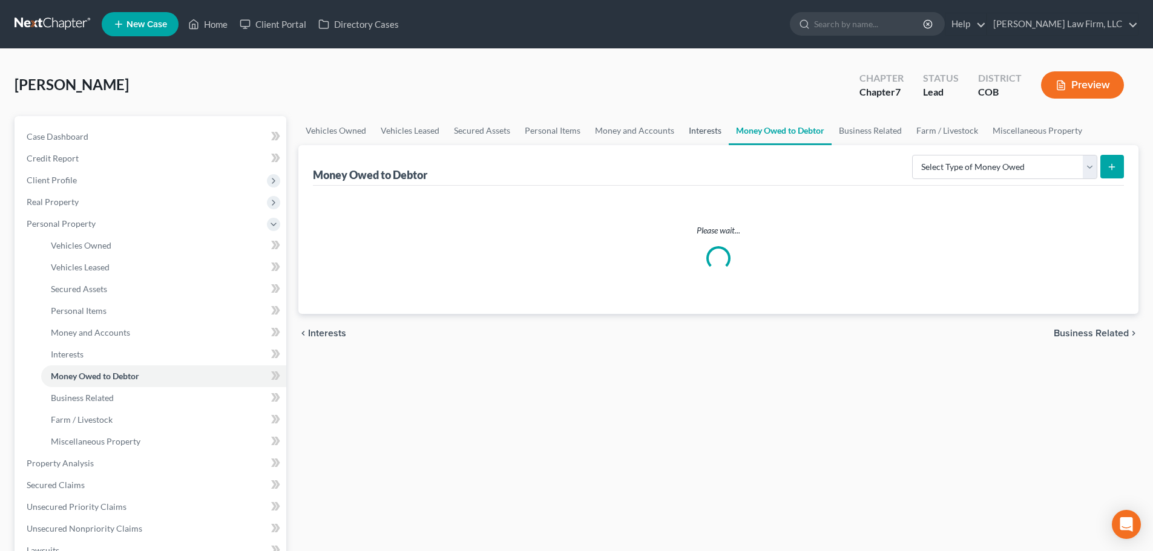
click at [702, 131] on link "Interests" at bounding box center [704, 130] width 47 height 29
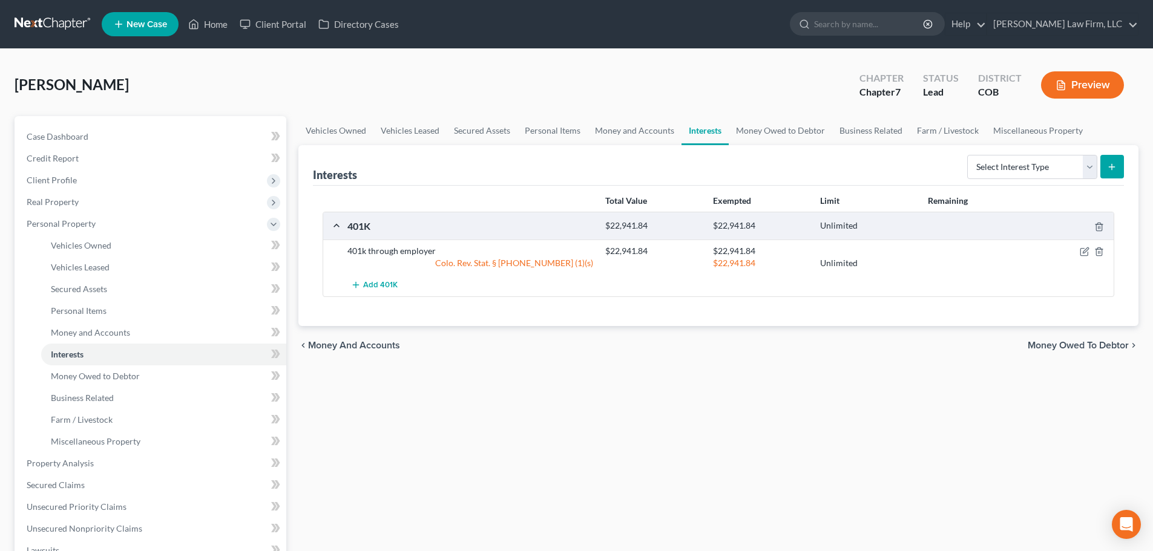
click at [957, 147] on div "Interests Select Interest Type 401K Annuity Bond Education IRA Government Bond …" at bounding box center [718, 165] width 811 height 41
click at [952, 134] on link "Farm / Livestock" at bounding box center [947, 130] width 76 height 29
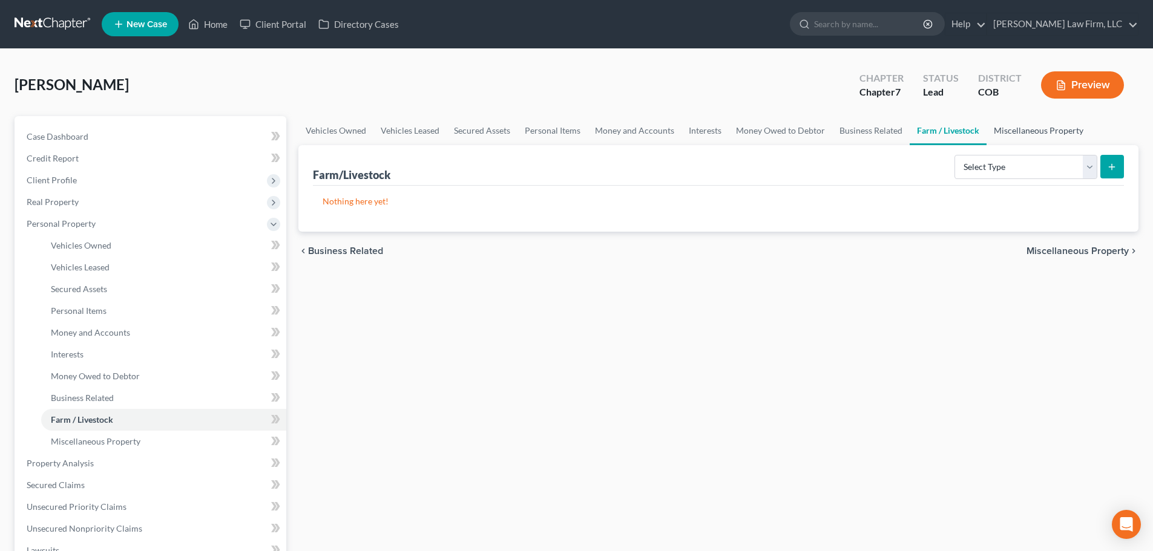
click at [1013, 132] on link "Miscellaneous Property" at bounding box center [1038, 130] width 104 height 29
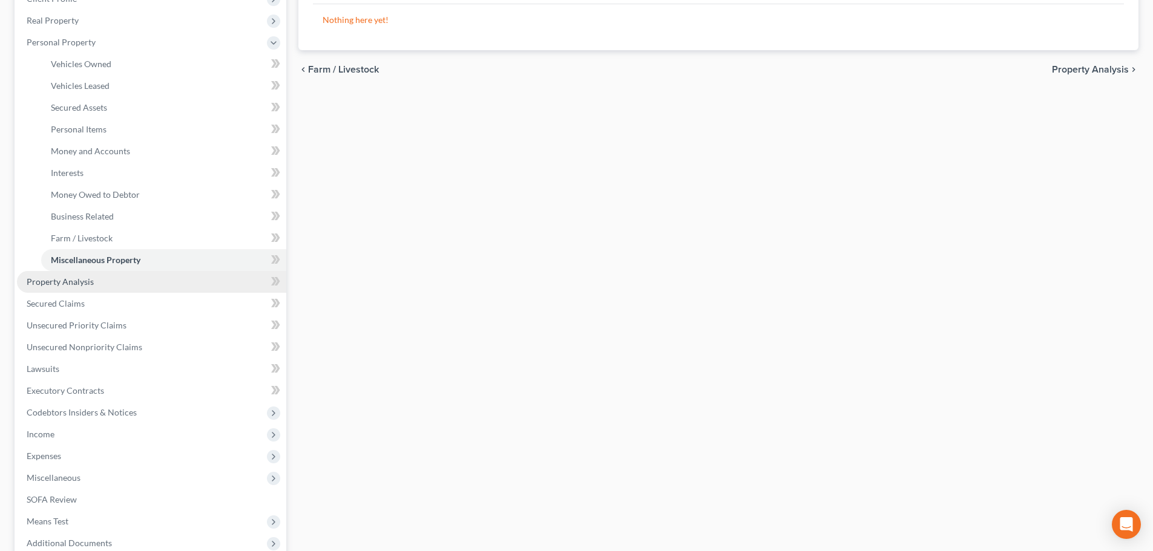
click at [71, 284] on span "Property Analysis" at bounding box center [60, 281] width 67 height 10
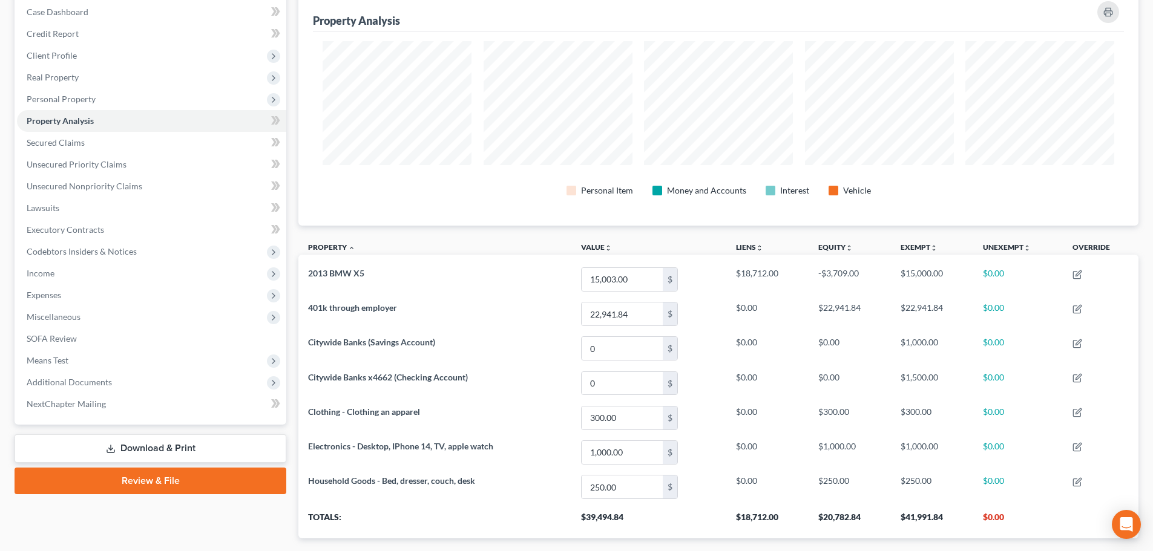
scroll to position [182, 0]
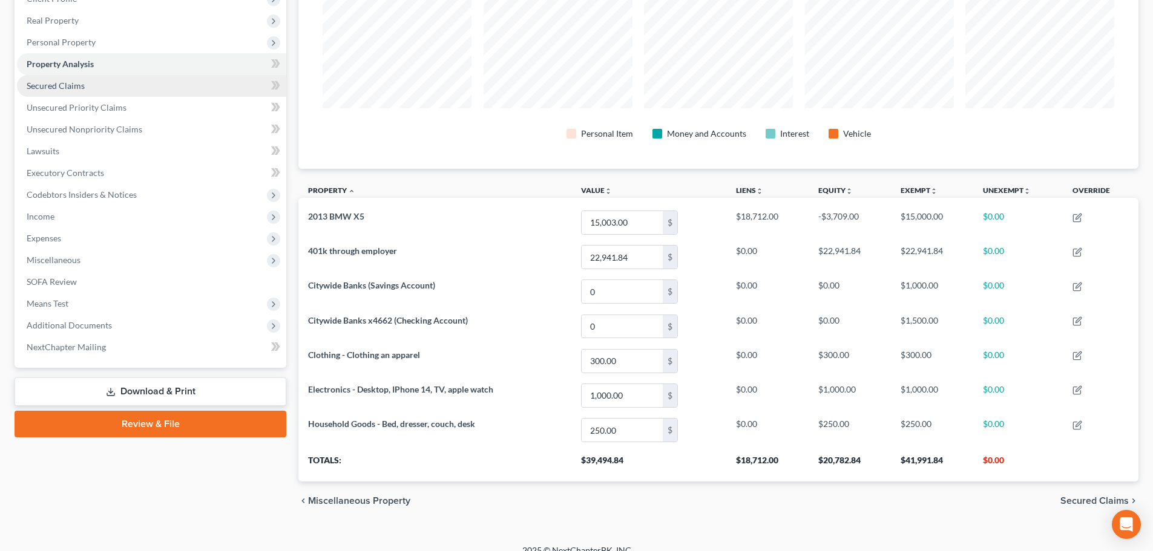
click at [111, 87] on link "Secured Claims" at bounding box center [151, 86] width 269 height 22
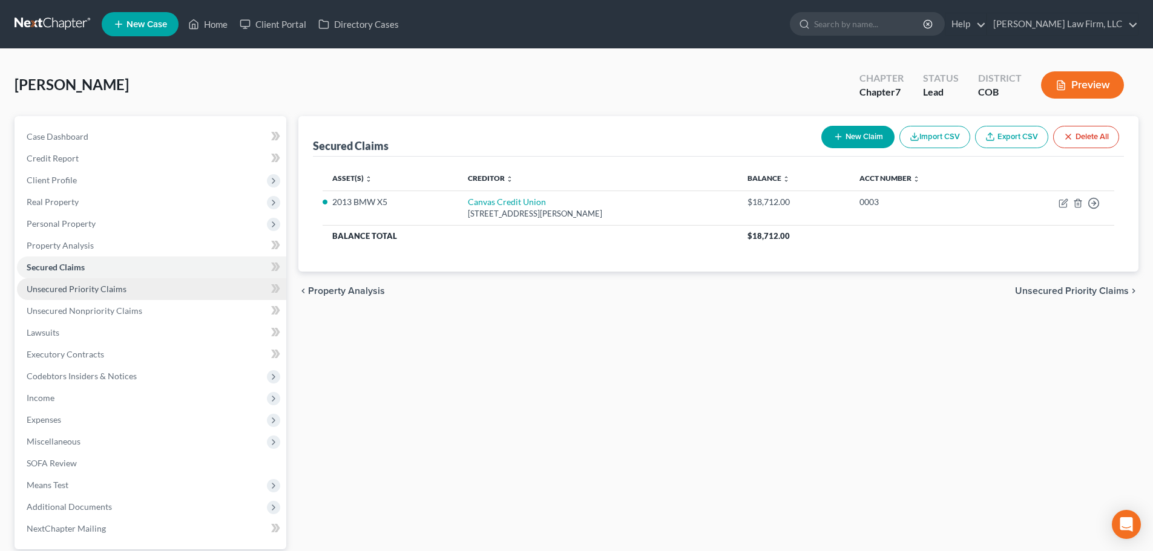
click at [122, 293] on span "Unsecured Priority Claims" at bounding box center [77, 289] width 100 height 10
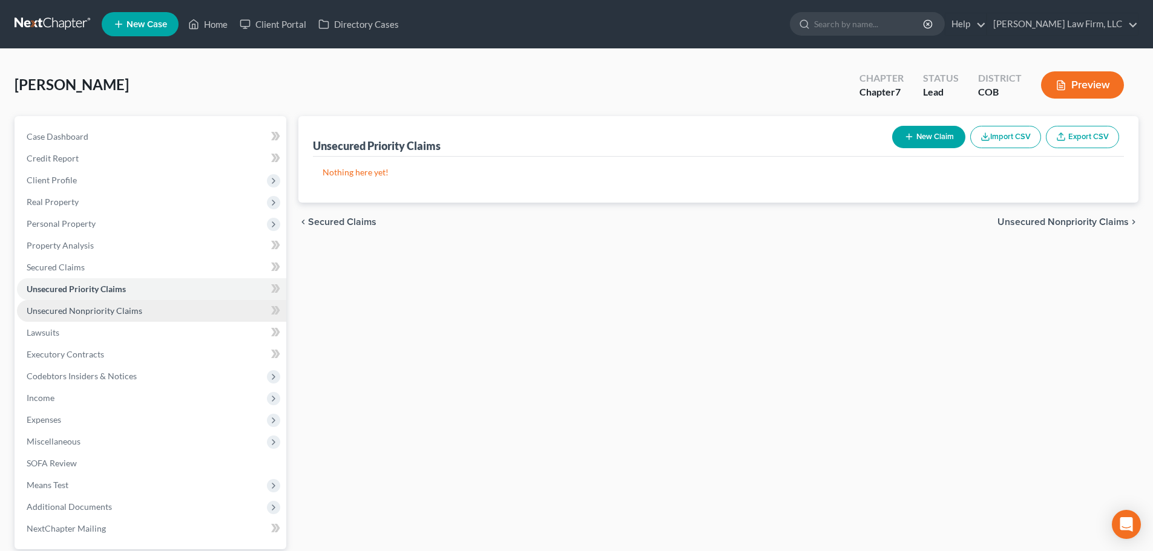
click at [119, 302] on link "Unsecured Nonpriority Claims" at bounding box center [151, 311] width 269 height 22
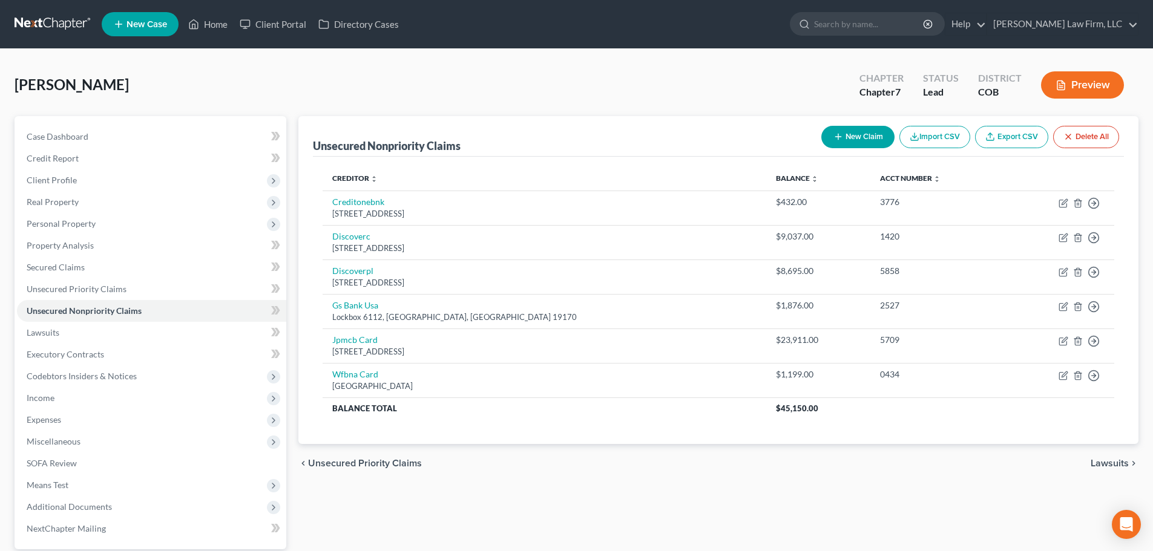
click at [47, 16] on link at bounding box center [53, 24] width 77 height 22
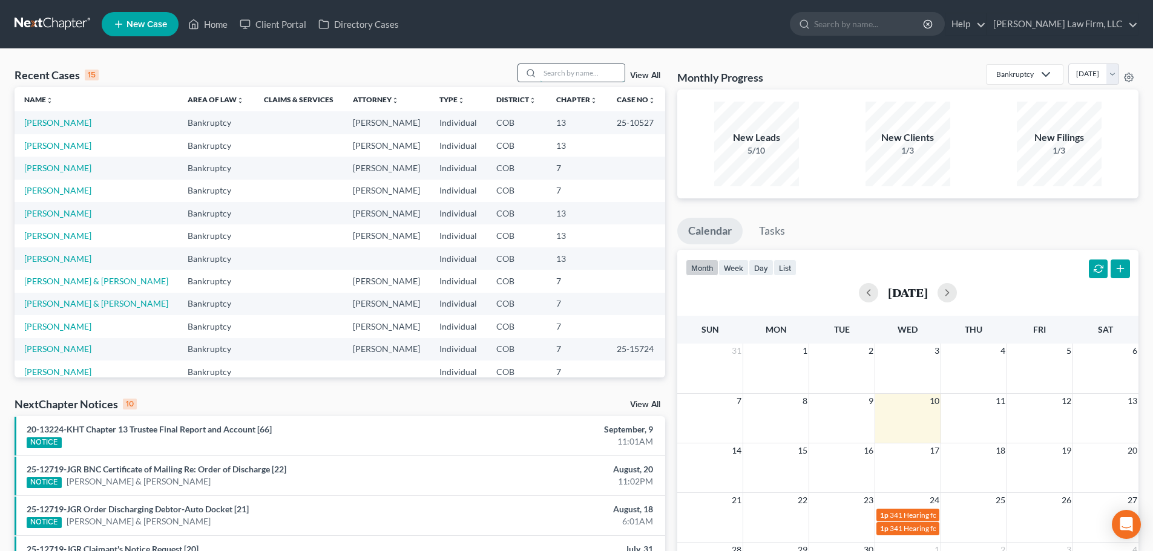
click at [574, 74] on input "search" at bounding box center [582, 73] width 85 height 18
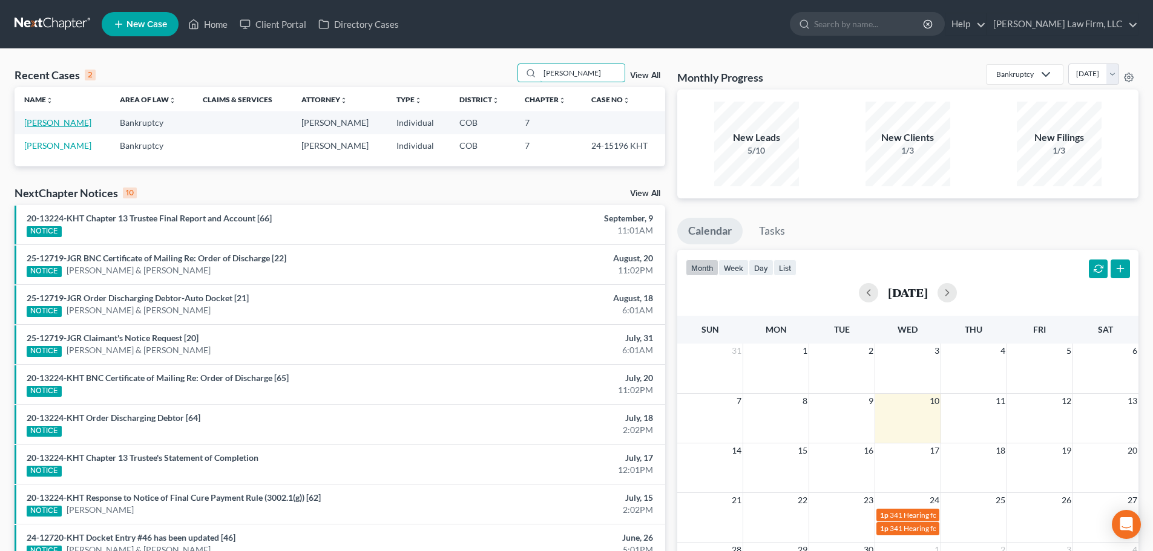
type input "[PERSON_NAME]"
click at [72, 125] on link "[PERSON_NAME]" at bounding box center [57, 122] width 67 height 10
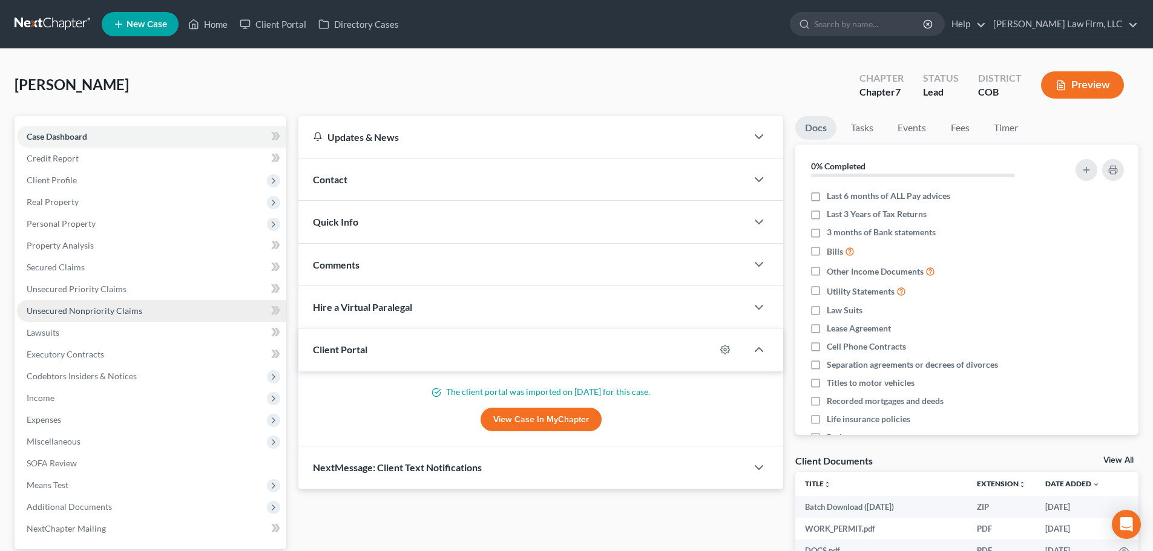
click at [111, 312] on span "Unsecured Nonpriority Claims" at bounding box center [85, 311] width 116 height 10
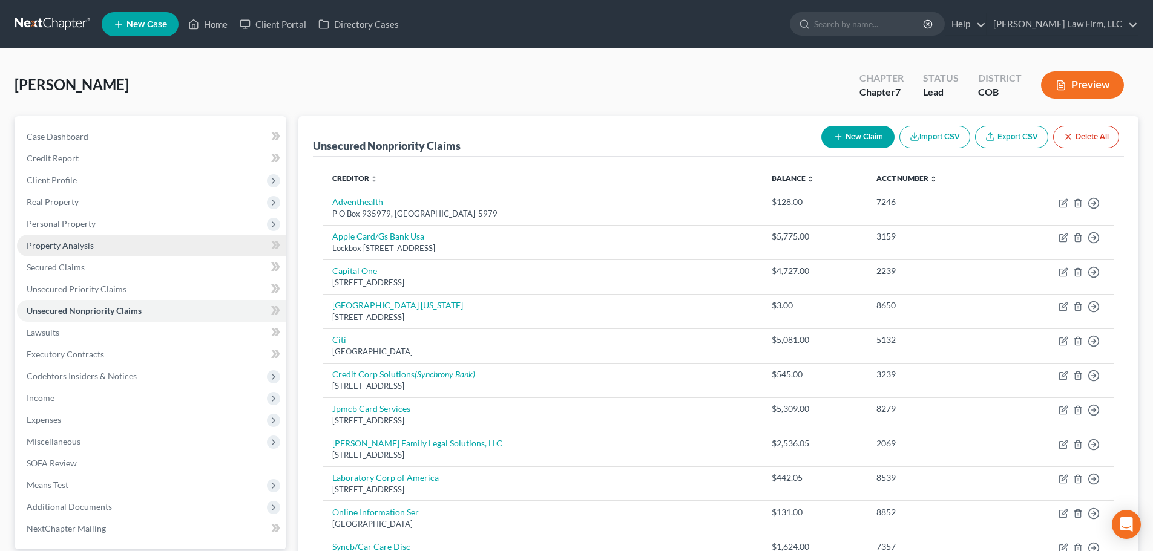
click at [91, 246] on span "Property Analysis" at bounding box center [60, 245] width 67 height 10
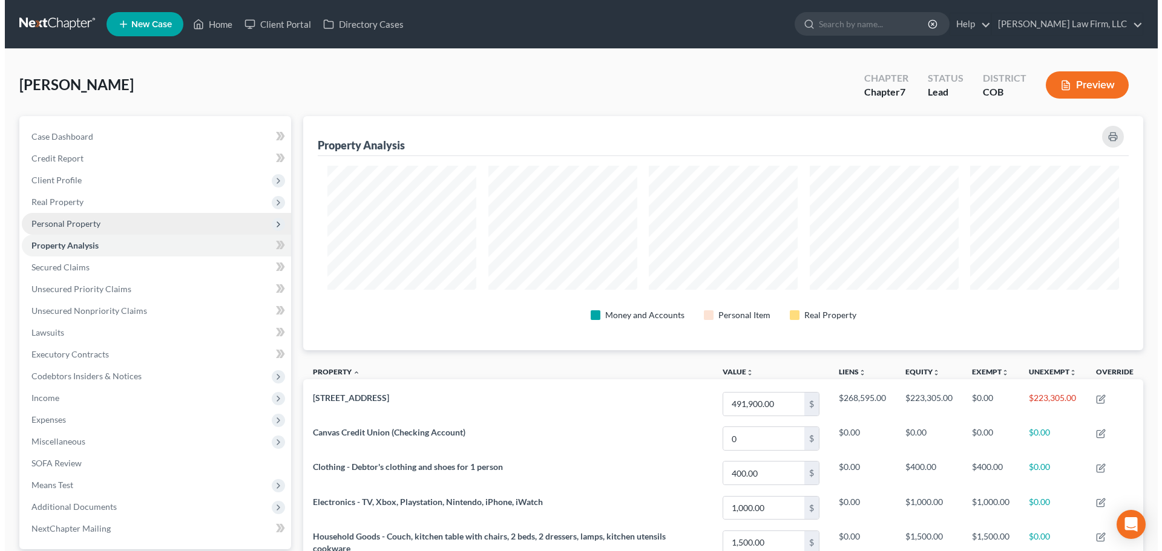
scroll to position [234, 840]
click at [102, 227] on span "Personal Property" at bounding box center [151, 224] width 269 height 22
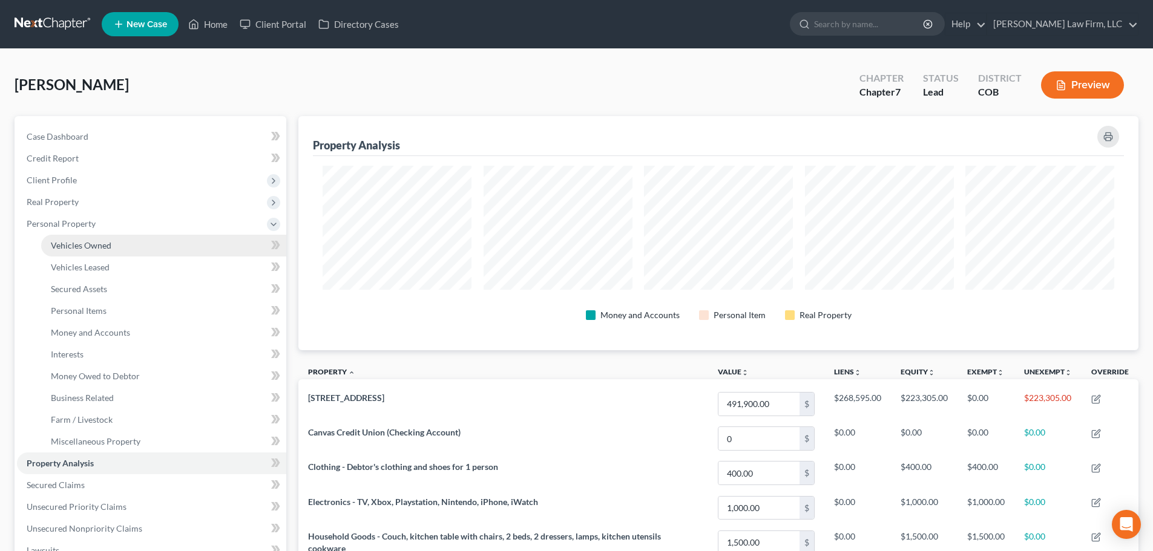
click at [158, 242] on link "Vehicles Owned" at bounding box center [163, 246] width 245 height 22
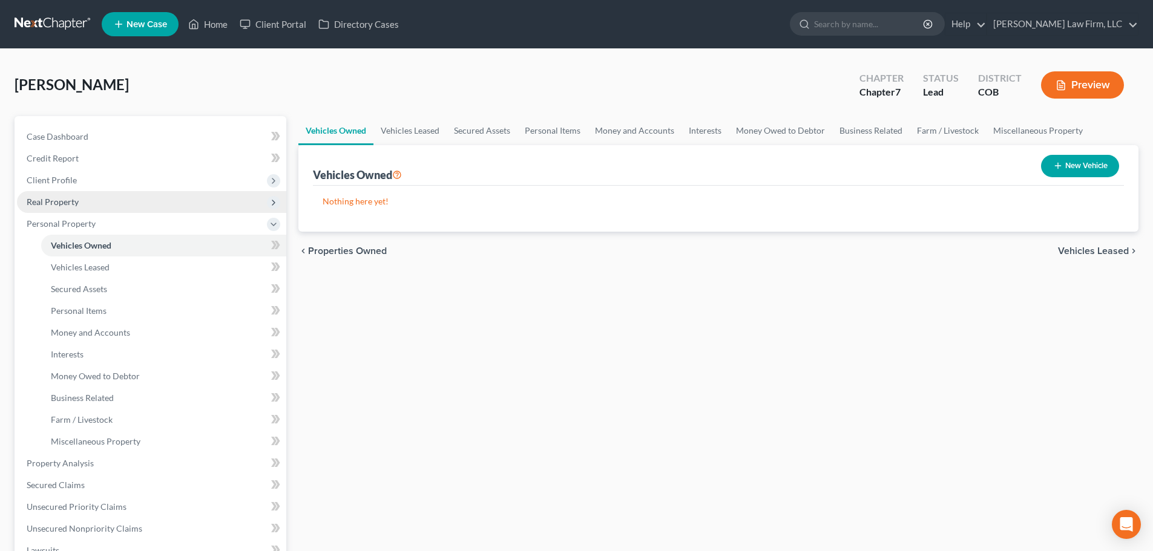
click at [108, 205] on span "Real Property" at bounding box center [151, 202] width 269 height 22
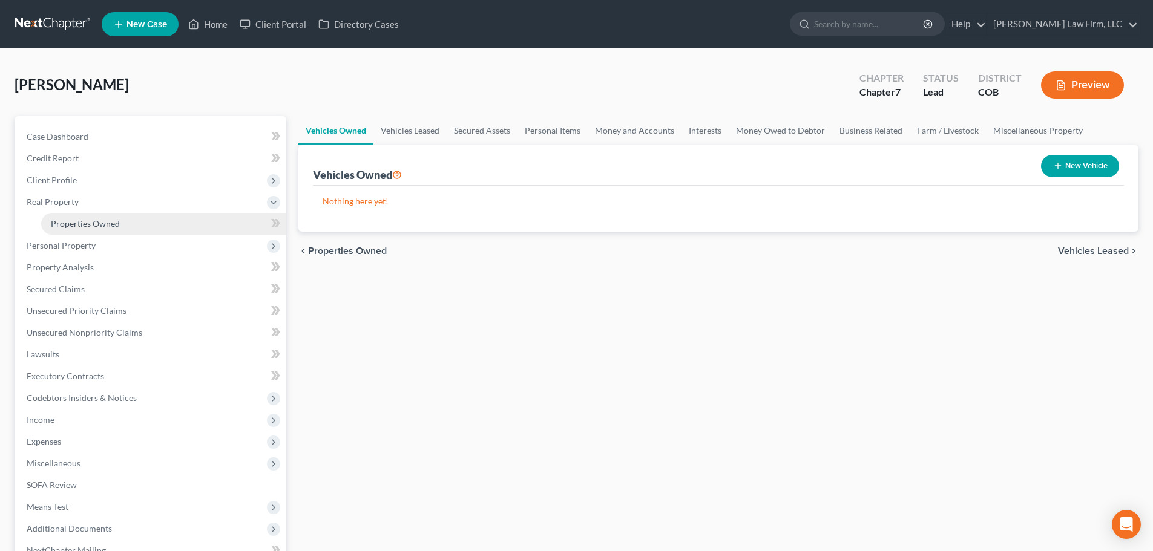
click at [131, 219] on link "Properties Owned" at bounding box center [163, 224] width 245 height 22
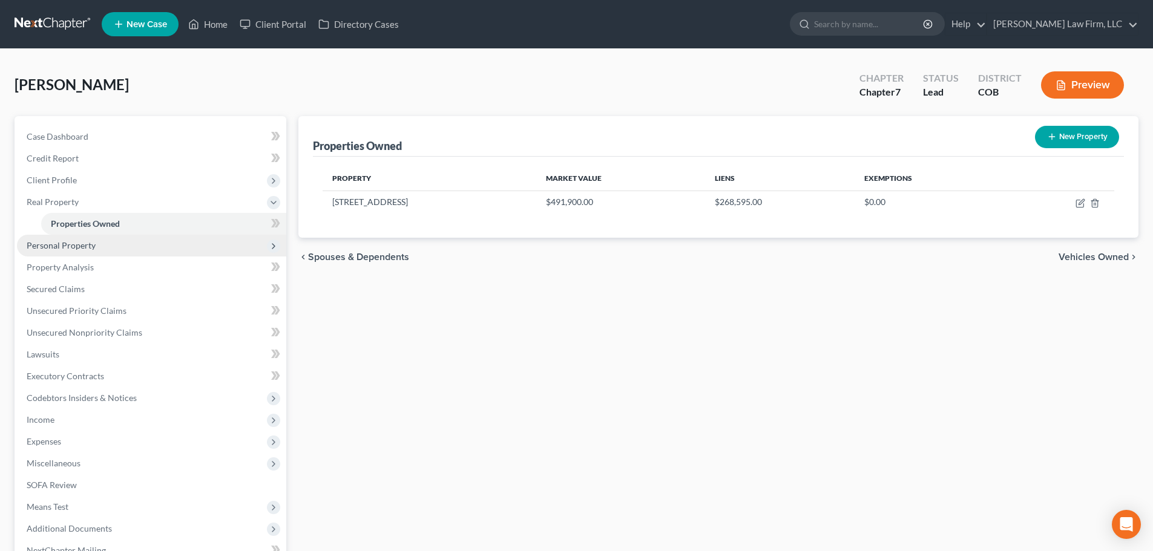
click at [140, 244] on span "Personal Property" at bounding box center [151, 246] width 269 height 22
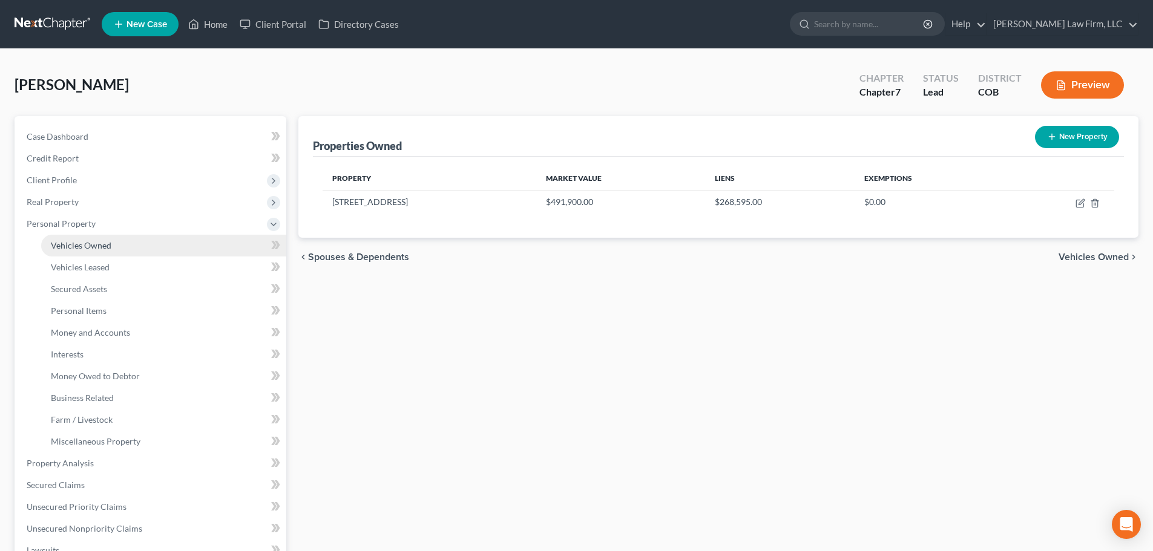
click at [116, 252] on link "Vehicles Owned" at bounding box center [163, 246] width 245 height 22
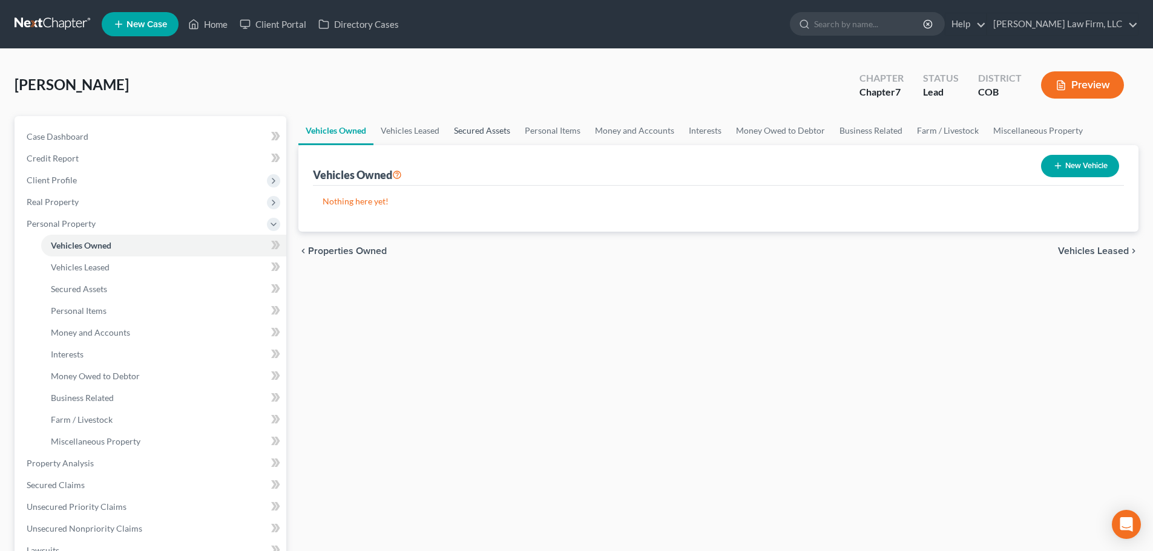
click at [480, 128] on link "Secured Assets" at bounding box center [482, 130] width 71 height 29
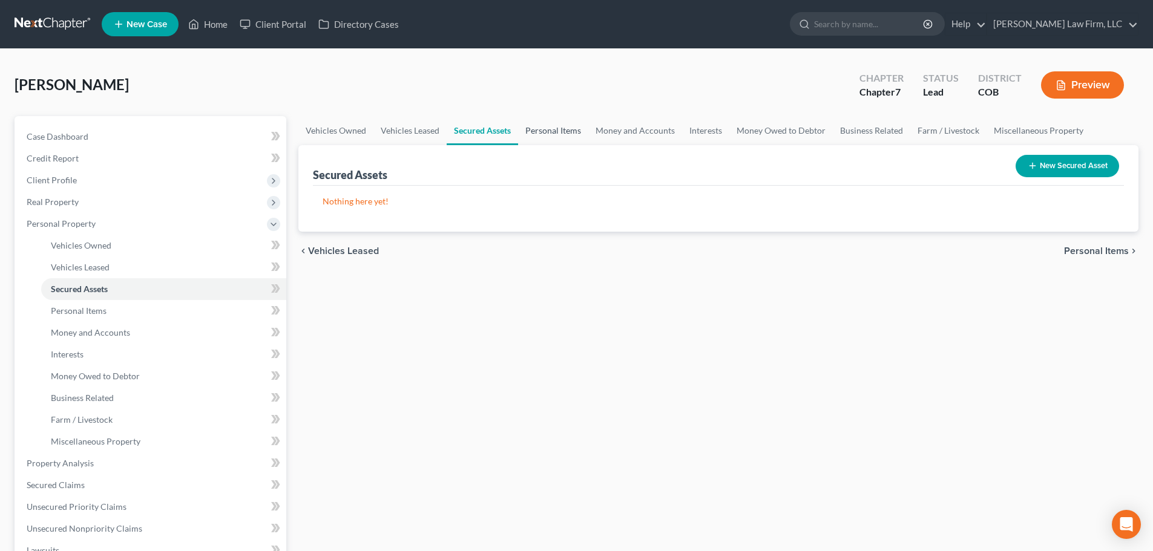
click at [543, 131] on link "Personal Items" at bounding box center [553, 130] width 70 height 29
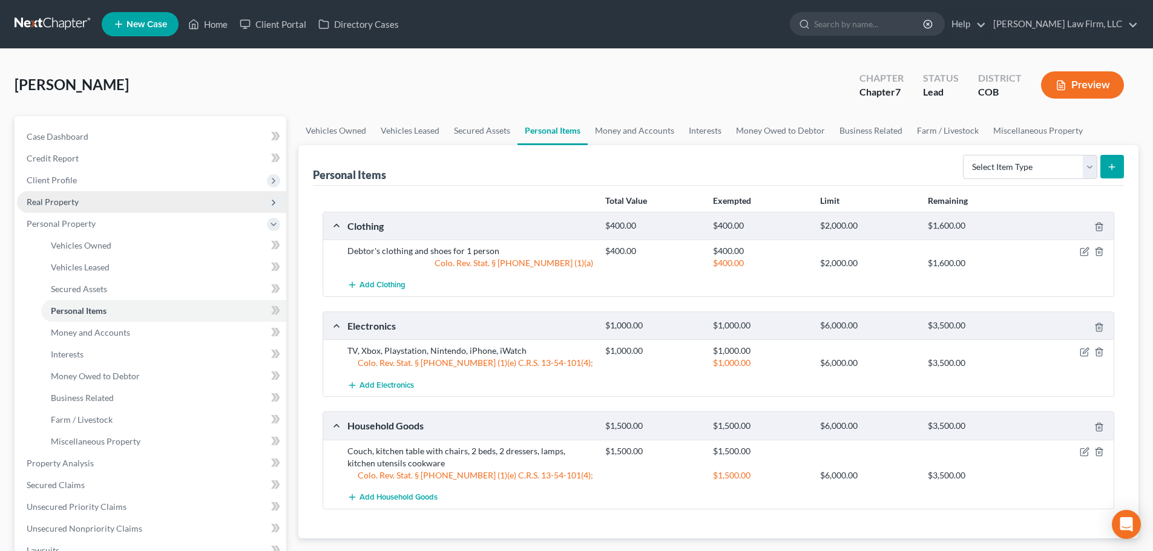
click at [175, 202] on span "Real Property" at bounding box center [151, 202] width 269 height 22
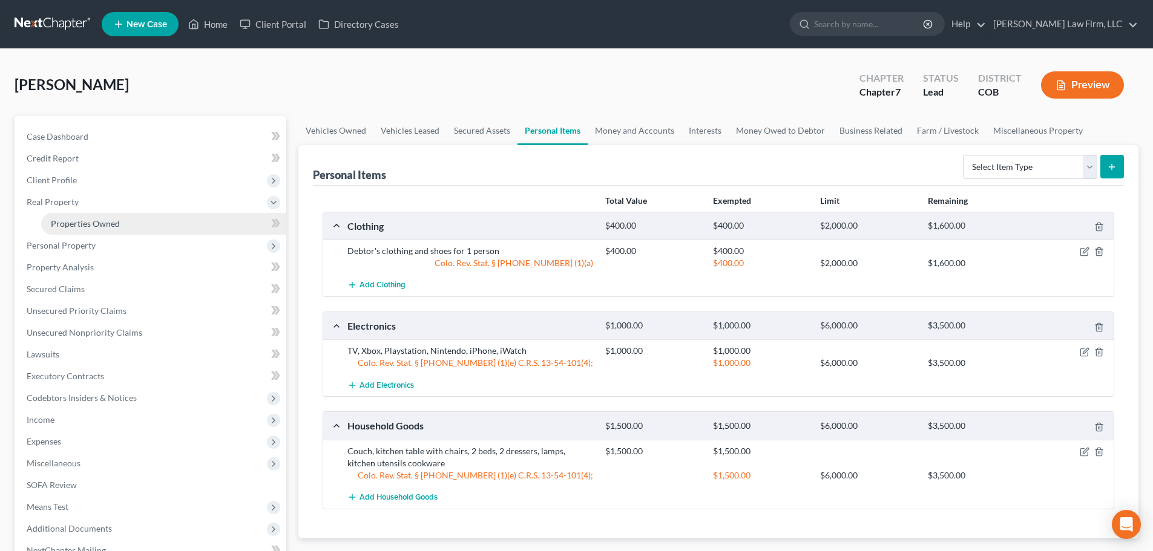
click at [155, 227] on link "Properties Owned" at bounding box center [163, 224] width 245 height 22
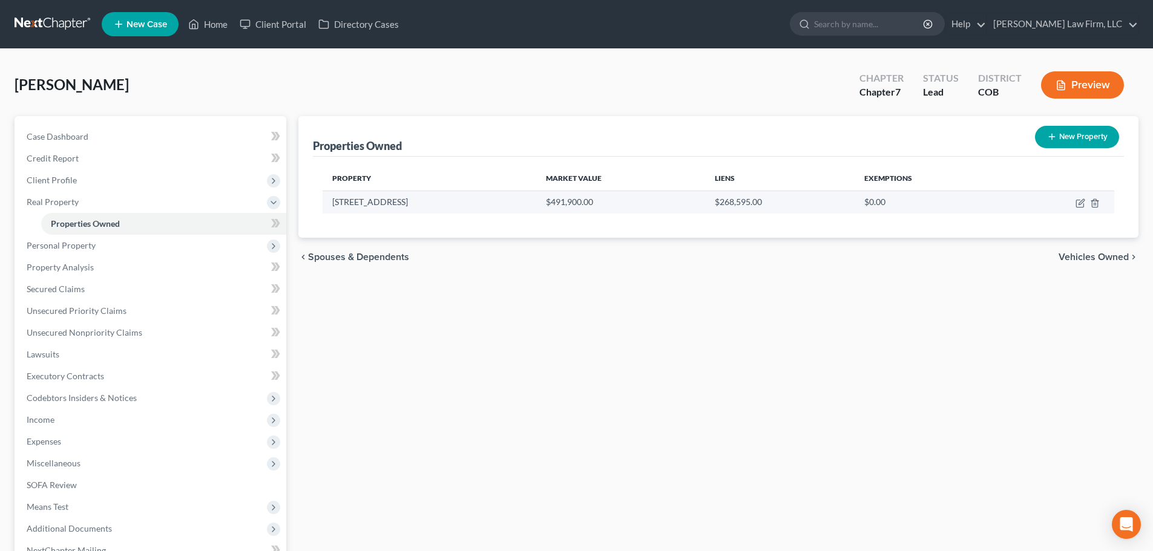
click at [725, 198] on td "$268,595.00" at bounding box center [779, 202] width 149 height 23
click at [696, 289] on div "Properties Owned New Property Property Market Value Liens Exemptions [STREET_AD…" at bounding box center [718, 378] width 852 height 525
click at [1075, 201] on icon "button" at bounding box center [1080, 203] width 10 height 10
select select "5"
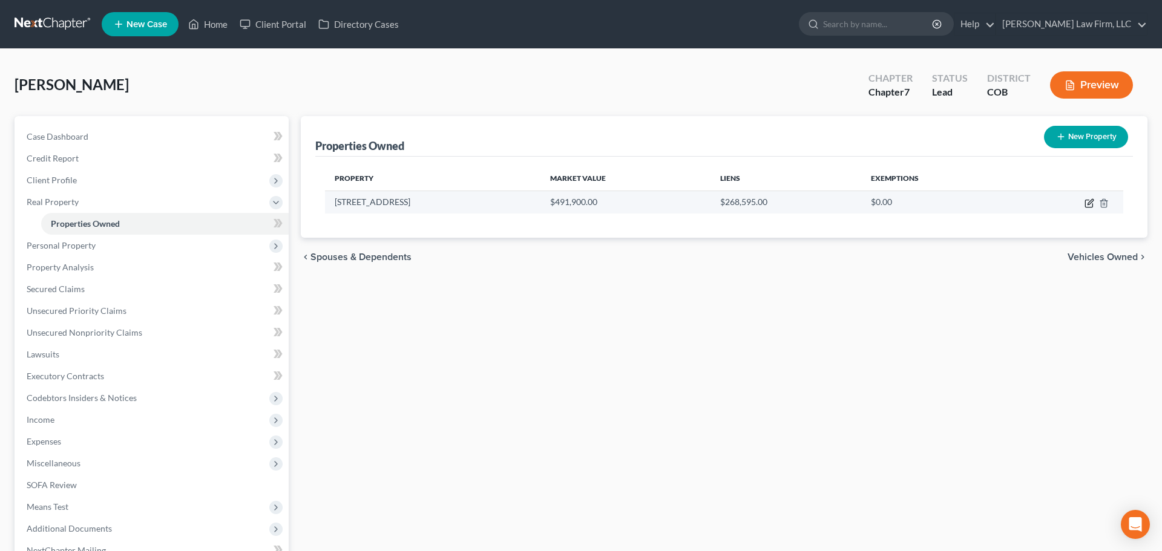
select select "3"
select select "0"
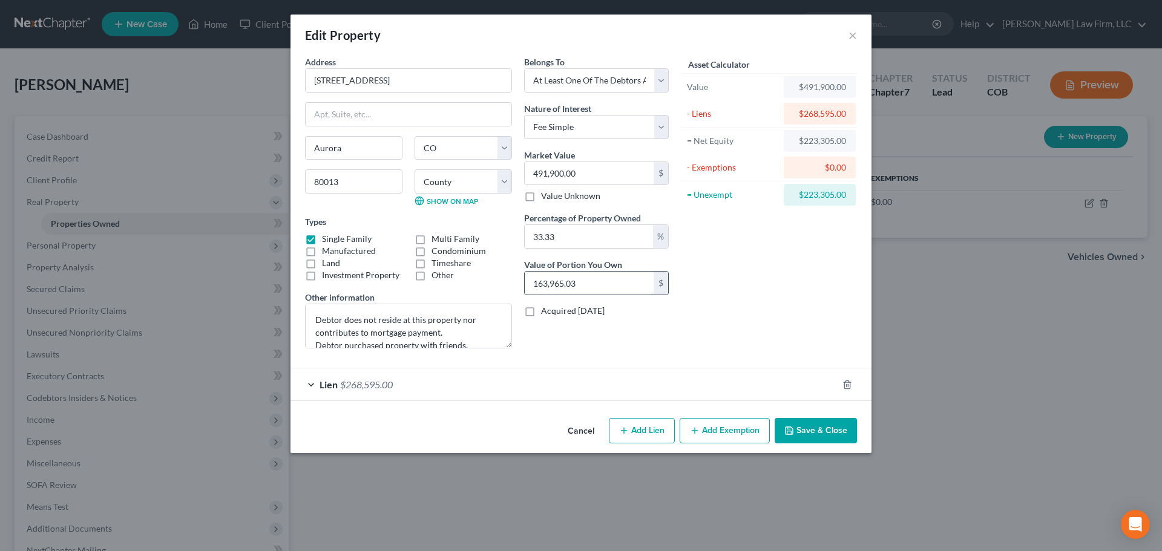
click at [635, 273] on input "163,965.03" at bounding box center [589, 283] width 129 height 23
type input "0"
type input "0.00"
click at [708, 334] on div "Asset Calculator Value $491,900.00 - Liens $268,595.00 = Net Equity $223,305.00…" at bounding box center [769, 207] width 188 height 303
click at [594, 368] on div "Lien $268,595.00" at bounding box center [580, 384] width 581 height 33
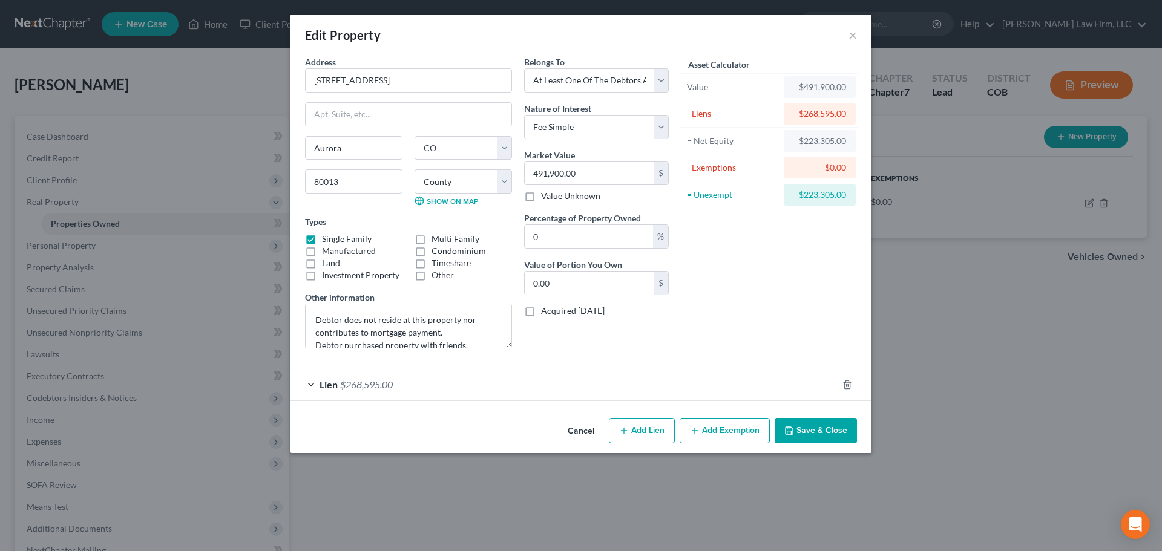
click at [597, 379] on div "Lien $268,595.00" at bounding box center [563, 384] width 547 height 32
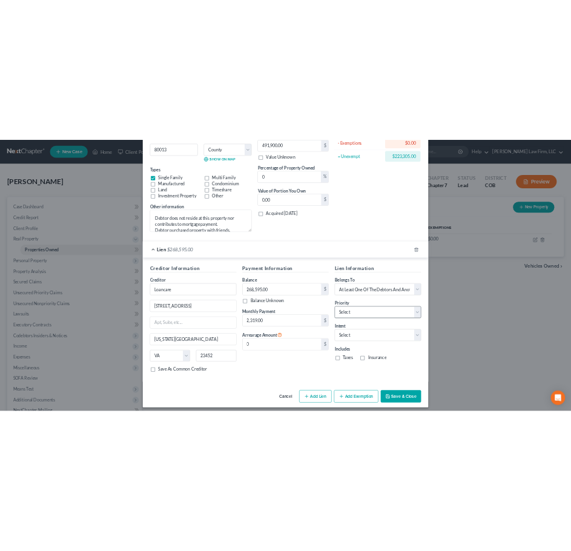
scroll to position [169, 0]
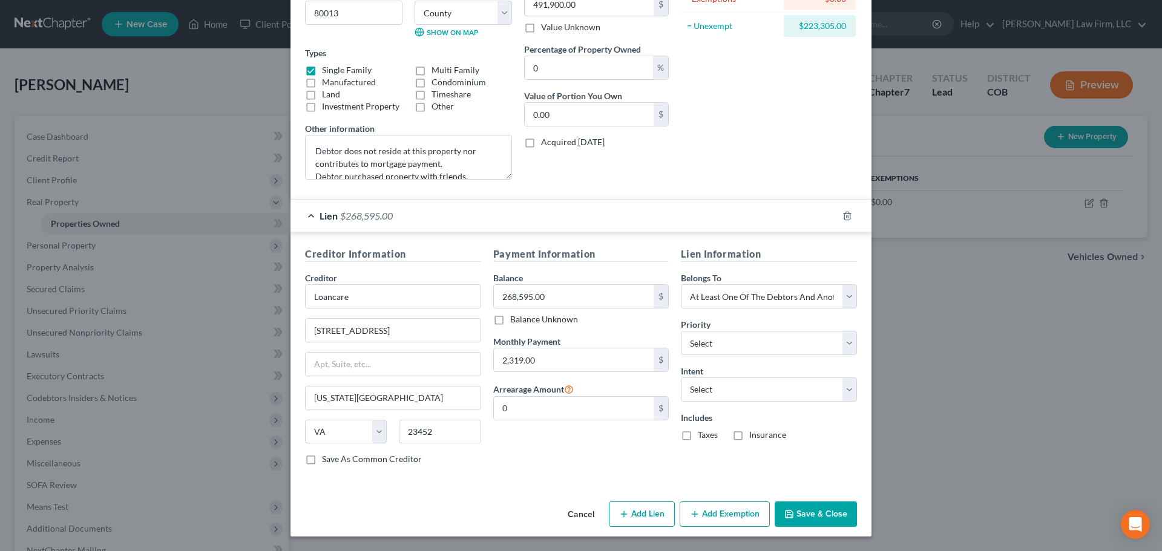
click at [794, 523] on button "Save & Close" at bounding box center [815, 514] width 82 height 25
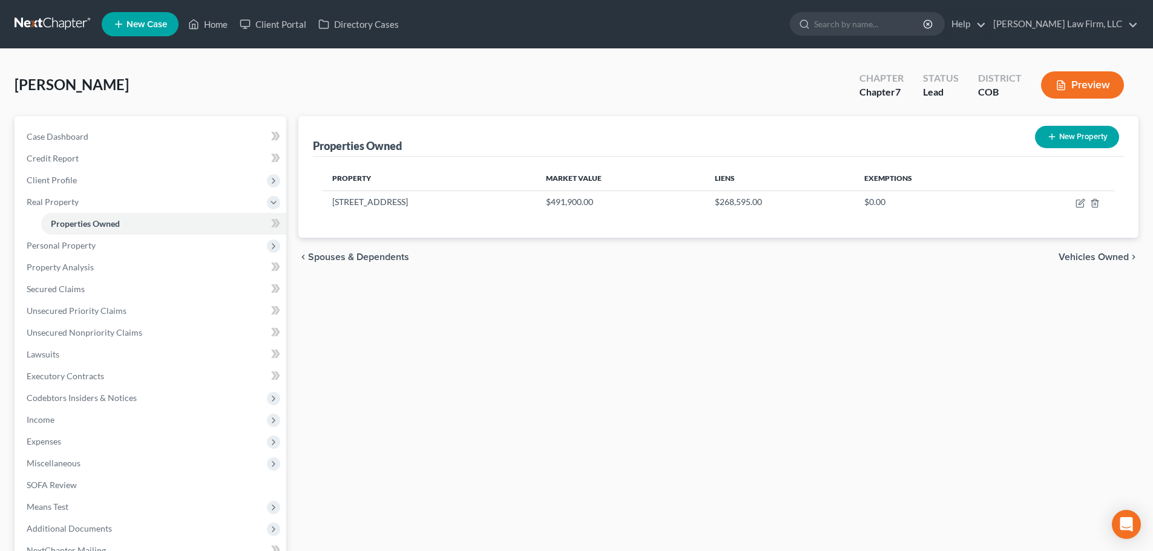
click at [533, 30] on ul "New Case Home Client Portal Directory Cases - No Result - See all results Or Pr…" at bounding box center [620, 23] width 1036 height 31
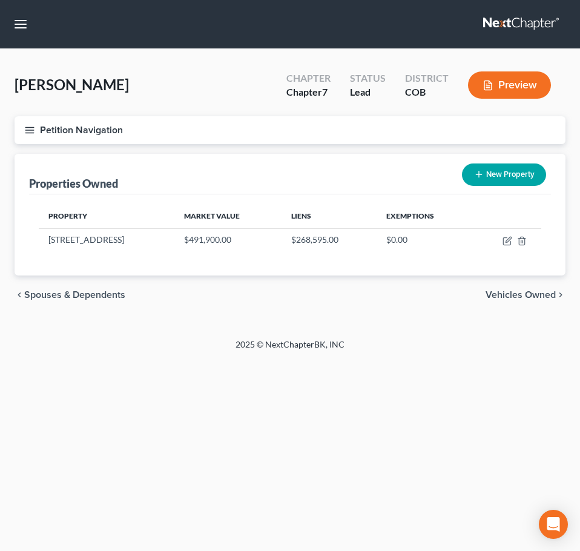
click at [23, 134] on button "Petition Navigation" at bounding box center [290, 130] width 551 height 28
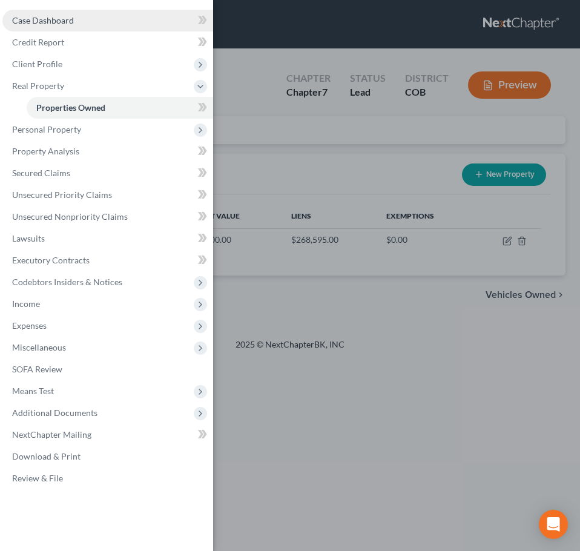
click at [97, 27] on link "Case Dashboard" at bounding box center [107, 21] width 211 height 22
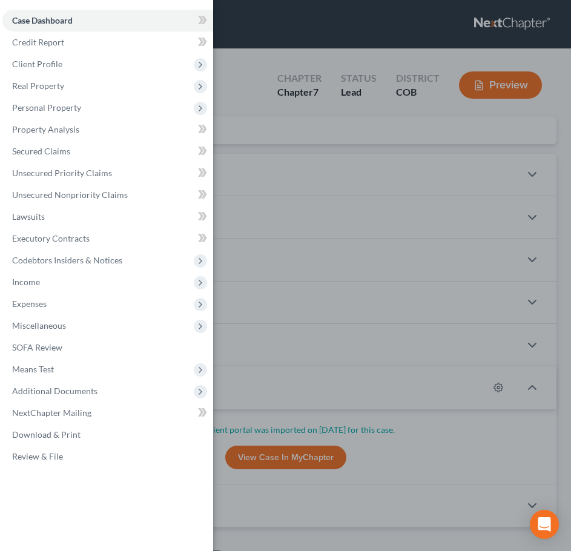
click at [287, 147] on div "Case Dashboard Payments Invoices Payments Payments Credit Report Client Profile" at bounding box center [285, 275] width 571 height 551
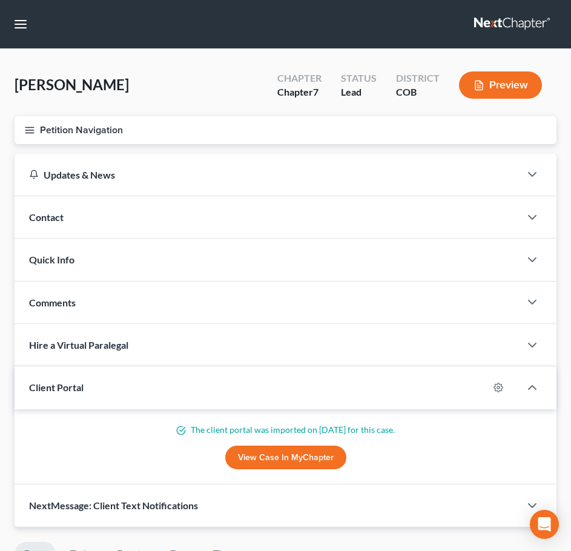
click at [21, 133] on button "Petition Navigation" at bounding box center [286, 130] width 542 height 28
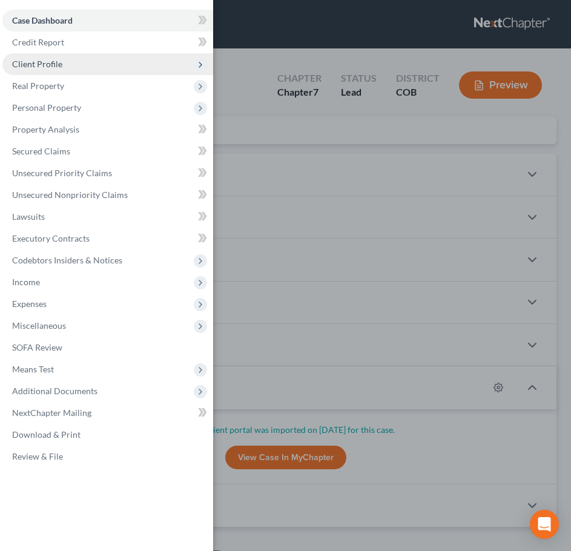
click at [136, 65] on span "Client Profile" at bounding box center [107, 64] width 211 height 22
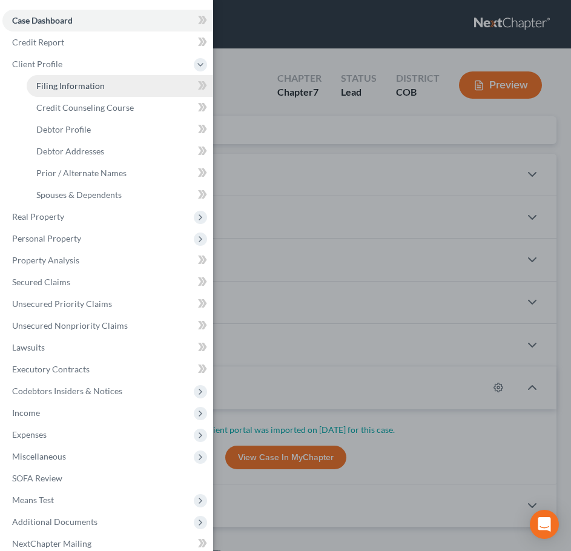
click at [120, 83] on link "Filing Information" at bounding box center [120, 86] width 186 height 22
select select "1"
select select "0"
select select "5"
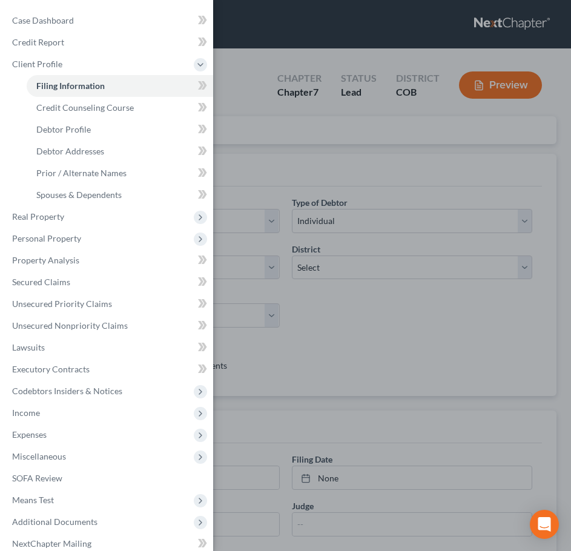
click at [377, 166] on div "Case Dashboard Payments Invoices Payments Payments Credit Report Client Profile" at bounding box center [285, 275] width 571 height 551
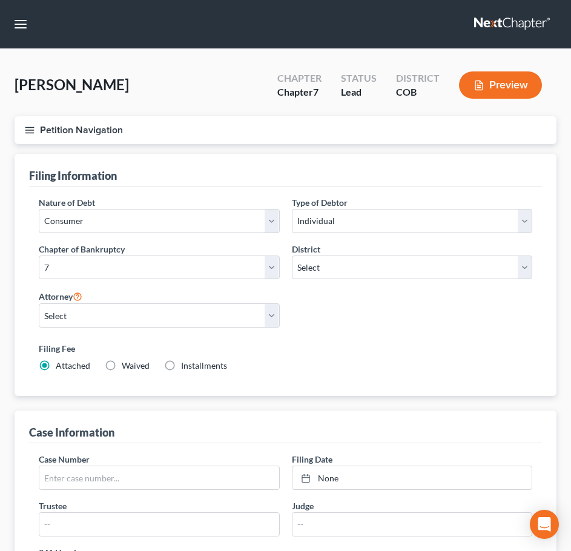
click at [82, 126] on button "Petition Navigation" at bounding box center [286, 130] width 542 height 28
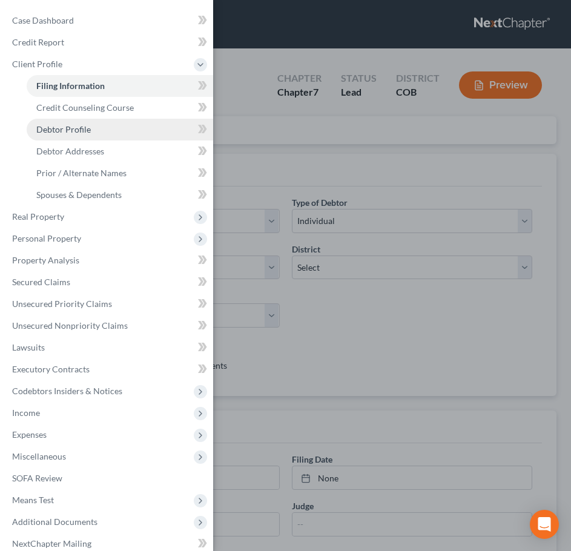
click at [102, 126] on link "Debtor Profile" at bounding box center [120, 130] width 186 height 22
select select "3"
select select "2"
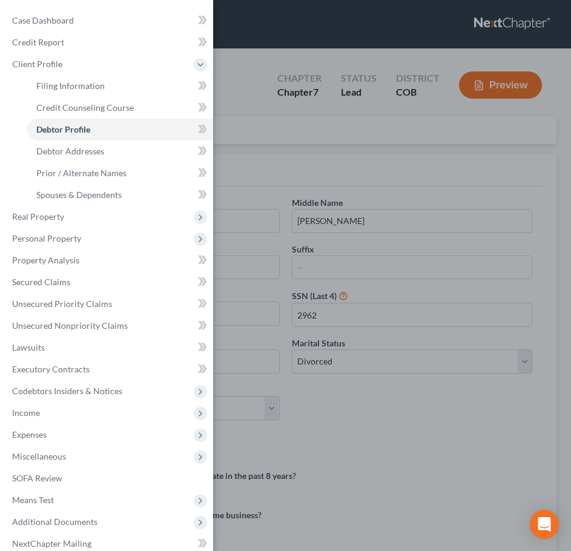
drag, startPoint x: 330, startPoint y: 140, endPoint x: 330, endPoint y: 147, distance: 7.3
click at [330, 139] on div "Case Dashboard Payments Invoices Payments Payments Credit Report Client Profile" at bounding box center [285, 275] width 571 height 551
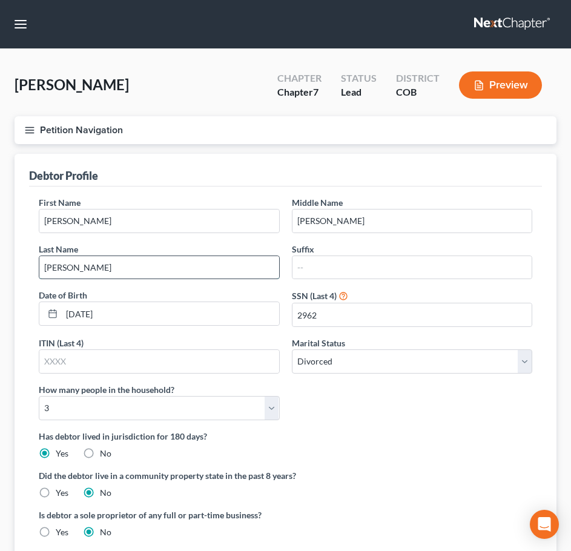
click at [206, 275] on input "[PERSON_NAME]" at bounding box center [159, 267] width 240 height 23
type input "[PERSON_NAME]"
click at [326, 389] on div "First Name [PERSON_NAME] Middle Name [PERSON_NAME] Last Name [PERSON_NAME] Date…" at bounding box center [285, 313] width 505 height 234
click at [36, 134] on button "Petition Navigation" at bounding box center [286, 130] width 542 height 28
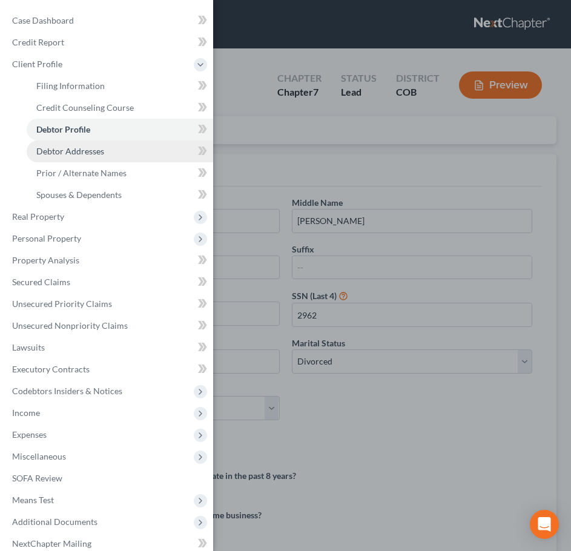
click at [49, 152] on span "Debtor Addresses" at bounding box center [70, 151] width 68 height 10
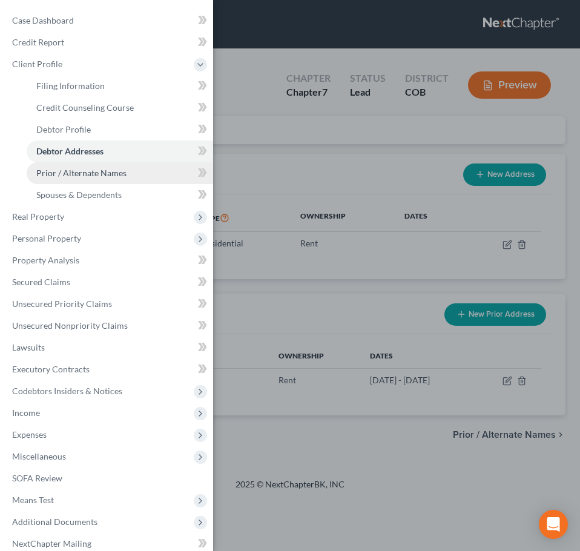
click at [62, 174] on span "Prior / Alternate Names" at bounding box center [81, 173] width 90 height 10
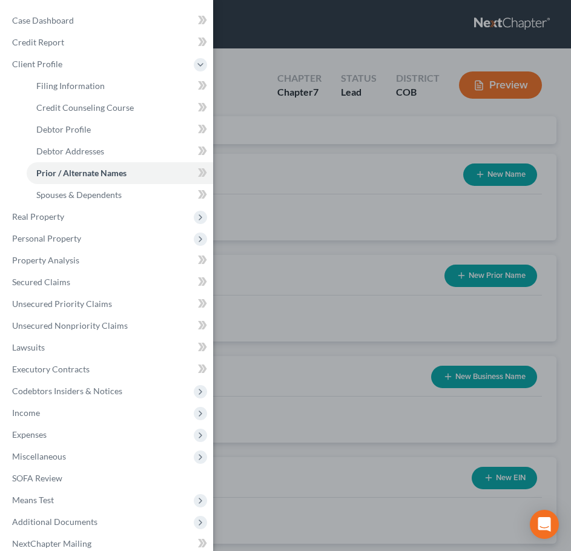
click at [304, 88] on div "Case Dashboard Payments Invoices Payments Payments Credit Report Client Profile" at bounding box center [285, 275] width 571 height 551
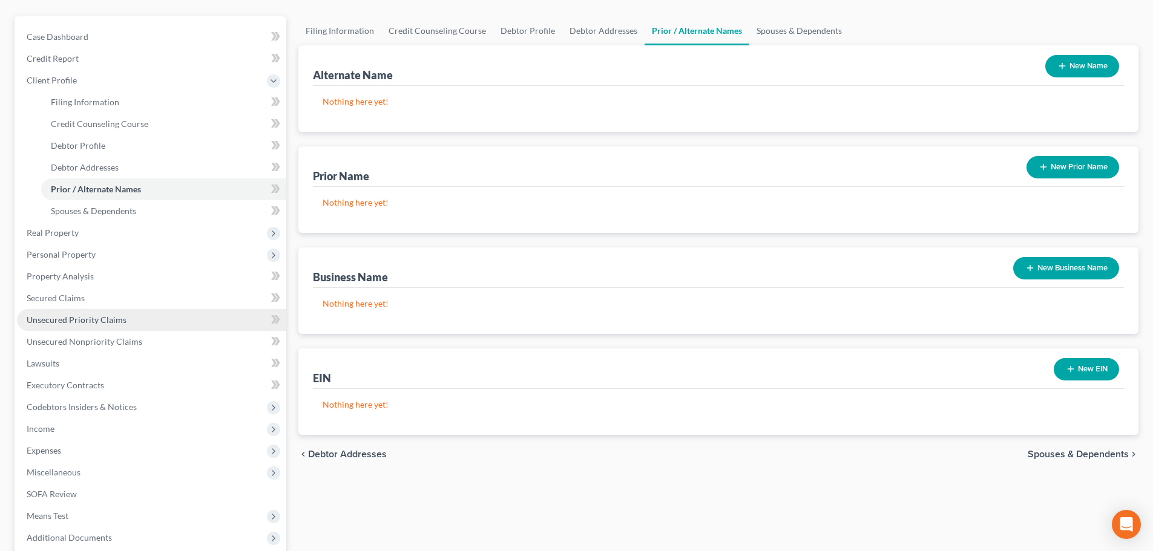
scroll to position [121, 0]
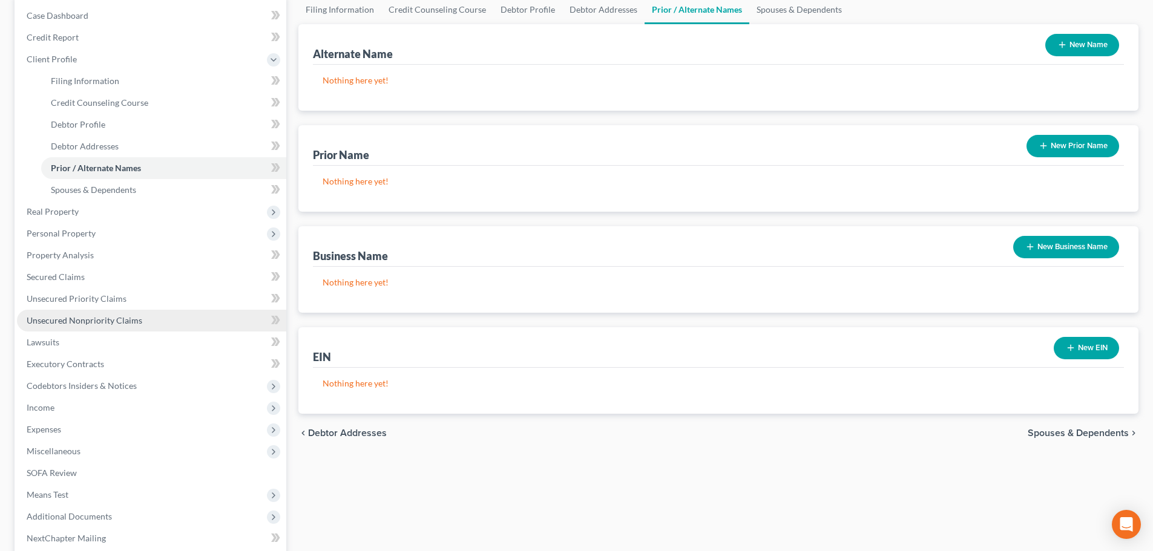
click at [169, 318] on link "Unsecured Nonpriority Claims" at bounding box center [151, 321] width 269 height 22
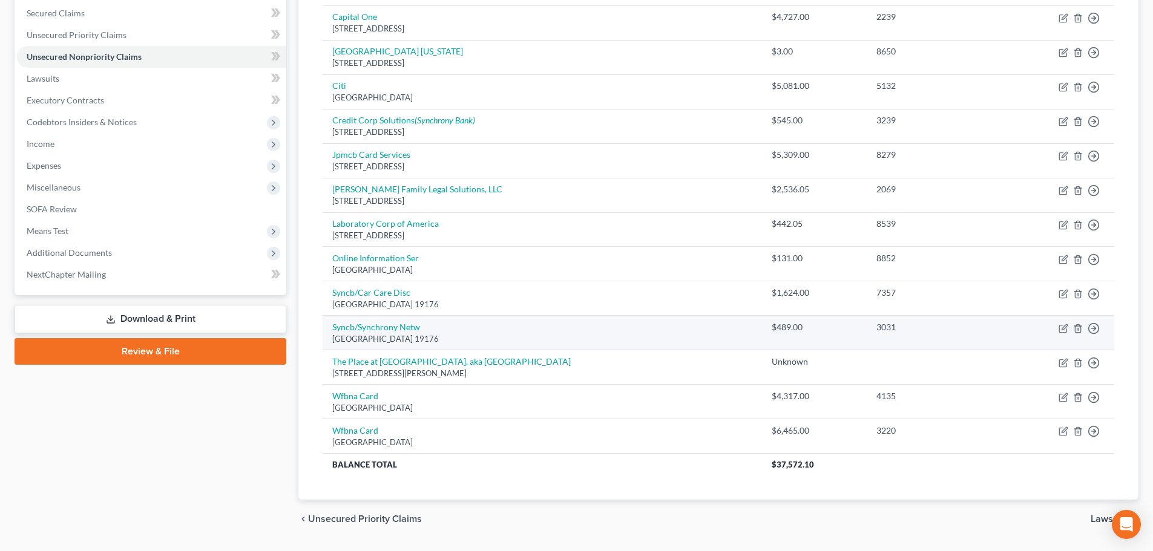
scroll to position [287, 0]
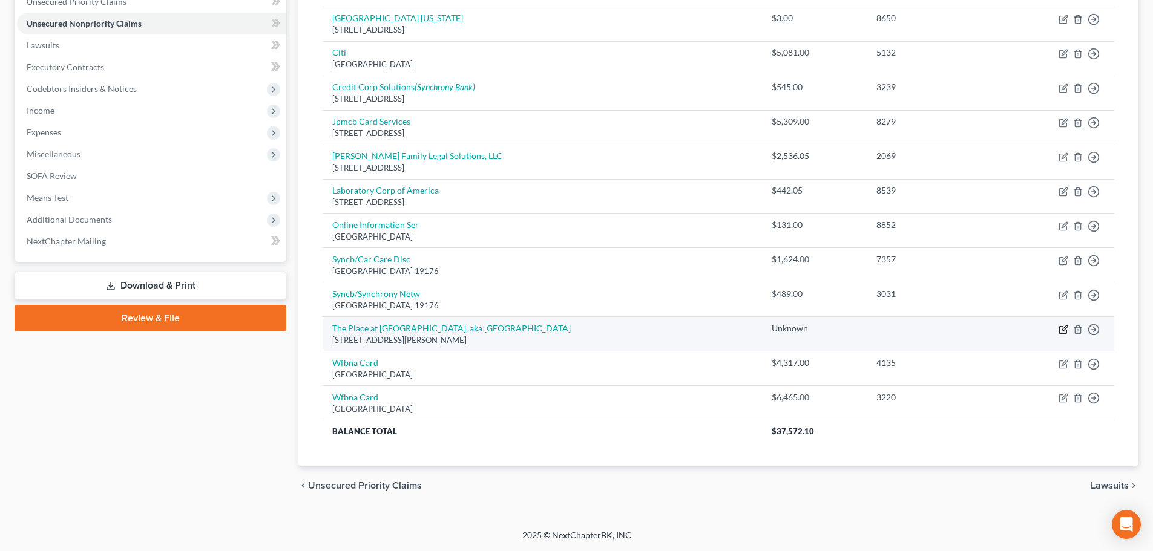
click at [1065, 329] on icon "button" at bounding box center [1063, 328] width 5 height 5
select select "3"
select select "4"
select select "0"
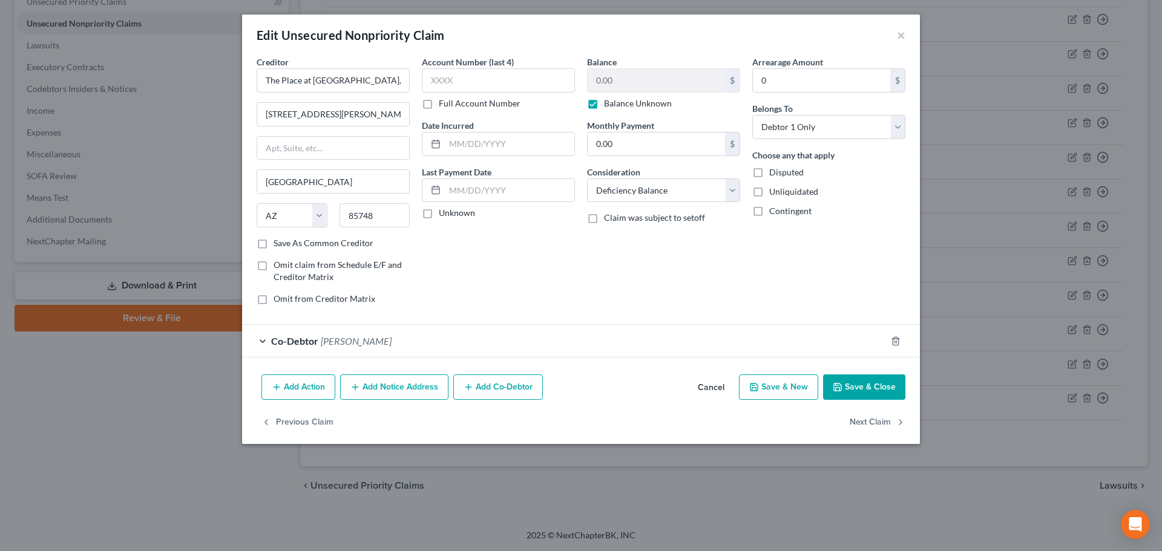
click at [604, 105] on label "Balance Unknown" at bounding box center [638, 103] width 68 height 12
click at [609, 105] on input "Balance Unknown" at bounding box center [613, 101] width 8 height 8
checkbox input "false"
click at [610, 78] on input "0.00" at bounding box center [655, 80] width 137 height 23
click at [528, 41] on div "Edit Unsecured Nonpriority Claim ×" at bounding box center [581, 35] width 678 height 41
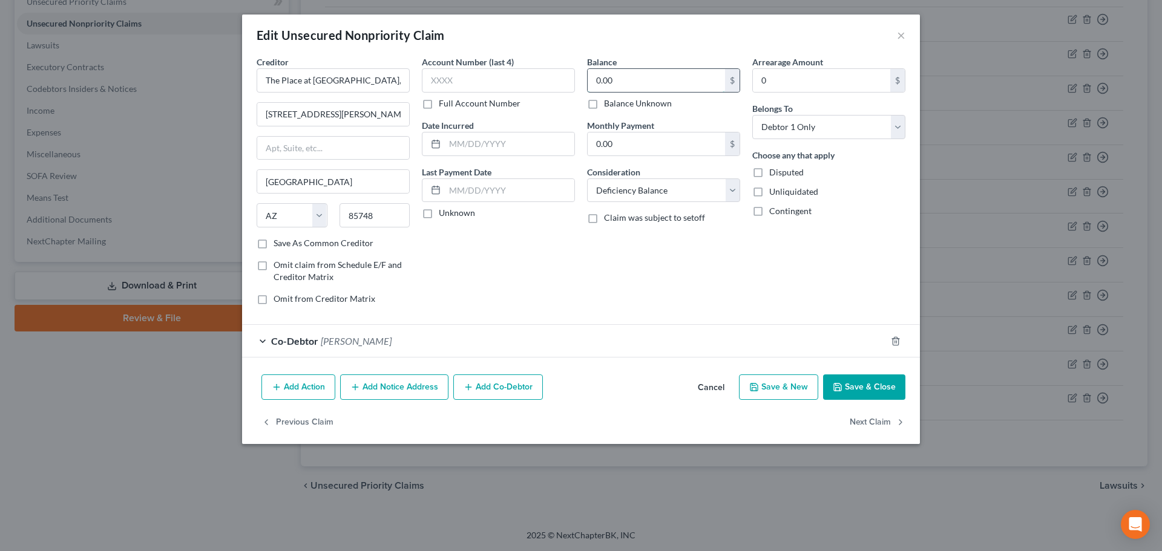
click at [610, 72] on input "0.00" at bounding box center [655, 80] width 137 height 23
type input "1,392"
click at [852, 373] on div "Add Action Add Notice Address Add Co-Debtor Cancel Save & New Save & Close" at bounding box center [581, 390] width 678 height 40
click at [859, 384] on button "Save & Close" at bounding box center [864, 387] width 82 height 25
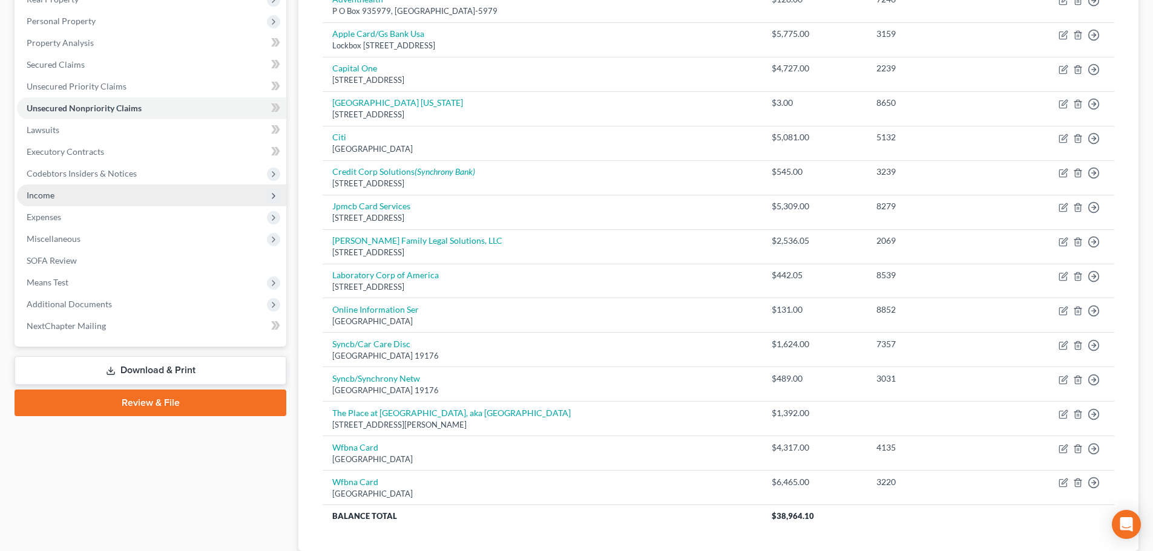
scroll to position [166, 0]
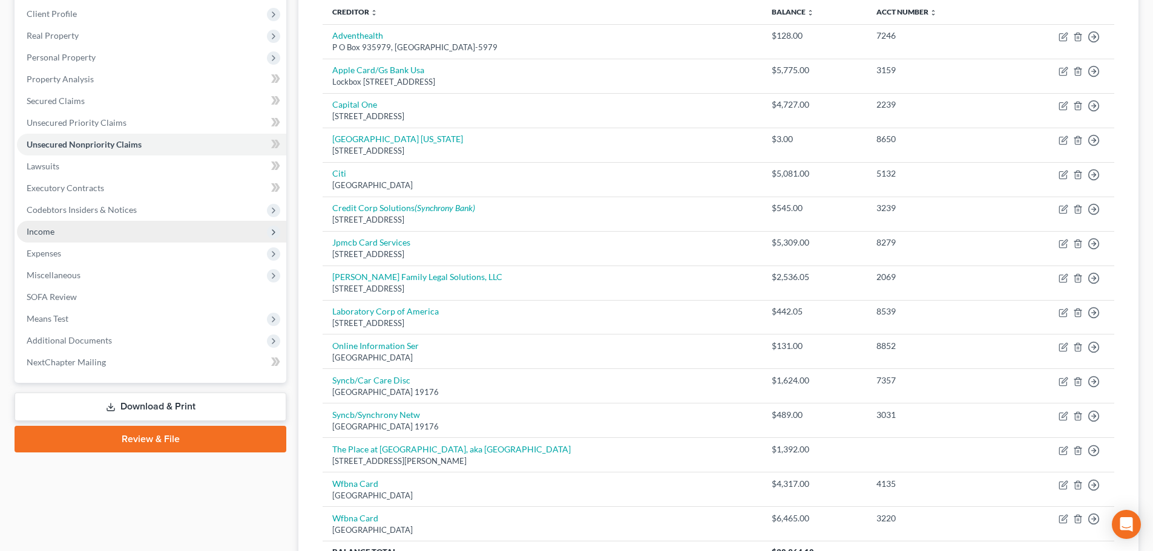
click at [123, 232] on span "Income" at bounding box center [151, 232] width 269 height 22
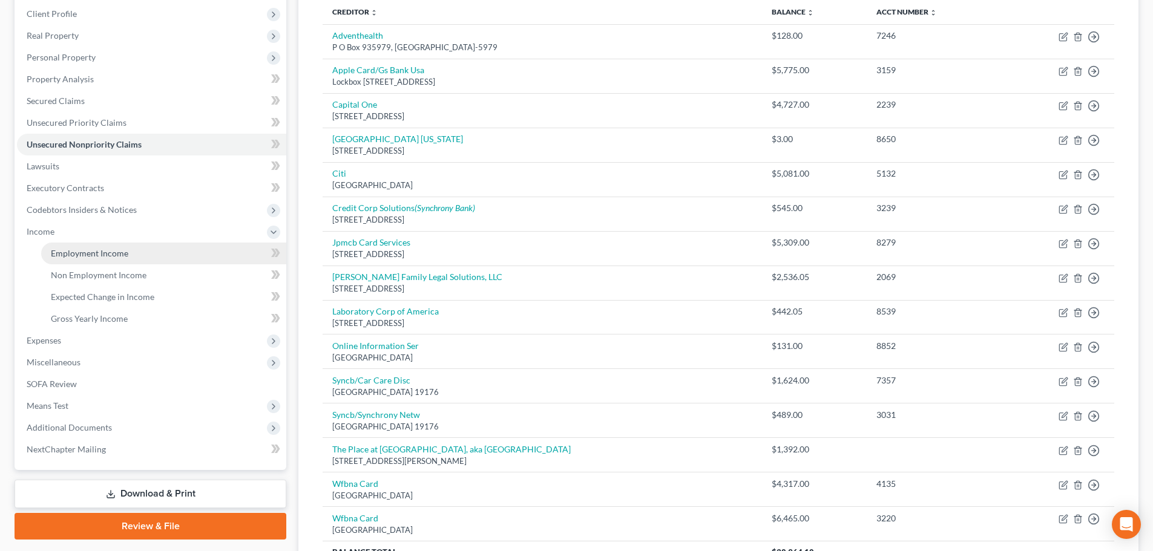
click at [112, 254] on span "Employment Income" at bounding box center [89, 253] width 77 height 10
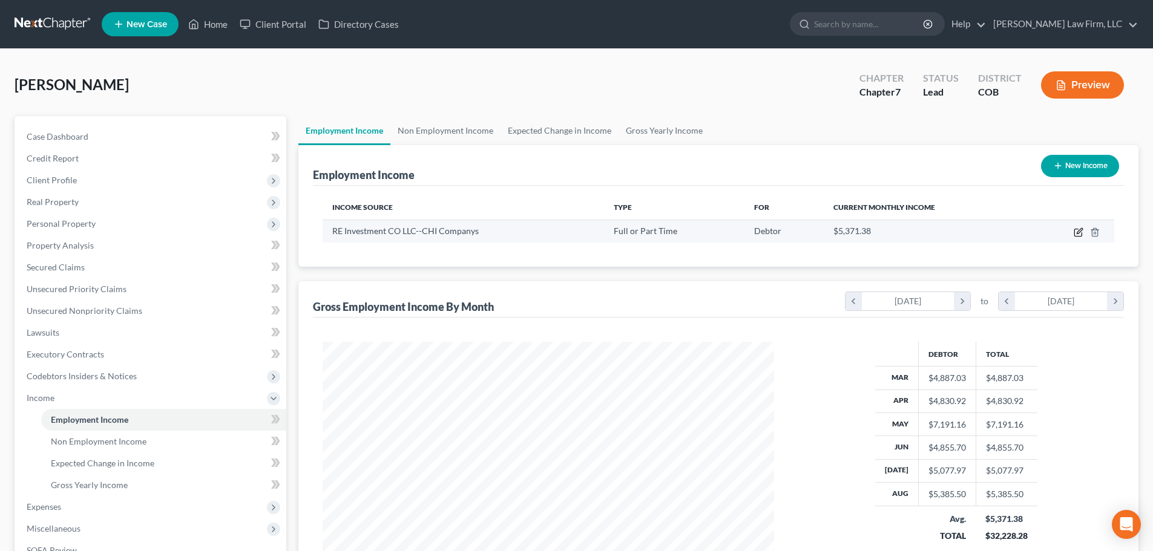
click at [1075, 231] on icon "button" at bounding box center [1078, 232] width 10 height 10
select select "0"
select select "5"
select select "2"
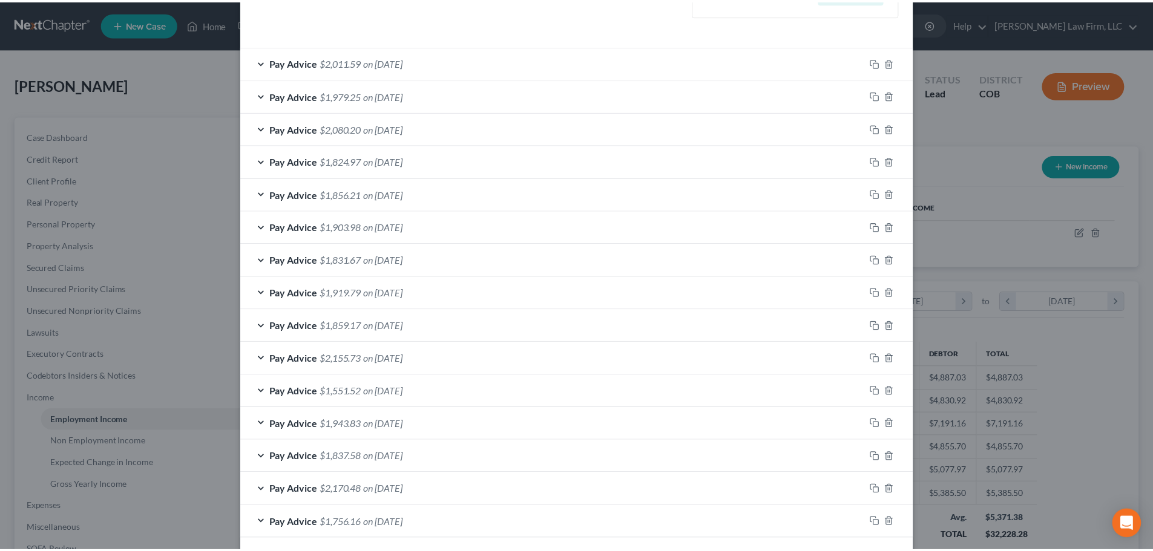
scroll to position [399, 0]
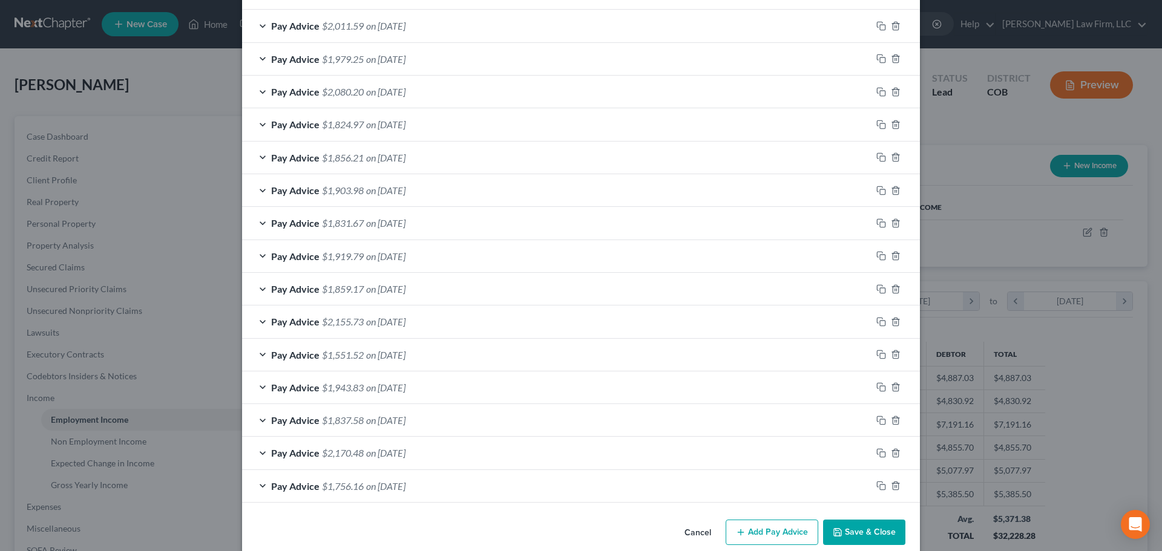
click at [227, 214] on div "Edit Income Source × Employment Type * Select Full or [DEMOGRAPHIC_DATA] Employ…" at bounding box center [581, 275] width 1162 height 551
click at [695, 534] on button "Cancel" at bounding box center [698, 533] width 46 height 24
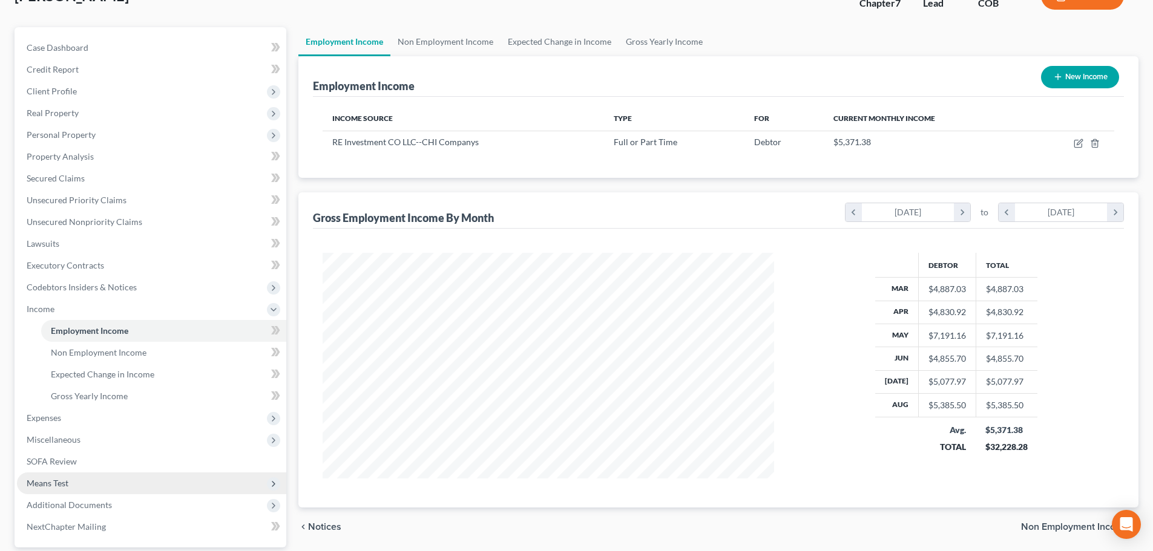
scroll to position [201, 0]
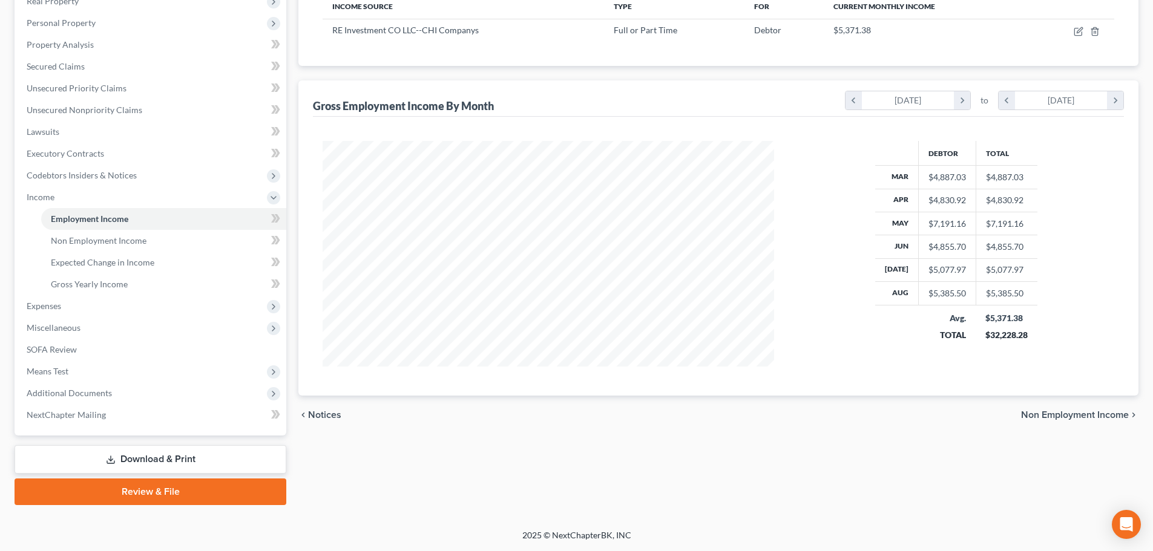
click at [129, 499] on link "Review & File" at bounding box center [151, 492] width 272 height 27
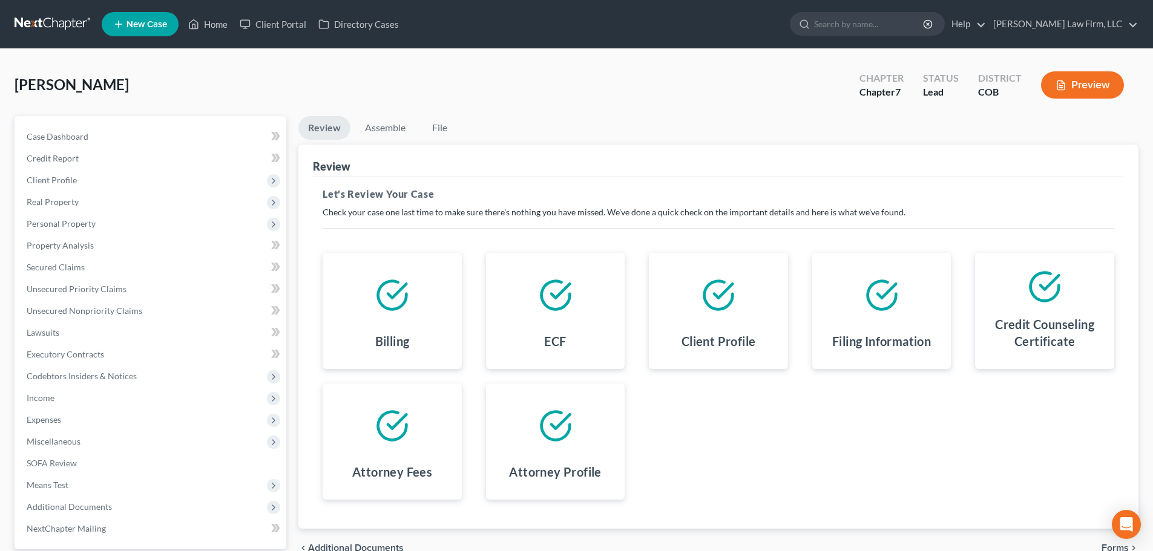
click at [447, 250] on div "Billing ECF Client Profile Filing Information Credit Counseling Certificate Att…" at bounding box center [718, 376] width 816 height 276
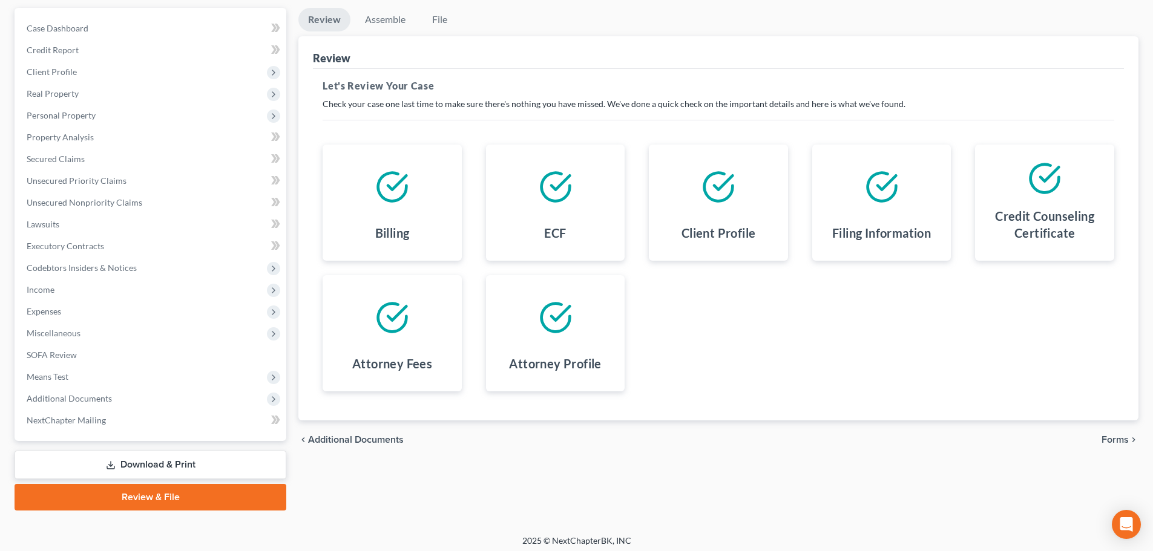
scroll to position [114, 0]
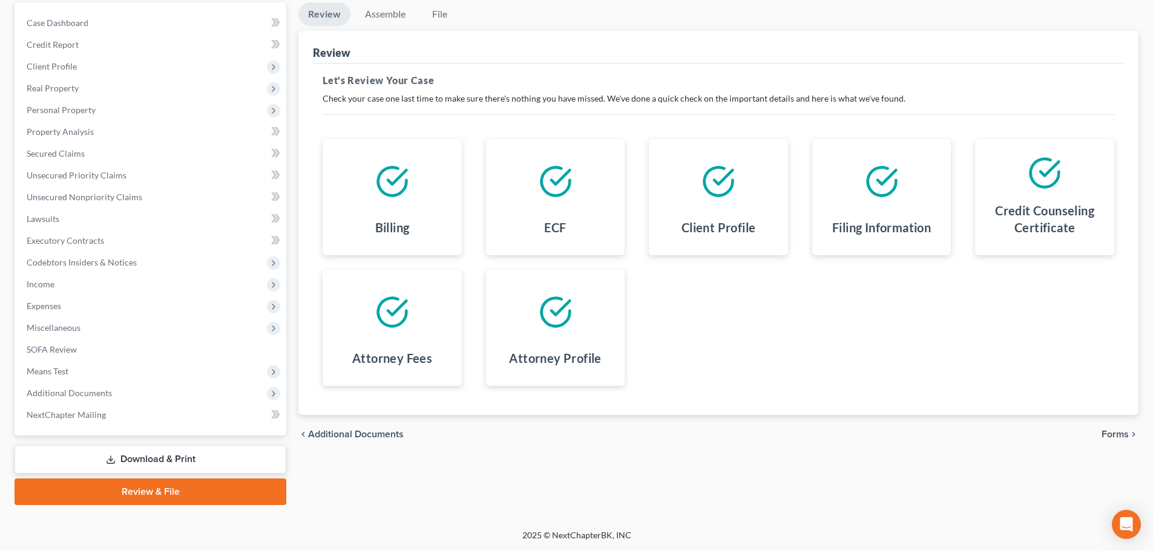
click at [148, 494] on link "Review & File" at bounding box center [151, 492] width 272 height 27
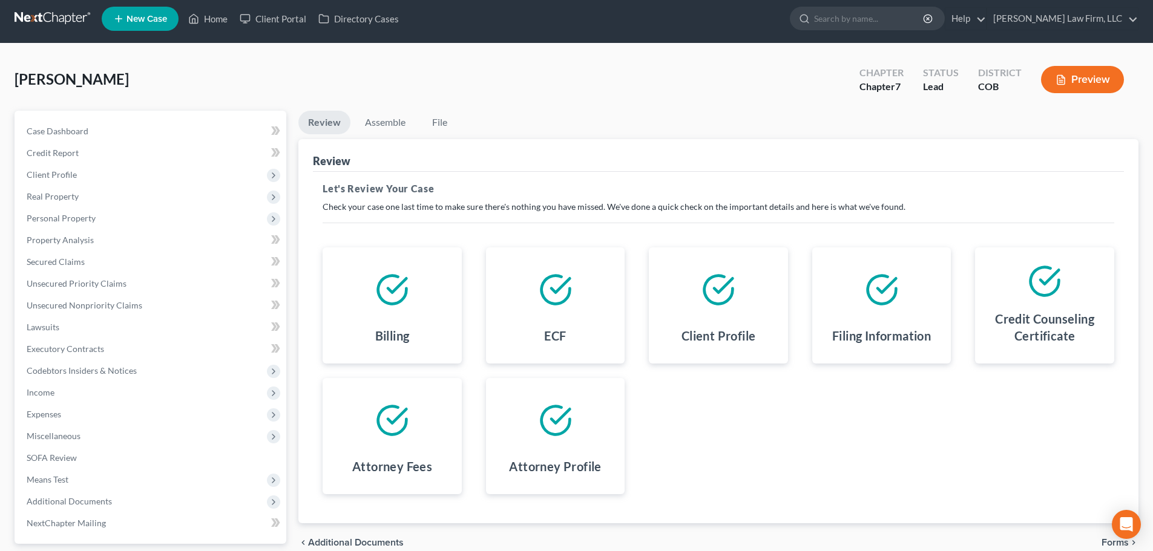
scroll to position [0, 0]
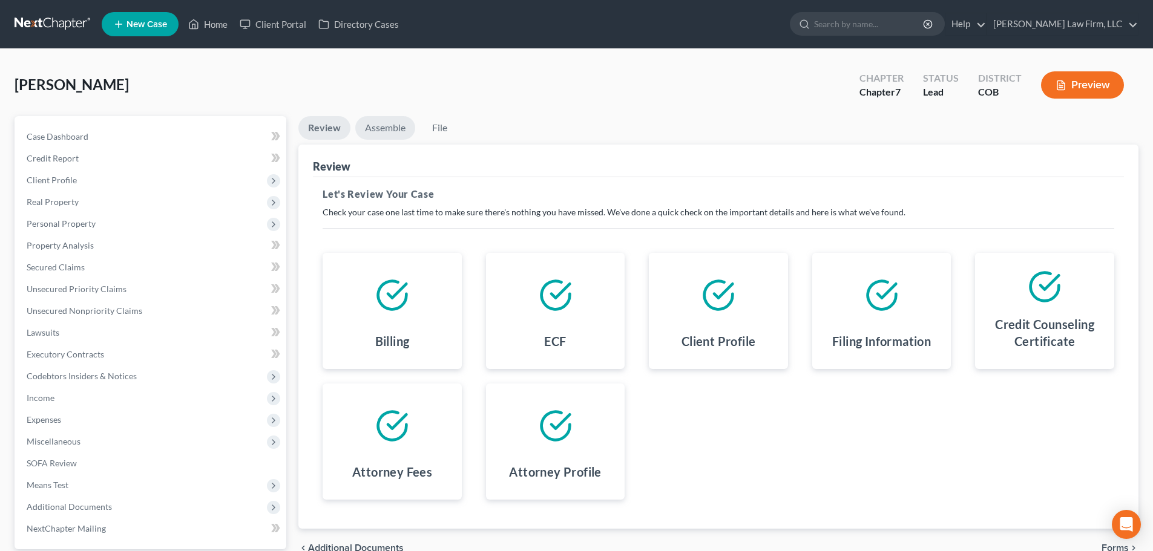
click at [381, 125] on link "Assemble" at bounding box center [385, 128] width 60 height 24
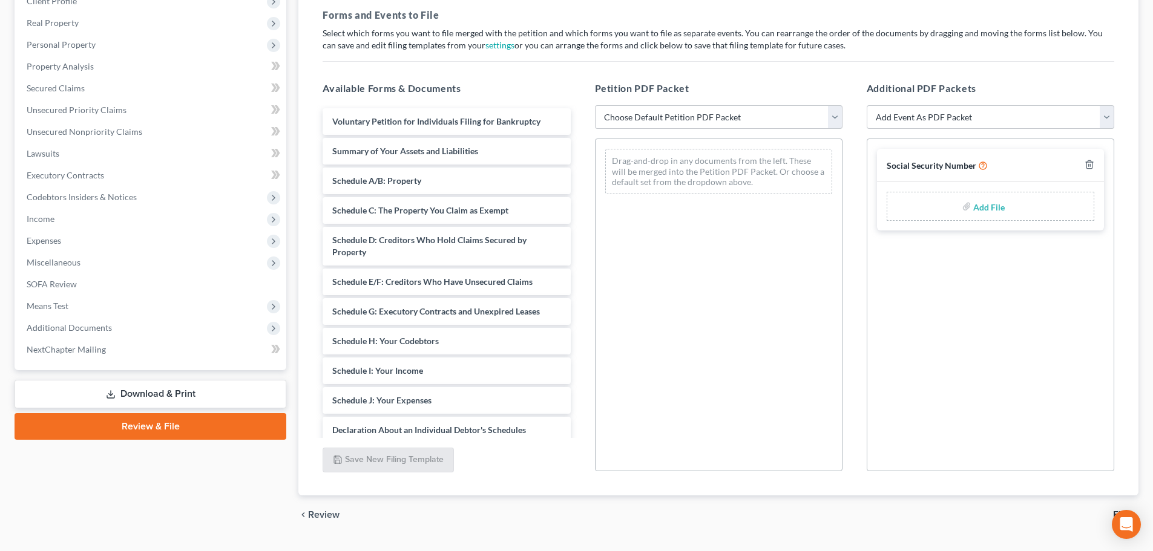
scroll to position [182, 0]
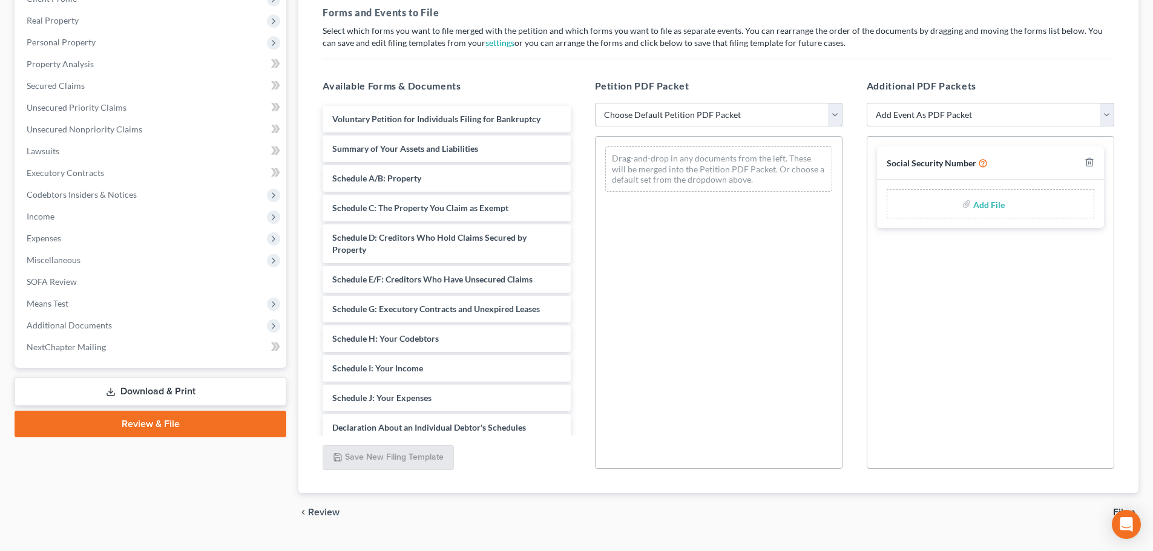
click at [666, 115] on select "Choose Default Petition PDF Packet Emergency Filing (Voluntary Petition and Cre…" at bounding box center [718, 115] width 247 height 24
select select "5"
click at [595, 103] on select "Choose Default Petition PDF Packet Emergency Filing (Voluntary Petition and Cre…" at bounding box center [718, 115] width 247 height 24
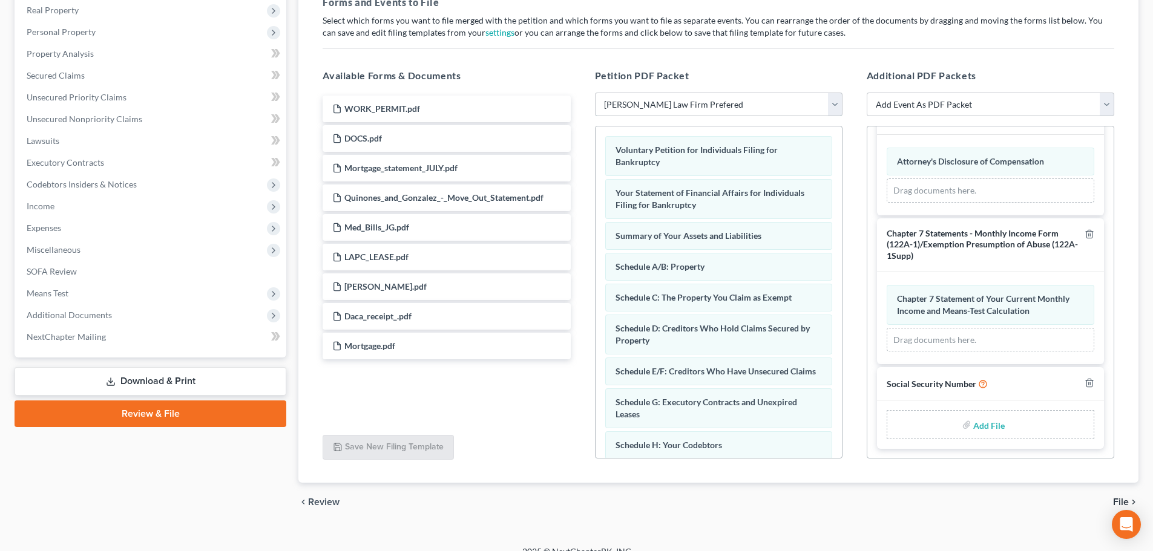
scroll to position [208, 0]
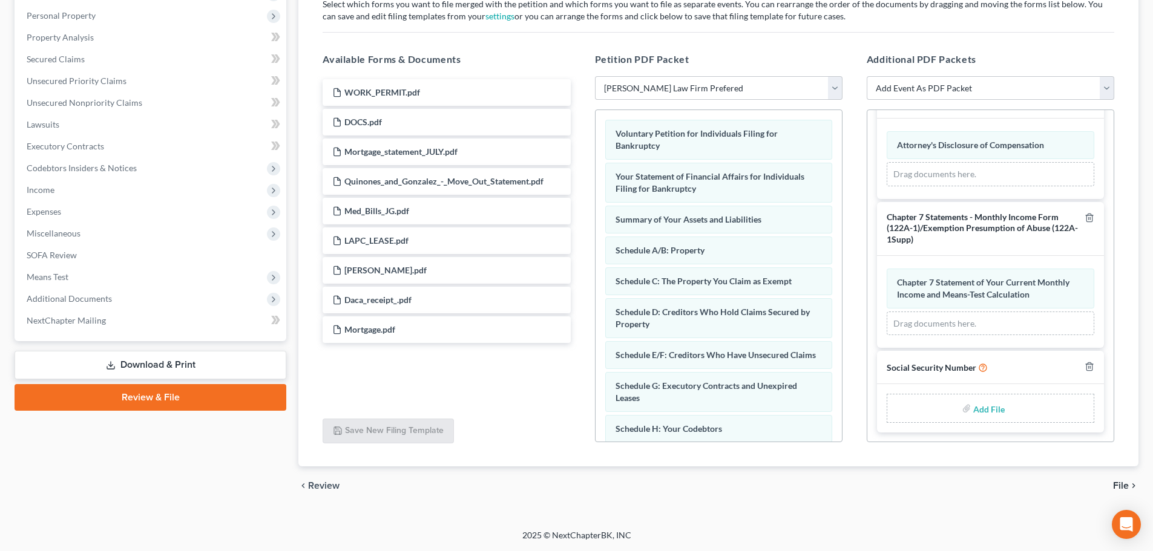
click at [989, 408] on input "file" at bounding box center [987, 409] width 29 height 22
click at [116, 296] on span "Additional Documents" at bounding box center [151, 299] width 269 height 22
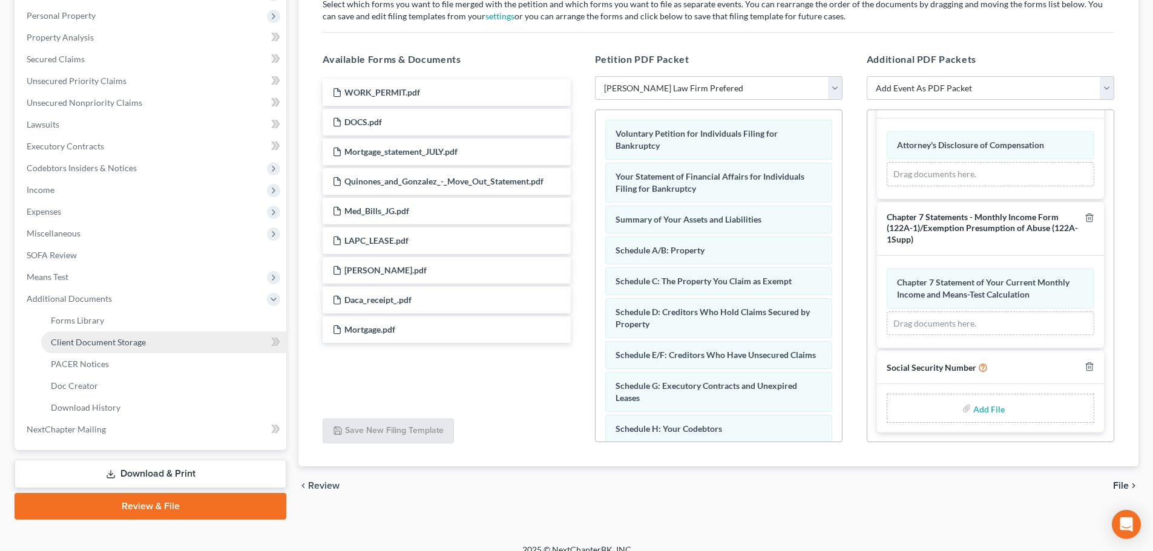
click at [122, 344] on span "Client Document Storage" at bounding box center [98, 342] width 95 height 10
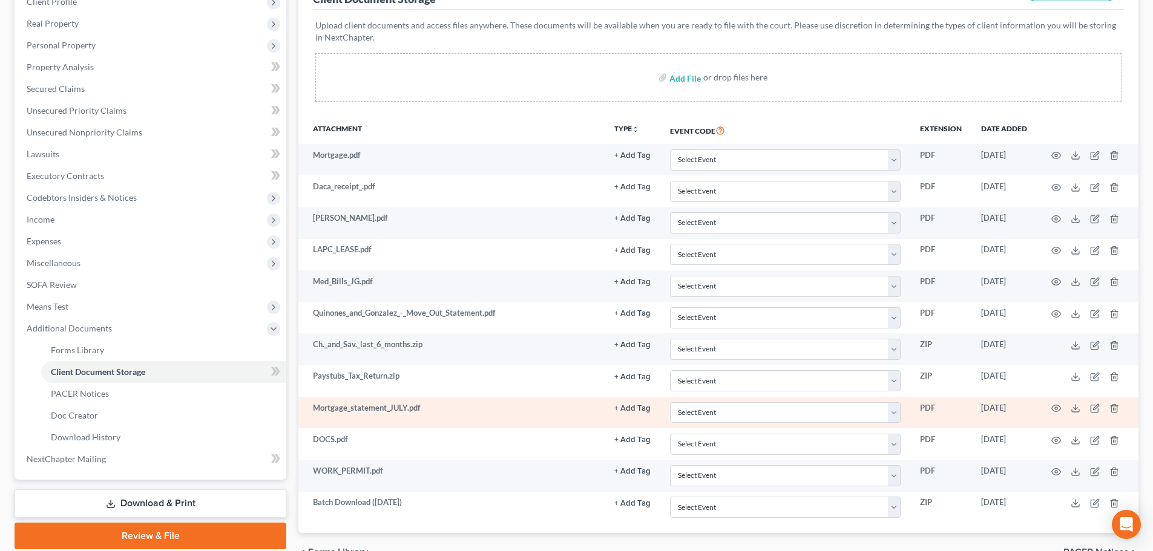
scroll to position [3, 0]
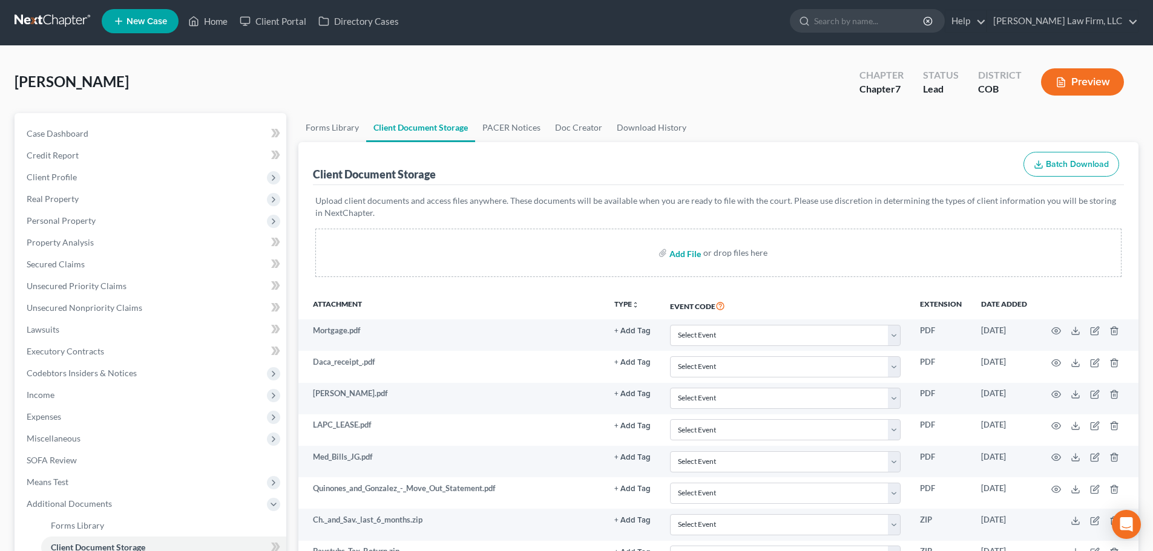
click at [676, 252] on input "file" at bounding box center [683, 253] width 29 height 22
type input "C:\fakepath\13858-CO-CC-039964139.pdf"
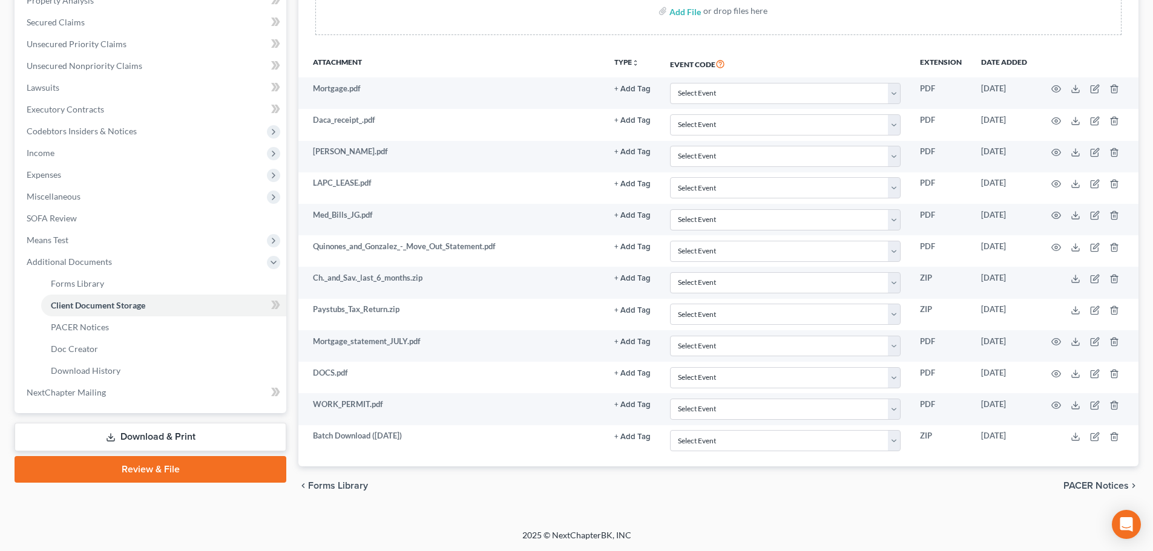
scroll to position [247, 0]
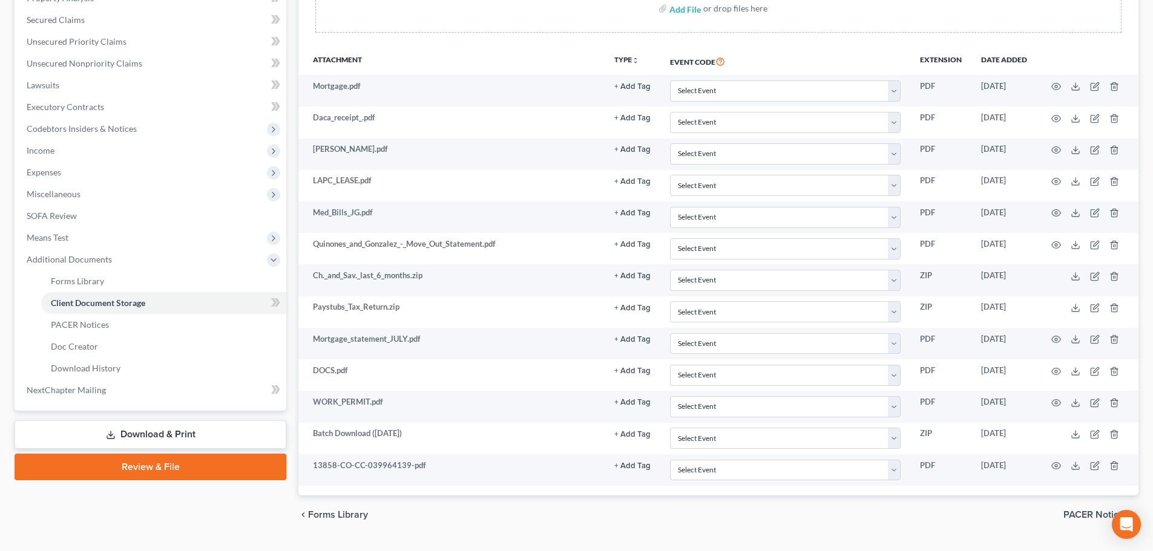
drag, startPoint x: 187, startPoint y: 511, endPoint x: 185, endPoint y: 525, distance: 14.1
click at [187, 511] on div "Case Dashboard Payments Invoices Payments Payments Credit Report Client Profile" at bounding box center [150, 202] width 284 height 666
click at [408, 24] on div "Add File or drop files here" at bounding box center [718, 8] width 806 height 48
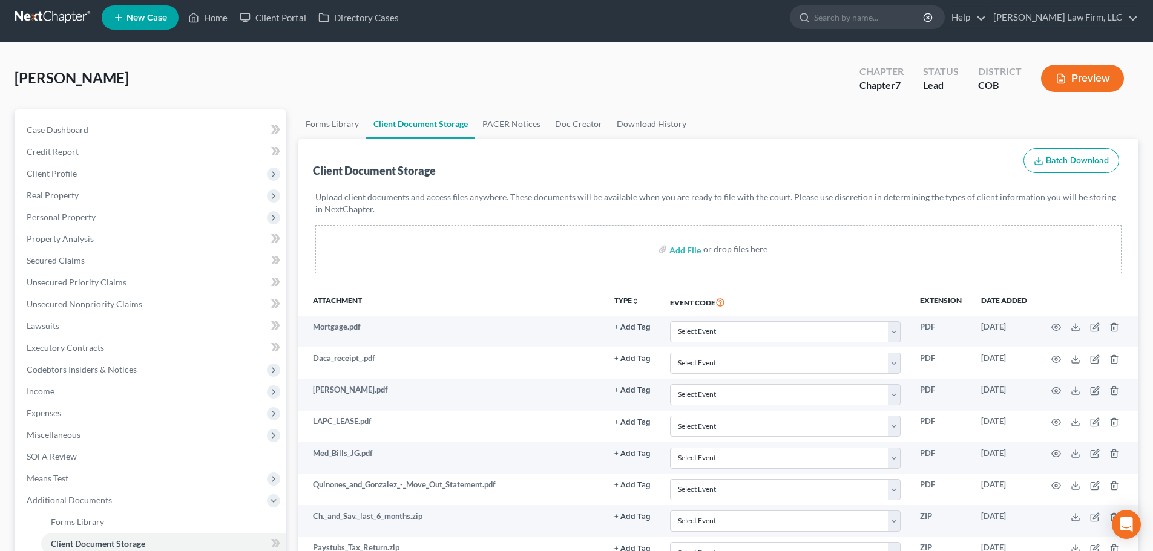
scroll to position [0, 0]
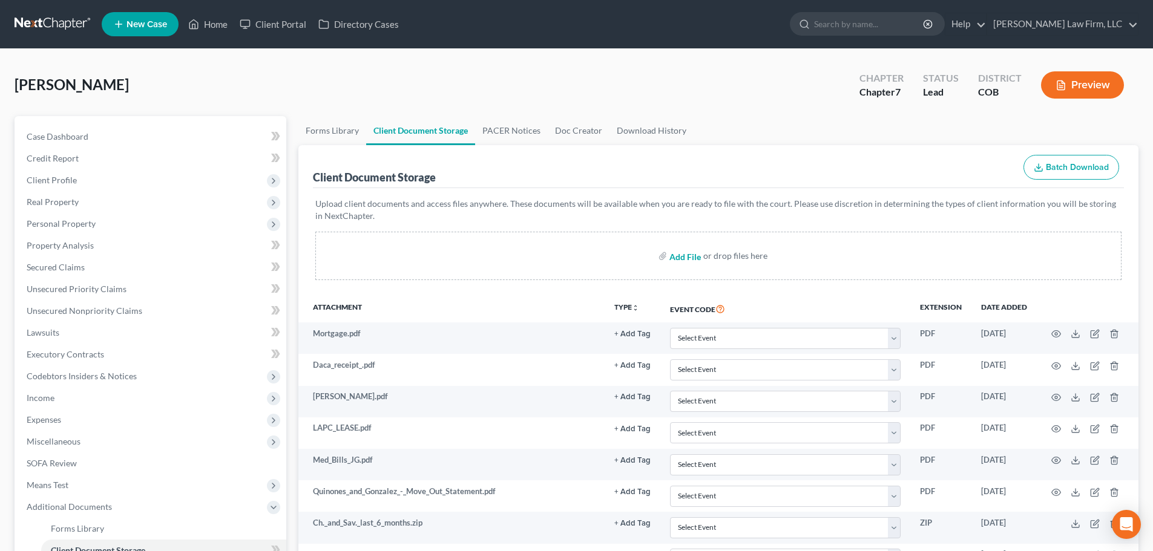
click at [691, 255] on input "file" at bounding box center [683, 256] width 29 height 22
type input "C:\fakepath\60 Days Paystubs.pdf"
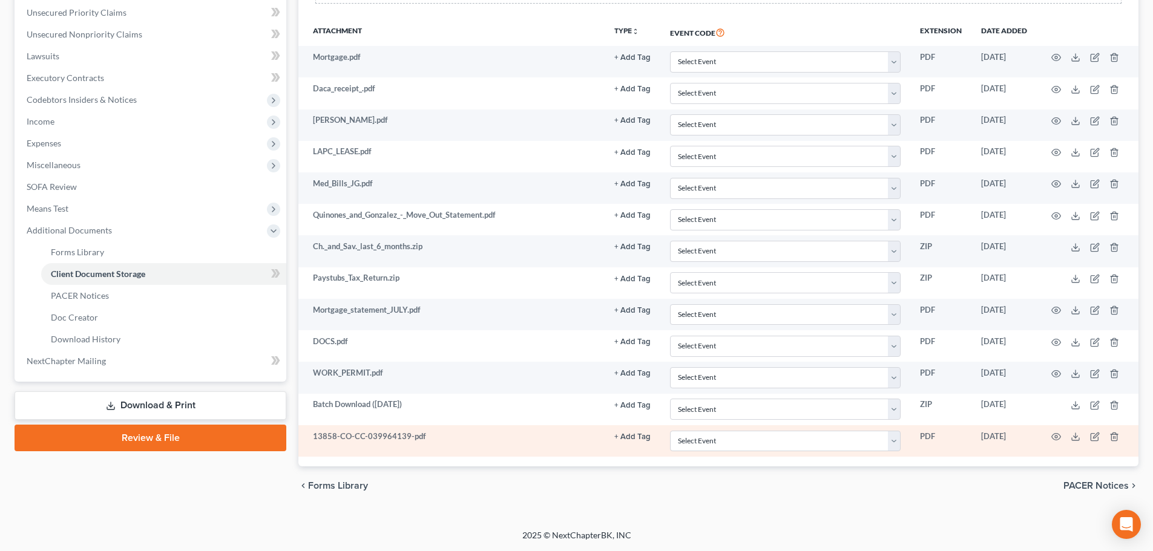
scroll to position [279, 0]
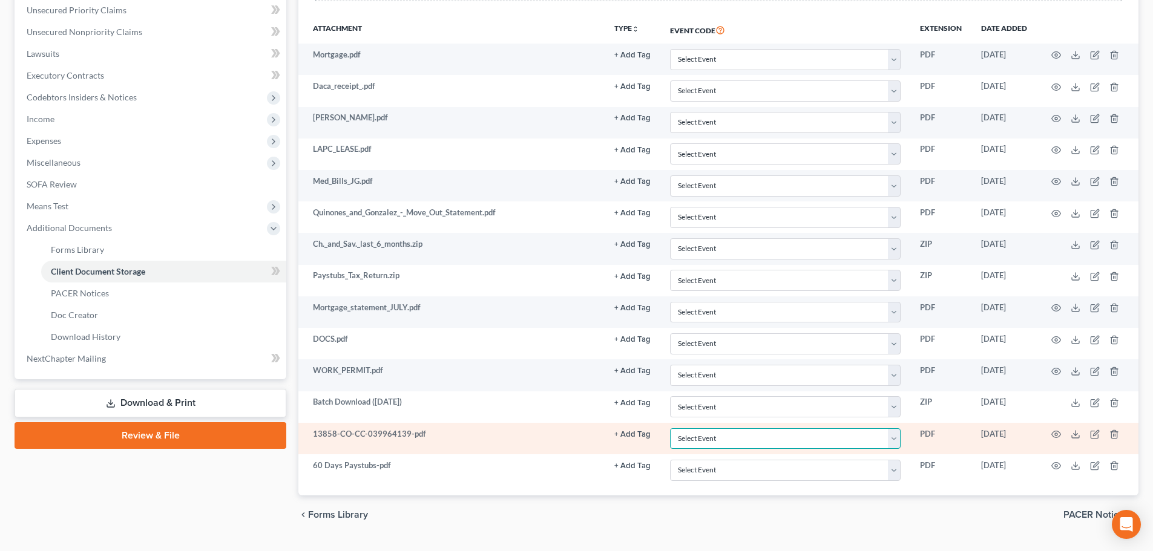
click at [727, 443] on select "Select Event 1009-1.1 Notice of Amendments 20 Largest Unsecured Creditors Amend…" at bounding box center [785, 438] width 231 height 21
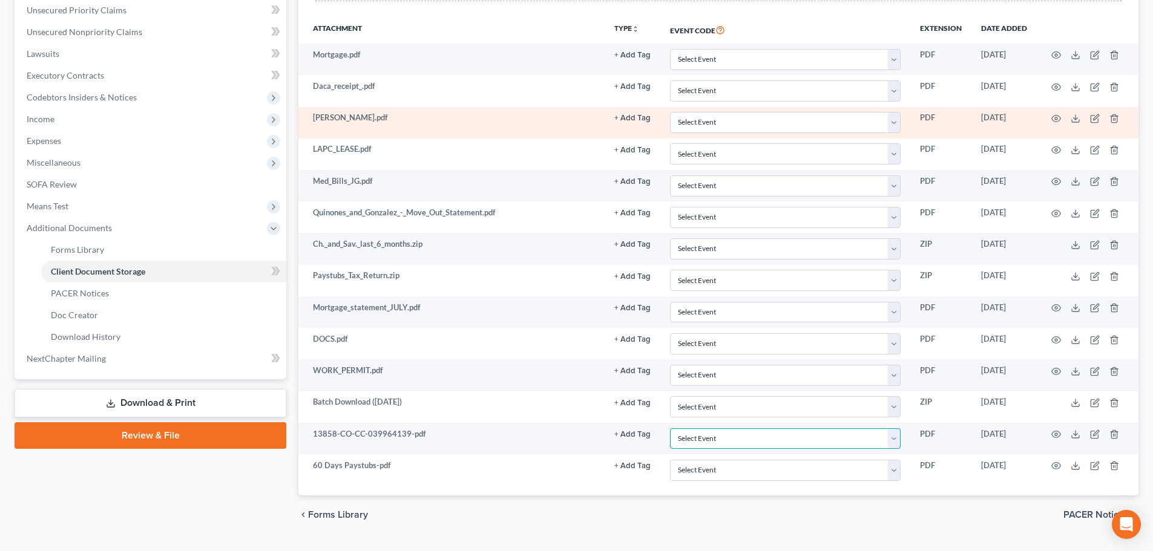
select select "5"
click at [670, 428] on select "Select Event 1009-1.1 Notice of Amendments 20 Largest Unsecured Creditors Amend…" at bounding box center [785, 438] width 231 height 21
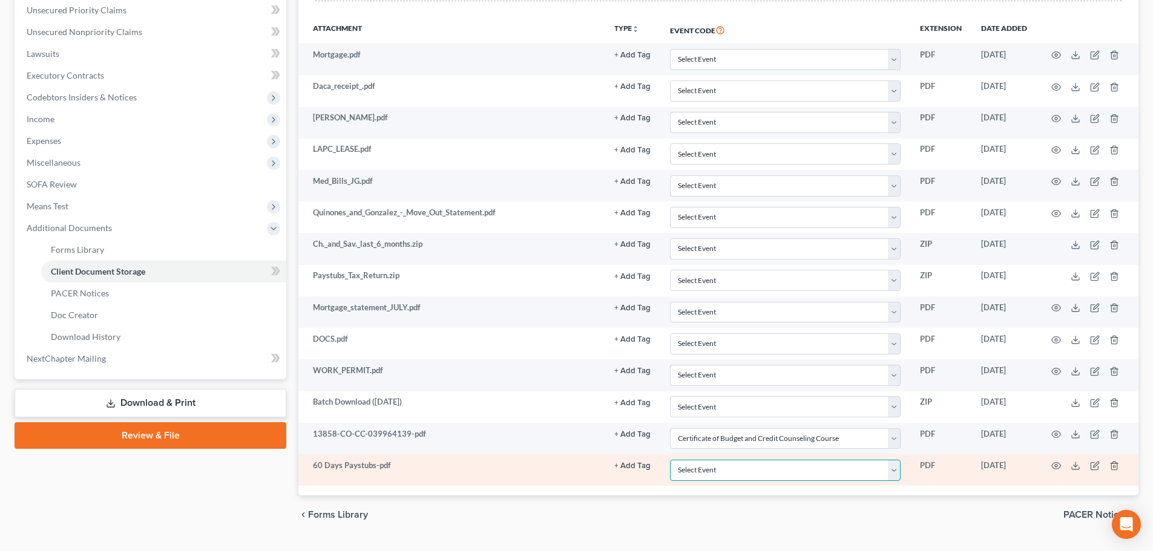
click at [719, 464] on select "Select Event 1009-1.1 Notice of Amendments 20 Largest Unsecured Creditors Amend…" at bounding box center [785, 470] width 231 height 21
select select "28"
click at [670, 460] on select "Select Event 1009-1.1 Notice of Amendments 20 Largest Unsecured Creditors Amend…" at bounding box center [785, 470] width 231 height 21
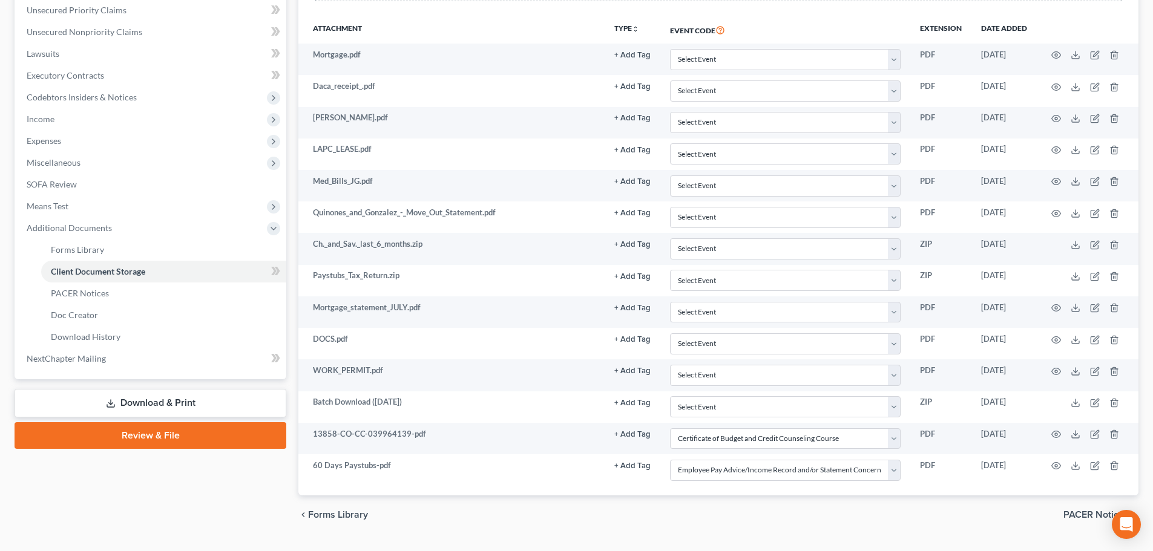
click at [113, 438] on link "Review & File" at bounding box center [151, 435] width 272 height 27
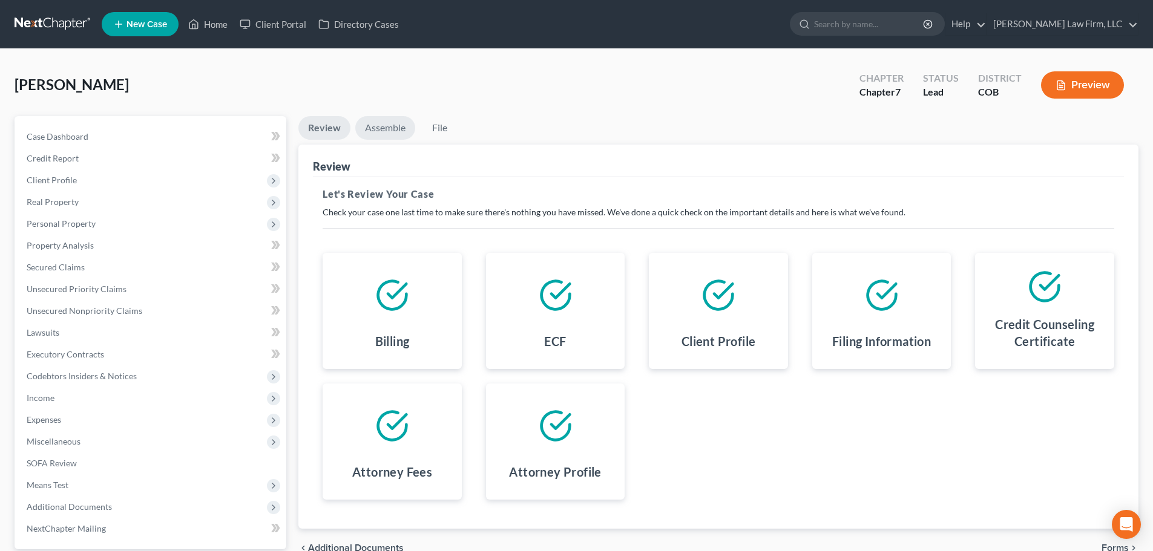
click at [388, 137] on link "Assemble" at bounding box center [385, 128] width 60 height 24
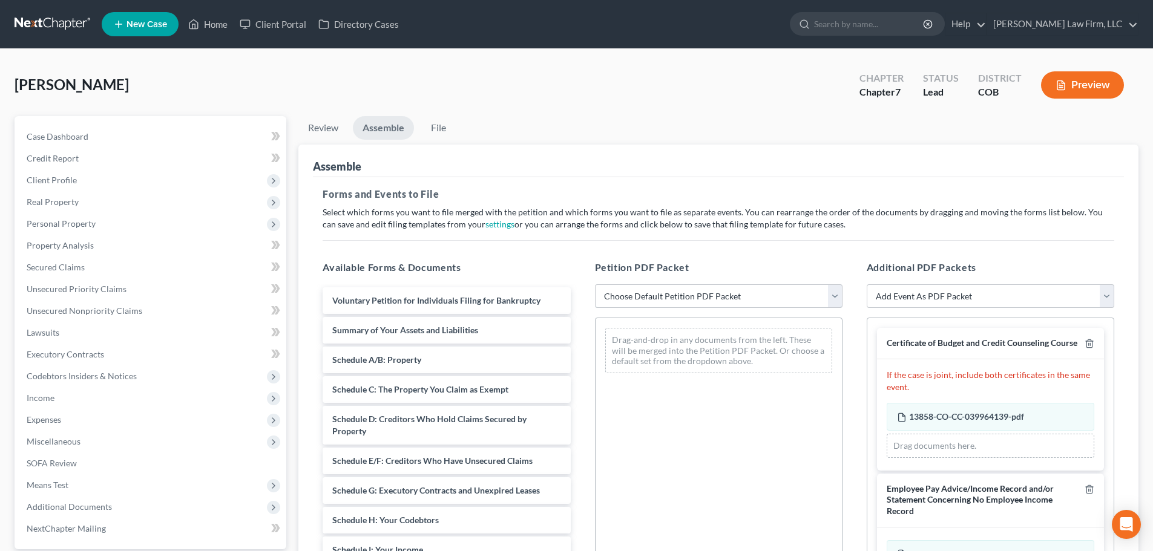
click at [654, 299] on select "Choose Default Petition PDF Packet Emergency Filing (Voluntary Petition and Cre…" at bounding box center [718, 296] width 247 height 24
select select "5"
click at [595, 284] on select "Choose Default Petition PDF Packet Emergency Filing (Voluntary Petition and Cre…" at bounding box center [718, 296] width 247 height 24
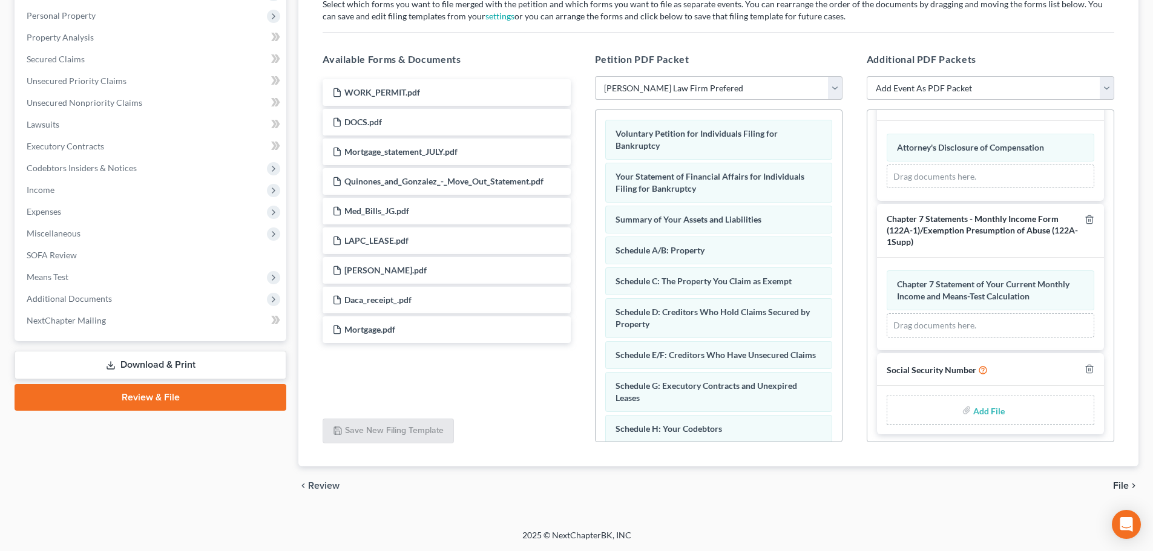
scroll to position [453, 0]
click at [990, 402] on input "file" at bounding box center [987, 408] width 29 height 22
type input "C:\fakepath\[DATE] Signed SSN.pdf"
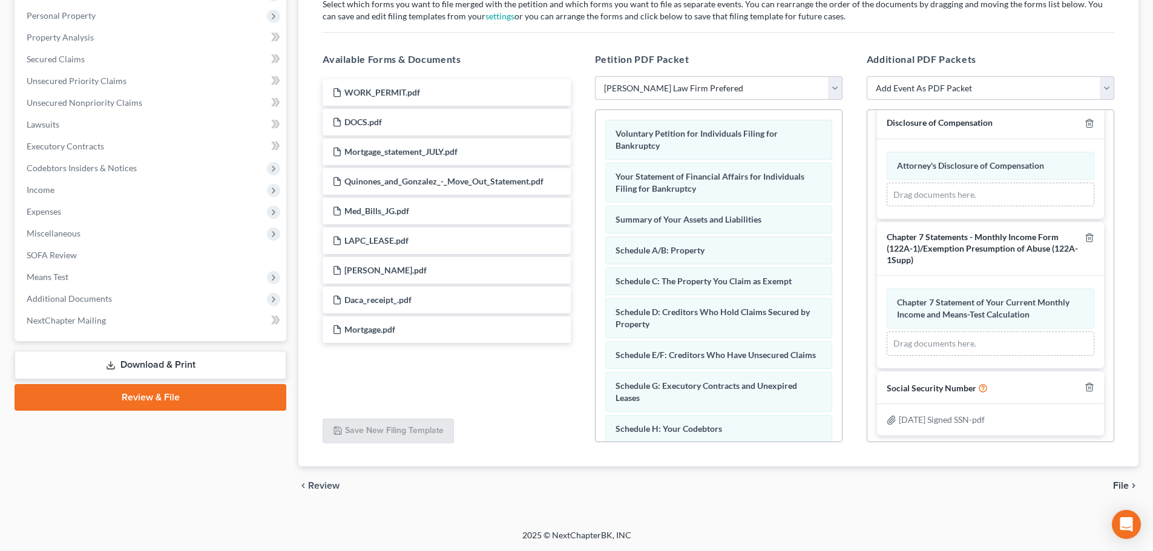
scroll to position [436, 0]
click at [1110, 482] on div "chevron_left Review File chevron_right" at bounding box center [718, 485] width 840 height 39
click at [1119, 486] on span "File" at bounding box center [1121, 486] width 16 height 10
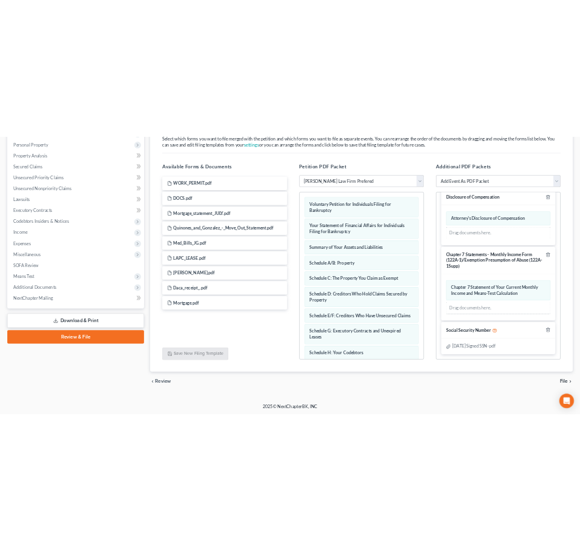
scroll to position [114, 0]
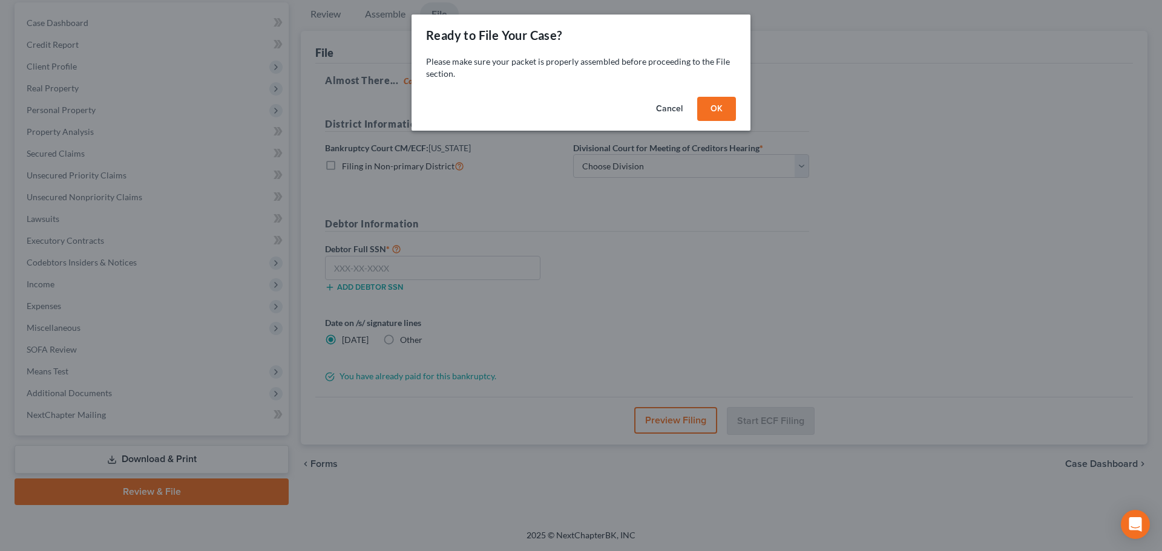
click at [724, 110] on button "OK" at bounding box center [716, 109] width 39 height 24
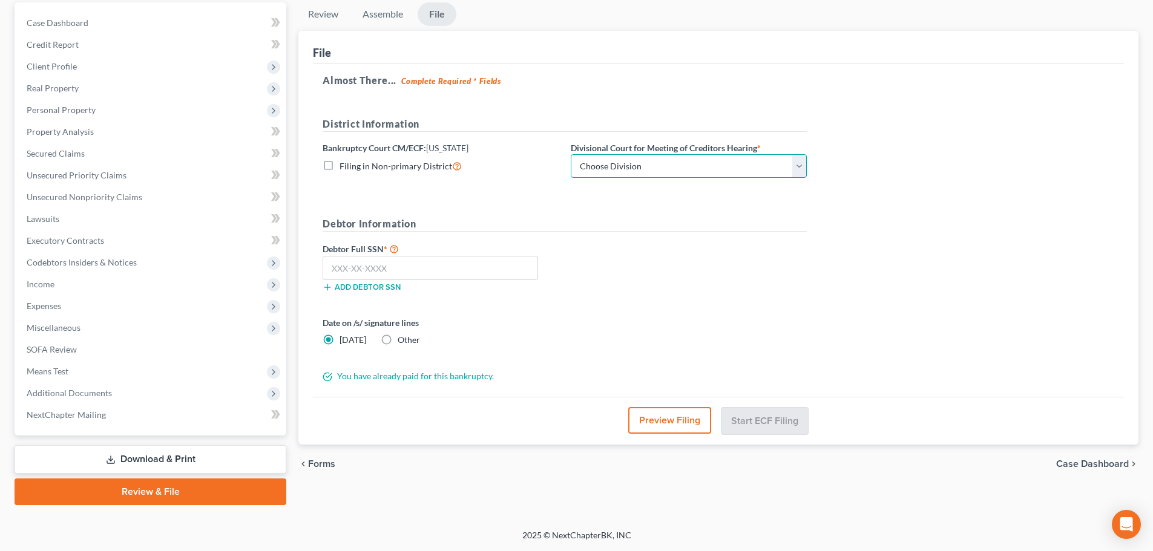
click at [597, 169] on select "Choose Division [GEOGRAPHIC_DATA]" at bounding box center [689, 166] width 236 height 24
select select "0"
click at [571, 154] on select "Choose Division [GEOGRAPHIC_DATA]" at bounding box center [689, 166] width 236 height 24
click at [412, 271] on input "text" at bounding box center [429, 268] width 215 height 24
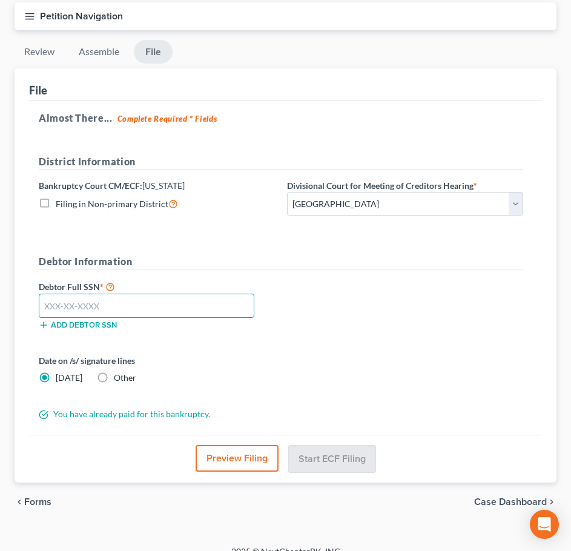
click at [119, 313] on input "text" at bounding box center [146, 305] width 215 height 24
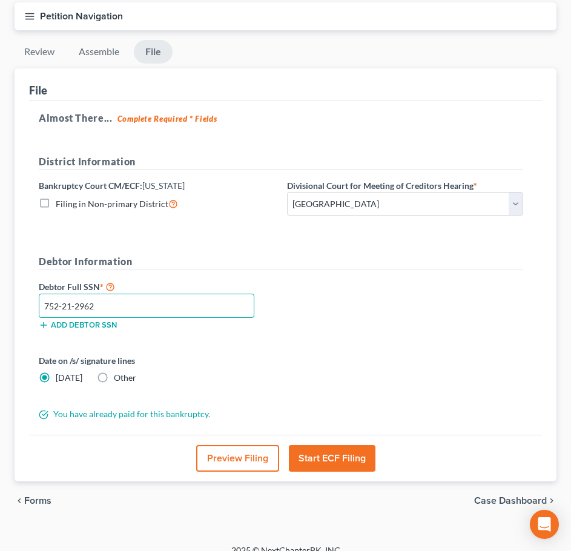
type input "752-21-2962"
click at [307, 462] on button "Start ECF Filing" at bounding box center [332, 458] width 87 height 27
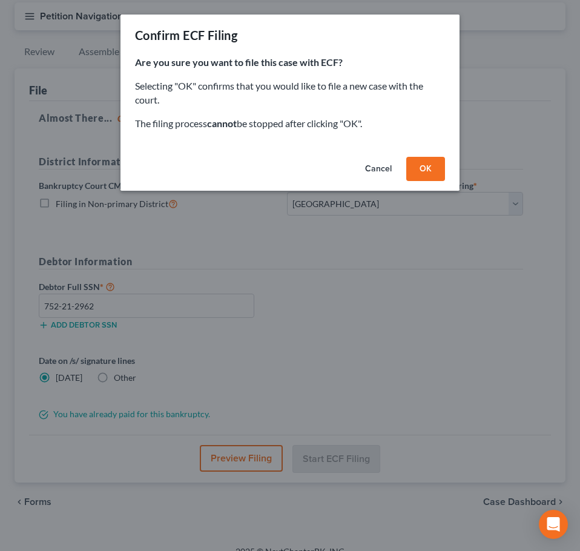
click at [414, 157] on button "OK" at bounding box center [425, 169] width 39 height 24
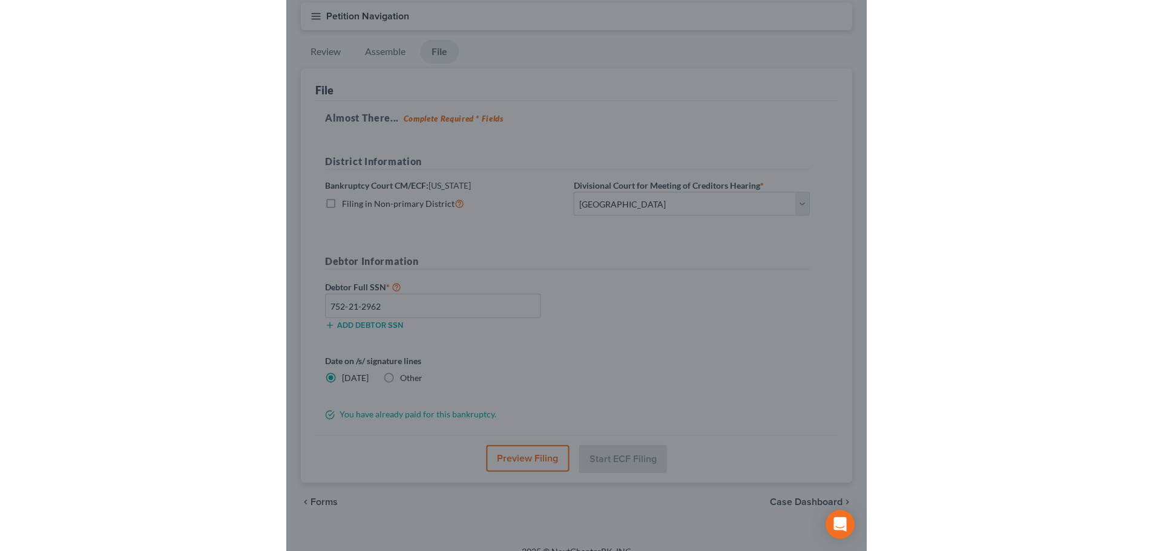
scroll to position [0, 0]
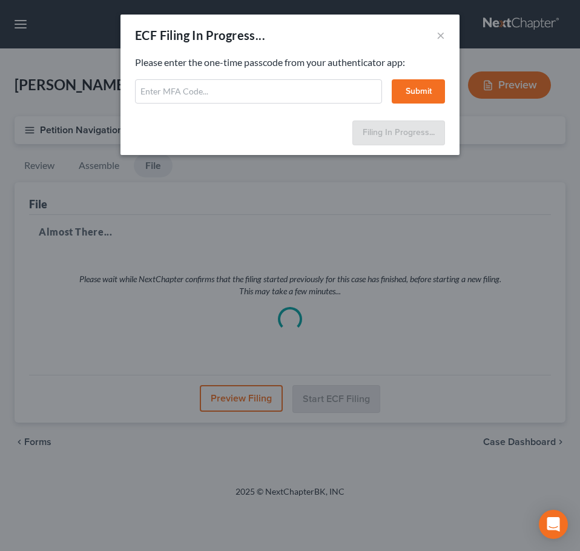
click at [339, 76] on div "Please enter the one-time passcode from your authenticator app: Submit" at bounding box center [290, 80] width 310 height 48
click at [331, 100] on input "text" at bounding box center [258, 91] width 247 height 24
type input "490685"
click at [400, 88] on button "Submit" at bounding box center [417, 91] width 53 height 24
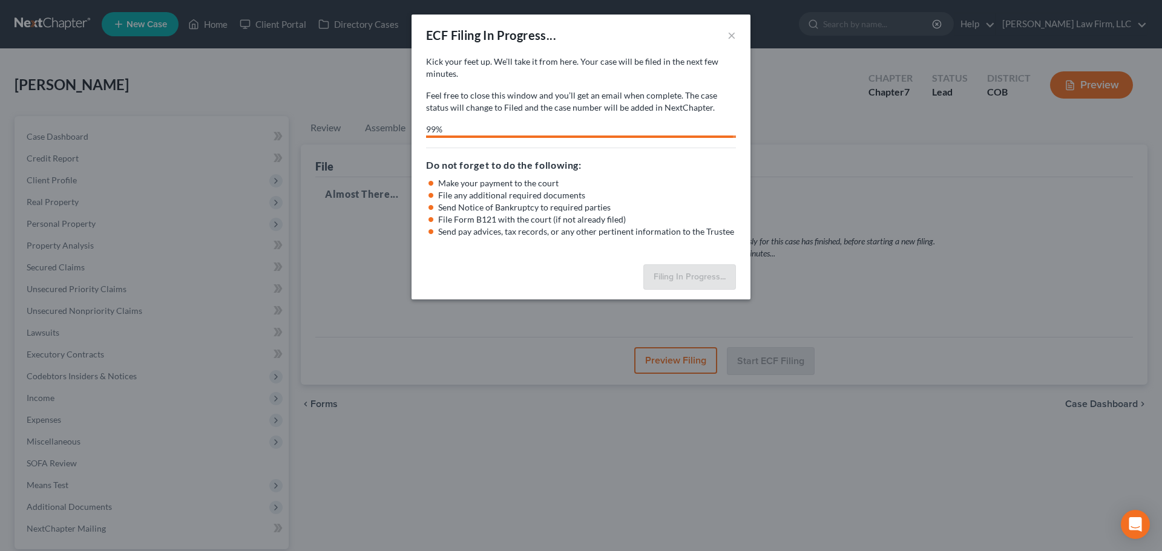
select select "0"
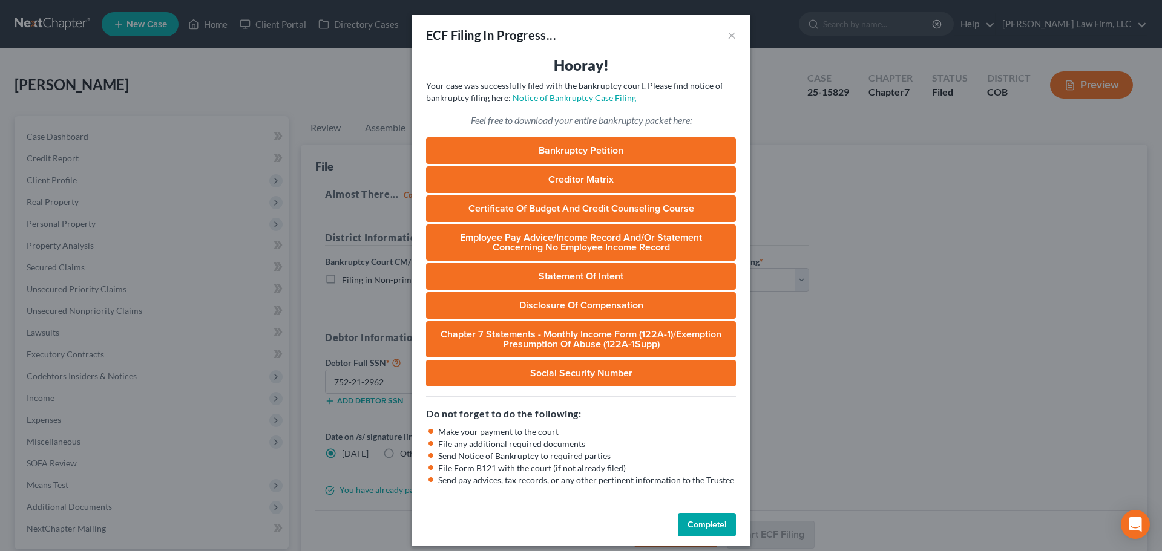
click at [708, 514] on button "Complete!" at bounding box center [707, 525] width 58 height 24
